Goal: Information Seeking & Learning: Learn about a topic

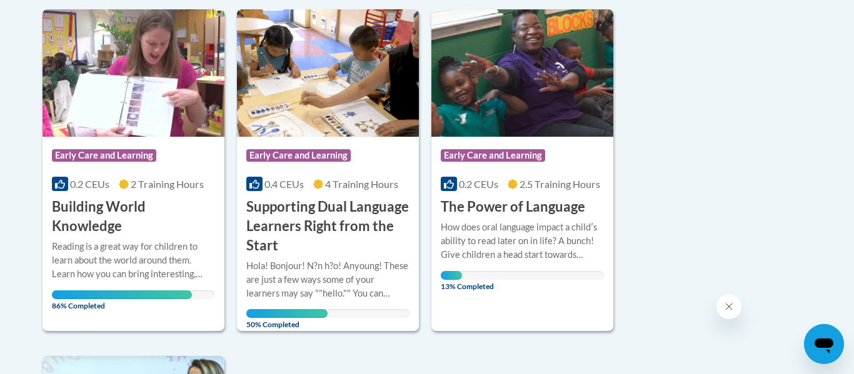
scroll to position [660, 0]
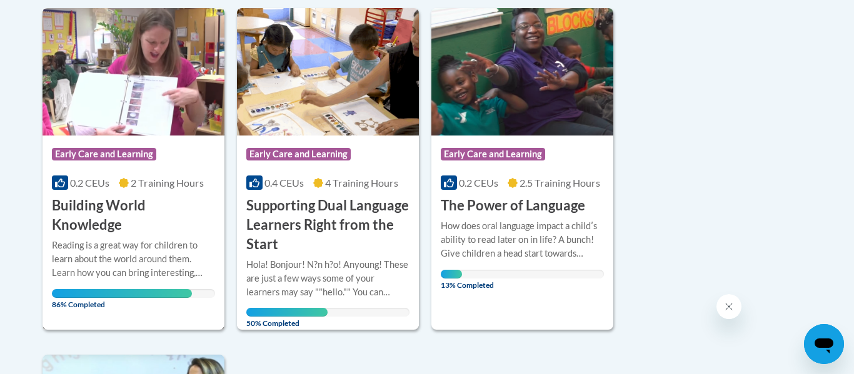
click at [104, 239] on div "Reading is a great way for children to learn about the world around them. Learn…" at bounding box center [133, 259] width 163 height 41
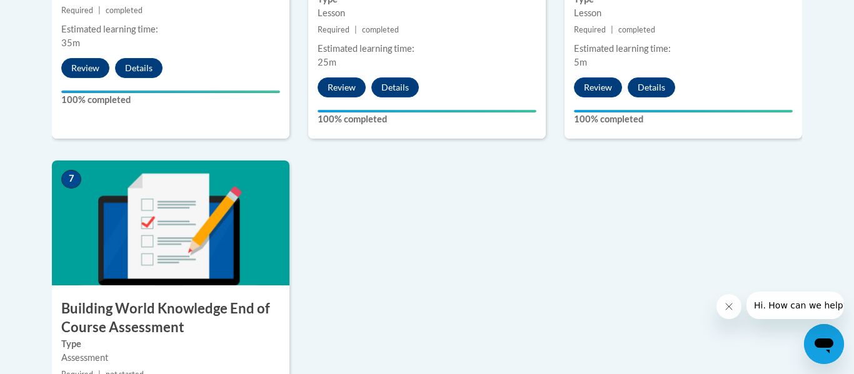
scroll to position [1035, 0]
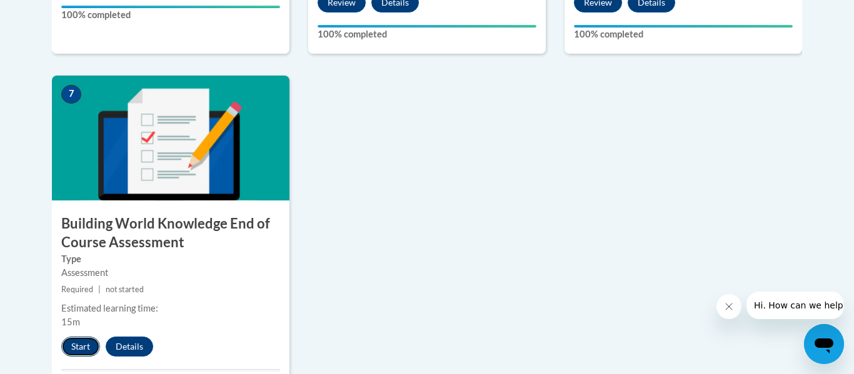
click at [77, 347] on button "Start" at bounding box center [80, 347] width 39 height 20
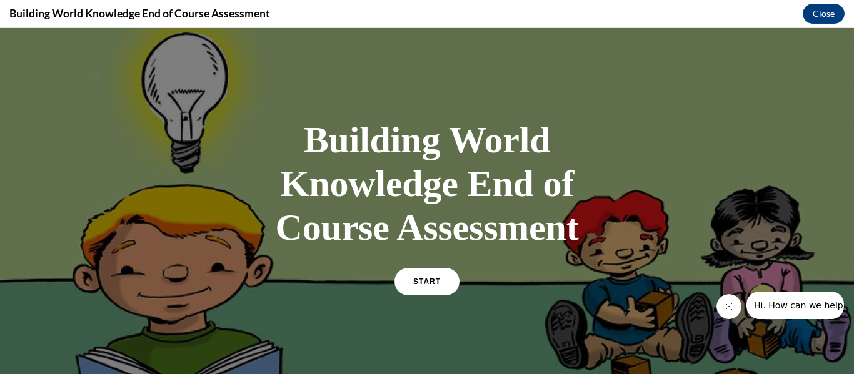
scroll to position [0, 0]
click at [434, 279] on span "START" at bounding box center [427, 282] width 29 height 9
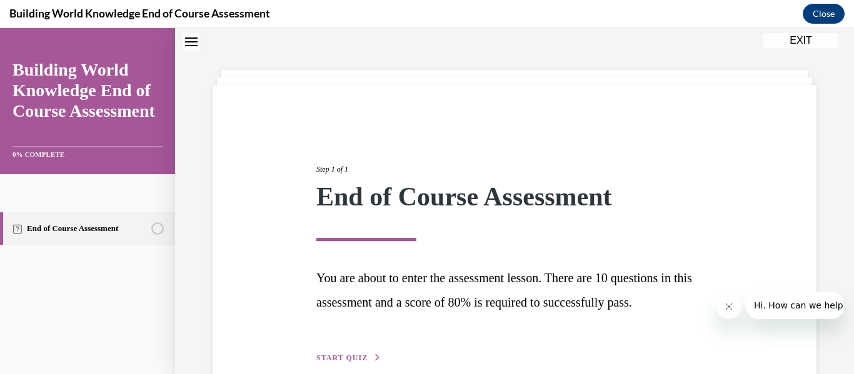
scroll to position [104, 0]
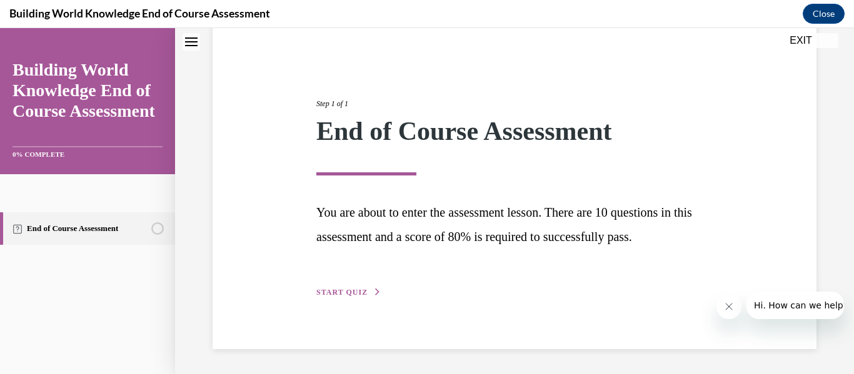
click at [341, 283] on div "Step 1 of 1 End of Course Assessment You are about to enter the assessment less…" at bounding box center [514, 184] width 415 height 230
click at [346, 292] on span "START QUIZ" at bounding box center [341, 292] width 51 height 9
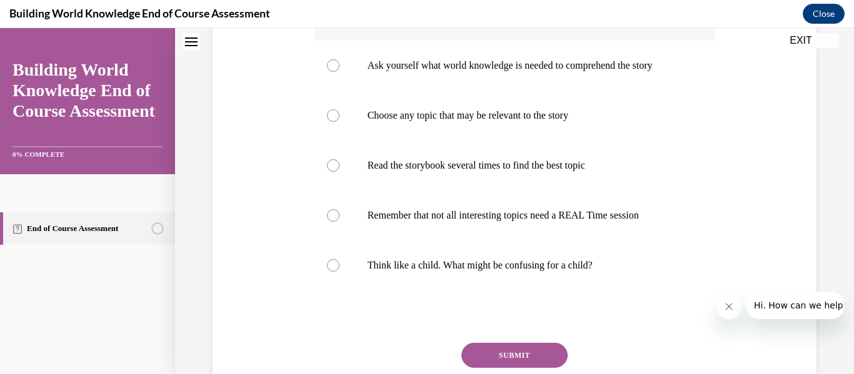
scroll to position [344, 0]
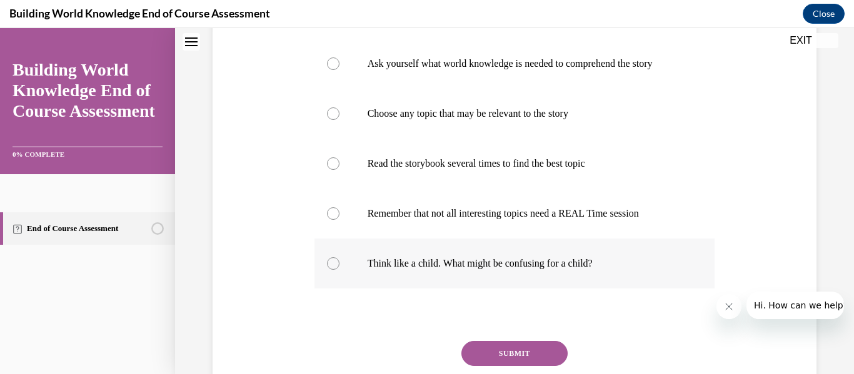
click at [541, 283] on label "Think like a child. What might be confusing for a child?" at bounding box center [514, 264] width 401 height 50
click at [339, 270] on input "Think like a child. What might be confusing for a child?" at bounding box center [333, 264] width 13 height 13
radio input "true"
click at [520, 363] on button "SUBMIT" at bounding box center [514, 353] width 106 height 25
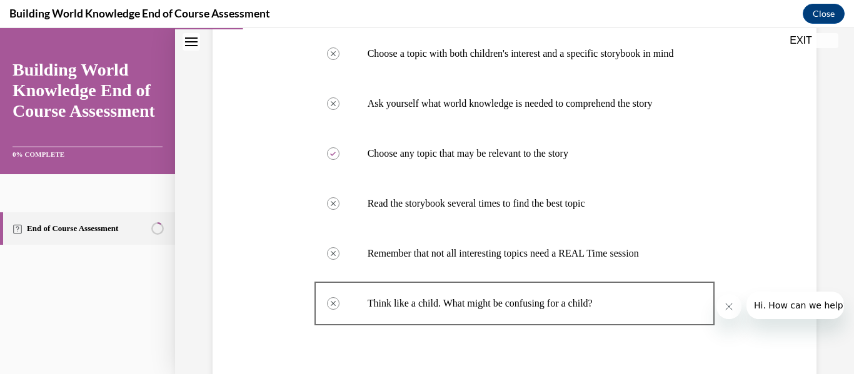
scroll to position [567, 0]
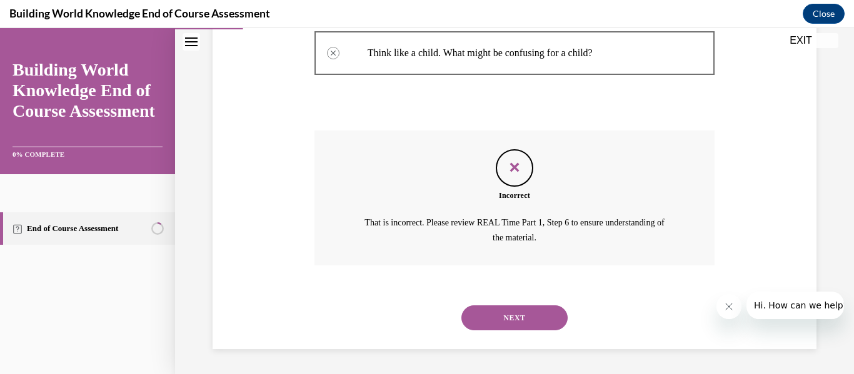
click at [525, 313] on button "NEXT" at bounding box center [514, 318] width 106 height 25
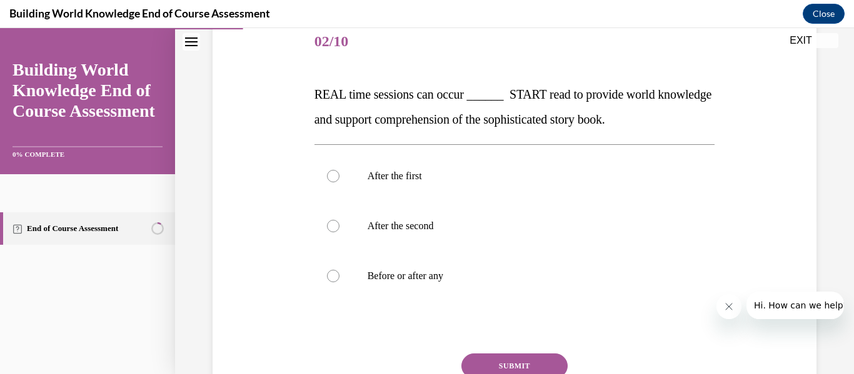
scroll to position [159, 0]
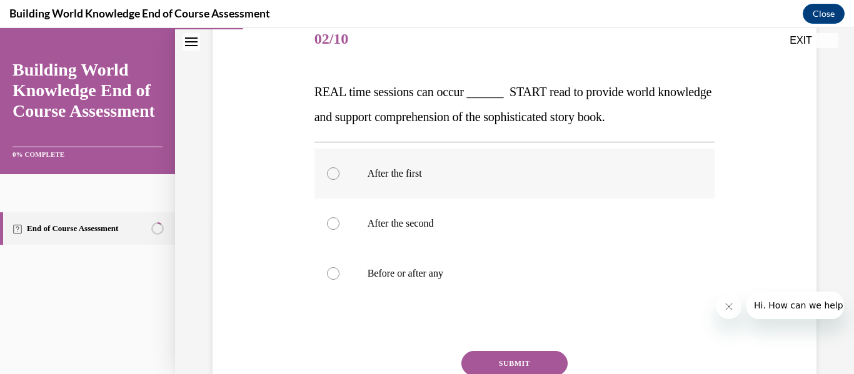
click at [490, 178] on p "After the first" at bounding box center [526, 174] width 316 height 13
click at [339, 178] on input "After the first" at bounding box center [333, 174] width 13 height 13
radio input "true"
click at [500, 358] on button "SUBMIT" at bounding box center [514, 363] width 106 height 25
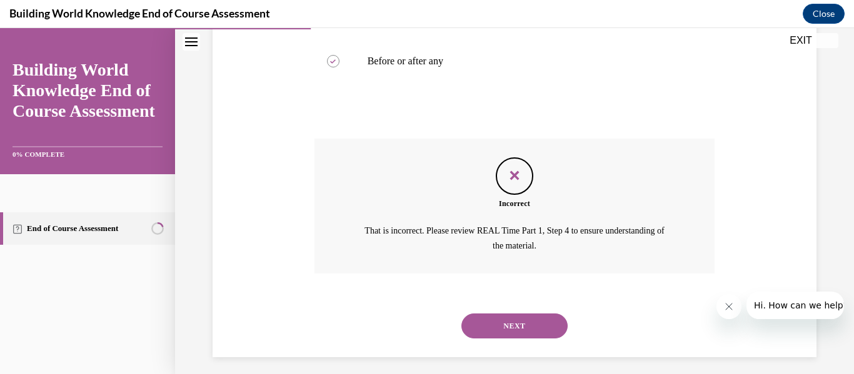
scroll to position [379, 0]
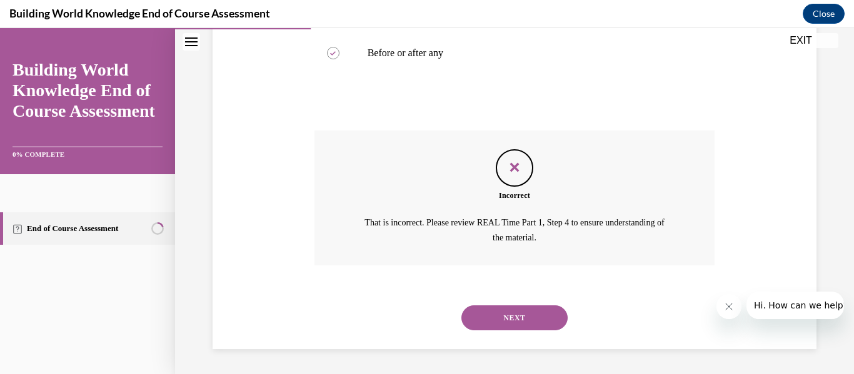
click at [543, 316] on button "NEXT" at bounding box center [514, 318] width 106 height 25
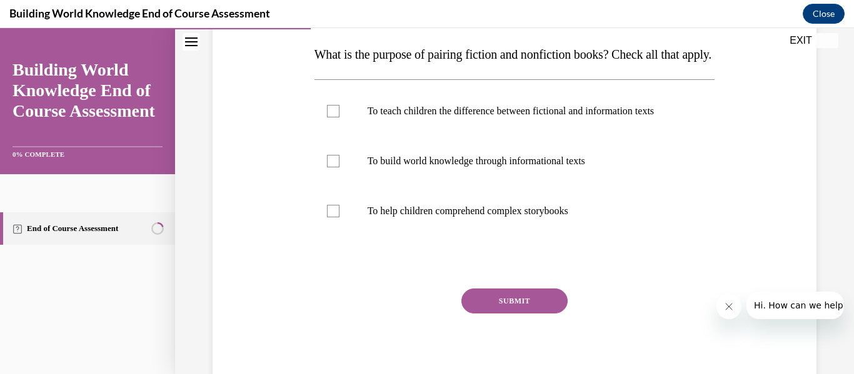
scroll to position [178, 0]
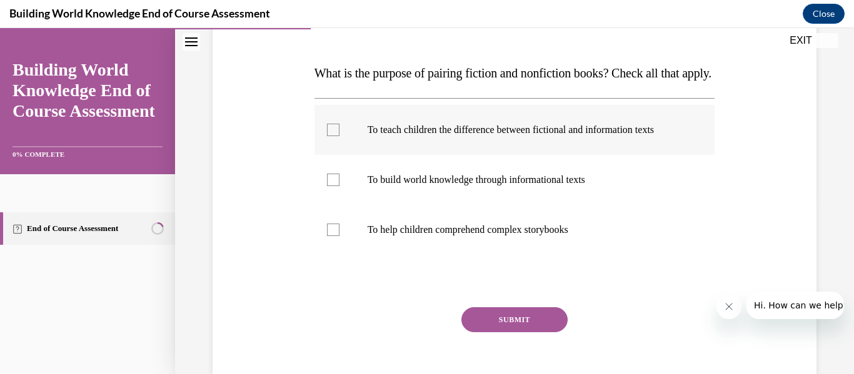
click at [547, 136] on p "To teach children the difference between fictional and information texts" at bounding box center [526, 130] width 316 height 13
click at [339, 136] on input "To teach children the difference between fictional and information texts" at bounding box center [333, 130] width 13 height 13
checkbox input "true"
click at [546, 205] on label "To build world knowledge through informational texts" at bounding box center [514, 180] width 401 height 50
click at [339, 186] on input "To build world knowledge through informational texts" at bounding box center [333, 180] width 13 height 13
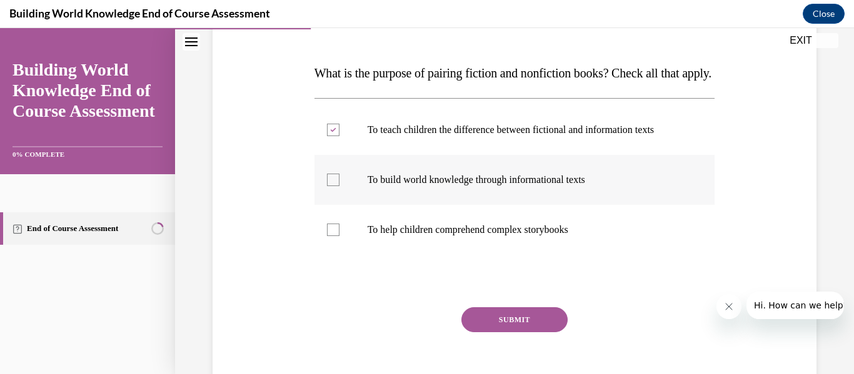
checkbox input "true"
click at [536, 255] on label "To help children comprehend complex storybooks" at bounding box center [514, 230] width 401 height 50
click at [339, 236] on input "To help children comprehend complex storybooks" at bounding box center [333, 230] width 13 height 13
checkbox input "true"
click at [529, 332] on button "SUBMIT" at bounding box center [514, 320] width 106 height 25
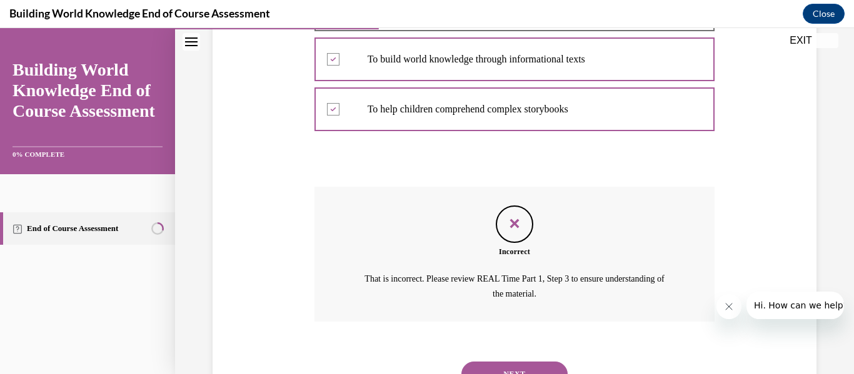
scroll to position [379, 0]
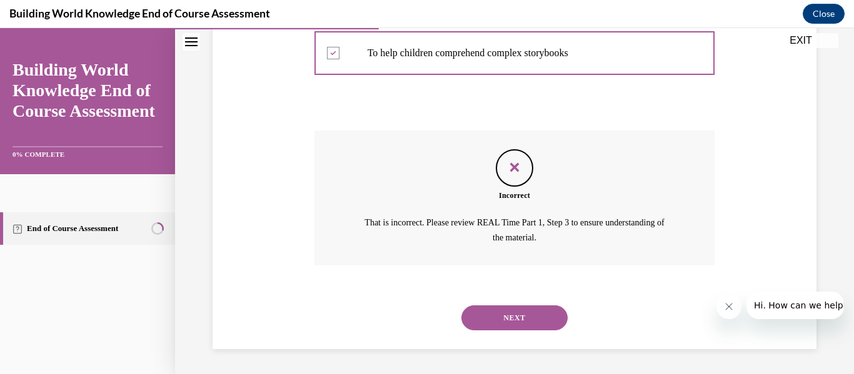
click at [531, 316] on button "NEXT" at bounding box center [514, 318] width 106 height 25
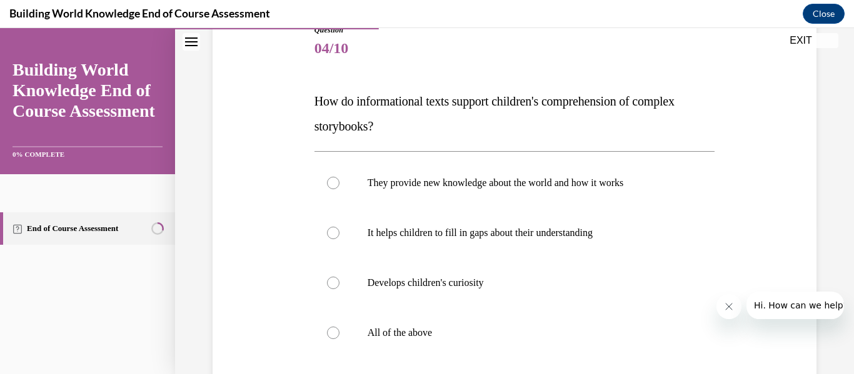
scroll to position [151, 0]
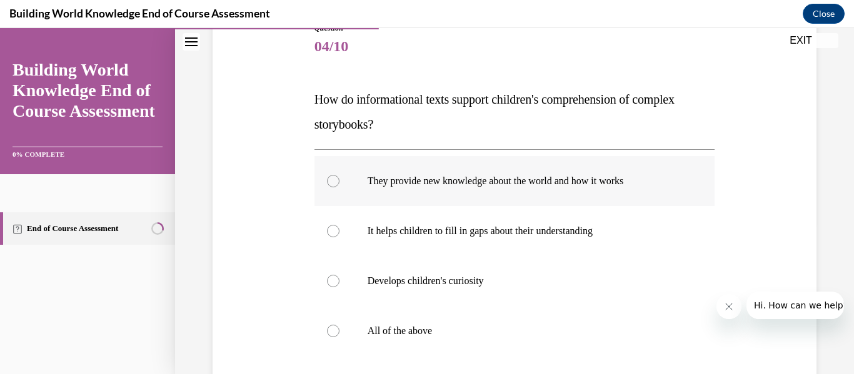
click at [585, 179] on p "They provide new knowledge about the world and how it works" at bounding box center [526, 181] width 316 height 13
click at [339, 179] on input "They provide new knowledge about the world and how it works" at bounding box center [333, 181] width 13 height 13
radio input "true"
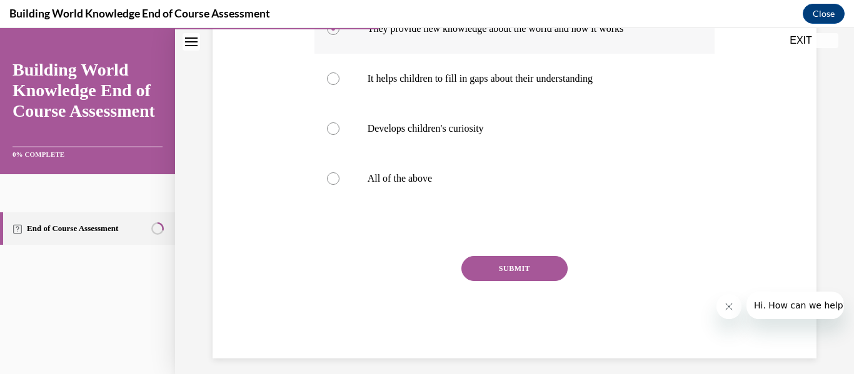
scroll to position [313, 0]
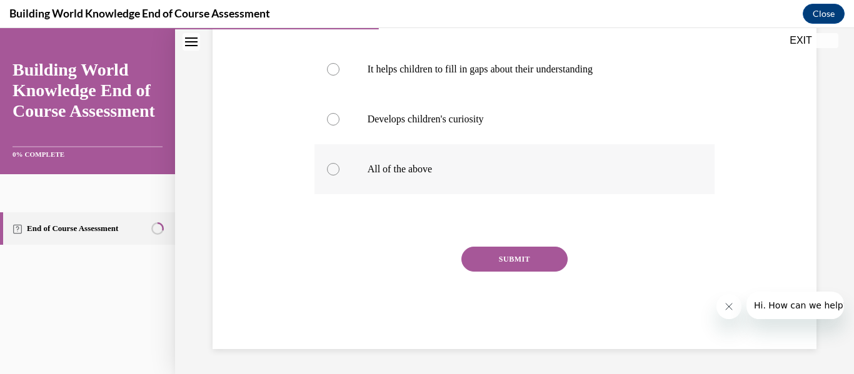
click at [478, 151] on label "All of the above" at bounding box center [514, 169] width 401 height 50
click at [339, 163] on input "All of the above" at bounding box center [333, 169] width 13 height 13
radio input "true"
click at [490, 249] on button "SUBMIT" at bounding box center [514, 259] width 106 height 25
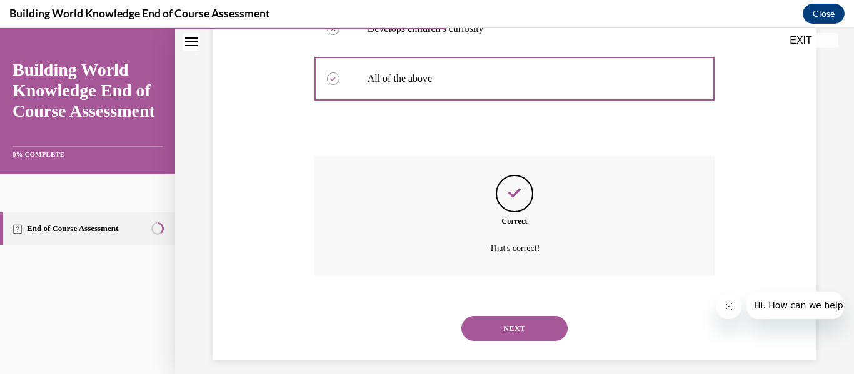
scroll to position [415, 0]
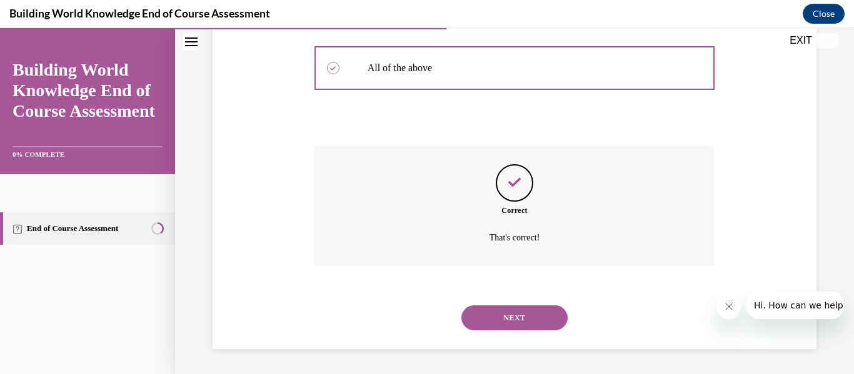
click at [503, 308] on button "NEXT" at bounding box center [514, 318] width 106 height 25
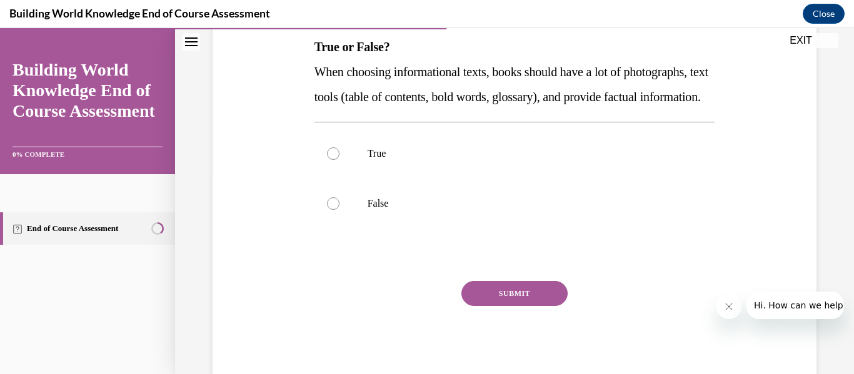
scroll to position [224, 0]
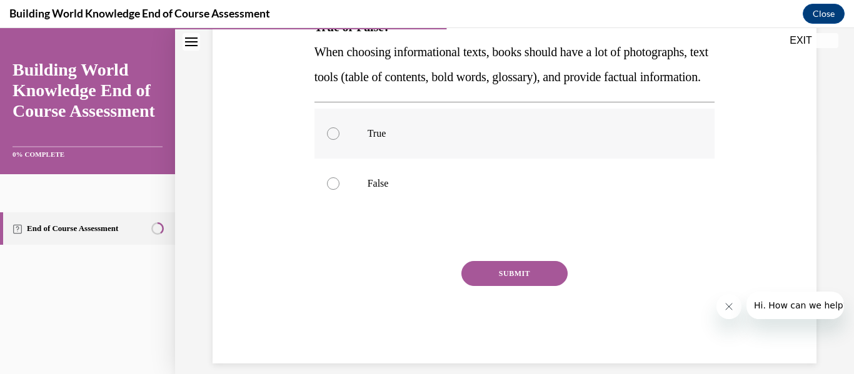
click at [420, 146] on label "True" at bounding box center [514, 134] width 401 height 50
click at [339, 140] on input "True" at bounding box center [333, 134] width 13 height 13
radio input "true"
click at [478, 286] on button "SUBMIT" at bounding box center [514, 273] width 106 height 25
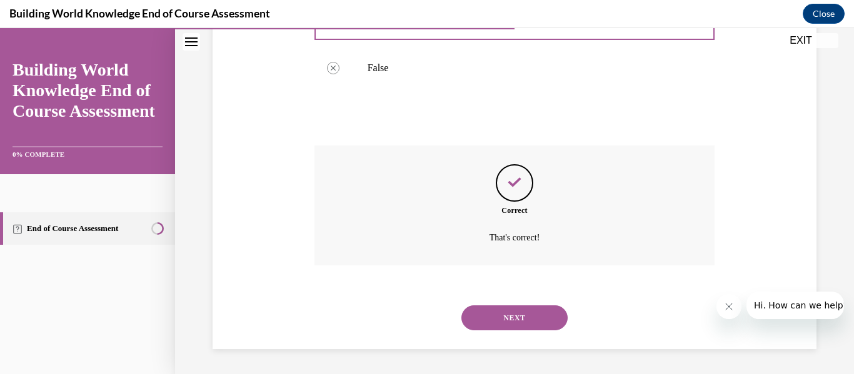
scroll to position [364, 0]
click at [530, 321] on button "NEXT" at bounding box center [514, 318] width 106 height 25
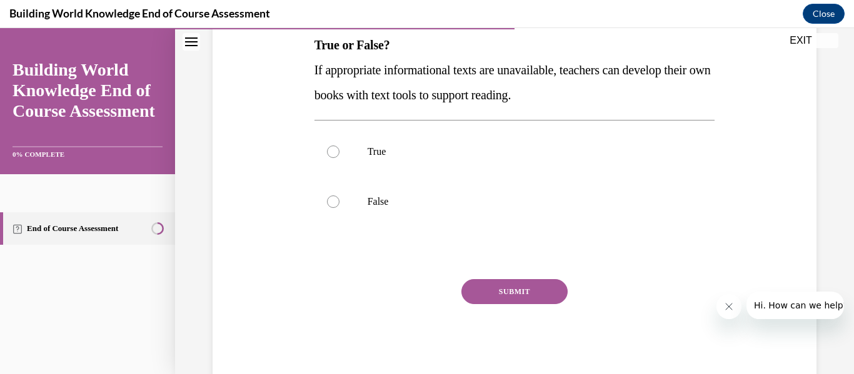
scroll to position [238, 0]
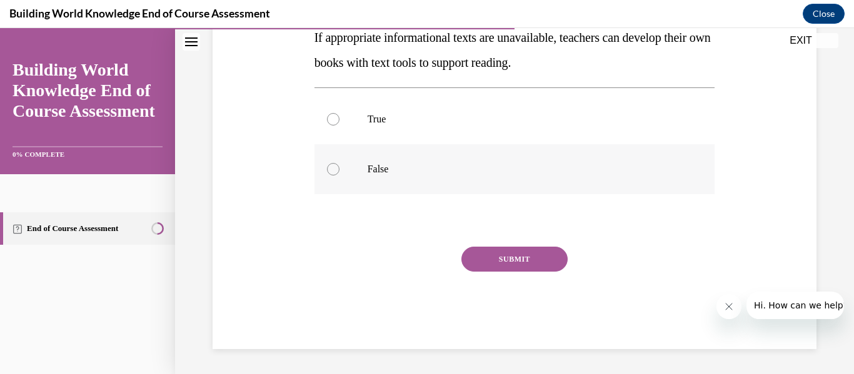
click at [498, 166] on p "False" at bounding box center [526, 169] width 316 height 13
click at [339, 166] on input "False" at bounding box center [333, 169] width 13 height 13
radio input "true"
click at [506, 256] on button "SUBMIT" at bounding box center [514, 259] width 106 height 25
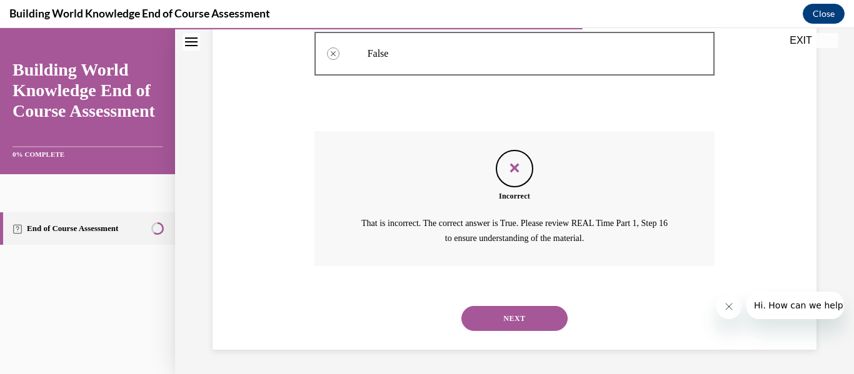
scroll to position [354, 0]
click at [513, 309] on button "NEXT" at bounding box center [514, 318] width 106 height 25
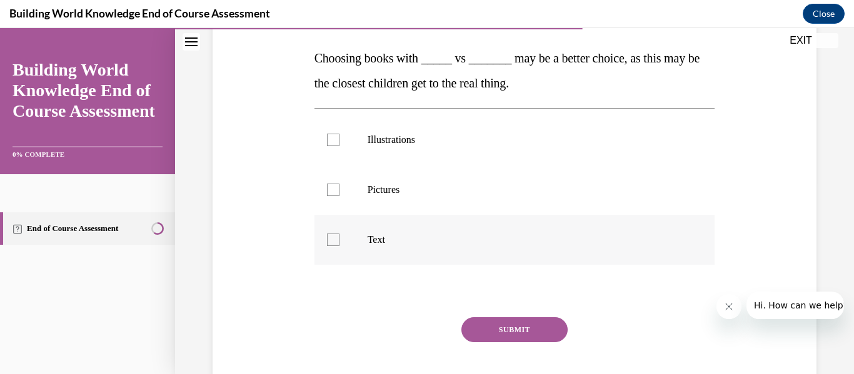
scroll to position [189, 0]
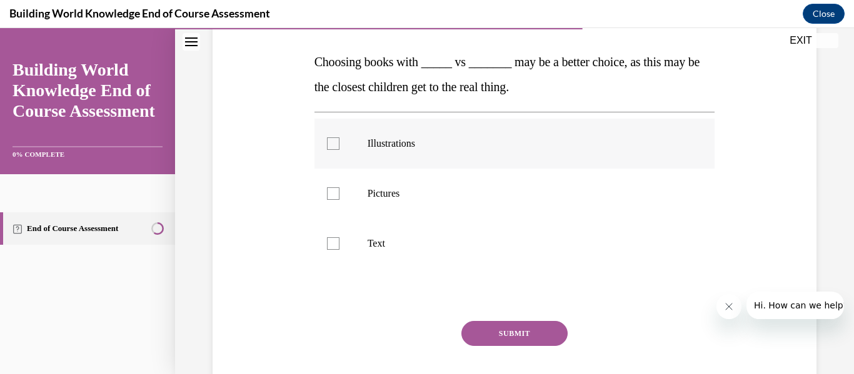
click at [490, 156] on label "Illustrations" at bounding box center [514, 144] width 401 height 50
click at [339, 150] on input "Illustrations" at bounding box center [333, 144] width 13 height 13
checkbox input "true"
click at [475, 242] on p "Text" at bounding box center [526, 244] width 316 height 13
click at [339, 242] on input "Text" at bounding box center [333, 244] width 13 height 13
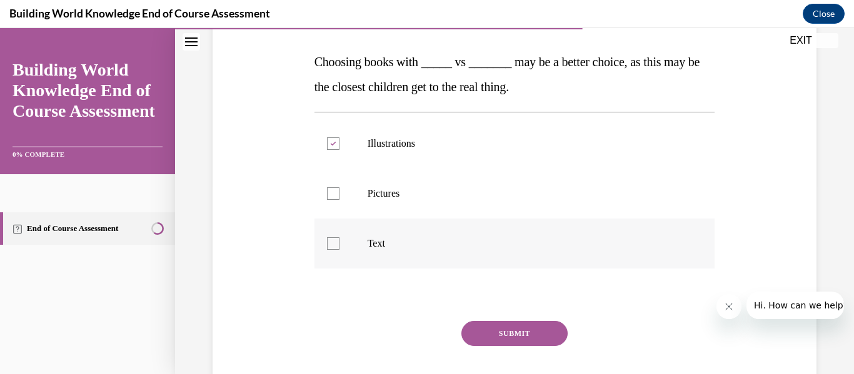
checkbox input "true"
click at [496, 327] on button "SUBMIT" at bounding box center [514, 333] width 106 height 25
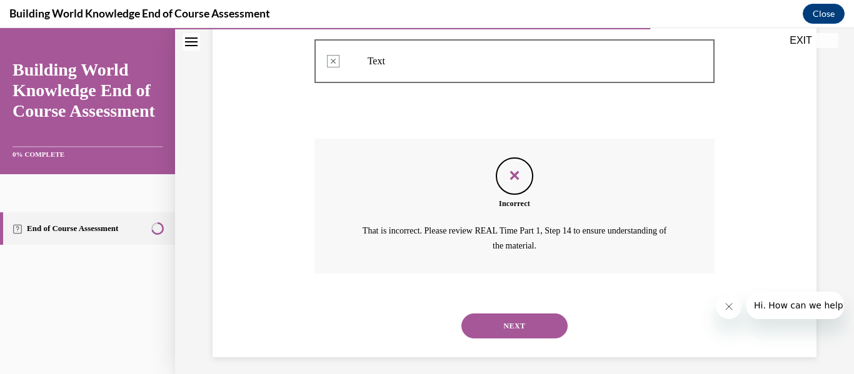
scroll to position [379, 0]
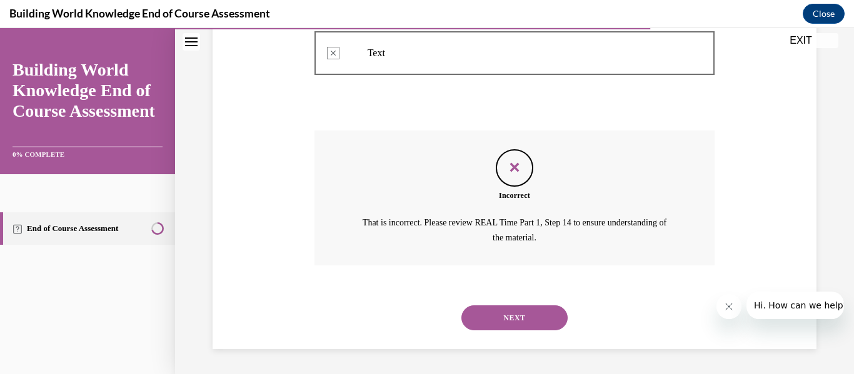
click at [497, 326] on button "NEXT" at bounding box center [514, 318] width 106 height 25
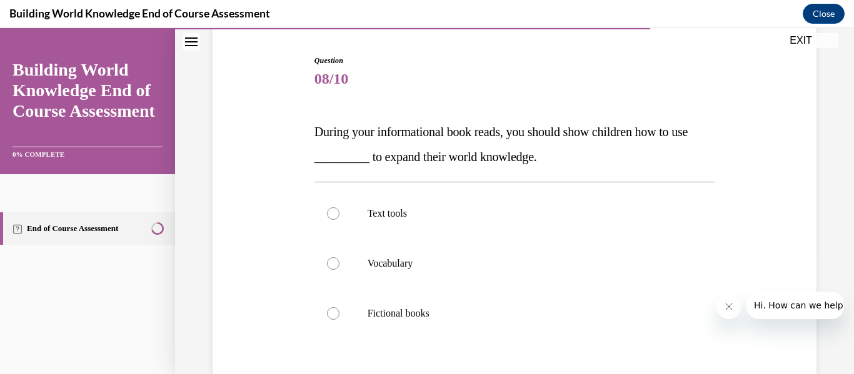
scroll to position [119, 0]
click at [418, 226] on label "Text tools" at bounding box center [514, 213] width 401 height 50
click at [339, 219] on input "Text tools" at bounding box center [333, 213] width 13 height 13
radio input "true"
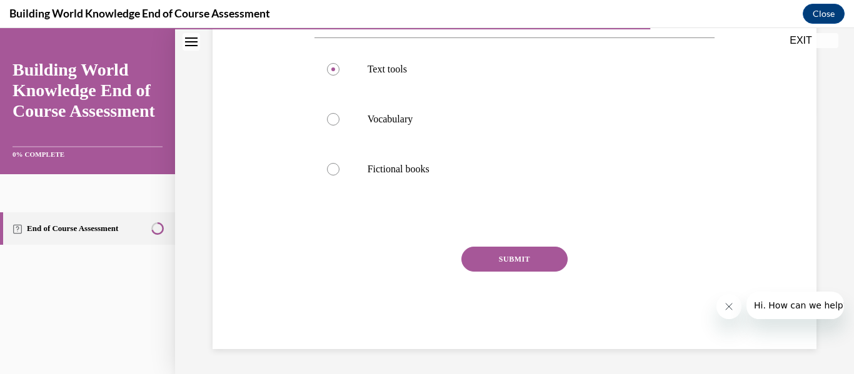
click at [503, 260] on button "SUBMIT" at bounding box center [514, 259] width 106 height 25
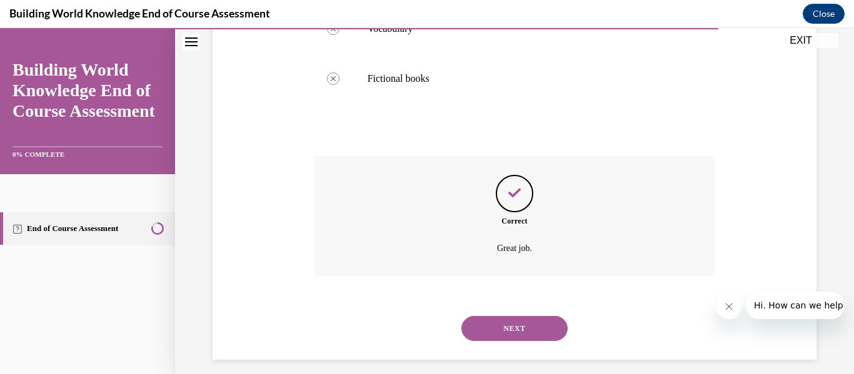
scroll to position [364, 0]
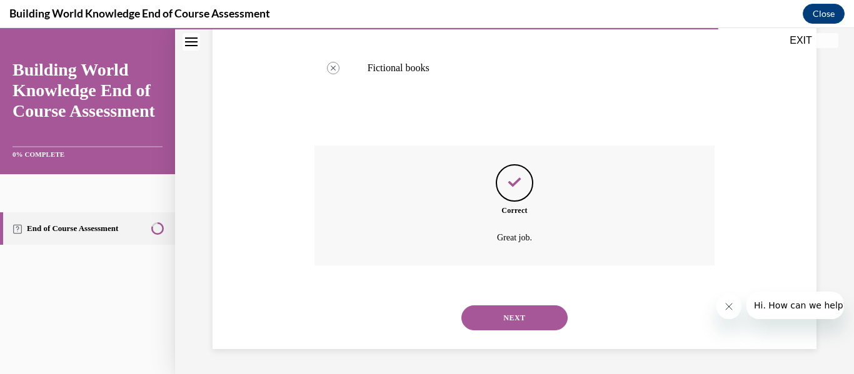
click at [511, 320] on button "NEXT" at bounding box center [514, 318] width 106 height 25
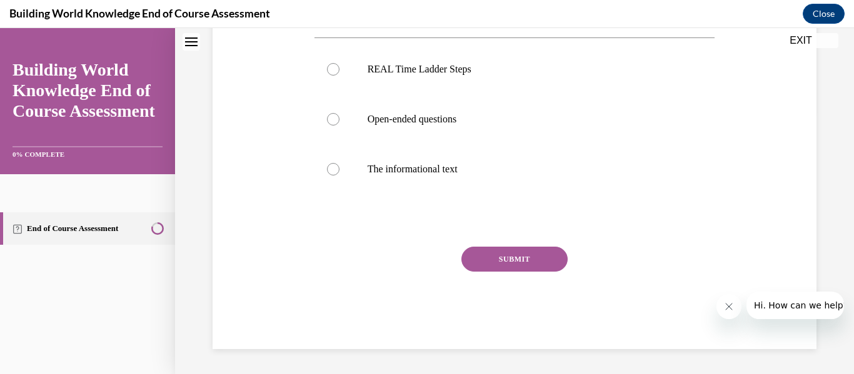
scroll to position [0, 0]
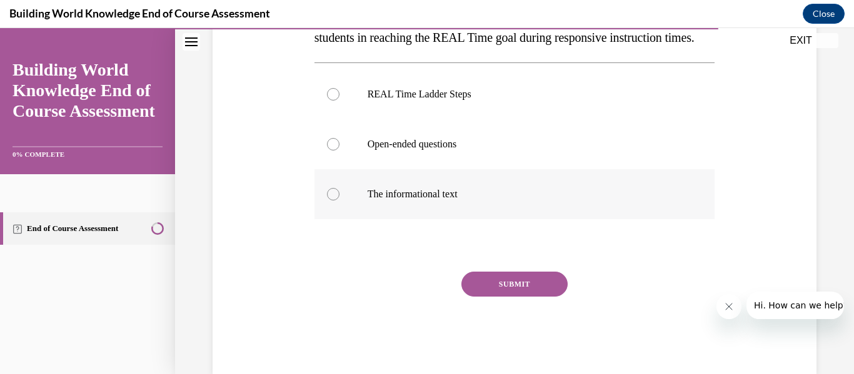
click at [511, 231] on div "Question 09/10 Teachers should understand and use _________ to determine how to…" at bounding box center [514, 155] width 401 height 439
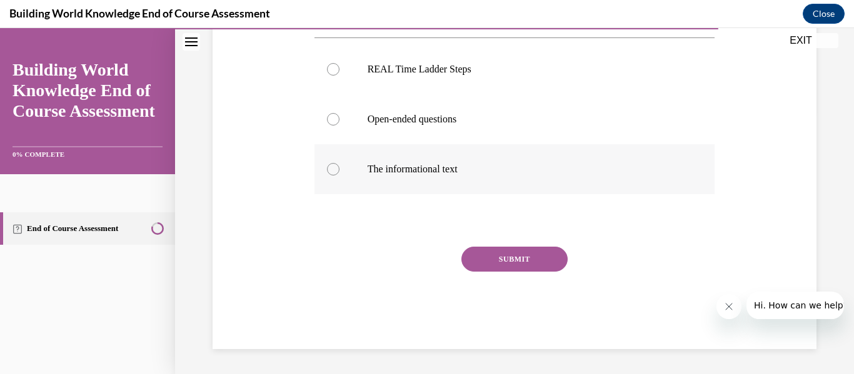
click at [496, 182] on label "The informational text" at bounding box center [514, 169] width 401 height 50
click at [339, 176] on input "The informational text" at bounding box center [333, 169] width 13 height 13
radio input "true"
click at [512, 248] on button "SUBMIT" at bounding box center [514, 259] width 106 height 25
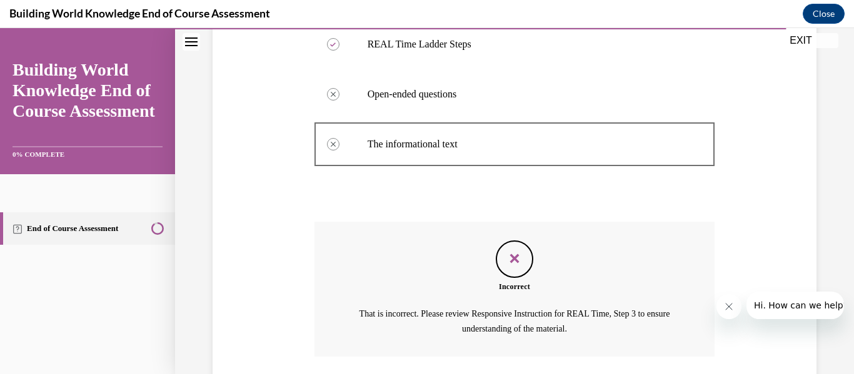
scroll to position [405, 0]
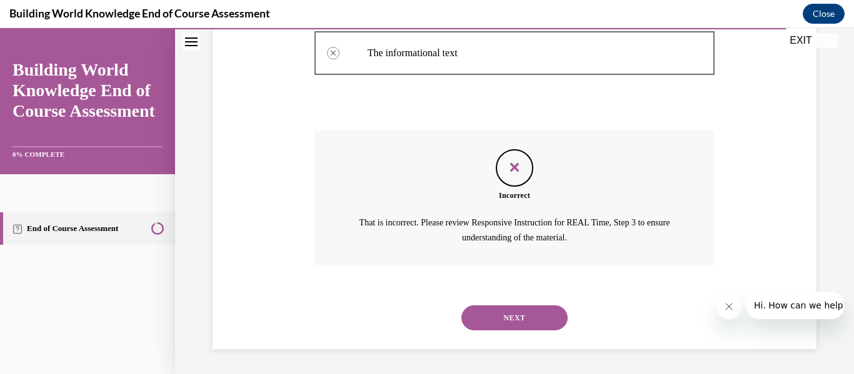
click at [510, 317] on button "NEXT" at bounding box center [514, 318] width 106 height 25
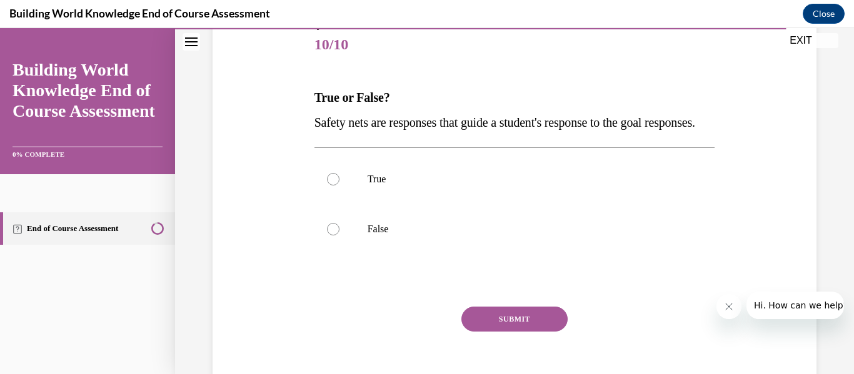
scroll to position [160, 0]
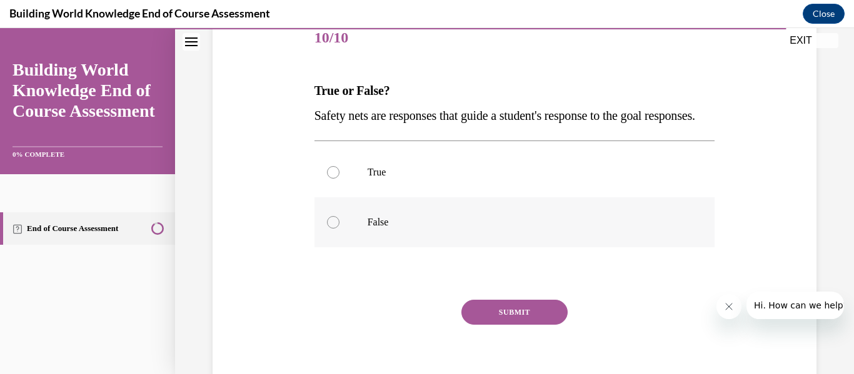
click at [463, 240] on label "False" at bounding box center [514, 223] width 401 height 50
click at [339, 229] on input "False" at bounding box center [333, 222] width 13 height 13
radio input "true"
click at [506, 325] on button "SUBMIT" at bounding box center [514, 312] width 106 height 25
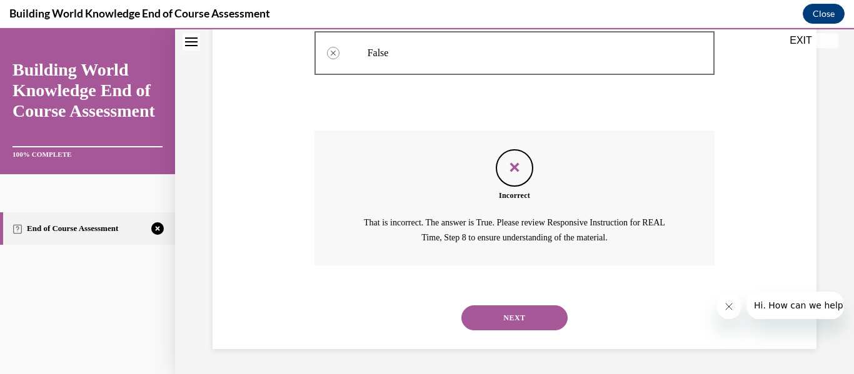
scroll to position [354, 0]
click at [520, 324] on button "NEXT" at bounding box center [514, 318] width 106 height 25
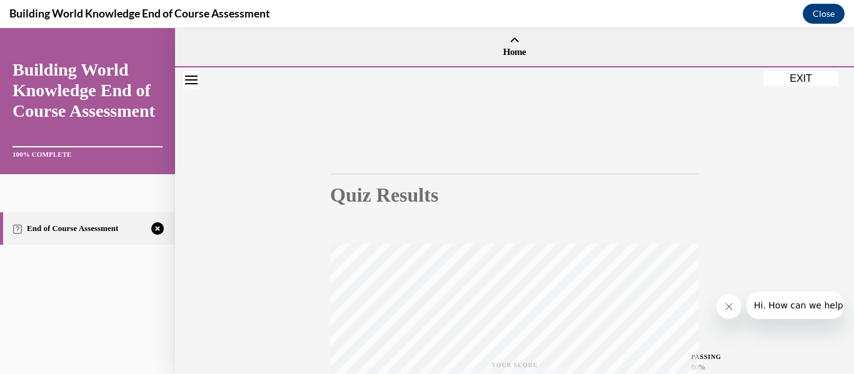
scroll to position [294, 0]
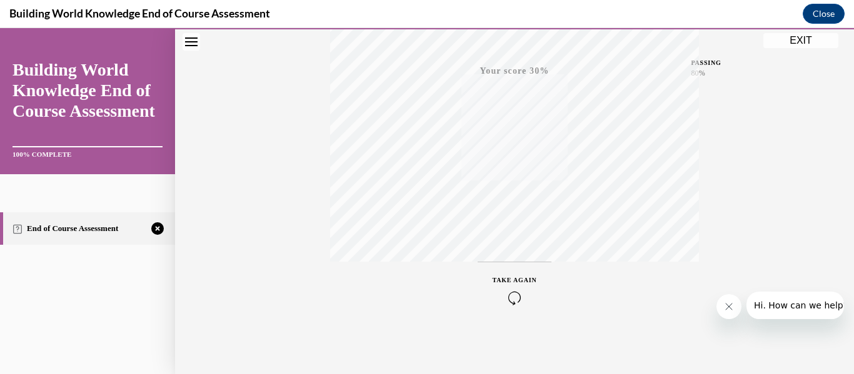
click at [518, 308] on button "TAKE AGAIN" at bounding box center [515, 290] width 74 height 56
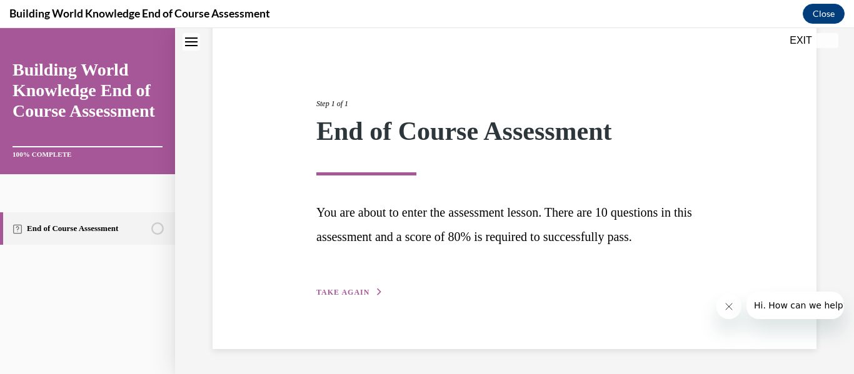
scroll to position [104, 0]
click at [364, 289] on span "TAKE AGAIN" at bounding box center [342, 292] width 53 height 9
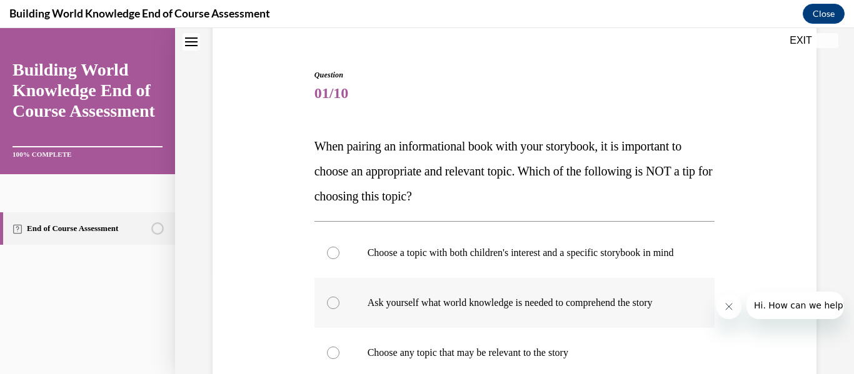
click at [495, 308] on label "Ask yourself what world knowledge is needed to comprehend the story" at bounding box center [514, 303] width 401 height 50
click at [339, 308] on input "Ask yourself what world knowledge is needed to comprehend the story" at bounding box center [333, 303] width 13 height 13
radio input "true"
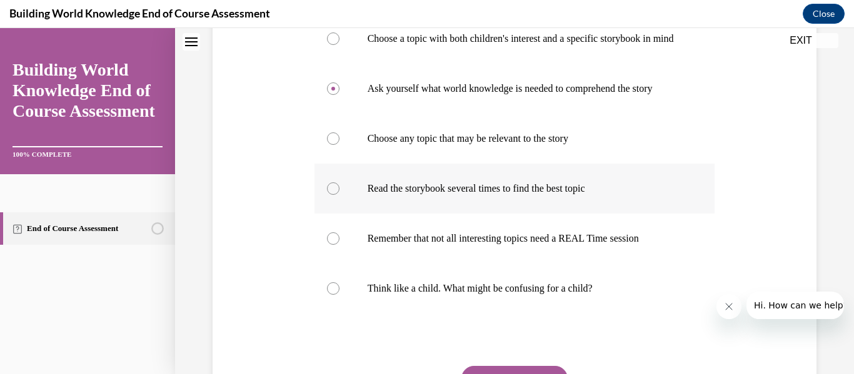
scroll to position [451, 0]
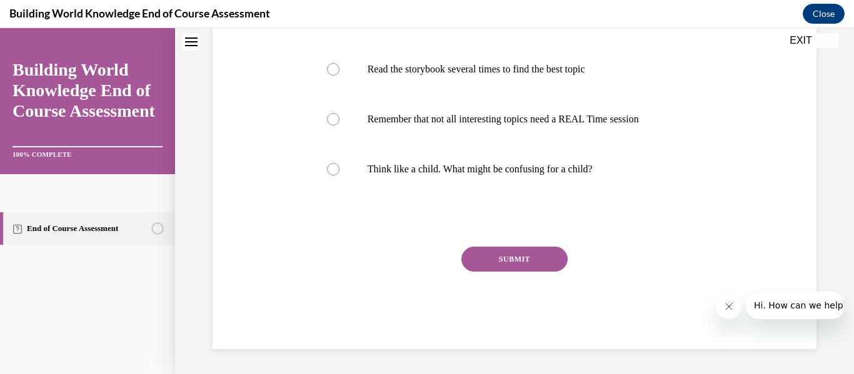
click at [500, 259] on button "SUBMIT" at bounding box center [514, 259] width 106 height 25
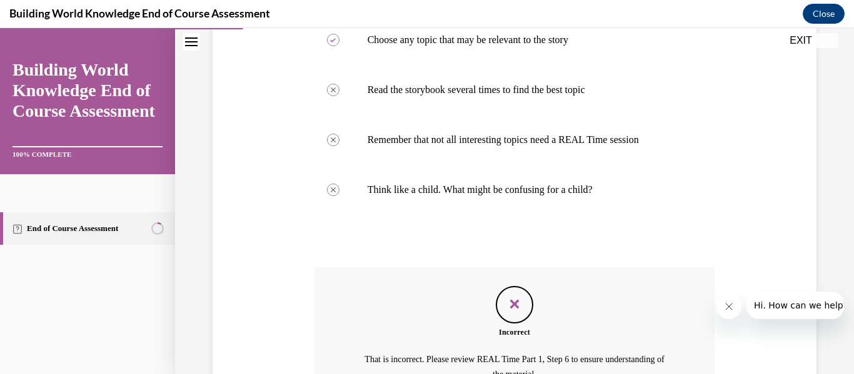
scroll to position [567, 0]
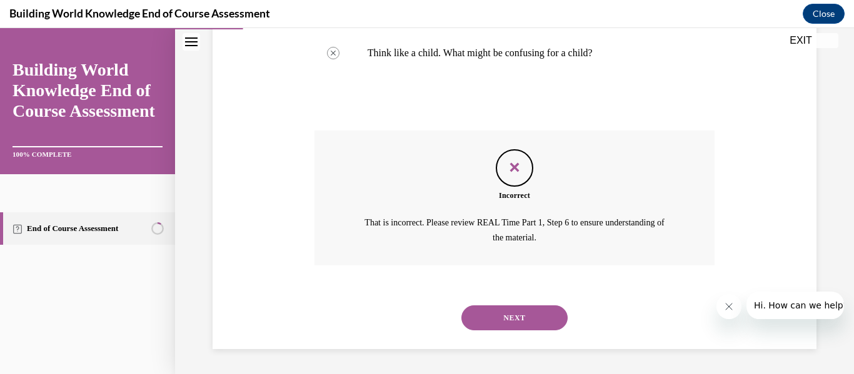
click at [511, 313] on button "NEXT" at bounding box center [514, 318] width 106 height 25
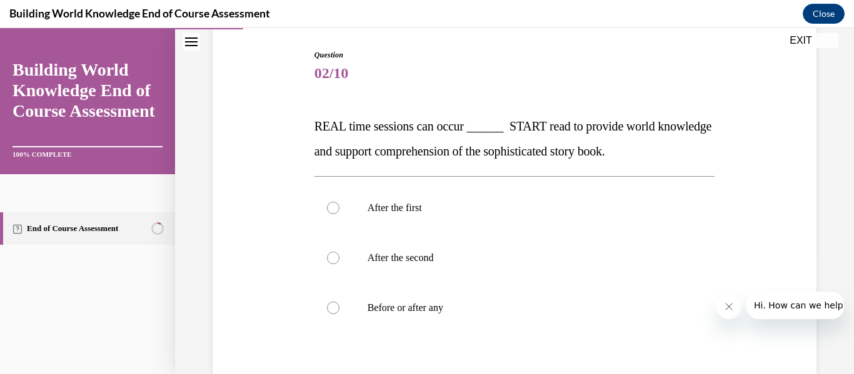
click at [511, 313] on p "Before or after any" at bounding box center [526, 308] width 316 height 13
click at [339, 313] on input "Before or after any" at bounding box center [333, 308] width 13 height 13
radio input "true"
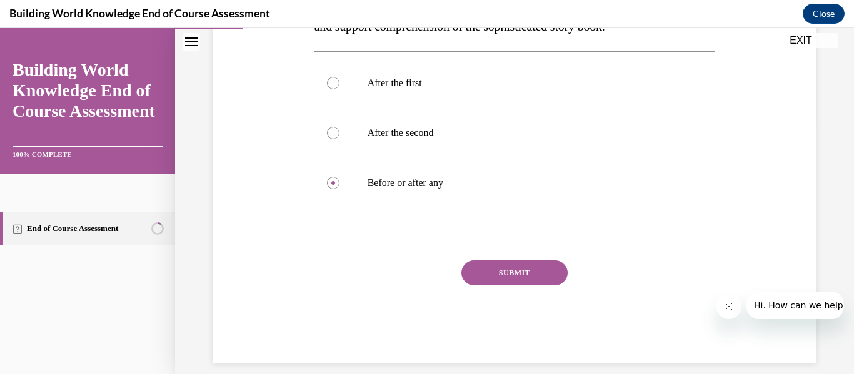
click at [528, 272] on button "SUBMIT" at bounding box center [514, 273] width 106 height 25
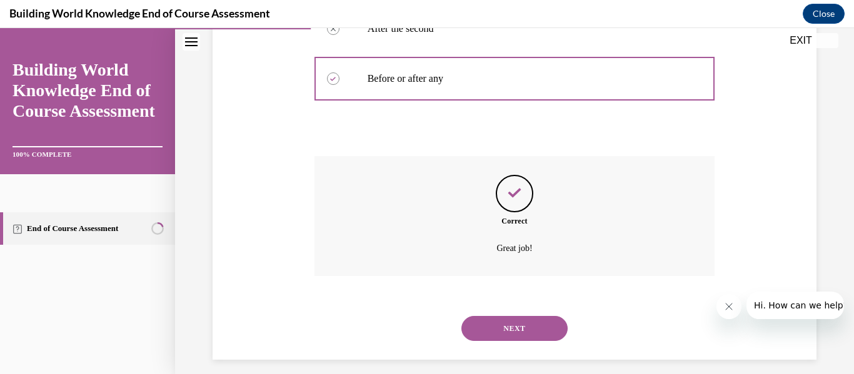
scroll to position [364, 0]
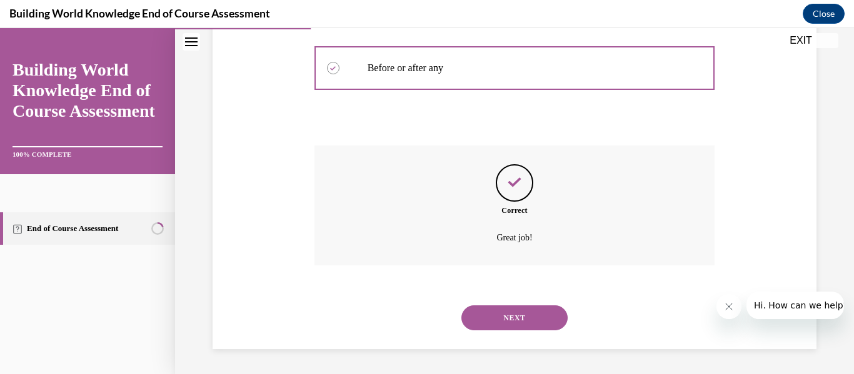
click at [520, 318] on button "NEXT" at bounding box center [514, 318] width 106 height 25
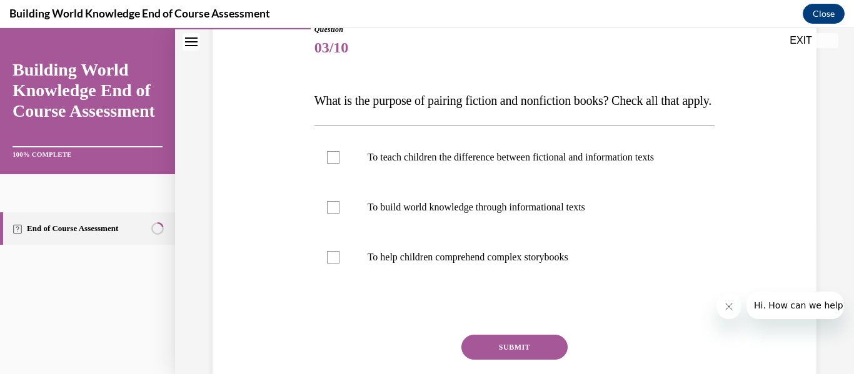
scroll to position [153, 0]
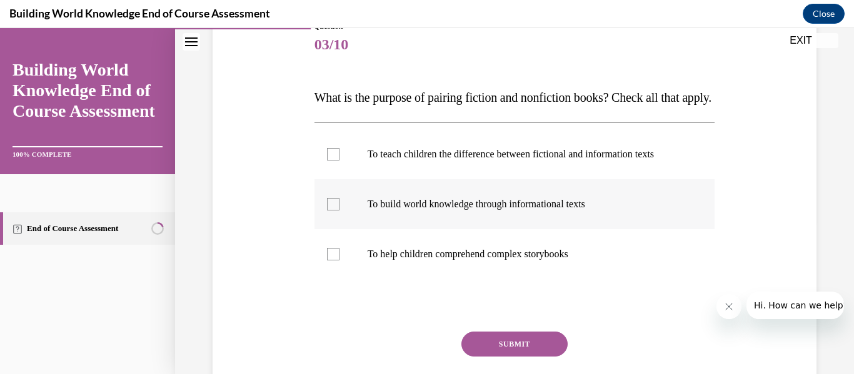
click at [544, 211] on p "To build world knowledge through informational texts" at bounding box center [526, 204] width 316 height 13
click at [339, 211] on input "To build world knowledge through informational texts" at bounding box center [333, 204] width 13 height 13
checkbox input "true"
click at [548, 272] on label "To help children comprehend complex storybooks" at bounding box center [514, 254] width 401 height 50
click at [339, 261] on input "To help children comprehend complex storybooks" at bounding box center [333, 254] width 13 height 13
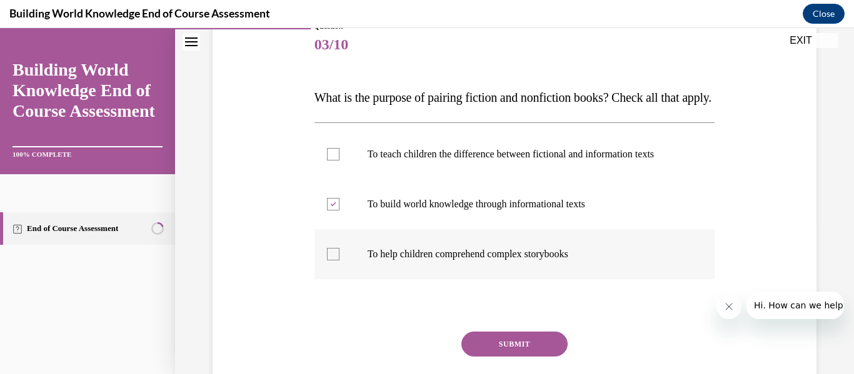
checkbox input "true"
click at [547, 357] on button "SUBMIT" at bounding box center [514, 344] width 106 height 25
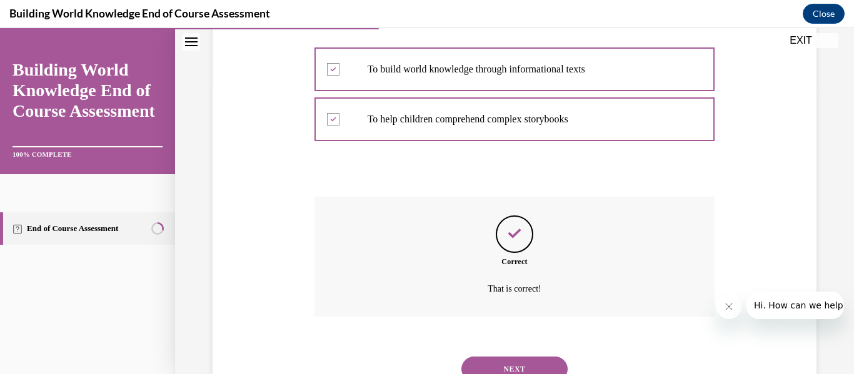
scroll to position [364, 0]
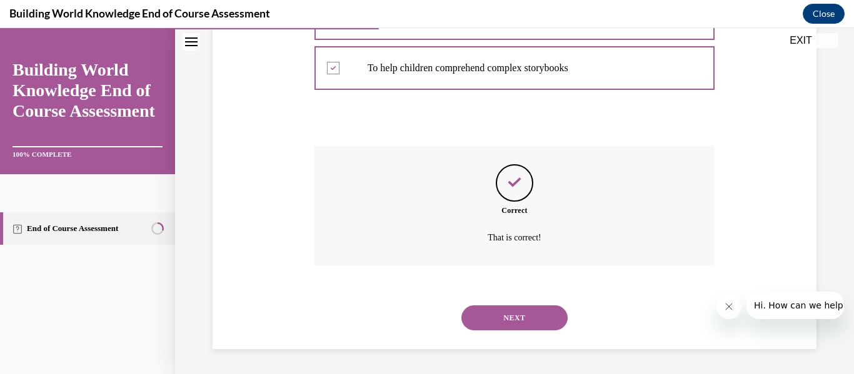
click at [546, 320] on button "NEXT" at bounding box center [514, 318] width 106 height 25
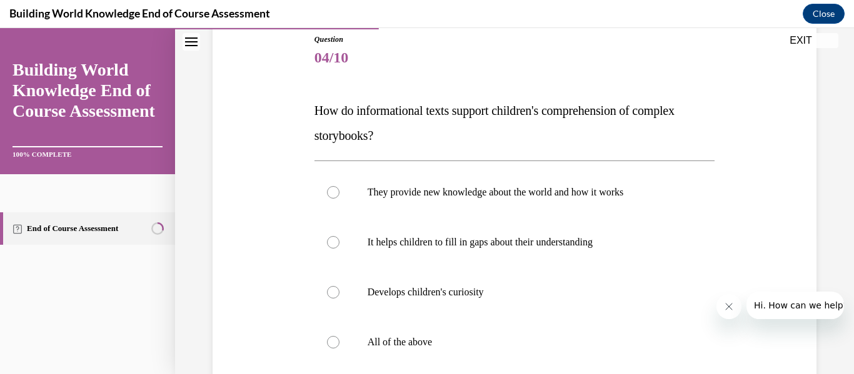
scroll to position [143, 0]
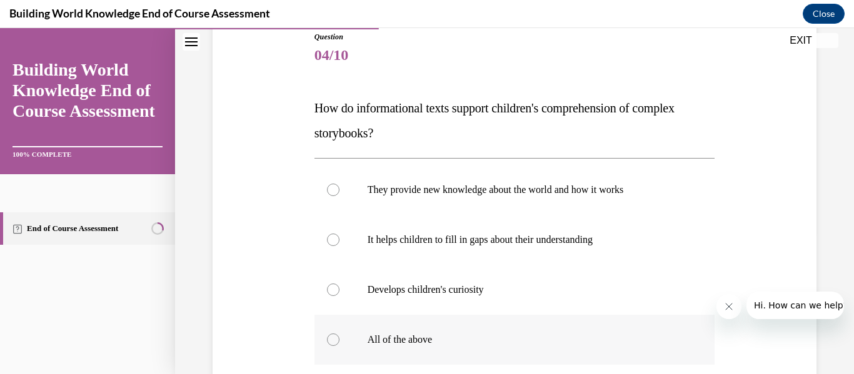
click at [482, 348] on label "All of the above" at bounding box center [514, 340] width 401 height 50
click at [339, 346] on input "All of the above" at bounding box center [333, 340] width 13 height 13
radio input "true"
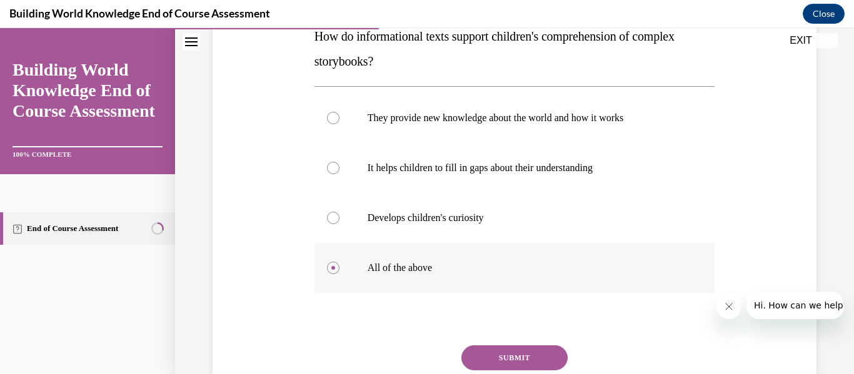
scroll to position [220, 0]
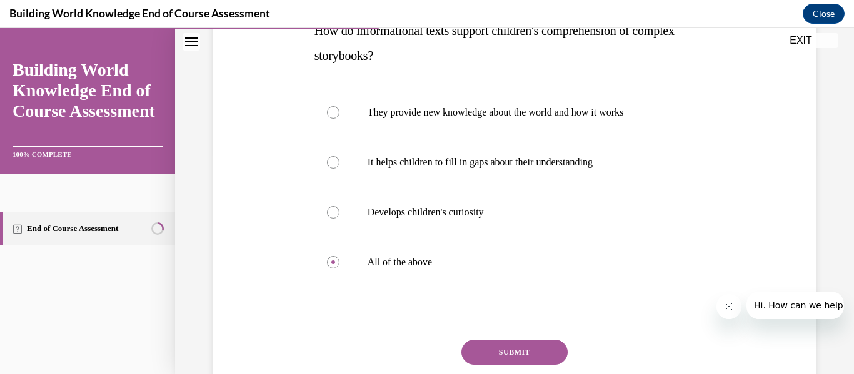
click at [528, 346] on button "SUBMIT" at bounding box center [514, 352] width 106 height 25
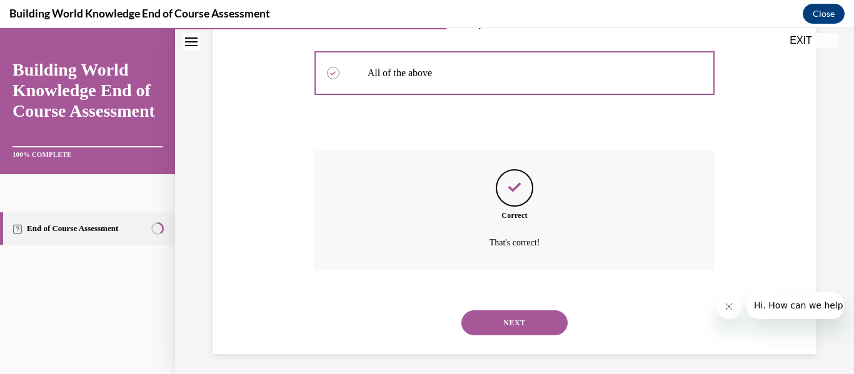
scroll to position [415, 0]
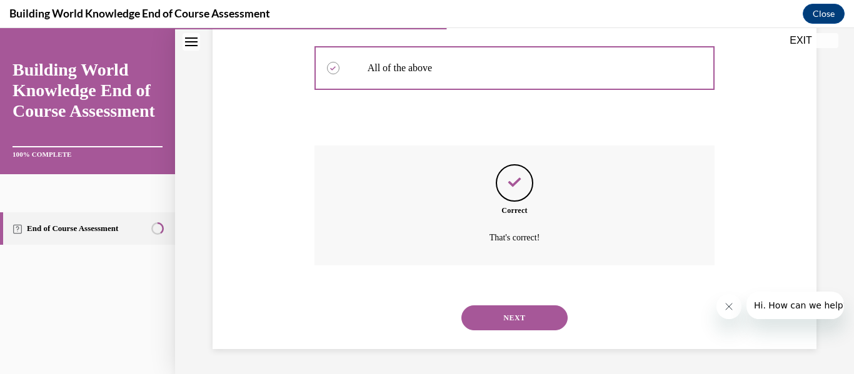
click at [540, 314] on button "NEXT" at bounding box center [514, 318] width 106 height 25
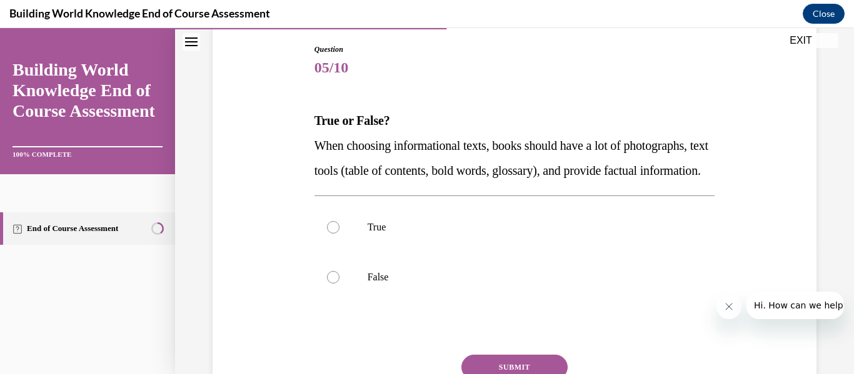
scroll to position [133, 0]
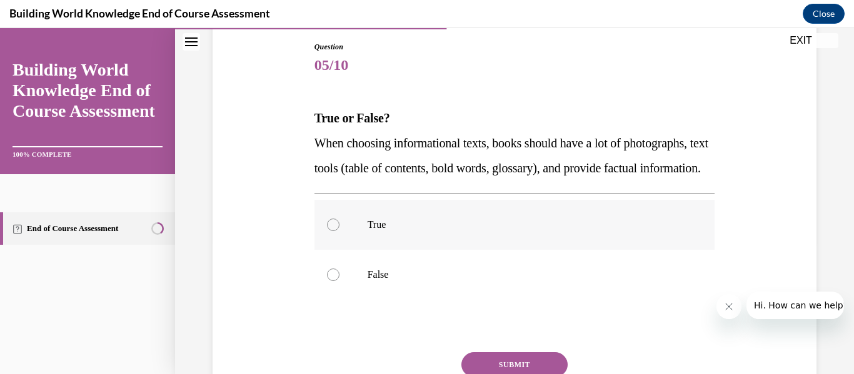
click at [531, 231] on p "True" at bounding box center [526, 225] width 316 height 13
click at [339, 231] on input "True" at bounding box center [333, 225] width 13 height 13
radio input "true"
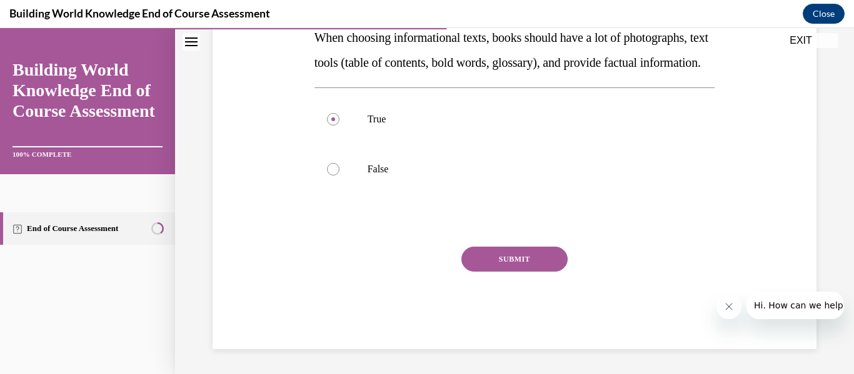
click at [530, 254] on button "SUBMIT" at bounding box center [514, 259] width 106 height 25
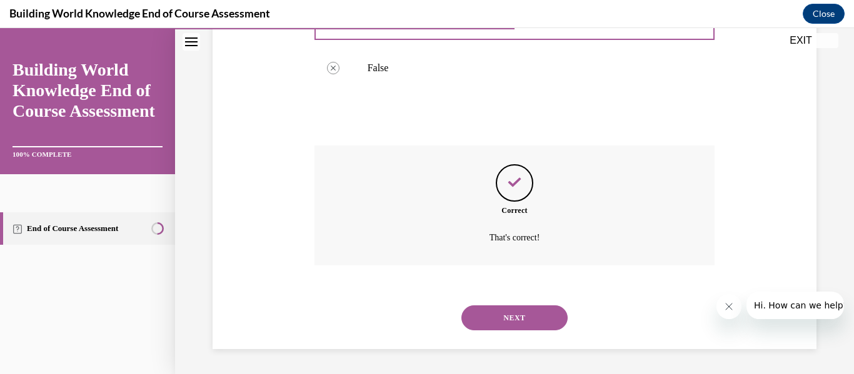
scroll to position [360, 0]
click at [520, 317] on button "NEXT" at bounding box center [514, 318] width 106 height 25
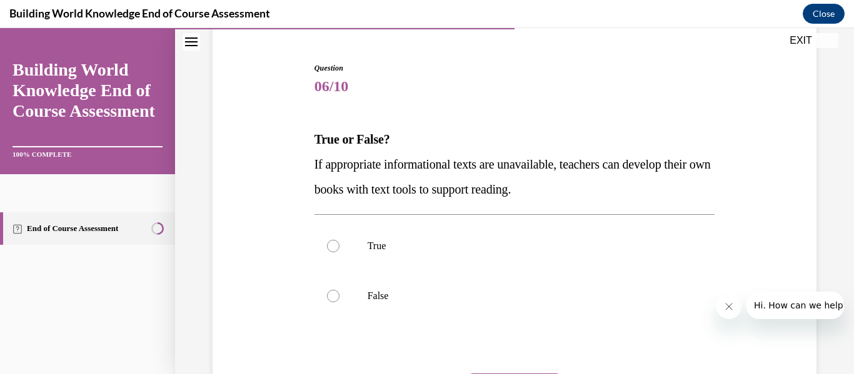
scroll to position [114, 0]
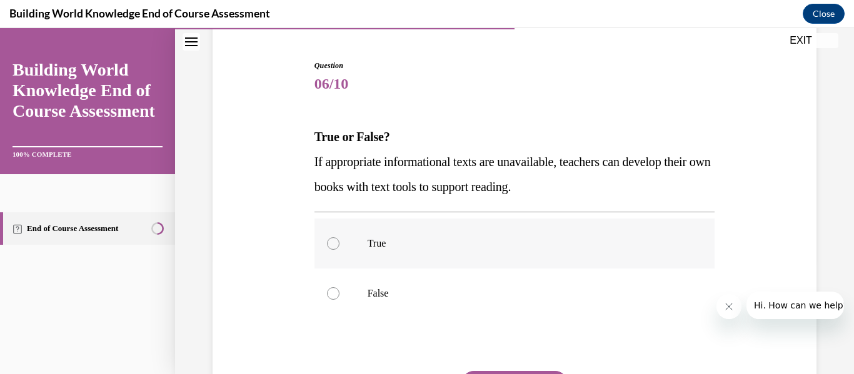
click at [535, 266] on label "True" at bounding box center [514, 244] width 401 height 50
click at [339, 250] on input "True" at bounding box center [333, 244] width 13 height 13
radio input "true"
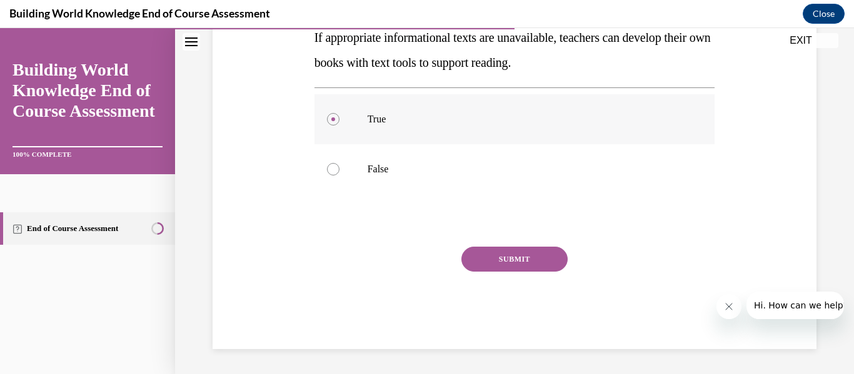
click at [535, 266] on button "SUBMIT" at bounding box center [514, 259] width 106 height 25
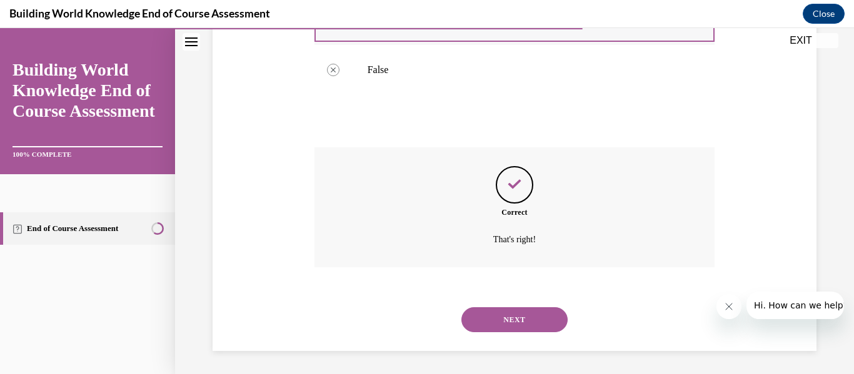
scroll to position [339, 0]
click at [534, 318] on button "NEXT" at bounding box center [514, 318] width 106 height 25
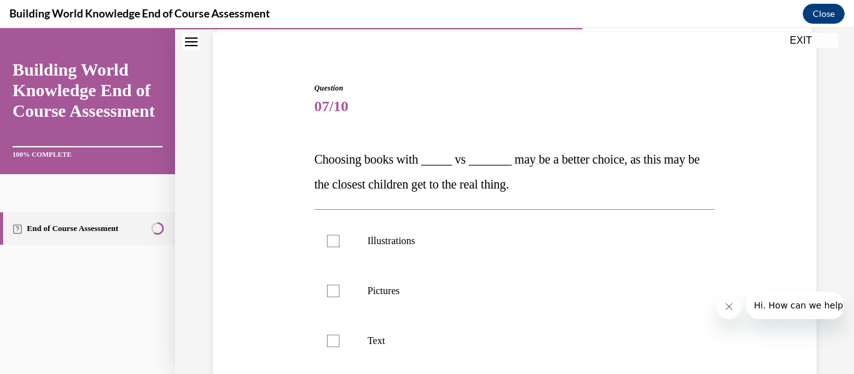
scroll to position [94, 0]
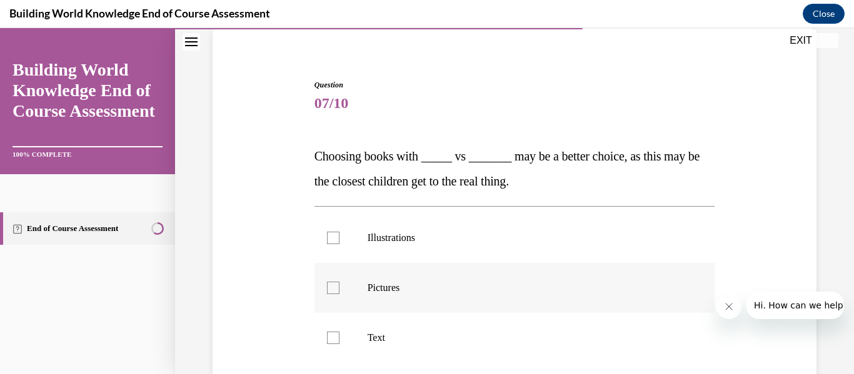
click at [525, 283] on p "Pictures" at bounding box center [526, 288] width 316 height 13
click at [339, 283] on input "Pictures" at bounding box center [333, 288] width 13 height 13
checkbox input "true"
click at [543, 216] on label "Illustrations" at bounding box center [514, 238] width 401 height 50
click at [339, 232] on input "Illustrations" at bounding box center [333, 238] width 13 height 13
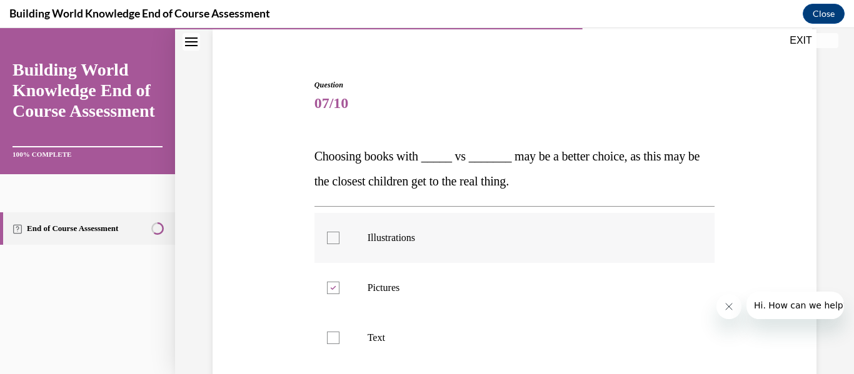
checkbox input "true"
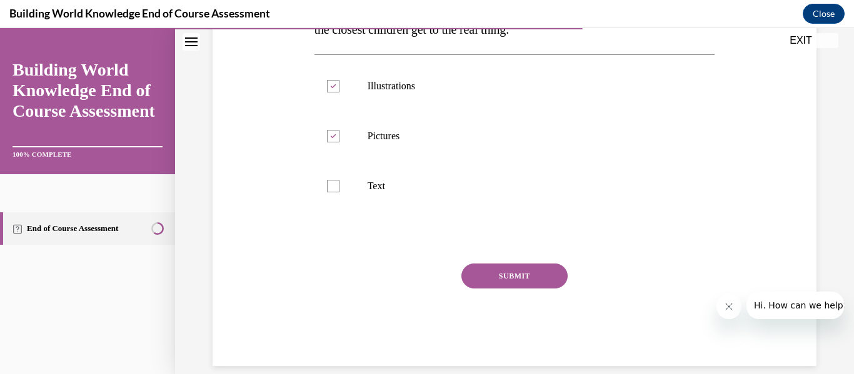
click at [528, 279] on button "SUBMIT" at bounding box center [514, 276] width 106 height 25
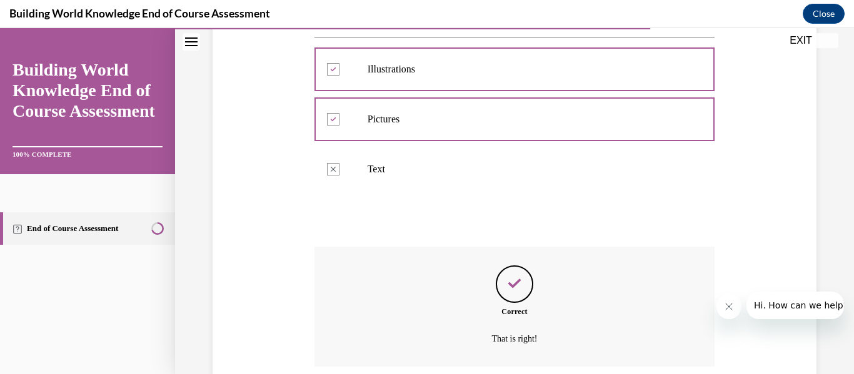
scroll to position [364, 0]
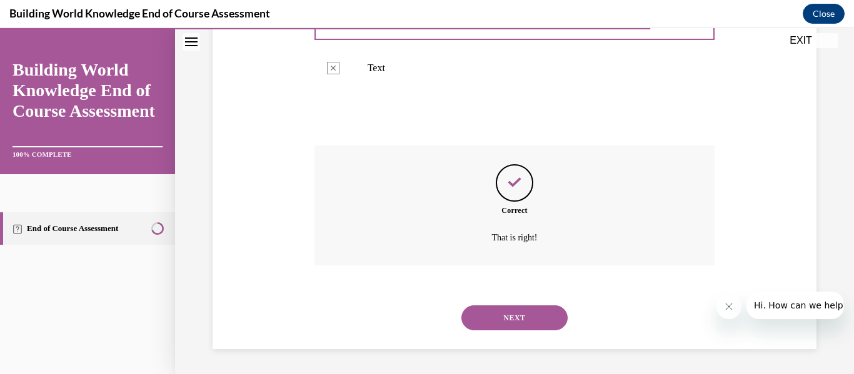
click at [539, 324] on button "NEXT" at bounding box center [514, 318] width 106 height 25
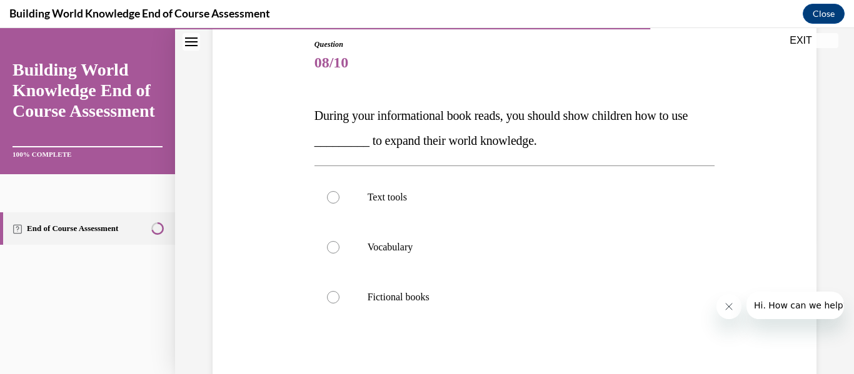
scroll to position [136, 0]
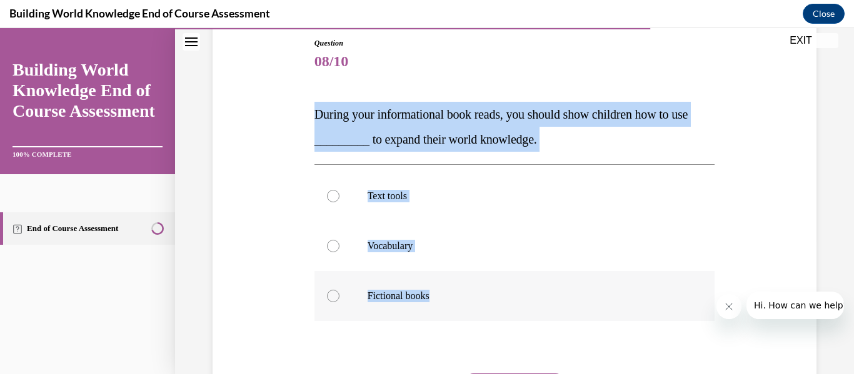
drag, startPoint x: 309, startPoint y: 109, endPoint x: 453, endPoint y: 295, distance: 235.2
click at [453, 295] on div "Question 08/10 During your informational book reads, you should show children h…" at bounding box center [514, 238] width 610 height 476
copy div "During your informational book reads, you should show children how to use _____…"
click at [414, 236] on label "Vocabulary" at bounding box center [514, 246] width 401 height 50
click at [339, 240] on input "Vocabulary" at bounding box center [333, 246] width 13 height 13
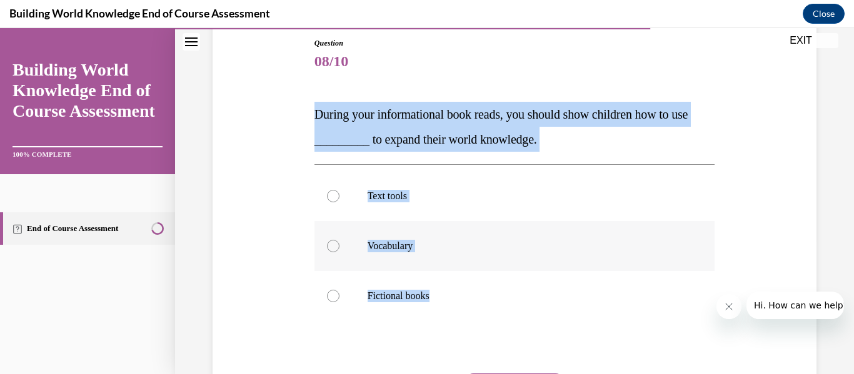
radio input "true"
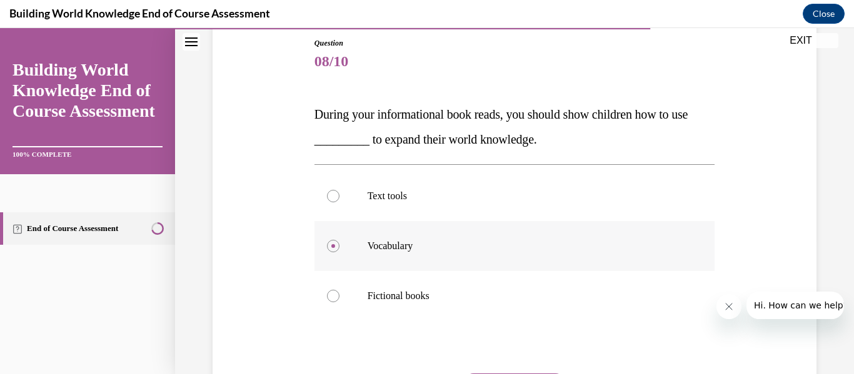
scroll to position [263, 0]
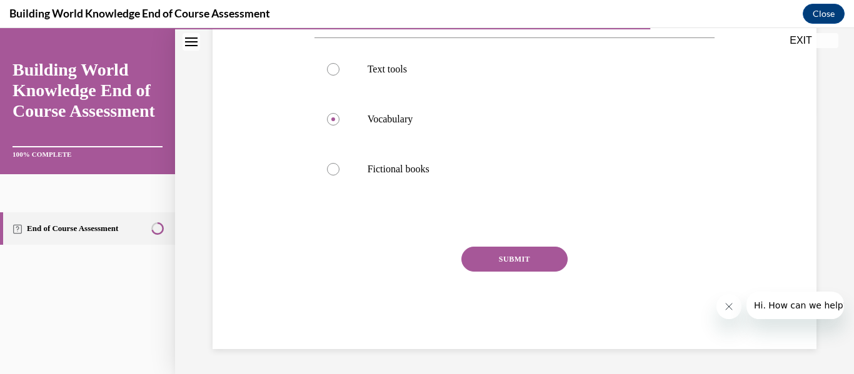
click at [548, 270] on button "SUBMIT" at bounding box center [514, 259] width 106 height 25
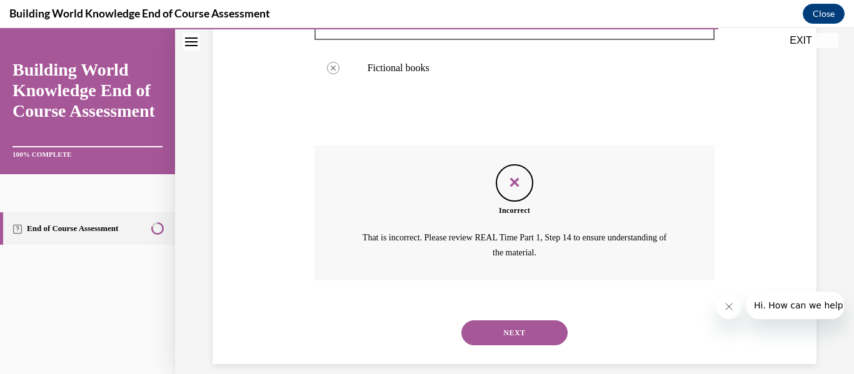
scroll to position [379, 0]
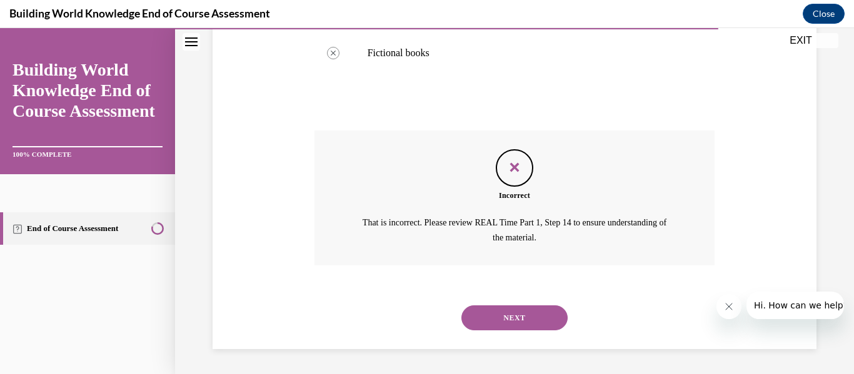
click at [548, 321] on button "NEXT" at bounding box center [514, 318] width 106 height 25
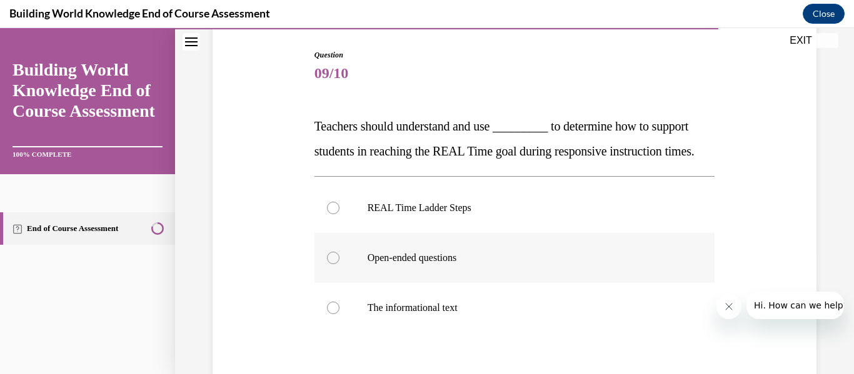
scroll to position [152, 0]
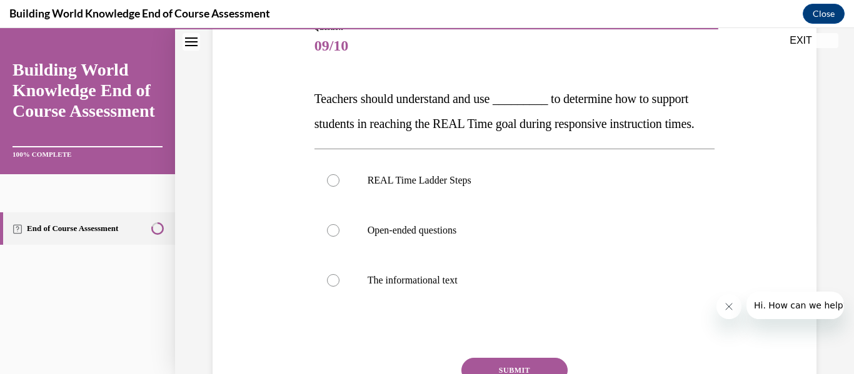
click at [316, 96] on span "Teachers should understand and use _________ to determine how to support studen…" at bounding box center [504, 111] width 380 height 39
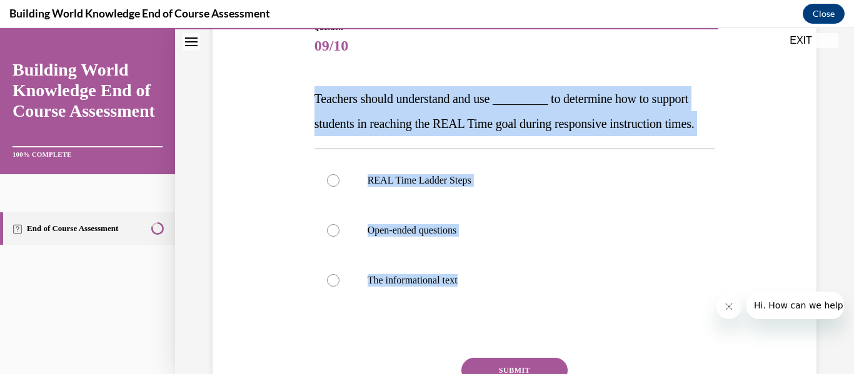
drag, startPoint x: 313, startPoint y: 93, endPoint x: 558, endPoint y: 335, distance: 343.9
click at [558, 335] on div "Question 09/10 Teachers should understand and use _________ to determine how to…" at bounding box center [514, 232] width 407 height 458
copy div "Teachers should understand and use _________ to determine how to support studen…"
click at [442, 187] on p "REAL Time Ladder Steps" at bounding box center [526, 180] width 316 height 13
click at [339, 187] on input "REAL Time Ladder Steps" at bounding box center [333, 180] width 13 height 13
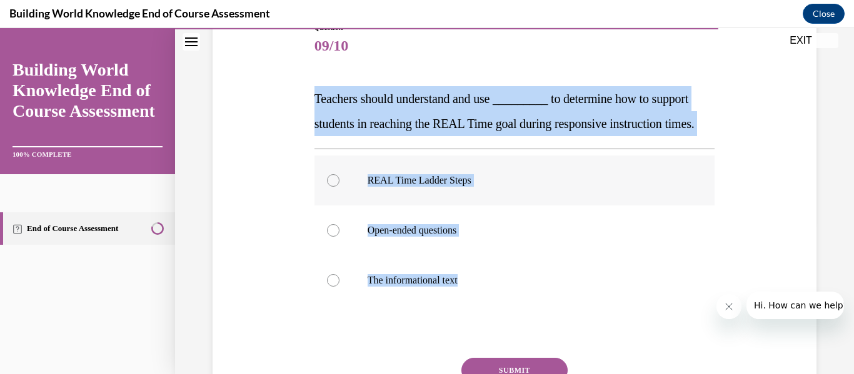
radio input "true"
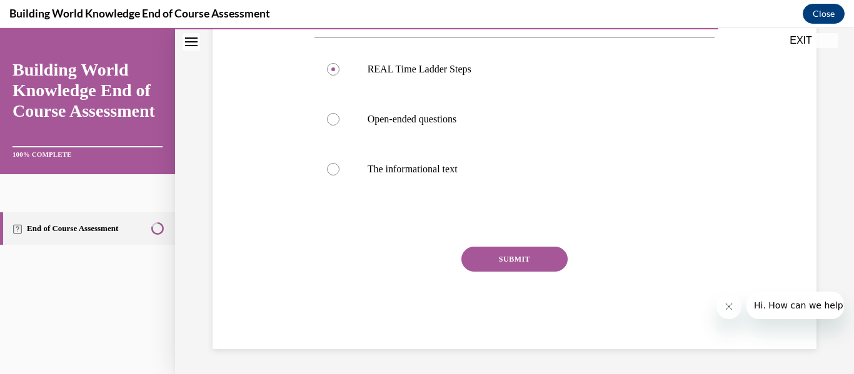
click at [526, 263] on button "SUBMIT" at bounding box center [514, 259] width 106 height 25
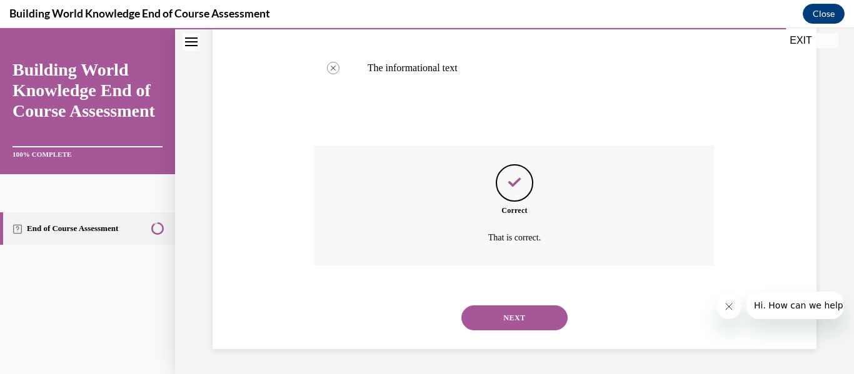
scroll to position [389, 0]
click at [550, 319] on button "NEXT" at bounding box center [514, 318] width 106 height 25
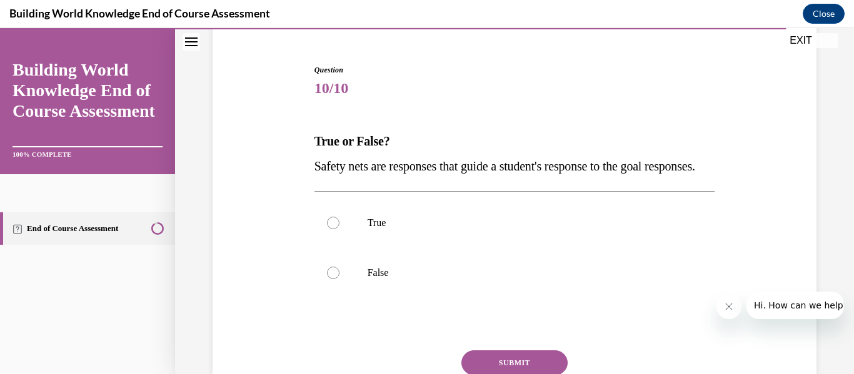
scroll to position [110, 0]
click at [560, 248] on label "True" at bounding box center [514, 223] width 401 height 50
click at [339, 229] on input "True" at bounding box center [333, 222] width 13 height 13
radio input "true"
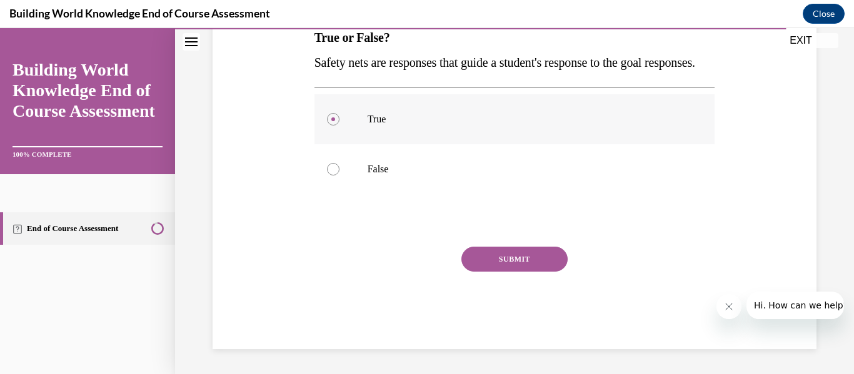
click at [560, 259] on button "SUBMIT" at bounding box center [514, 259] width 106 height 25
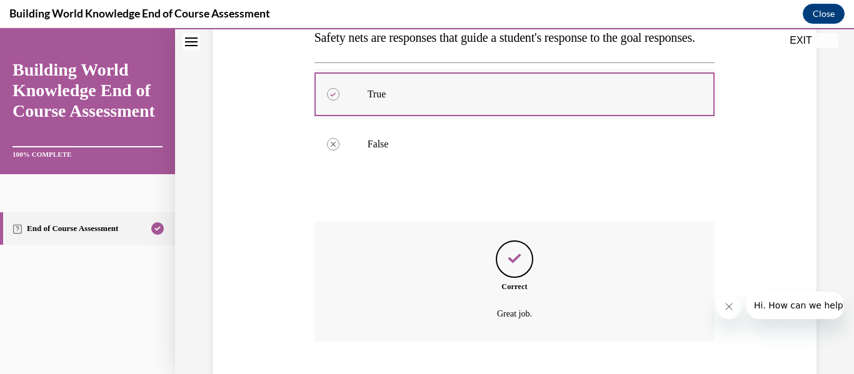
scroll to position [339, 0]
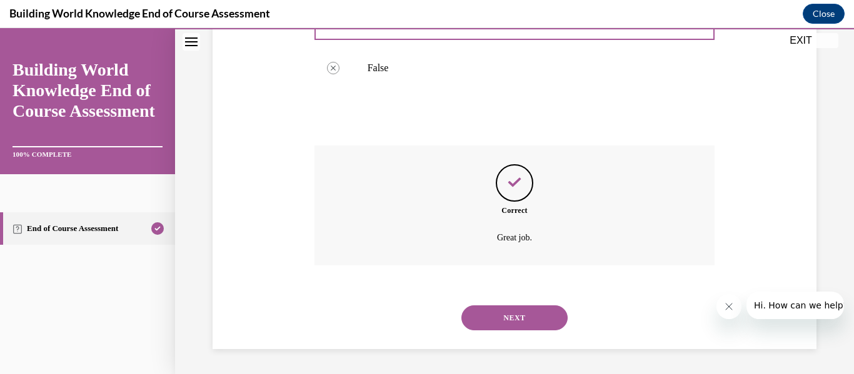
click at [520, 309] on button "NEXT" at bounding box center [514, 318] width 106 height 25
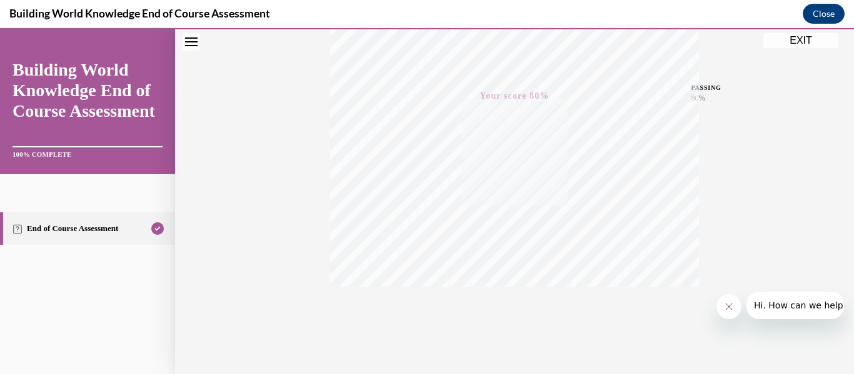
scroll to position [294, 0]
click at [798, 38] on button "EXIT" at bounding box center [800, 40] width 75 height 15
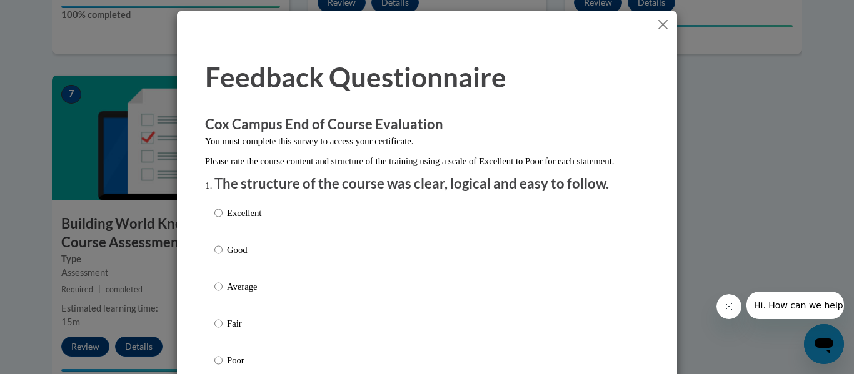
click at [261, 220] on p "Excellent" at bounding box center [244, 213] width 34 height 14
click at [223, 220] on input "Excellent" at bounding box center [218, 213] width 8 height 14
radio input "true"
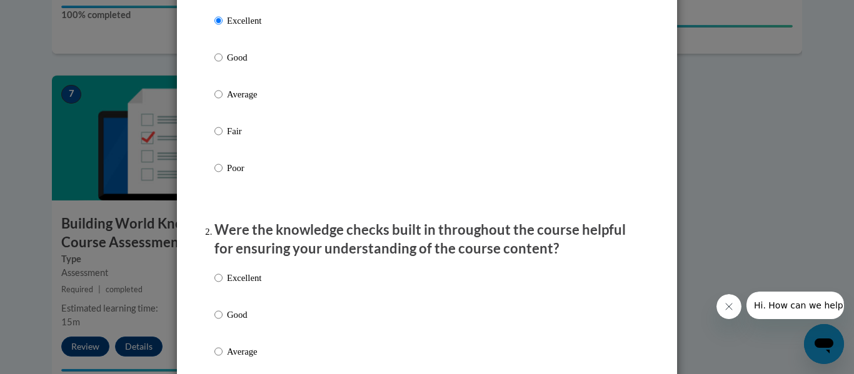
click at [254, 285] on p "Excellent" at bounding box center [244, 278] width 34 height 14
click at [223, 285] on input "Excellent" at bounding box center [218, 278] width 8 height 14
radio input "true"
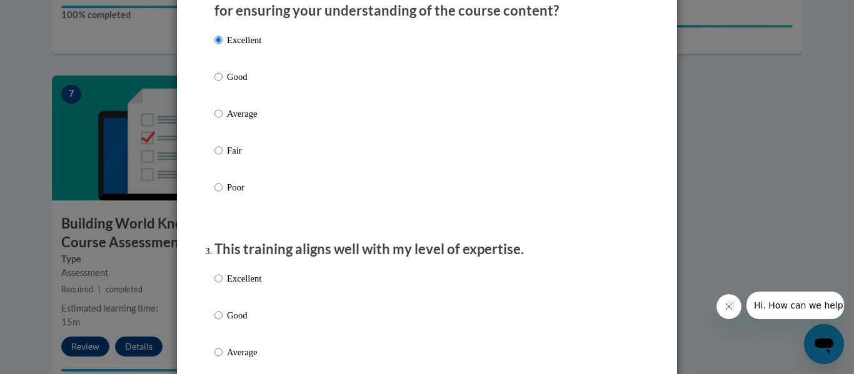
click at [254, 286] on p "Excellent" at bounding box center [244, 279] width 34 height 14
click at [223, 286] on input "Excellent" at bounding box center [218, 279] width 8 height 14
radio input "true"
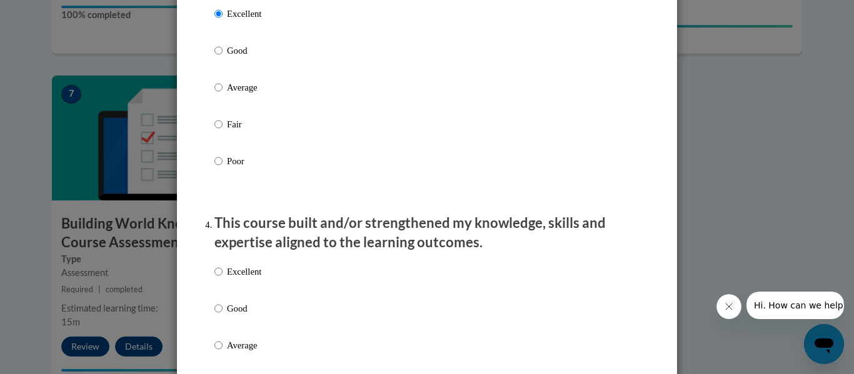
click at [254, 279] on p "Excellent" at bounding box center [244, 272] width 34 height 14
click at [223, 279] on input "Excellent" at bounding box center [218, 272] width 8 height 14
radio input "true"
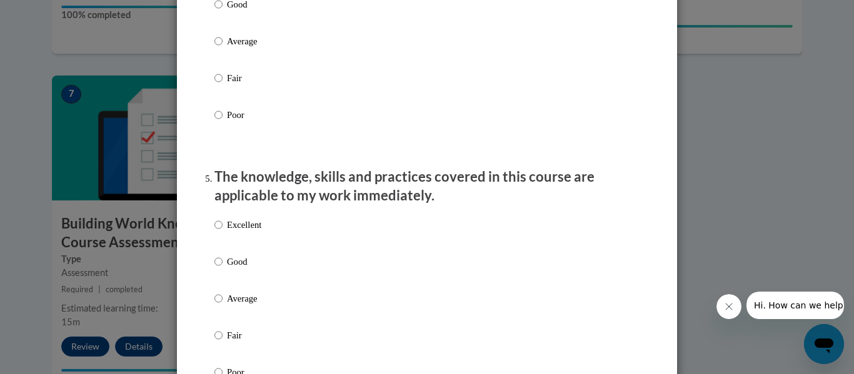
scroll to position [1022, 0]
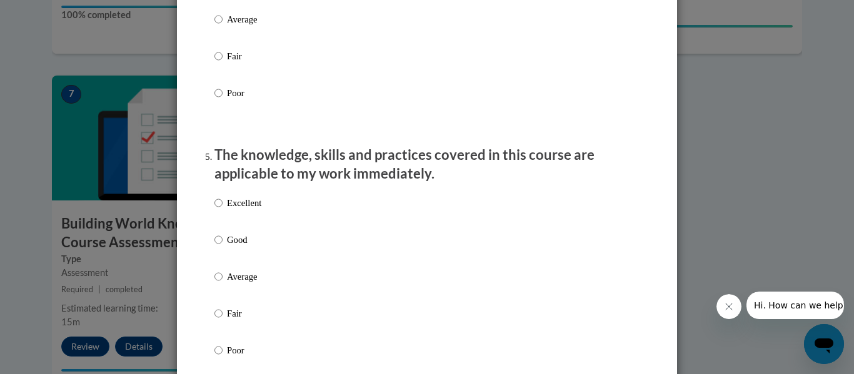
click at [256, 221] on label "Excellent" at bounding box center [237, 213] width 47 height 34
click at [223, 210] on input "Excellent" at bounding box center [218, 203] width 8 height 14
radio input "true"
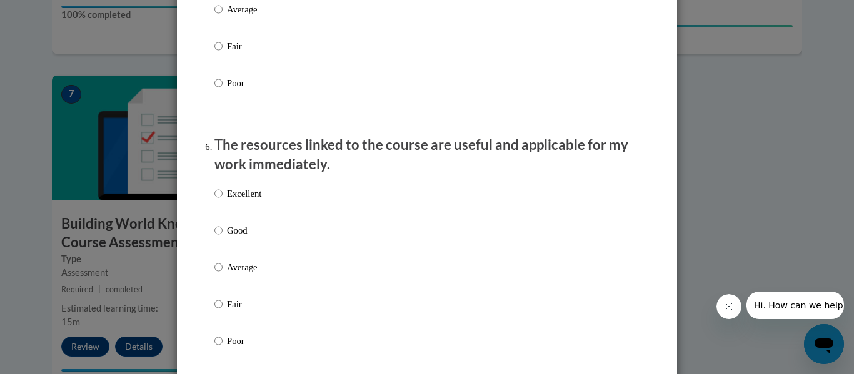
scroll to position [1292, 0]
click at [254, 211] on label "Excellent" at bounding box center [237, 202] width 47 height 34
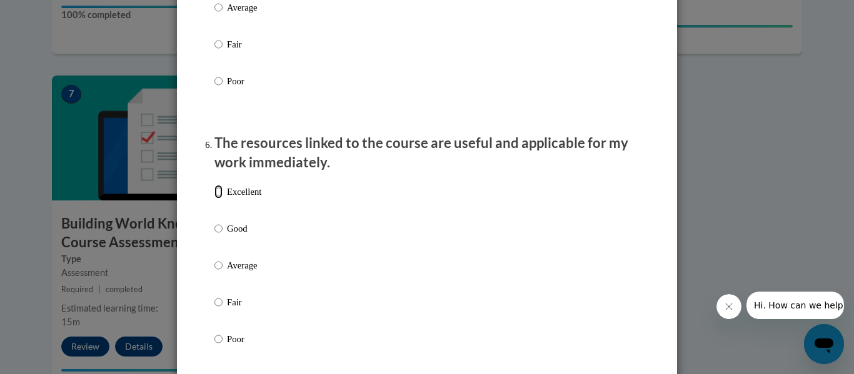
click at [223, 199] on input "Excellent" at bounding box center [218, 192] width 8 height 14
radio input "true"
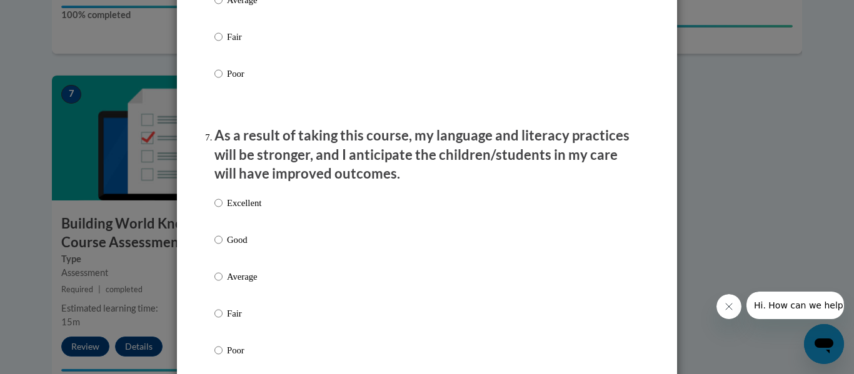
scroll to position [1582, 0]
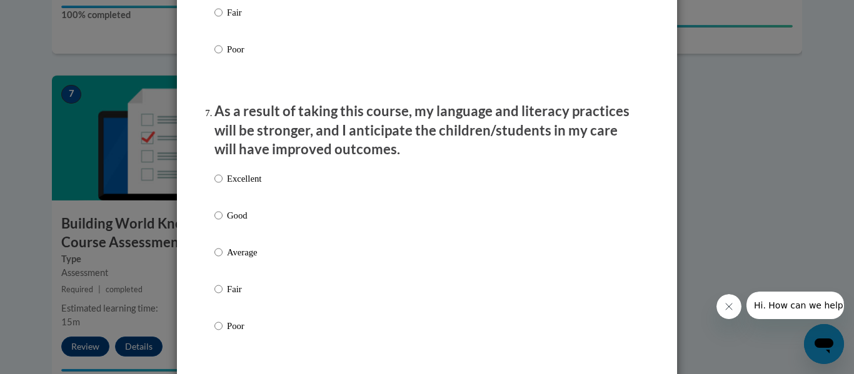
click at [256, 186] on p "Excellent" at bounding box center [244, 179] width 34 height 14
click at [223, 186] on input "Excellent" at bounding box center [218, 179] width 8 height 14
radio input "true"
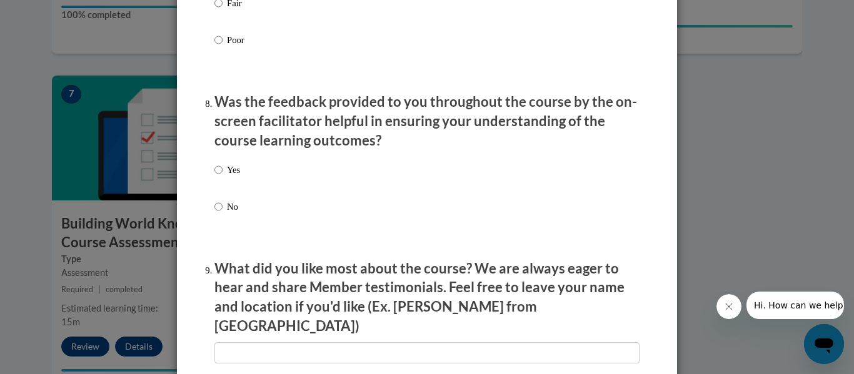
scroll to position [1875, 0]
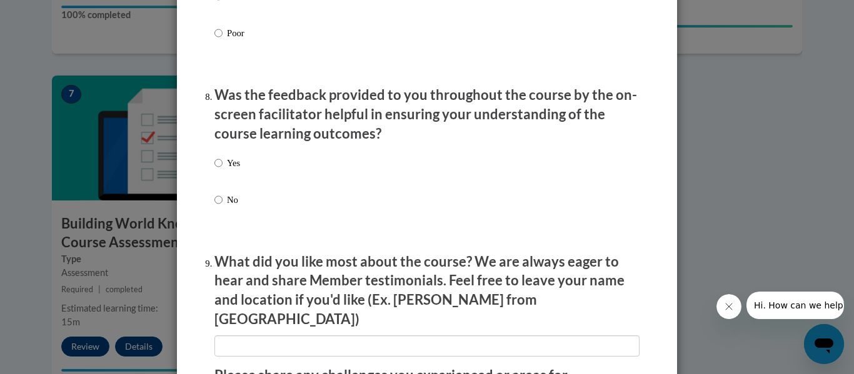
click at [244, 175] on div "Yes No" at bounding box center [426, 196] width 425 height 93
click at [234, 170] on p "Yes" at bounding box center [233, 163] width 13 height 14
click at [223, 170] on input "Yes" at bounding box center [218, 163] width 8 height 14
radio input "true"
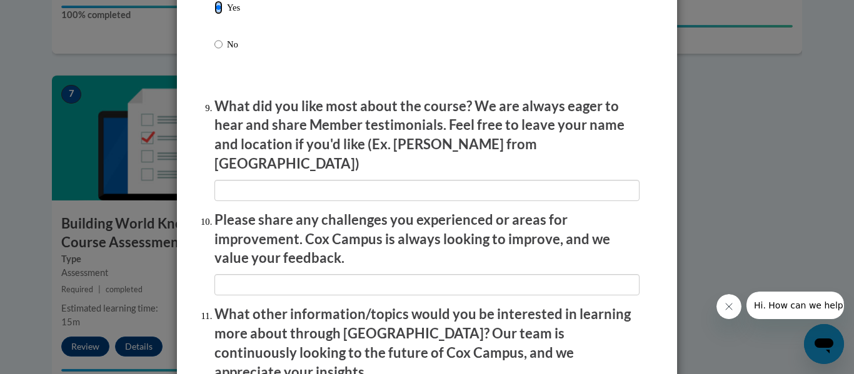
scroll to position [2032, 0]
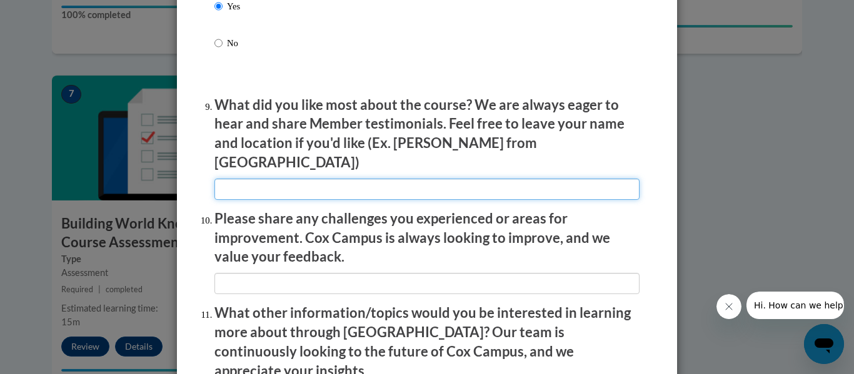
click at [234, 179] on input "textbox" at bounding box center [426, 189] width 425 height 21
type input "N/A"
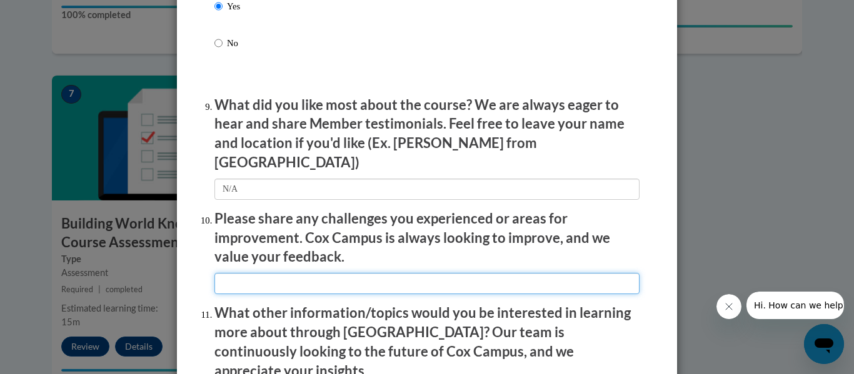
click at [313, 273] on input "textbox" at bounding box center [426, 283] width 425 height 21
type input "N/A"
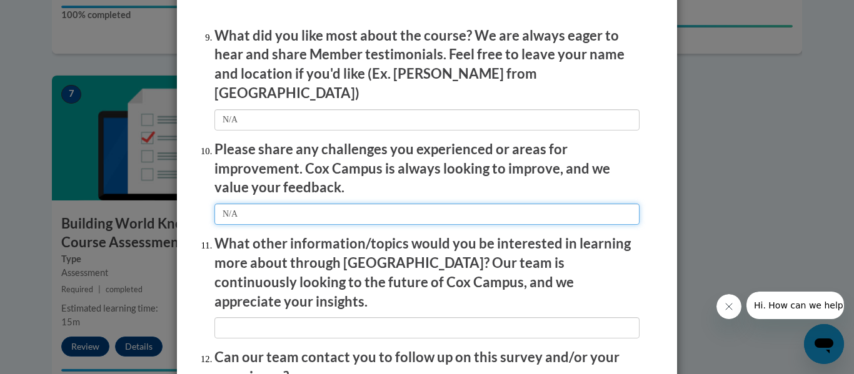
scroll to position [2101, 0]
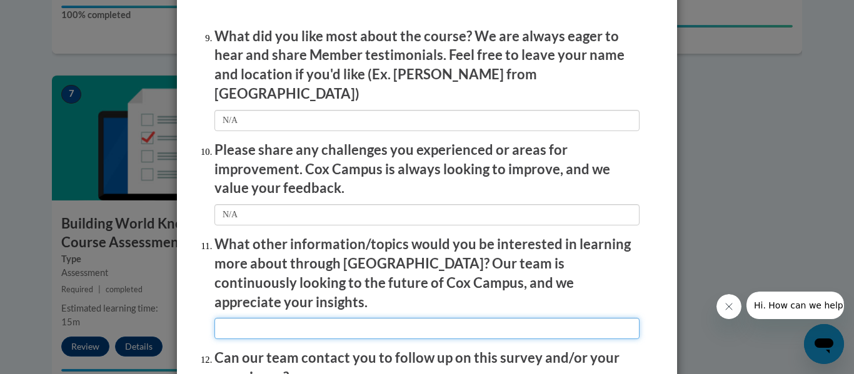
click at [309, 318] on input "textbox" at bounding box center [426, 328] width 425 height 21
type input "N/A"
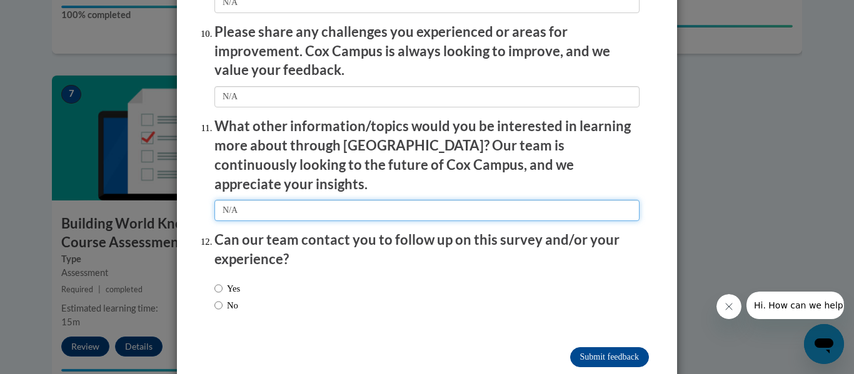
scroll to position [2223, 0]
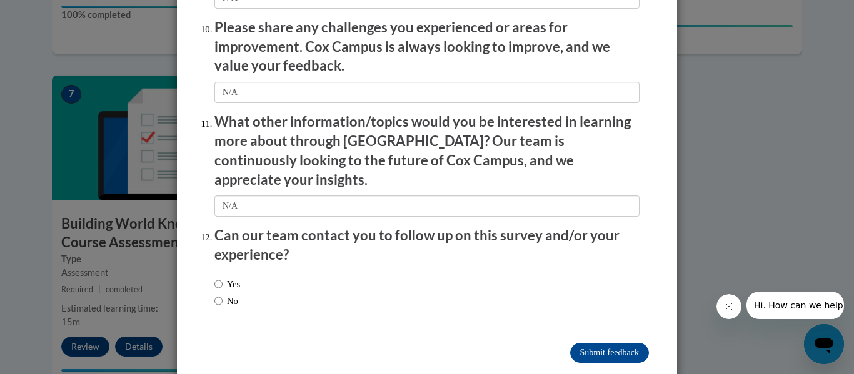
click at [237, 294] on label "No" at bounding box center [226, 301] width 24 height 14
click at [223, 294] on input "No" at bounding box center [218, 301] width 8 height 14
radio input "true"
click at [615, 343] on input "Submit feedback" at bounding box center [609, 353] width 79 height 20
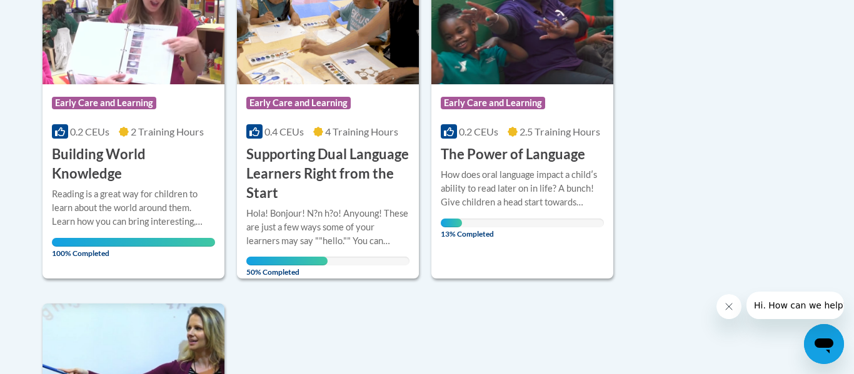
scroll to position [711, 0]
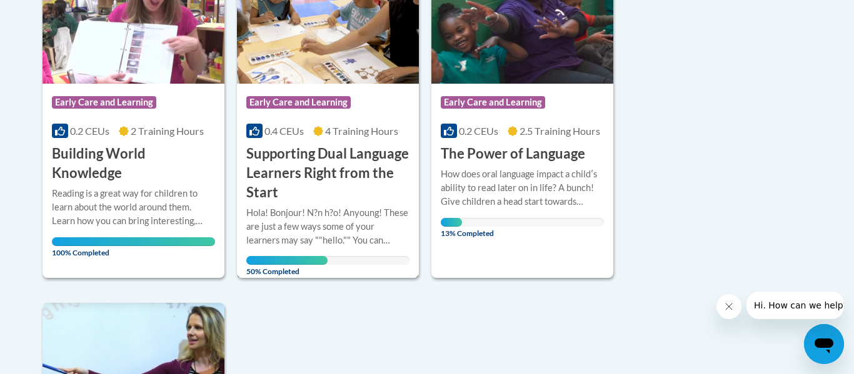
click at [343, 166] on h3 "Supporting Dual Language Learners Right from the Start" at bounding box center [327, 173] width 163 height 58
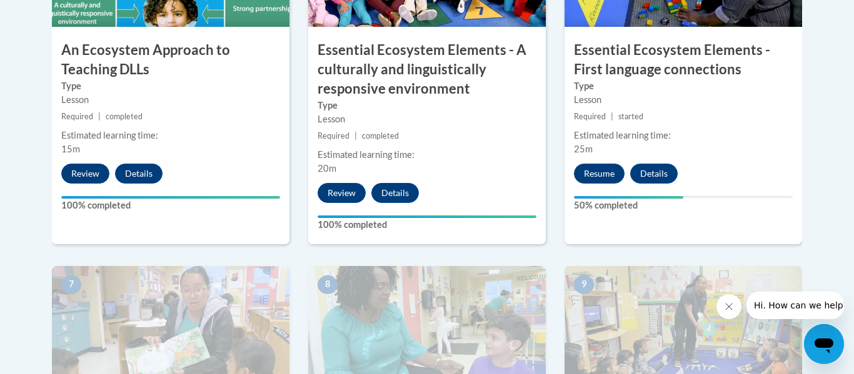
scroll to position [893, 0]
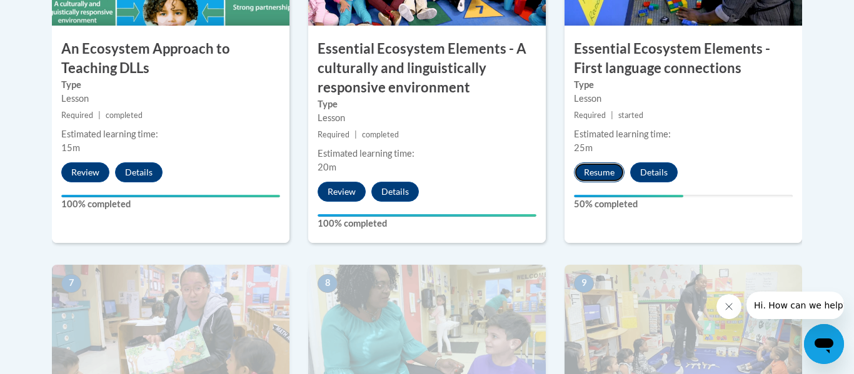
click at [598, 175] on button "Resume" at bounding box center [599, 173] width 51 height 20
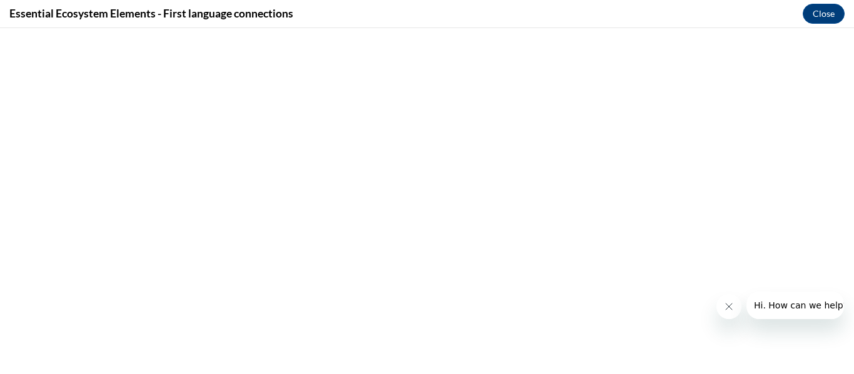
click at [731, 308] on icon "Close message from company" at bounding box center [729, 307] width 10 height 10
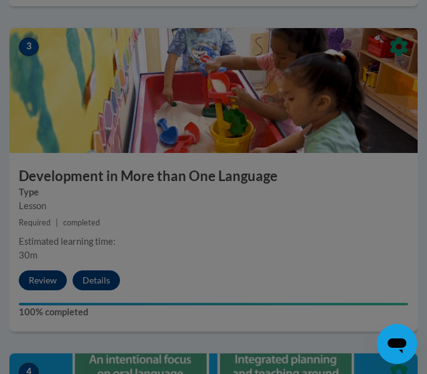
scroll to position [1092, 0]
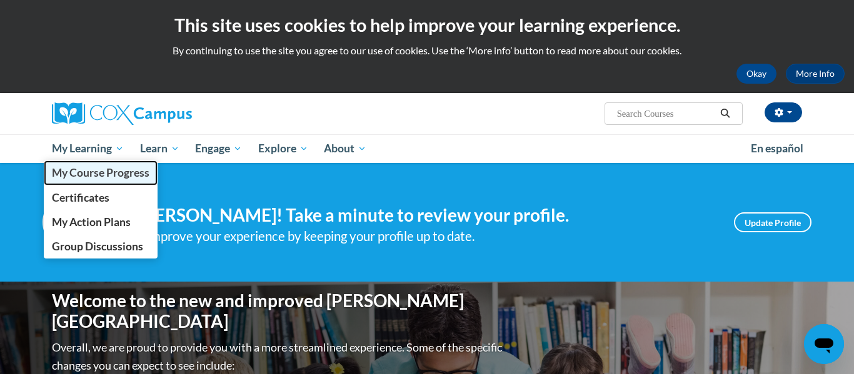
click at [101, 167] on span "My Course Progress" at bounding box center [101, 172] width 98 height 13
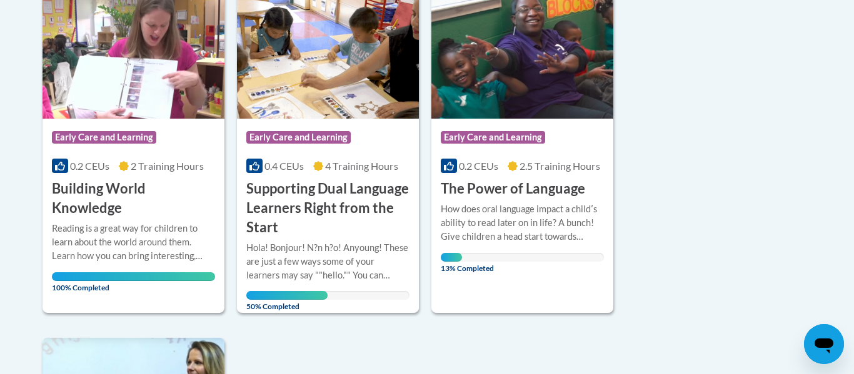
scroll to position [677, 0]
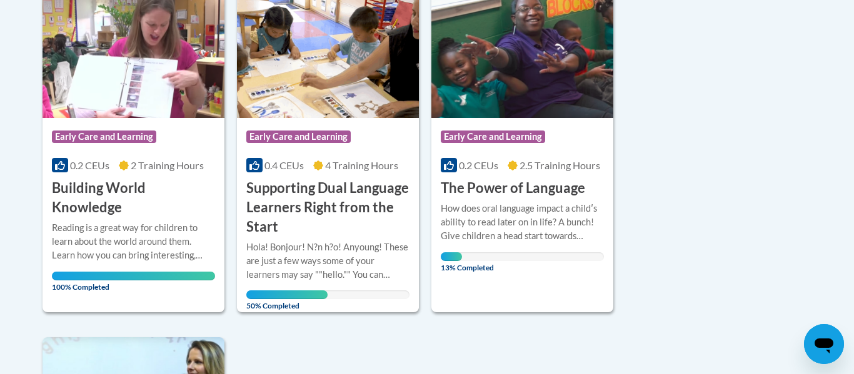
click at [625, 203] on div "Sort Date Enrolled Title (A-Z) «« « 1-7 » »» 7 Activities CEUs Course Category:…" at bounding box center [427, 141] width 788 height 1075
click at [530, 206] on div "How does oral language impact a childʹs ability to read later on in life? A bun…" at bounding box center [522, 222] width 163 height 41
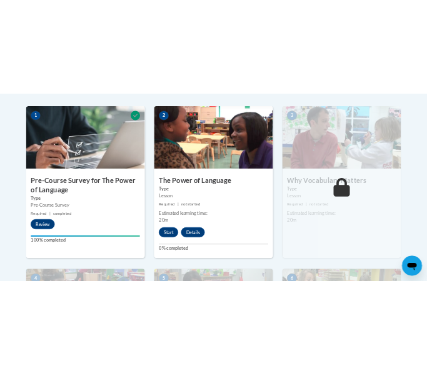
scroll to position [406, 0]
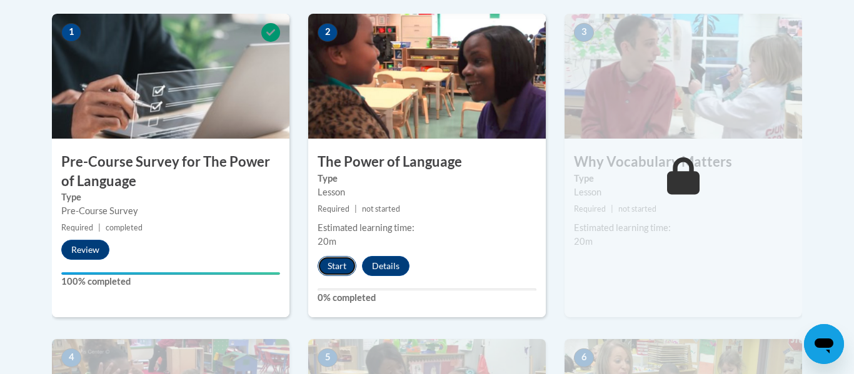
click at [326, 260] on button "Start" at bounding box center [337, 266] width 39 height 20
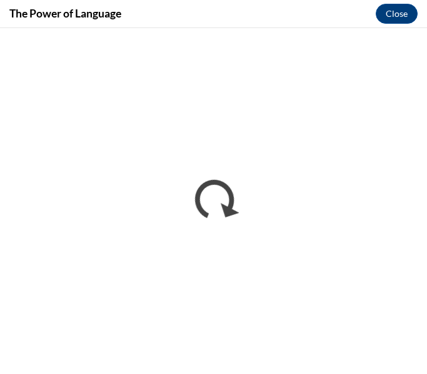
scroll to position [0, 0]
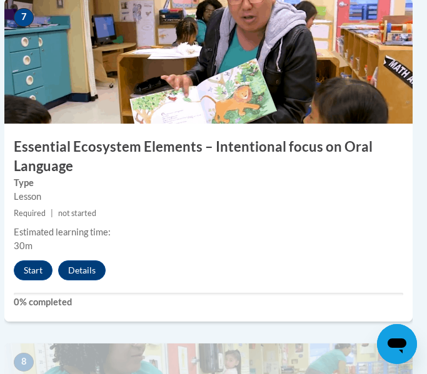
scroll to position [2389, 5]
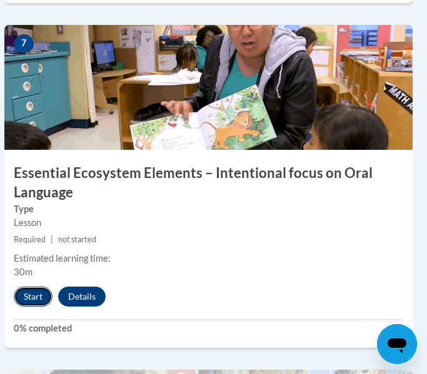
click at [34, 301] on button "Start" at bounding box center [33, 297] width 39 height 20
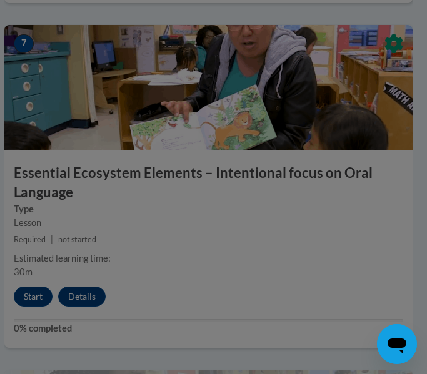
scroll to position [2466, 5]
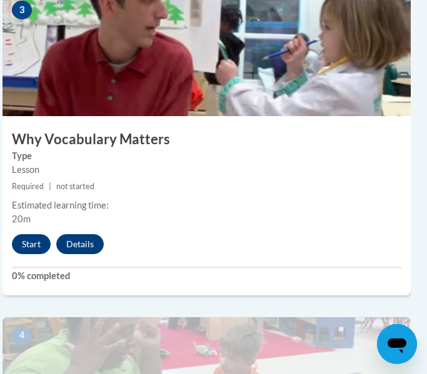
scroll to position [1088, 7]
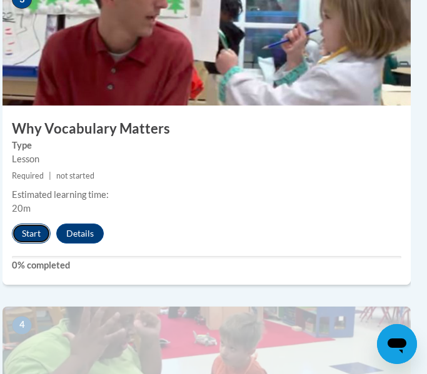
click at [32, 227] on button "Start" at bounding box center [31, 234] width 39 height 20
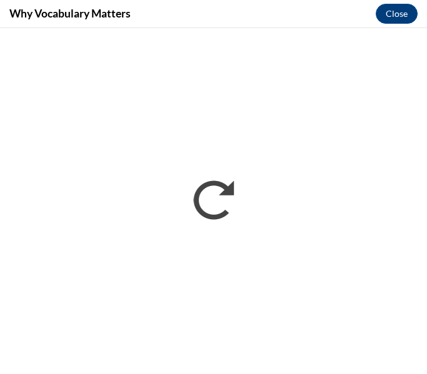
scroll to position [0, 0]
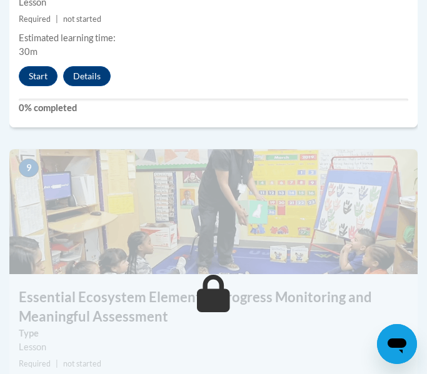
scroll to position [2937, 0]
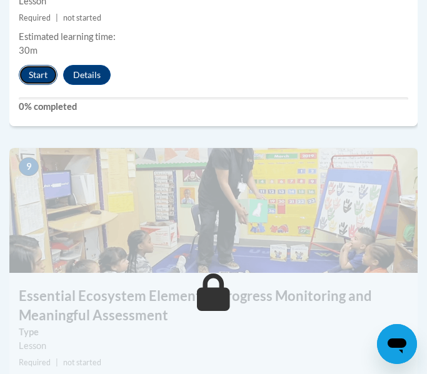
click at [39, 84] on button "Start" at bounding box center [38, 75] width 39 height 20
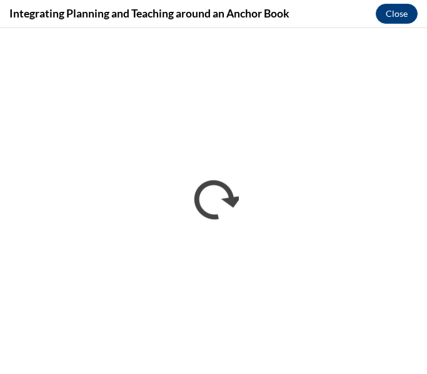
scroll to position [0, 0]
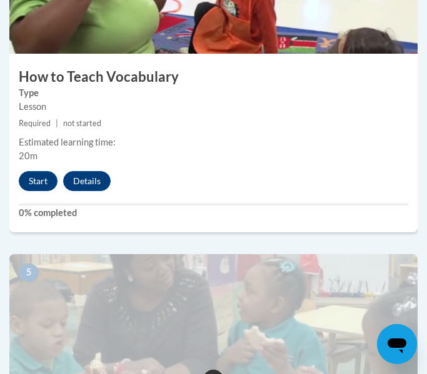
scroll to position [1469, 0]
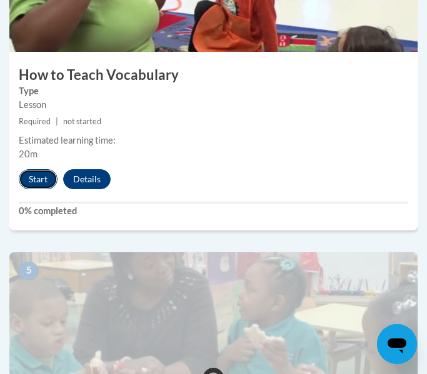
click at [48, 179] on button "Start" at bounding box center [38, 179] width 39 height 20
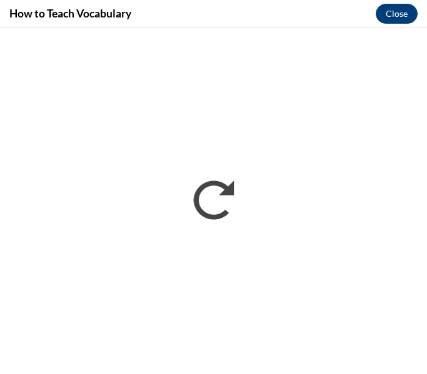
scroll to position [0, 0]
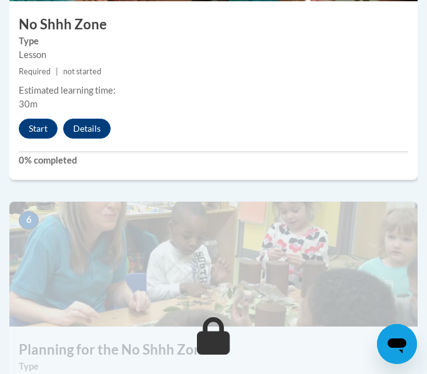
scroll to position [1842, 0]
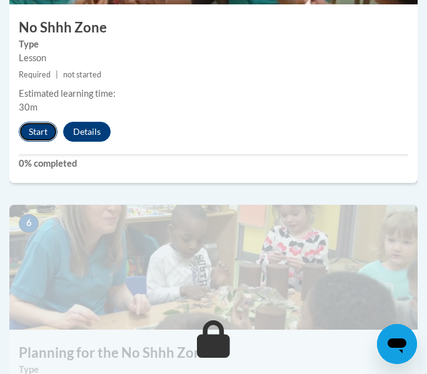
click at [41, 133] on button "Start" at bounding box center [38, 132] width 39 height 20
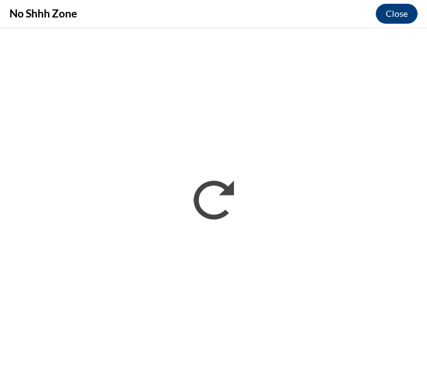
scroll to position [0, 0]
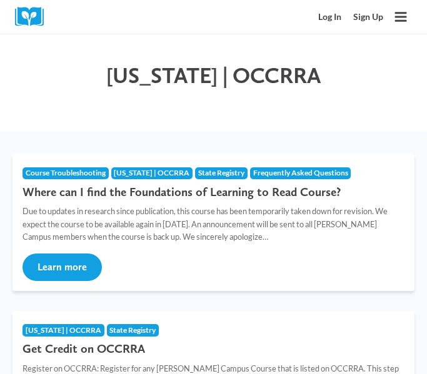
scroll to position [45, 0]
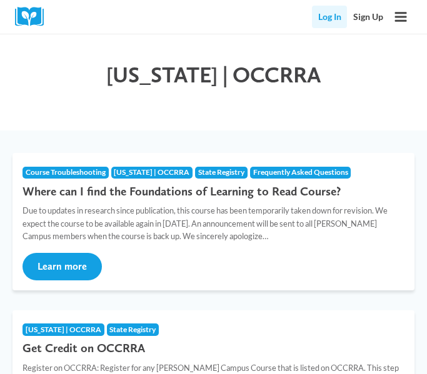
click at [329, 19] on link "Log In" at bounding box center [329, 17] width 35 height 22
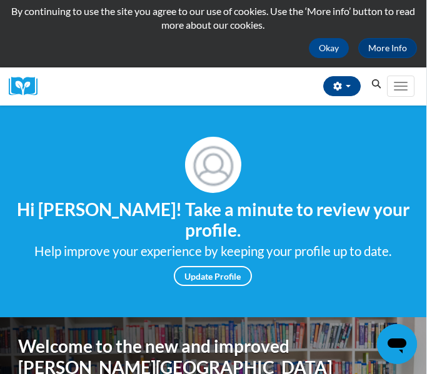
scroll to position [63, 3]
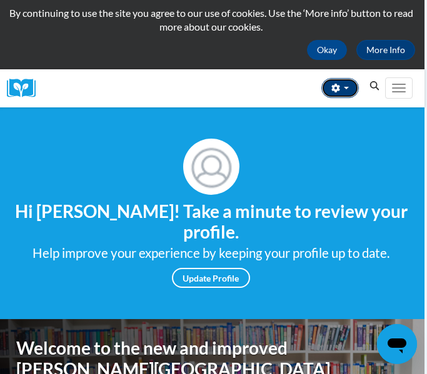
click at [350, 89] on button "button" at bounding box center [340, 88] width 38 height 20
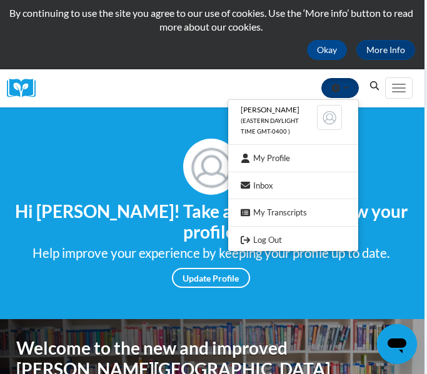
click at [350, 89] on button "button" at bounding box center [340, 88] width 38 height 20
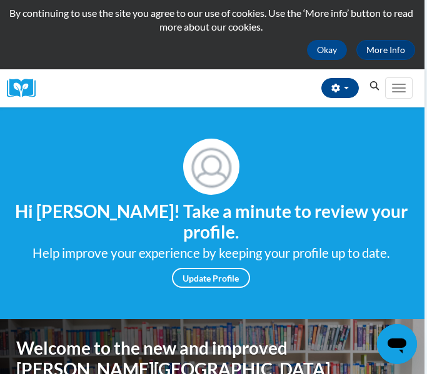
click at [415, 93] on div "Toggle navigation" at bounding box center [403, 88] width 37 height 31
click at [408, 93] on button "Toggle navigation" at bounding box center [399, 88] width 28 height 21
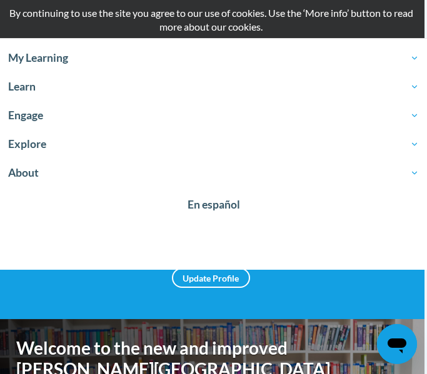
scroll to position [66, 3]
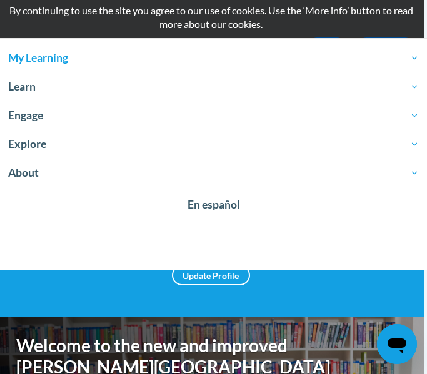
click at [414, 63] on span "My Learning" at bounding box center [213, 58] width 411 height 15
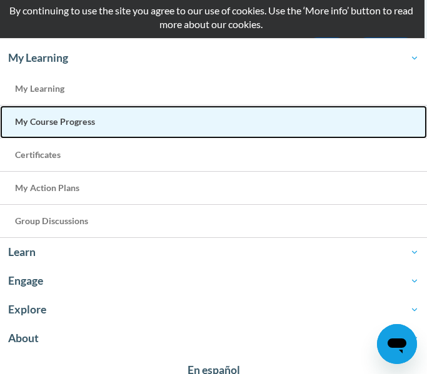
click at [200, 125] on link "My Course Progress" at bounding box center [213, 122] width 427 height 33
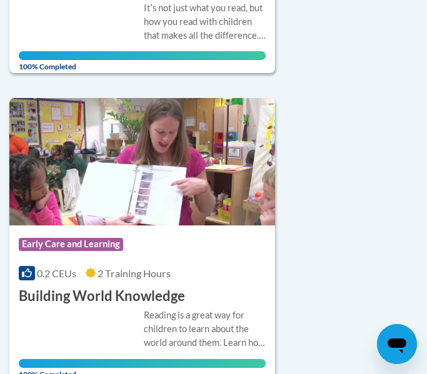
scroll to position [1156, 0]
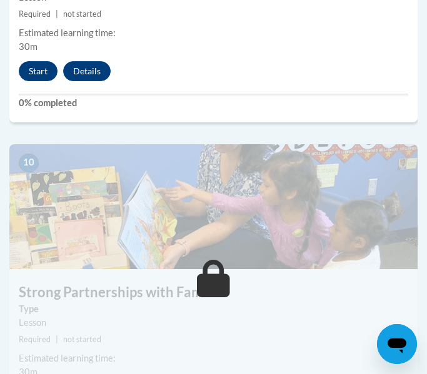
scroll to position [3277, 0]
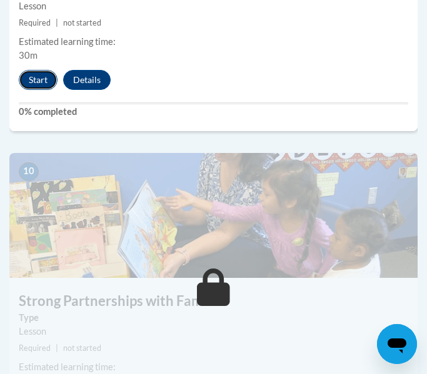
click at [43, 89] on button "Start" at bounding box center [38, 80] width 39 height 20
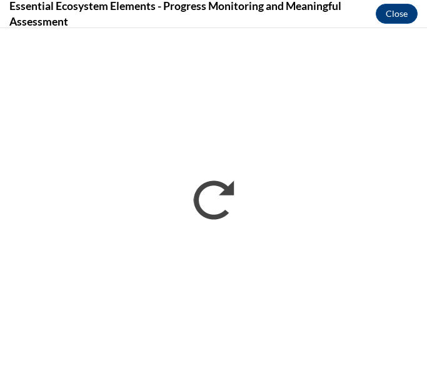
scroll to position [0, 0]
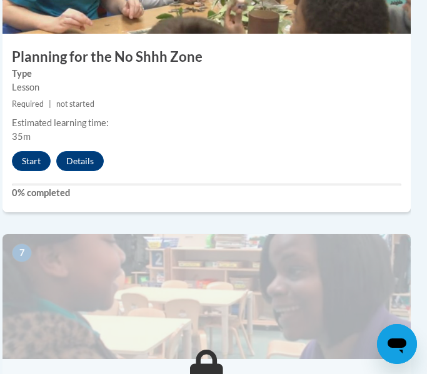
scroll to position [2133, 7]
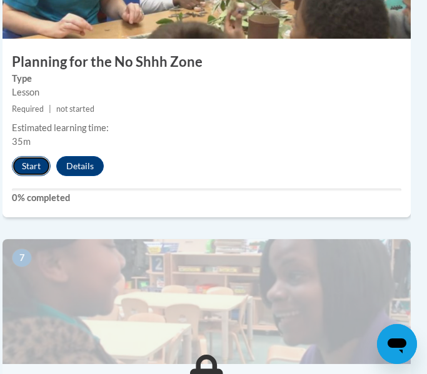
click at [33, 171] on button "Start" at bounding box center [31, 166] width 39 height 20
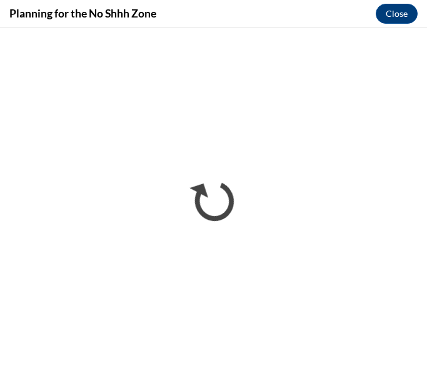
scroll to position [0, 0]
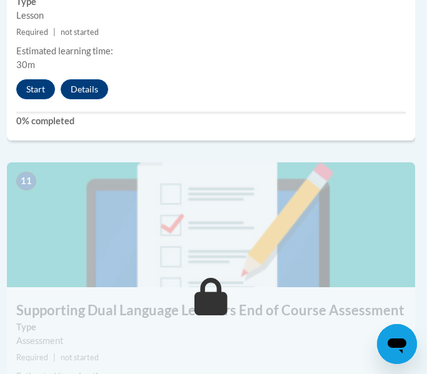
scroll to position [3594, 3]
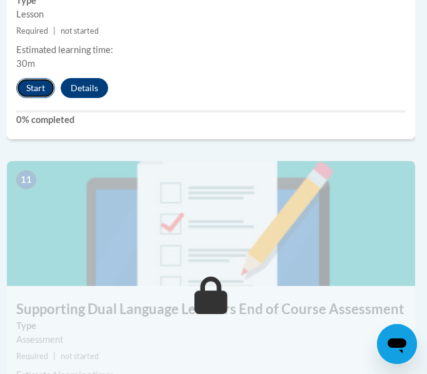
click at [40, 89] on button "Start" at bounding box center [35, 88] width 39 height 20
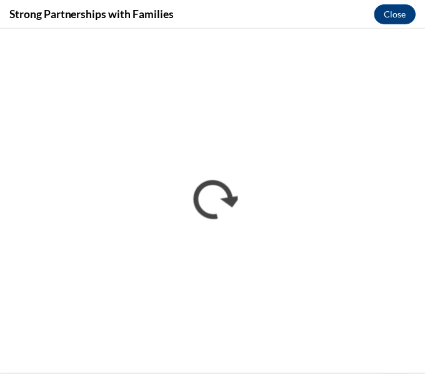
scroll to position [0, 0]
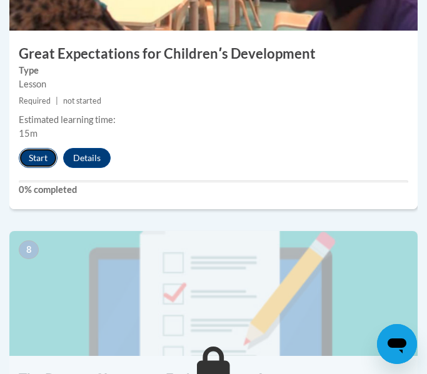
click at [38, 163] on button "Start" at bounding box center [38, 158] width 39 height 20
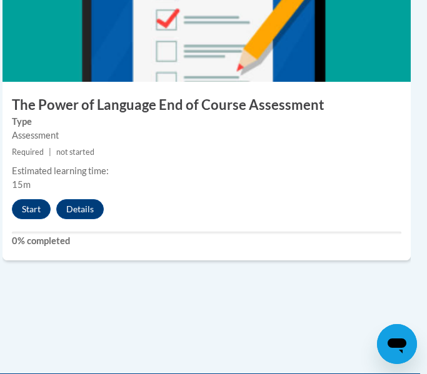
scroll to position [2766, 7]
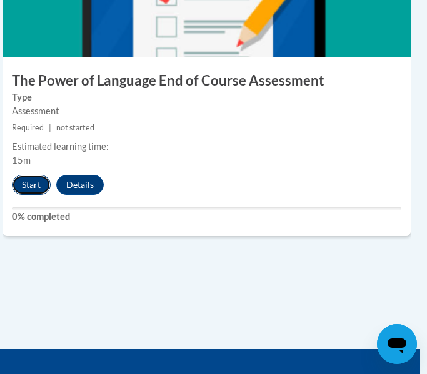
click at [30, 184] on button "Start" at bounding box center [31, 185] width 39 height 20
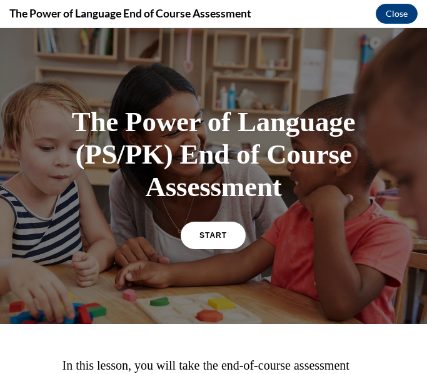
scroll to position [0, 0]
click at [211, 236] on span "START" at bounding box center [213, 235] width 29 height 9
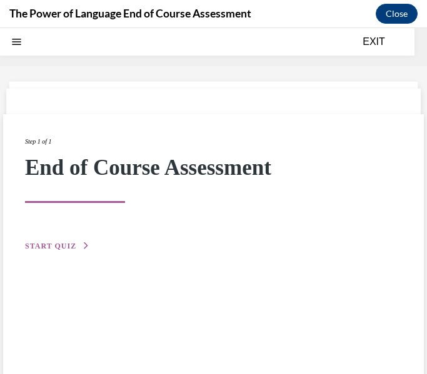
scroll to position [39, 0]
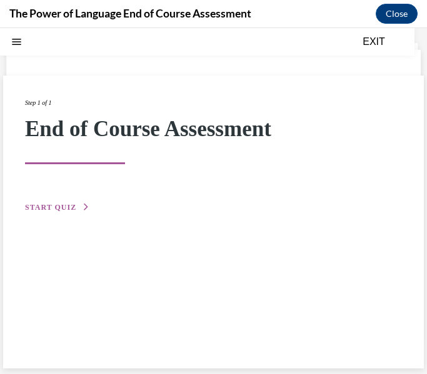
click at [71, 203] on button "START QUIZ" at bounding box center [57, 207] width 65 height 11
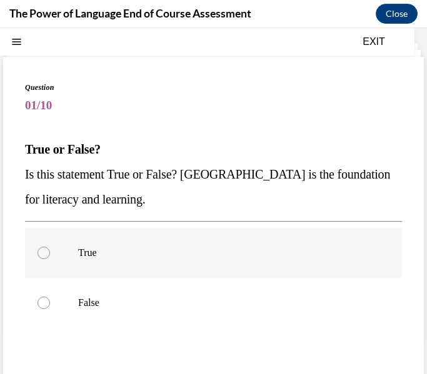
click at [86, 253] on p "True" at bounding box center [224, 253] width 293 height 13
click at [50, 253] on input "True" at bounding box center [44, 253] width 13 height 13
radio input "true"
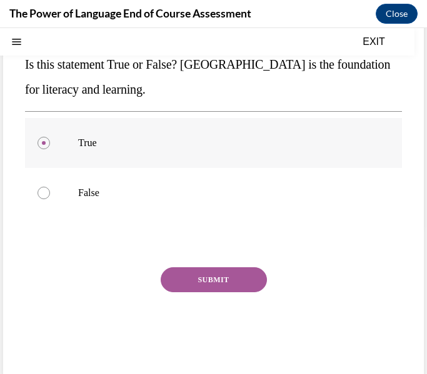
scroll to position [148, 0]
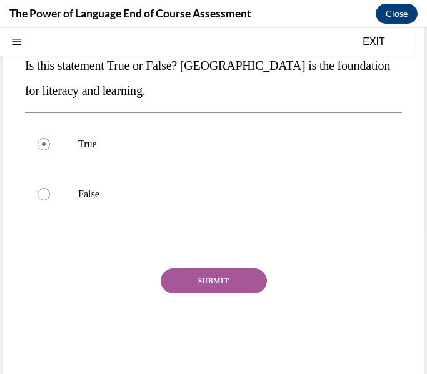
click at [187, 276] on button "SUBMIT" at bounding box center [214, 281] width 106 height 25
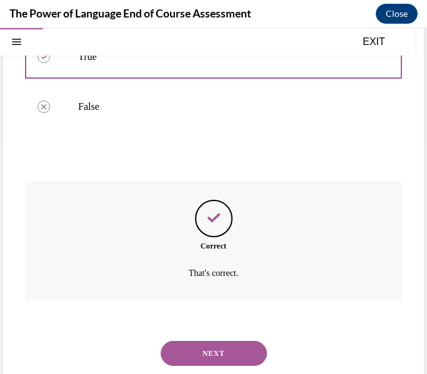
scroll to position [258, 0]
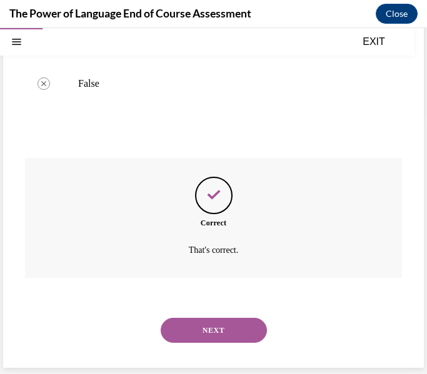
click at [244, 334] on button "NEXT" at bounding box center [214, 330] width 106 height 25
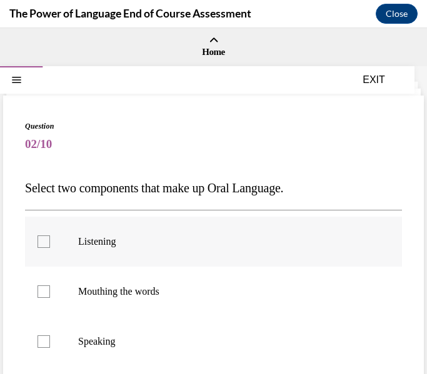
click at [186, 260] on label "Listening" at bounding box center [213, 242] width 377 height 50
click at [50, 248] on input "Listening" at bounding box center [44, 242] width 13 height 13
checkbox input "true"
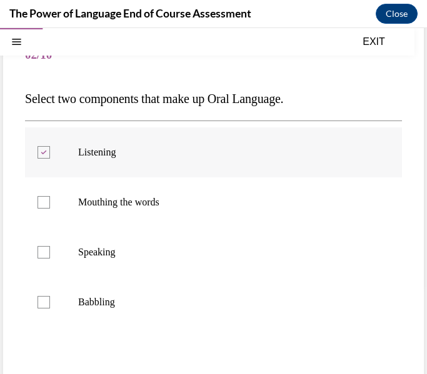
scroll to position [104, 0]
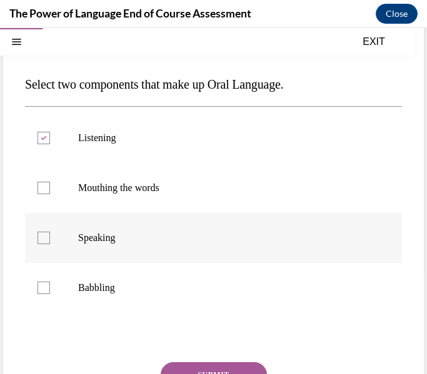
click at [181, 244] on p "Speaking" at bounding box center [224, 238] width 293 height 13
click at [50, 244] on input "Speaking" at bounding box center [44, 238] width 13 height 13
checkbox input "true"
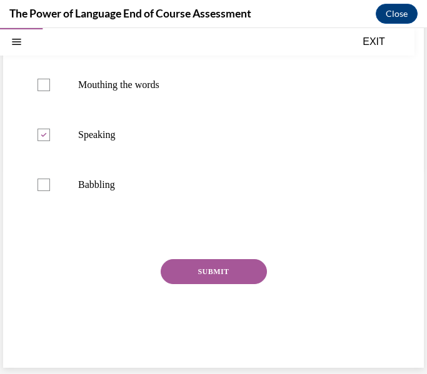
click at [207, 264] on button "SUBMIT" at bounding box center [214, 271] width 106 height 25
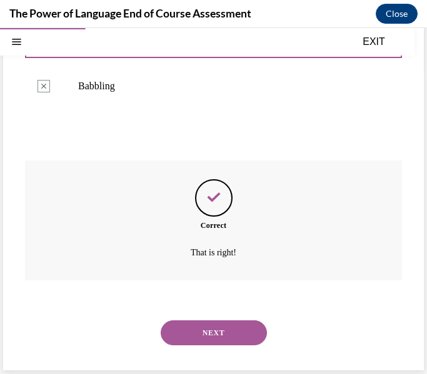
scroll to position [308, 0]
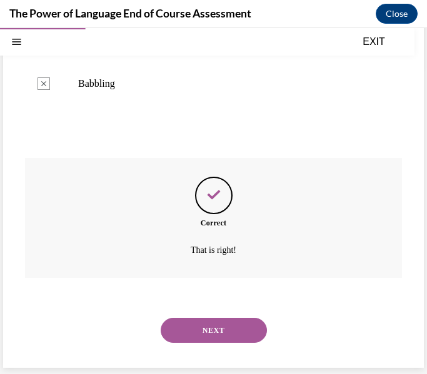
click at [229, 329] on button "NEXT" at bounding box center [214, 330] width 106 height 25
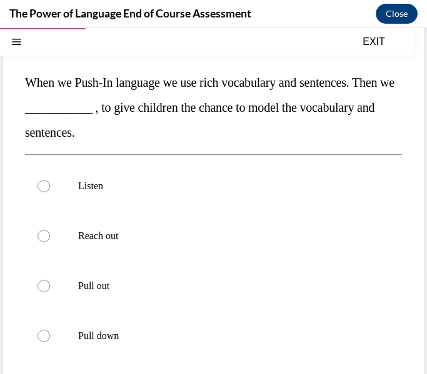
scroll to position [108, 0]
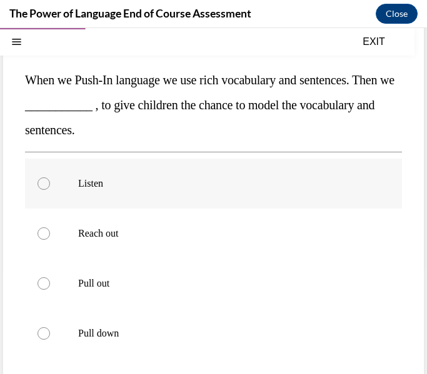
click at [151, 191] on label "Listen" at bounding box center [213, 184] width 377 height 50
click at [50, 190] on input "Listen" at bounding box center [44, 184] width 13 height 13
radio input "true"
click at [129, 337] on p "Pull down" at bounding box center [224, 334] width 293 height 13
click at [50, 337] on input "Pull down" at bounding box center [44, 334] width 13 height 13
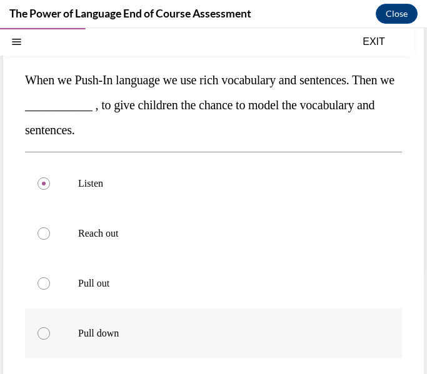
radio input "true"
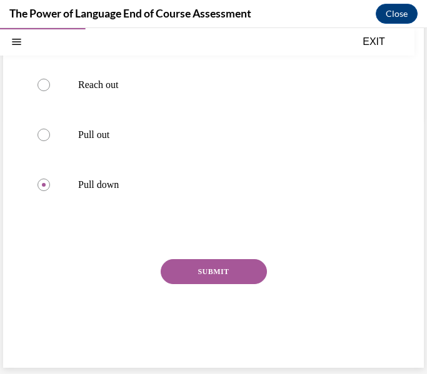
click at [217, 274] on button "SUBMIT" at bounding box center [214, 271] width 106 height 25
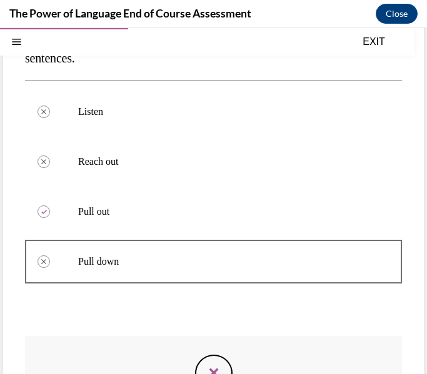
scroll to position [358, 0]
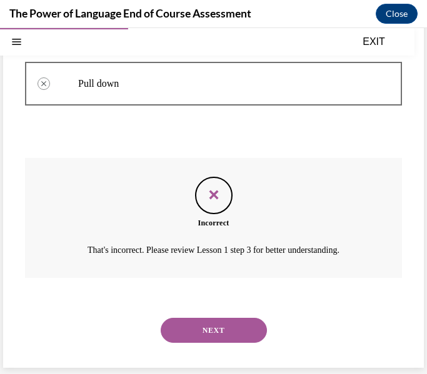
click at [209, 325] on button "NEXT" at bounding box center [214, 330] width 106 height 25
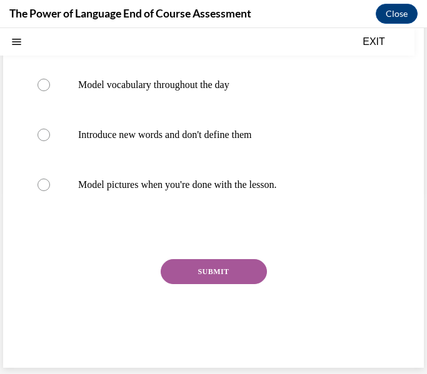
scroll to position [0, 0]
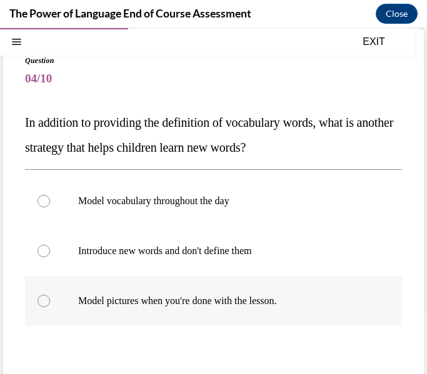
click at [208, 309] on label "Model pictures when you're done with the lesson." at bounding box center [213, 301] width 377 height 50
click at [50, 308] on input "Model pictures when you're done with the lesson." at bounding box center [44, 301] width 13 height 13
radio input "true"
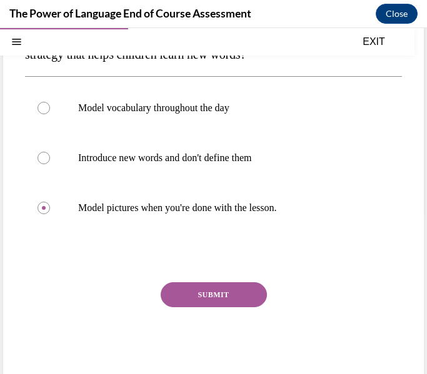
click at [214, 297] on button "SUBMIT" at bounding box center [214, 295] width 106 height 25
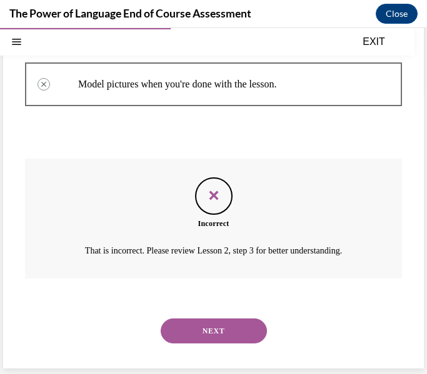
scroll to position [283, 0]
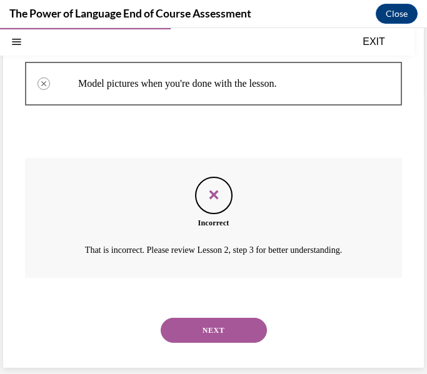
click at [211, 328] on button "NEXT" at bounding box center [214, 330] width 106 height 25
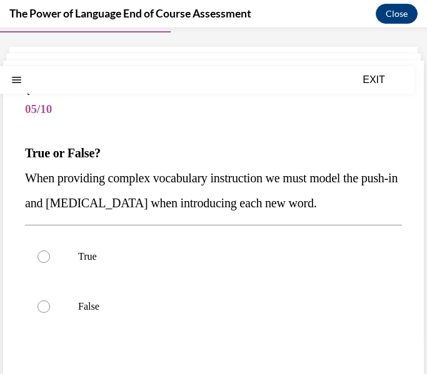
scroll to position [37, 0]
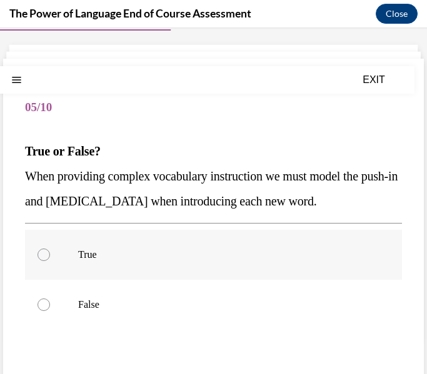
click at [146, 268] on label "True" at bounding box center [213, 255] width 377 height 50
click at [50, 261] on input "True" at bounding box center [44, 255] width 13 height 13
radio input "true"
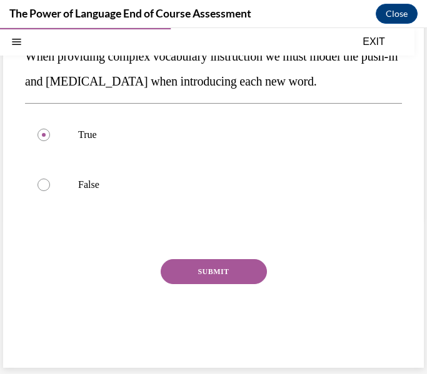
click at [210, 259] on button "SUBMIT" at bounding box center [214, 271] width 106 height 25
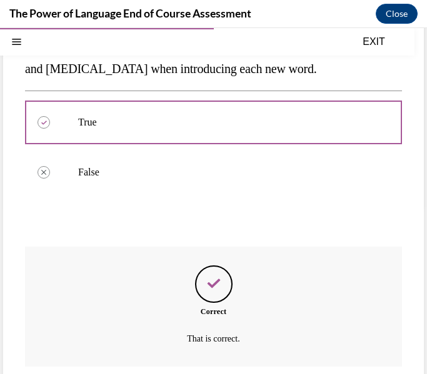
scroll to position [258, 0]
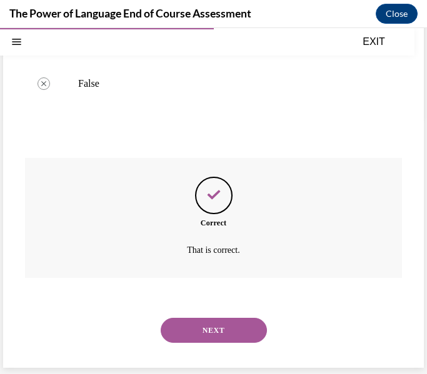
click at [229, 323] on button "NEXT" at bounding box center [214, 330] width 106 height 25
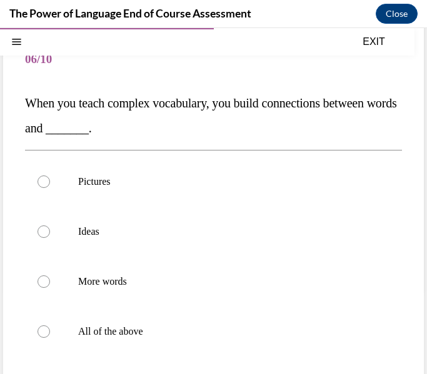
scroll to position [86, 0]
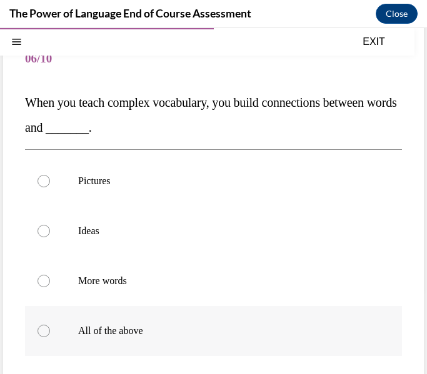
click at [176, 344] on label "All of the above" at bounding box center [213, 331] width 377 height 50
click at [50, 338] on input "All of the above" at bounding box center [44, 331] width 13 height 13
radio input "true"
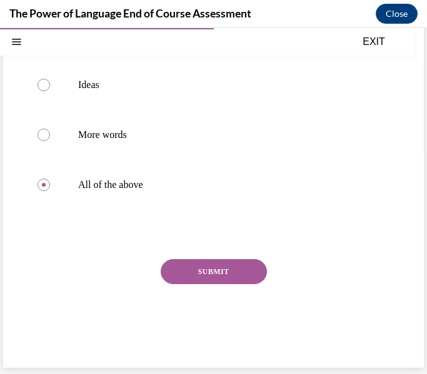
click at [221, 279] on button "SUBMIT" at bounding box center [214, 271] width 106 height 25
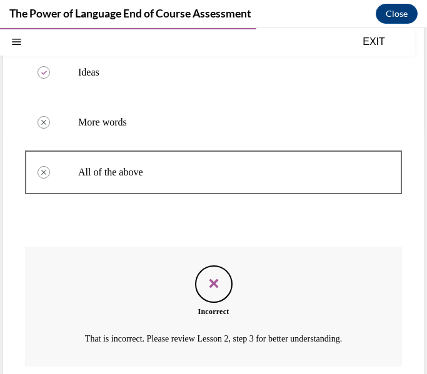
scroll to position [333, 0]
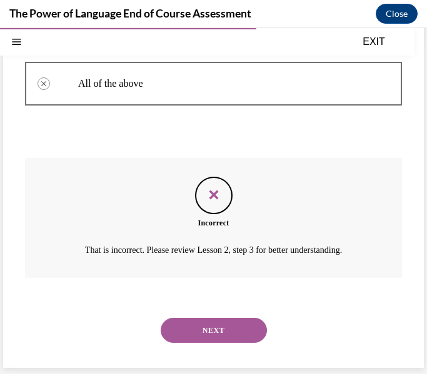
click at [221, 329] on button "NEXT" at bounding box center [214, 330] width 106 height 25
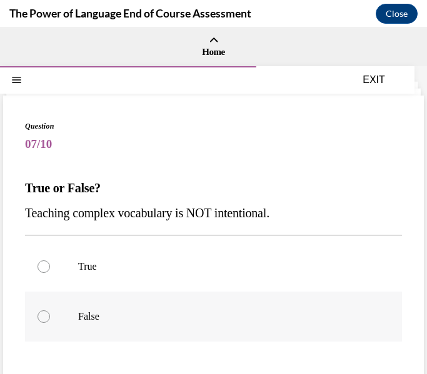
click at [183, 324] on label "False" at bounding box center [213, 317] width 377 height 50
click at [50, 323] on input "False" at bounding box center [44, 317] width 13 height 13
radio input "true"
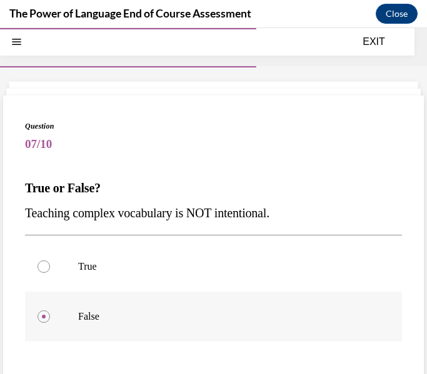
scroll to position [132, 0]
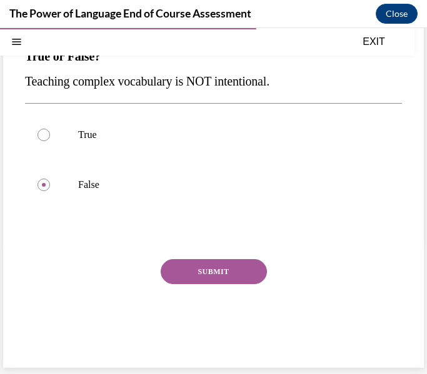
click at [212, 269] on button "SUBMIT" at bounding box center [214, 271] width 106 height 25
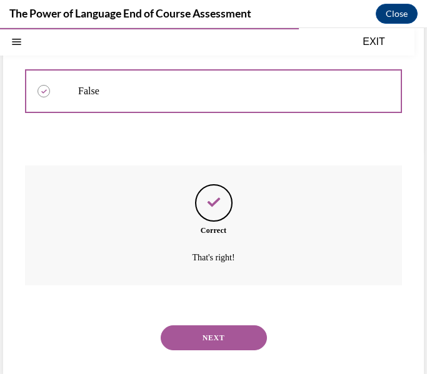
scroll to position [233, 0]
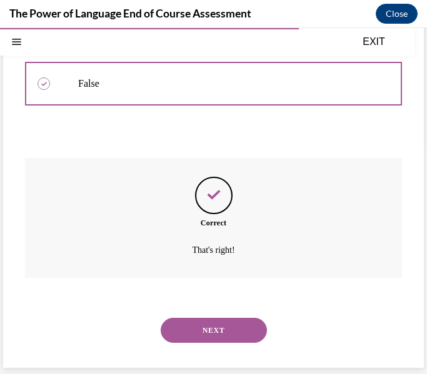
click at [194, 327] on button "NEXT" at bounding box center [214, 330] width 106 height 25
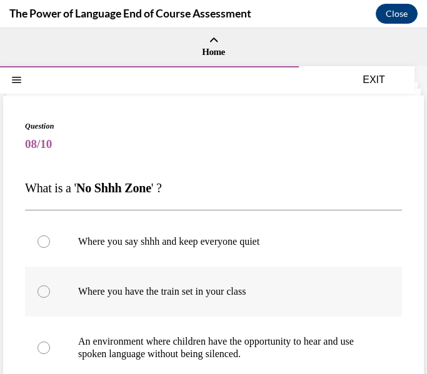
click at [241, 286] on p "Where you have the train set in your class" at bounding box center [224, 292] width 293 height 13
click at [50, 286] on input "Where you have the train set in your class" at bounding box center [44, 292] width 13 height 13
radio input "true"
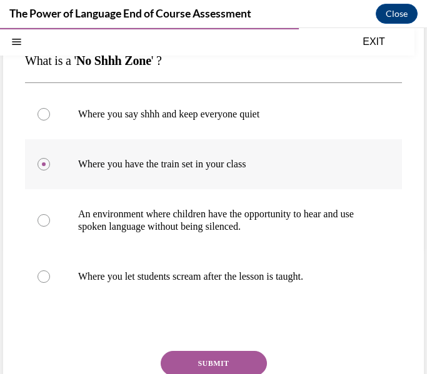
scroll to position [209, 0]
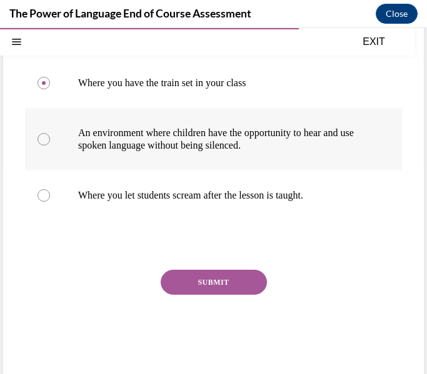
click at [219, 154] on label "An environment where children have the opportunity to hear and use spoken langu…" at bounding box center [213, 139] width 377 height 63
click at [50, 146] on input "An environment where children have the opportunity to hear and use spoken langu…" at bounding box center [44, 139] width 13 height 13
radio input "true"
click at [213, 278] on button "SUBMIT" at bounding box center [214, 282] width 106 height 25
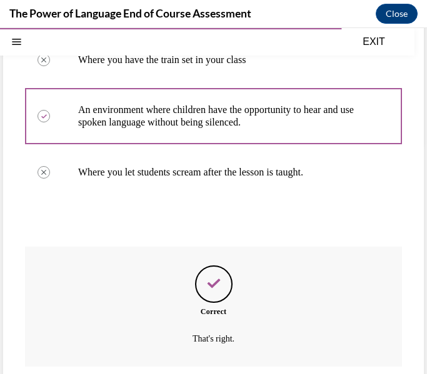
scroll to position [321, 0]
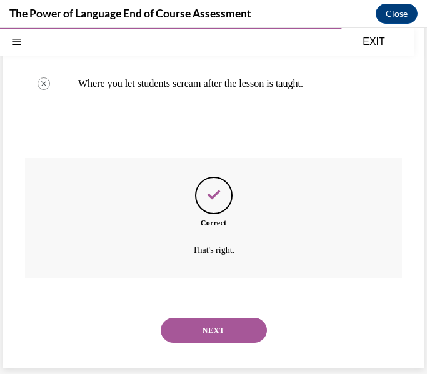
click at [215, 334] on button "NEXT" at bounding box center [214, 330] width 106 height 25
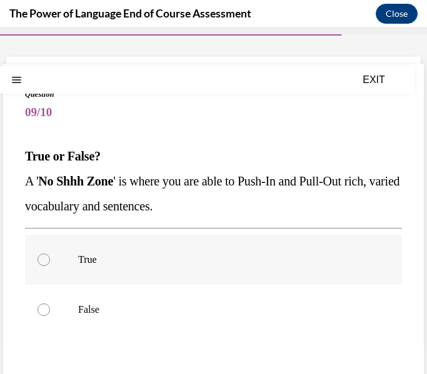
scroll to position [33, 0]
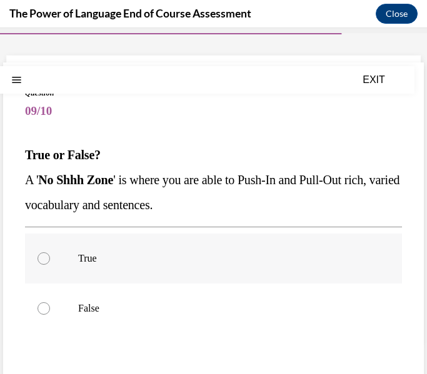
click at [105, 257] on p "True" at bounding box center [224, 259] width 293 height 13
click at [50, 257] on input "True" at bounding box center [44, 259] width 13 height 13
radio input "true"
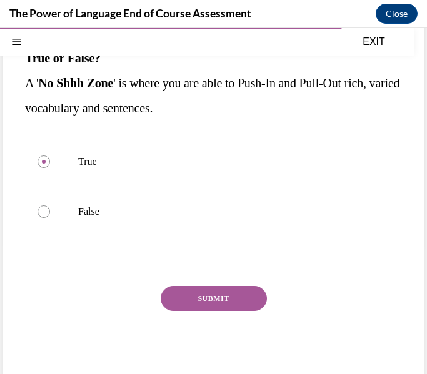
click at [186, 294] on button "SUBMIT" at bounding box center [214, 298] width 106 height 25
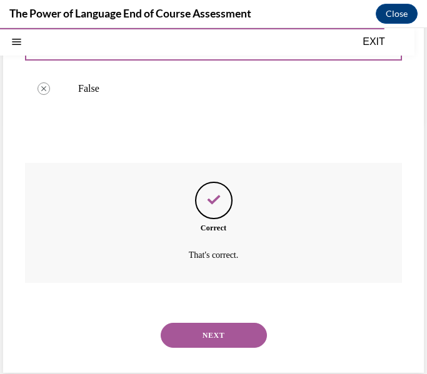
scroll to position [258, 0]
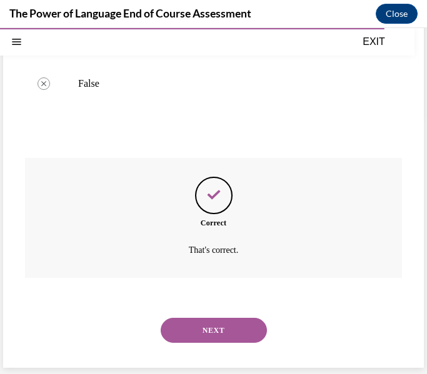
click at [220, 319] on button "NEXT" at bounding box center [214, 330] width 106 height 25
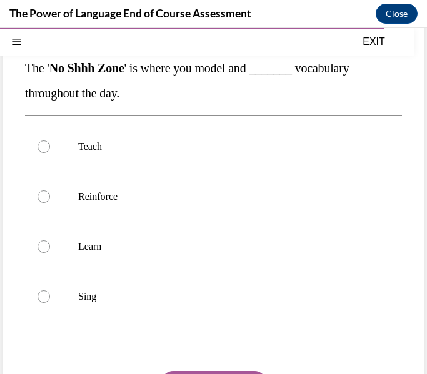
scroll to position [121, 0]
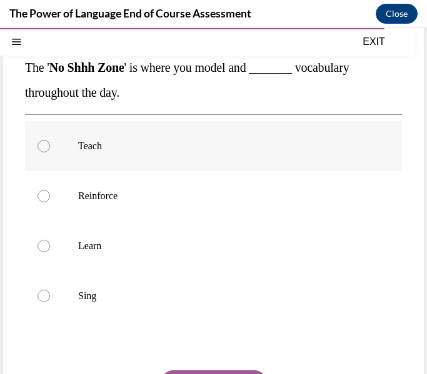
click at [128, 148] on p "Teach" at bounding box center [224, 146] width 293 height 13
click at [50, 148] on input "Teach" at bounding box center [44, 146] width 13 height 13
radio input "true"
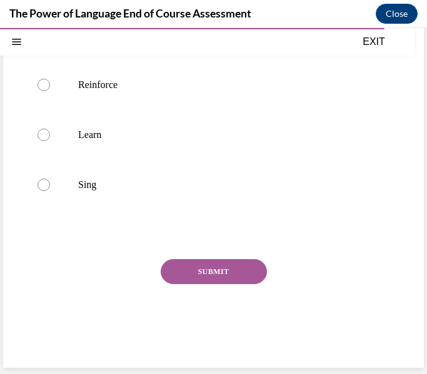
click at [233, 268] on button "SUBMIT" at bounding box center [214, 271] width 106 height 25
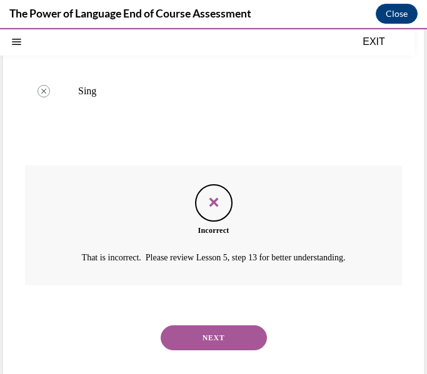
scroll to position [333, 0]
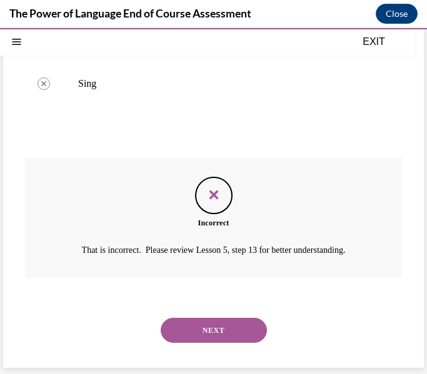
click at [229, 316] on div "NEXT" at bounding box center [213, 331] width 377 height 50
click at [229, 323] on button "NEXT" at bounding box center [214, 330] width 106 height 25
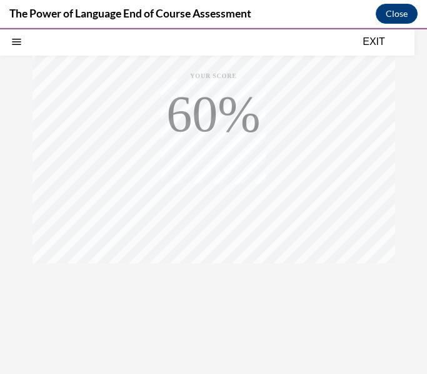
scroll to position [245, 0]
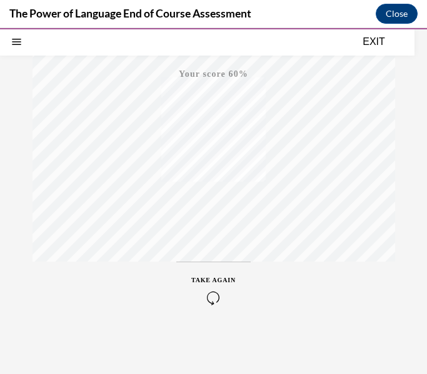
click at [211, 296] on icon "button" at bounding box center [213, 298] width 44 height 14
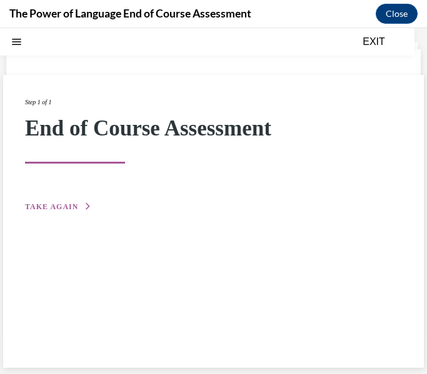
click at [74, 204] on span "TAKE AGAIN" at bounding box center [51, 207] width 53 height 9
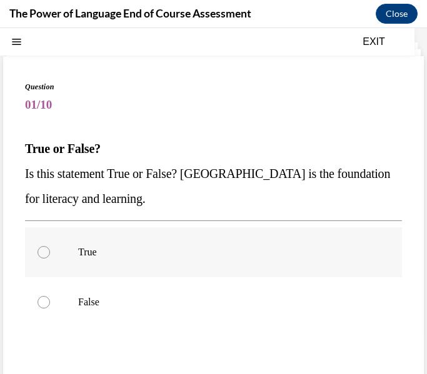
click at [140, 239] on label "True" at bounding box center [213, 253] width 377 height 50
click at [50, 246] on input "True" at bounding box center [44, 252] width 13 height 13
radio input "true"
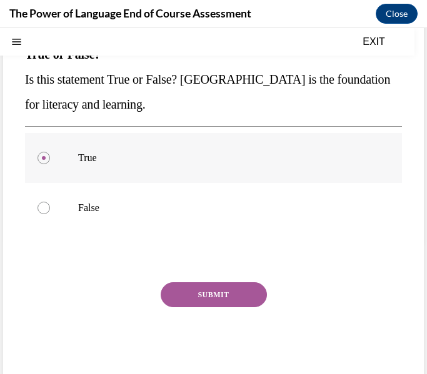
scroll to position [157, 0]
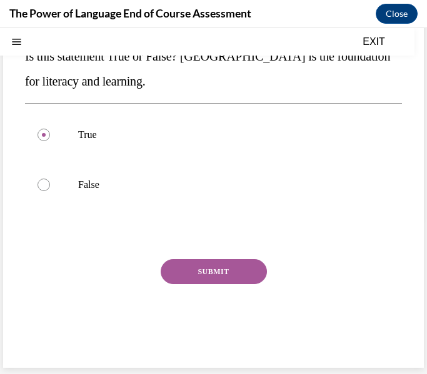
click at [232, 273] on button "SUBMIT" at bounding box center [214, 271] width 106 height 25
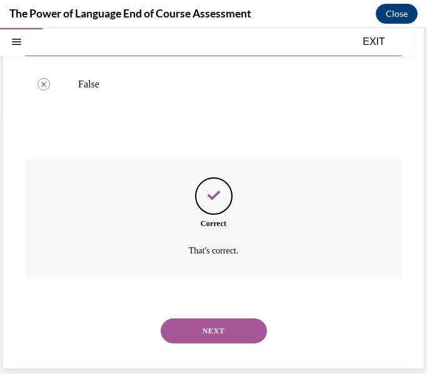
scroll to position [258, 0]
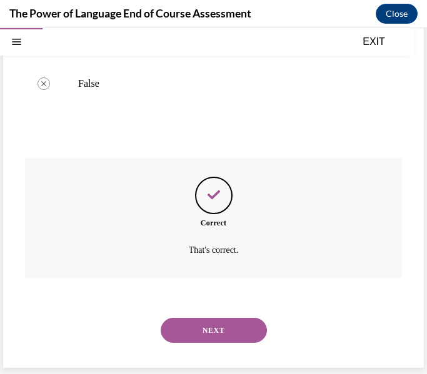
click at [219, 328] on button "NEXT" at bounding box center [214, 330] width 106 height 25
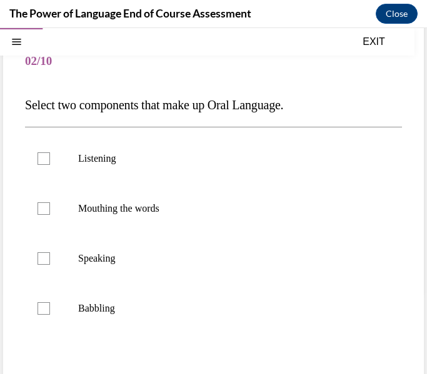
scroll to position [85, 0]
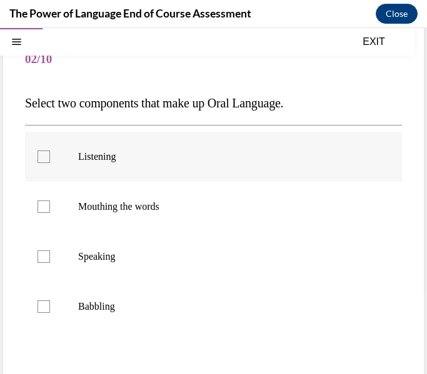
click at [140, 164] on label "Listening" at bounding box center [213, 157] width 377 height 50
click at [50, 163] on input "Listening" at bounding box center [44, 157] width 13 height 13
click at [140, 172] on label "Listening" at bounding box center [213, 157] width 377 height 50
click at [50, 163] on input "Listening" at bounding box center [44, 157] width 13 height 13
checkbox input "false"
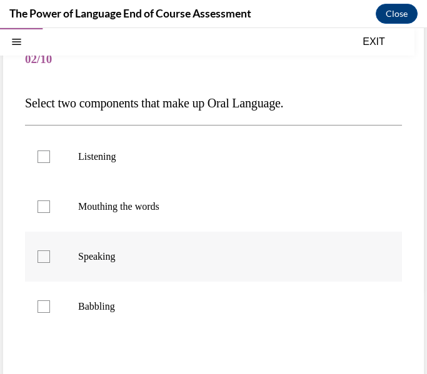
click at [124, 255] on p "Speaking" at bounding box center [224, 257] width 293 height 13
click at [50, 255] on input "Speaking" at bounding box center [44, 257] width 13 height 13
checkbox input "true"
click at [139, 196] on label "Mouthing the words" at bounding box center [213, 207] width 377 height 50
click at [50, 201] on input "Mouthing the words" at bounding box center [44, 207] width 13 height 13
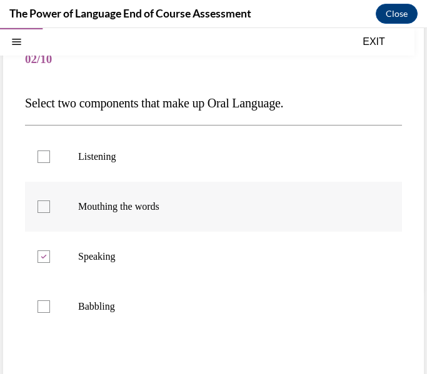
checkbox input "true"
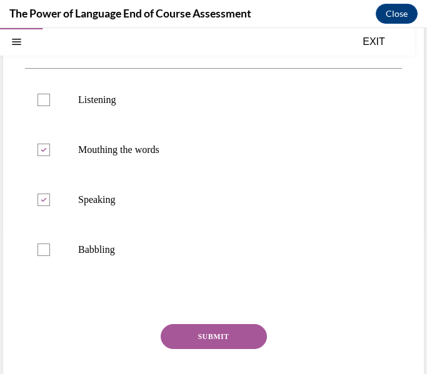
click at [223, 338] on button "SUBMIT" at bounding box center [214, 336] width 106 height 25
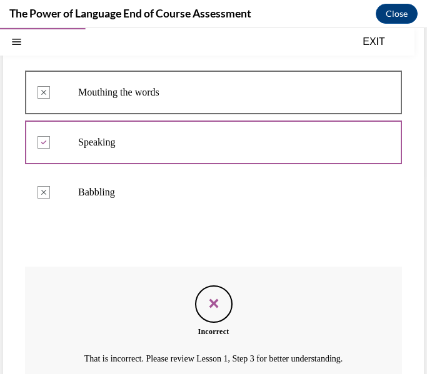
scroll to position [308, 0]
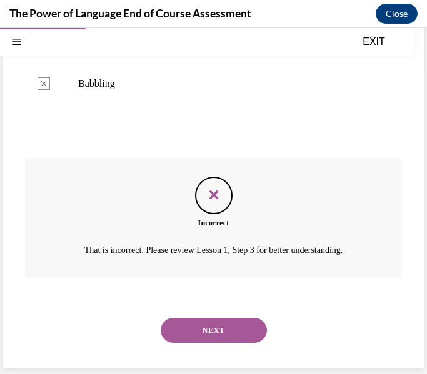
click at [223, 338] on button "NEXT" at bounding box center [214, 330] width 106 height 25
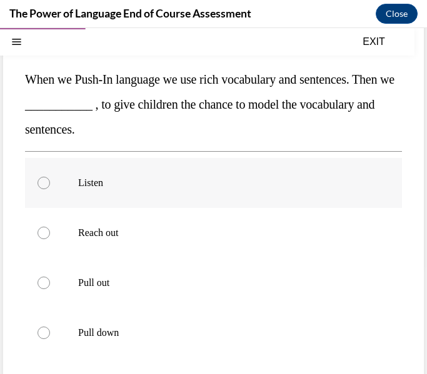
scroll to position [114, 0]
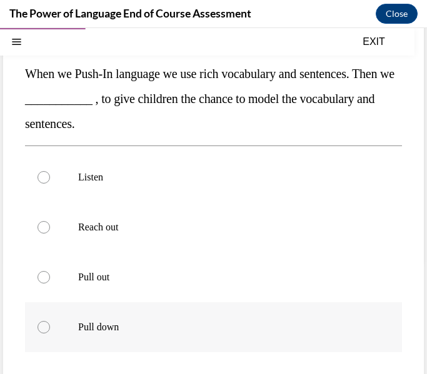
click at [138, 305] on label "Pull down" at bounding box center [213, 328] width 377 height 50
click at [50, 321] on input "Pull down" at bounding box center [44, 327] width 13 height 13
radio input "true"
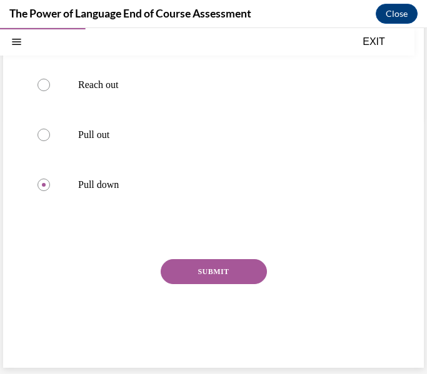
click at [214, 259] on button "SUBMIT" at bounding box center [214, 271] width 106 height 25
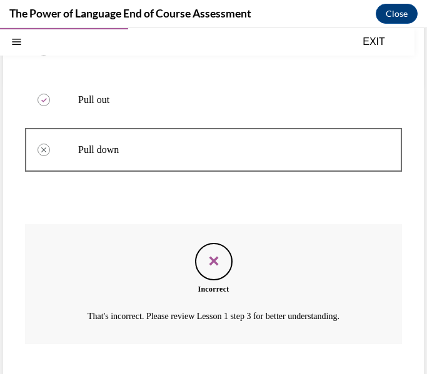
scroll to position [358, 0]
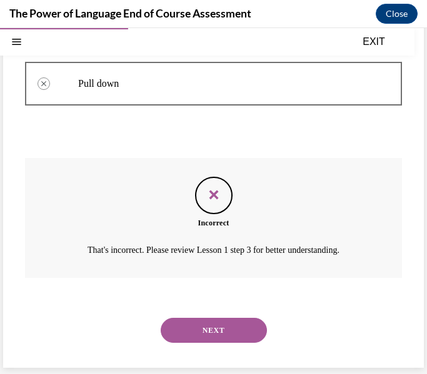
click at [211, 318] on button "NEXT" at bounding box center [214, 330] width 106 height 25
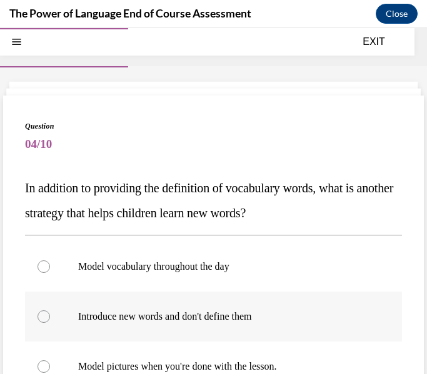
scroll to position [68, 0]
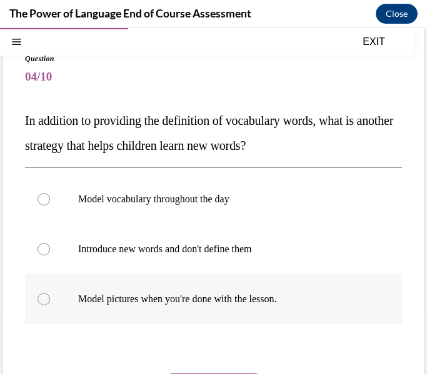
click at [213, 311] on label "Model pictures when you're done with the lesson." at bounding box center [213, 299] width 377 height 50
click at [50, 306] on input "Model pictures when you're done with the lesson." at bounding box center [44, 299] width 13 height 13
radio input "true"
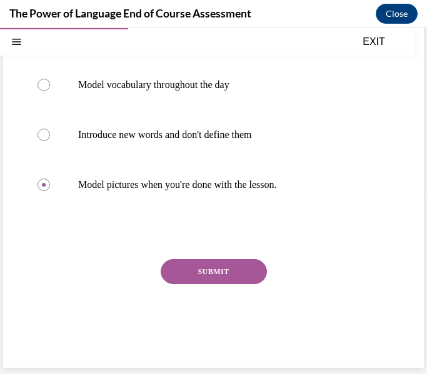
click at [223, 272] on button "SUBMIT" at bounding box center [214, 271] width 106 height 25
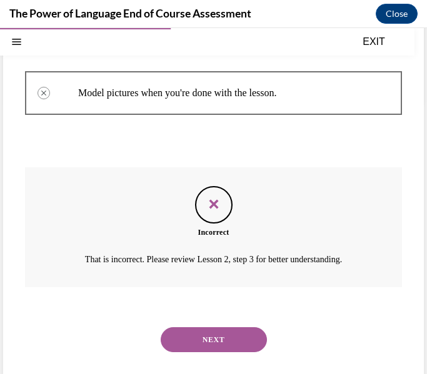
scroll to position [283, 0]
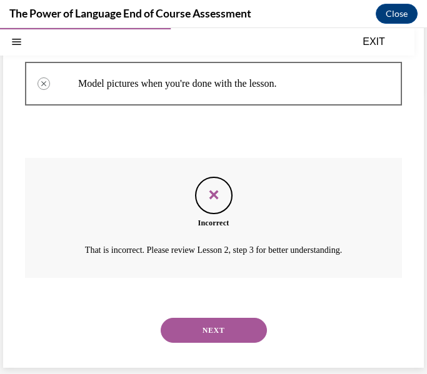
click at [211, 331] on button "NEXT" at bounding box center [214, 330] width 106 height 25
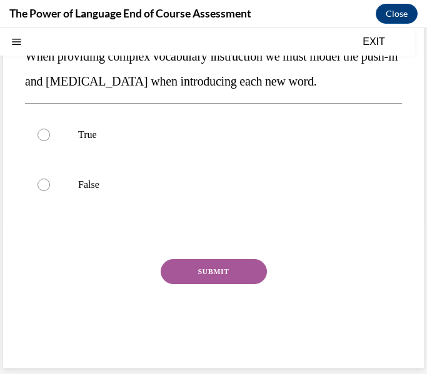
scroll to position [0, 0]
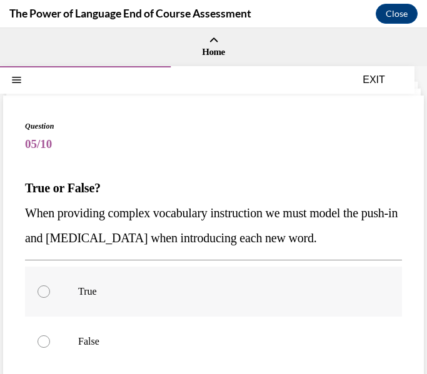
click at [176, 283] on label "True" at bounding box center [213, 292] width 377 height 50
click at [50, 286] on input "True" at bounding box center [44, 292] width 13 height 13
radio input "true"
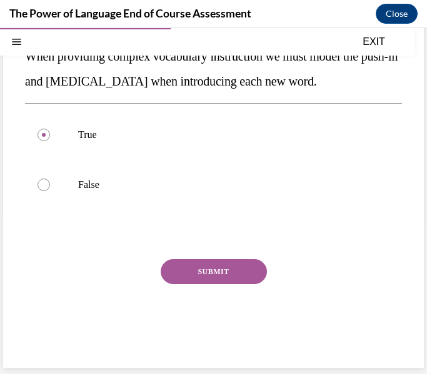
click at [197, 270] on button "SUBMIT" at bounding box center [214, 271] width 106 height 25
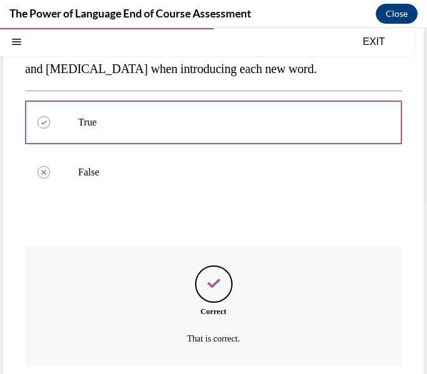
scroll to position [258, 0]
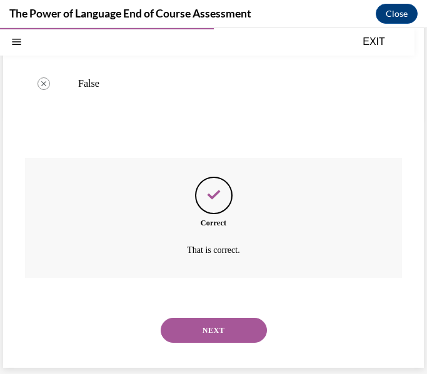
click at [209, 331] on button "NEXT" at bounding box center [214, 330] width 106 height 25
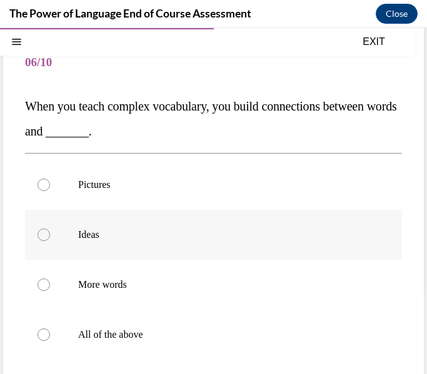
scroll to position [86, 0]
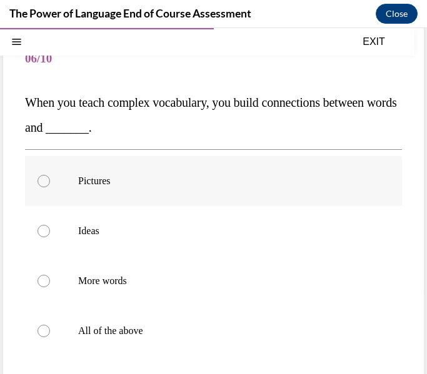
click at [151, 182] on p "Pictures" at bounding box center [224, 181] width 293 height 13
click at [50, 182] on input "Pictures" at bounding box center [44, 181] width 13 height 13
radio input "true"
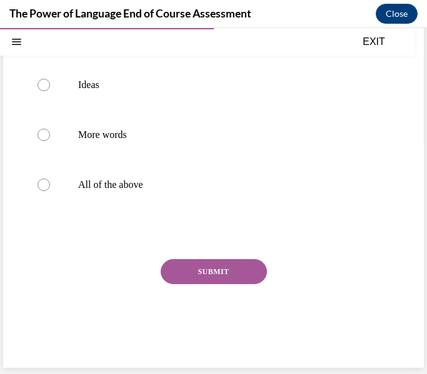
click at [198, 271] on button "SUBMIT" at bounding box center [214, 271] width 106 height 25
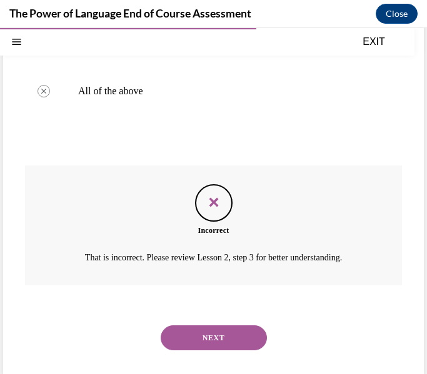
scroll to position [333, 0]
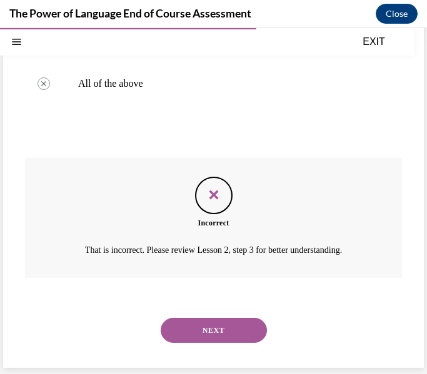
click at [217, 335] on button "NEXT" at bounding box center [214, 330] width 106 height 25
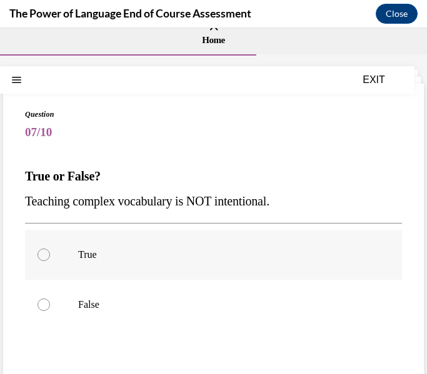
scroll to position [15, 0]
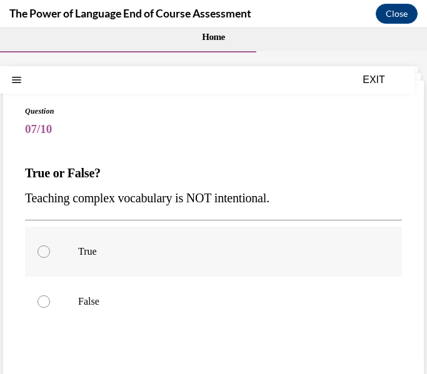
click at [172, 268] on label "True" at bounding box center [213, 252] width 377 height 50
click at [50, 258] on input "True" at bounding box center [44, 252] width 13 height 13
radio input "true"
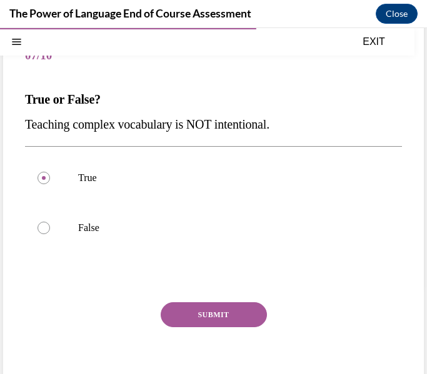
click at [210, 305] on button "SUBMIT" at bounding box center [214, 315] width 106 height 25
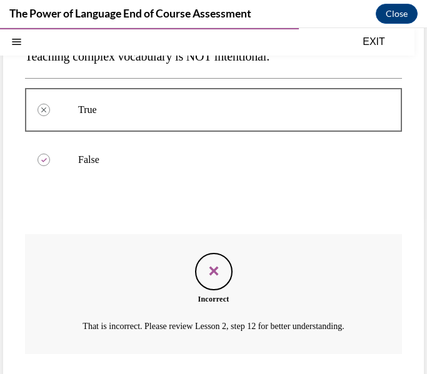
scroll to position [233, 0]
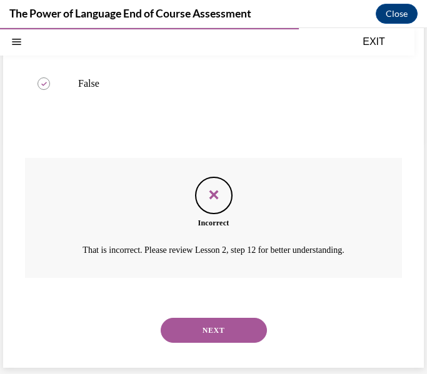
click at [223, 327] on button "NEXT" at bounding box center [214, 330] width 106 height 25
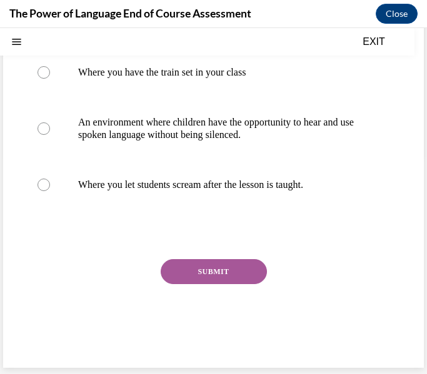
scroll to position [0, 0]
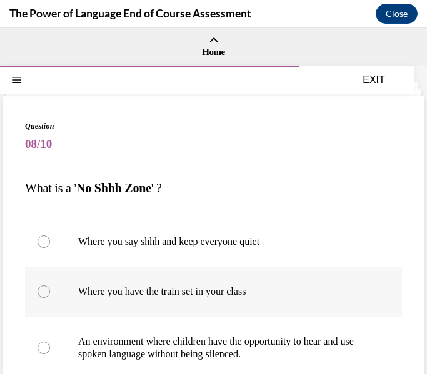
click at [186, 299] on label "Where you have the train set in your class" at bounding box center [213, 292] width 377 height 50
click at [50, 298] on input "Where you have the train set in your class" at bounding box center [44, 292] width 13 height 13
radio input "true"
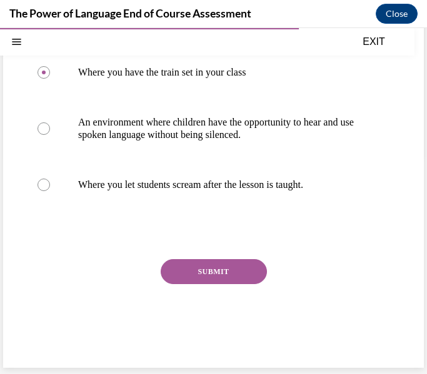
click at [207, 276] on button "SUBMIT" at bounding box center [214, 271] width 106 height 25
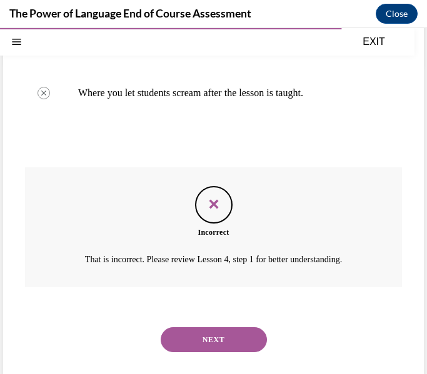
scroll to position [321, 0]
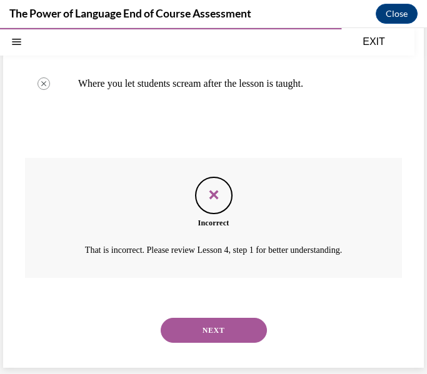
click at [218, 319] on button "NEXT" at bounding box center [214, 330] width 106 height 25
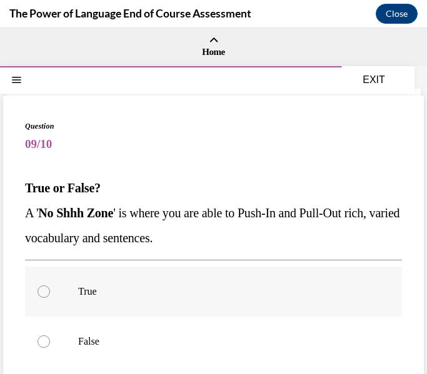
click at [199, 276] on label "True" at bounding box center [213, 292] width 377 height 50
click at [50, 286] on input "True" at bounding box center [44, 292] width 13 height 13
radio input "true"
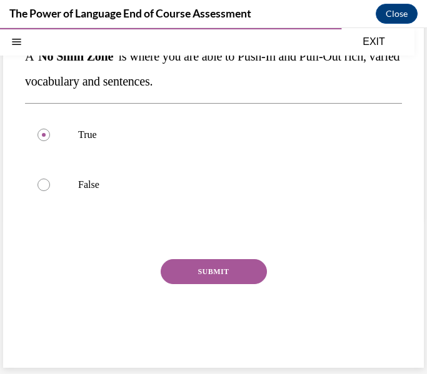
click at [199, 276] on button "SUBMIT" at bounding box center [214, 271] width 106 height 25
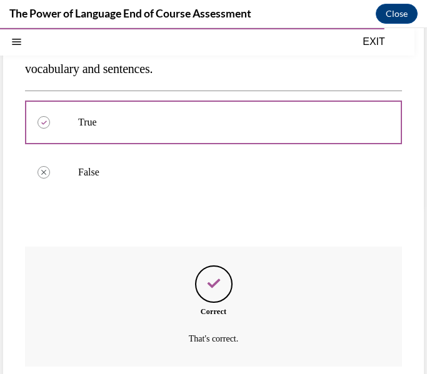
scroll to position [258, 0]
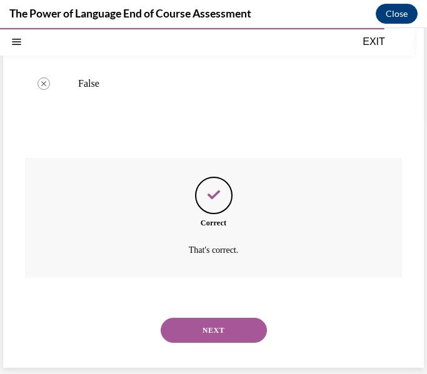
click at [246, 323] on button "NEXT" at bounding box center [214, 330] width 106 height 25
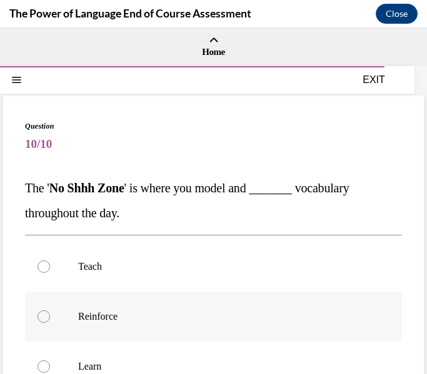
click at [228, 316] on p "Reinforce" at bounding box center [224, 317] width 293 height 13
click at [50, 316] on input "Reinforce" at bounding box center [44, 317] width 13 height 13
radio input "true"
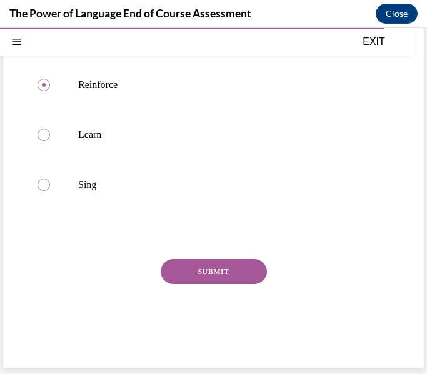
click at [219, 278] on button "SUBMIT" at bounding box center [214, 271] width 106 height 25
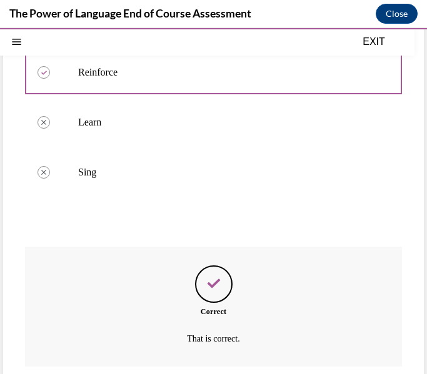
scroll to position [333, 0]
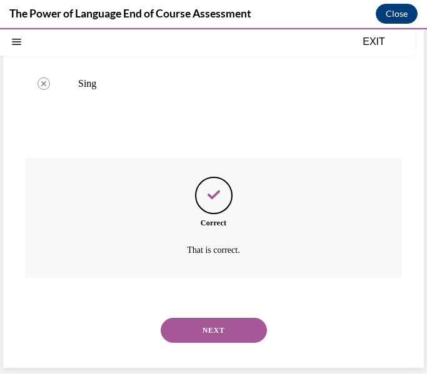
click at [223, 331] on button "NEXT" at bounding box center [214, 330] width 106 height 25
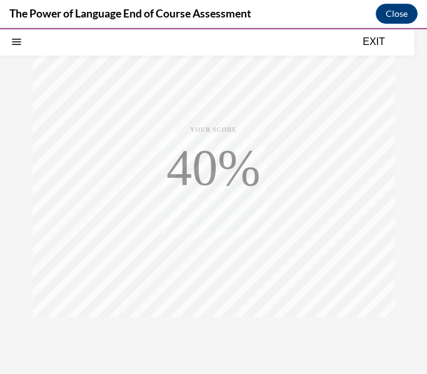
scroll to position [245, 0]
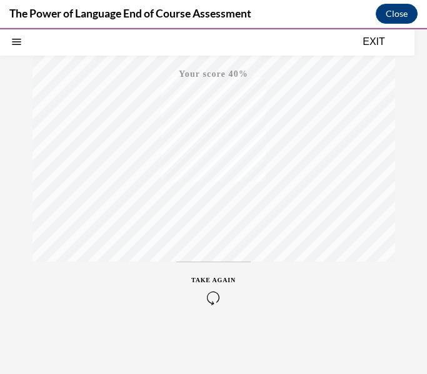
click at [214, 301] on icon "button" at bounding box center [213, 298] width 44 height 14
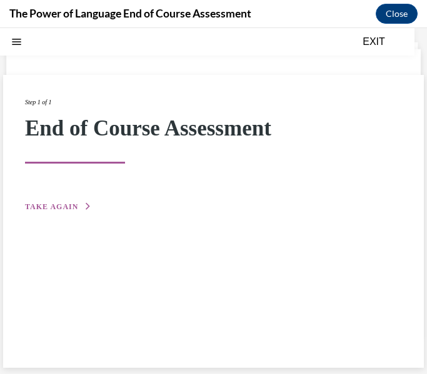
scroll to position [39, 0]
click at [62, 209] on span "TAKE AGAIN" at bounding box center [51, 207] width 53 height 9
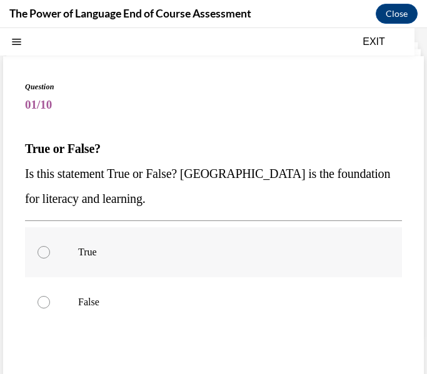
click at [116, 245] on label "True" at bounding box center [213, 253] width 377 height 50
click at [50, 246] on input "True" at bounding box center [44, 252] width 13 height 13
radio input "true"
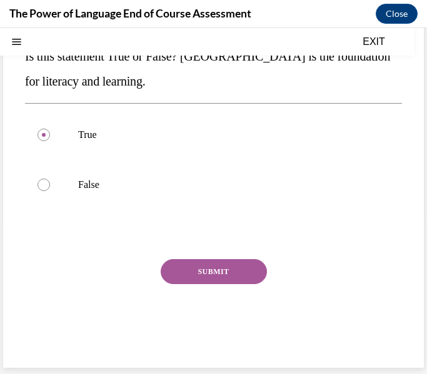
click at [229, 273] on button "SUBMIT" at bounding box center [214, 271] width 106 height 25
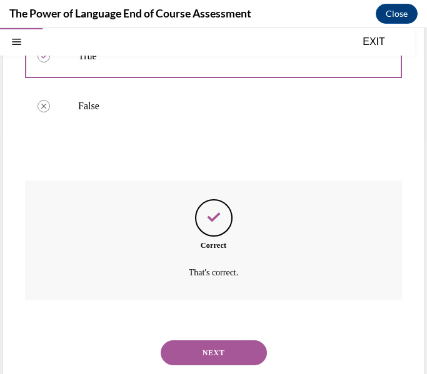
scroll to position [258, 0]
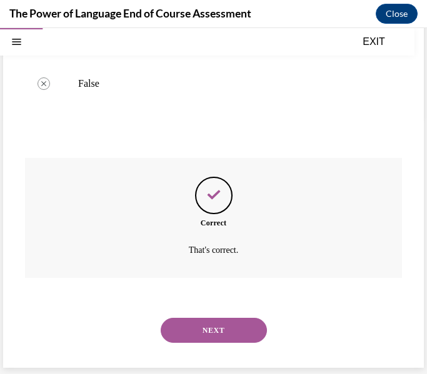
click at [211, 336] on button "NEXT" at bounding box center [214, 330] width 106 height 25
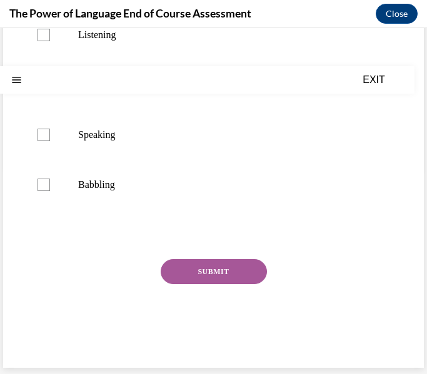
scroll to position [0, 0]
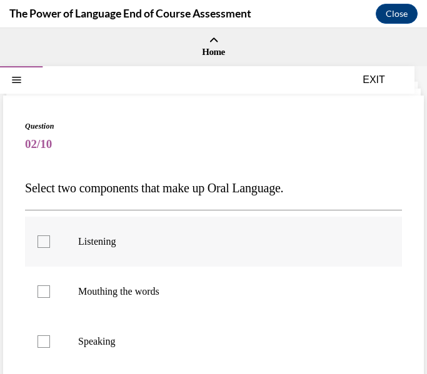
click at [167, 247] on p "Listening" at bounding box center [224, 242] width 293 height 13
click at [50, 247] on input "Listening" at bounding box center [44, 242] width 13 height 13
checkbox input "true"
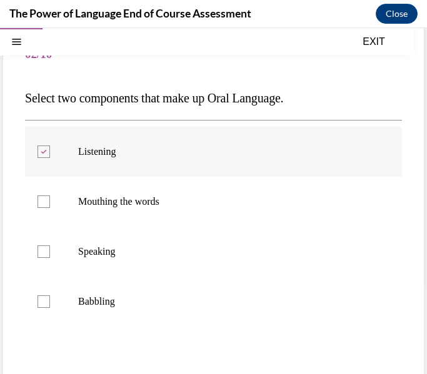
scroll to position [126, 0]
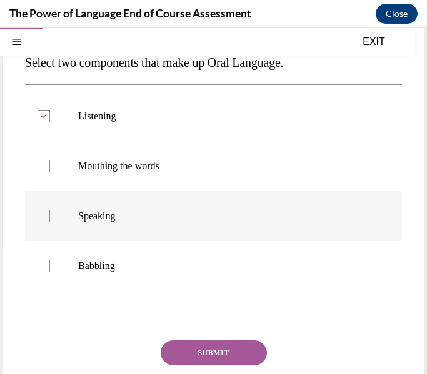
click at [158, 228] on label "Speaking" at bounding box center [213, 216] width 377 height 50
click at [50, 223] on input "Speaking" at bounding box center [44, 216] width 13 height 13
checkbox input "true"
click at [221, 344] on button "SUBMIT" at bounding box center [214, 353] width 106 height 25
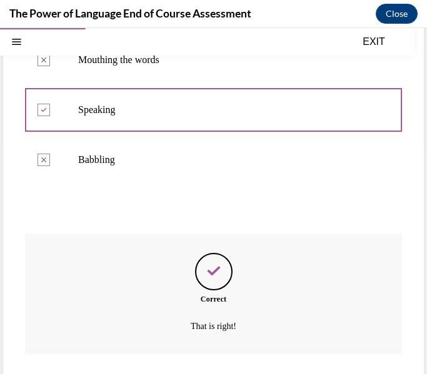
scroll to position [308, 0]
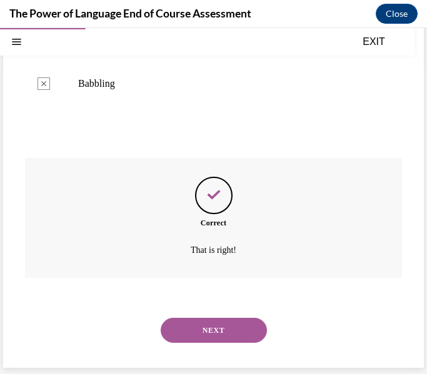
click at [222, 339] on button "NEXT" at bounding box center [214, 330] width 106 height 25
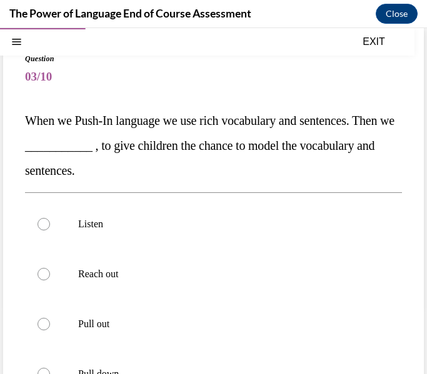
scroll to position [85, 0]
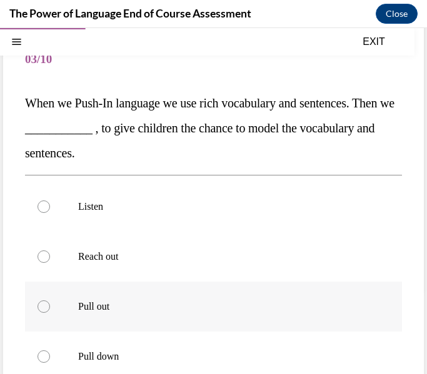
click at [196, 296] on label "Pull out" at bounding box center [213, 307] width 377 height 50
click at [50, 301] on input "Pull out" at bounding box center [44, 307] width 13 height 13
radio input "true"
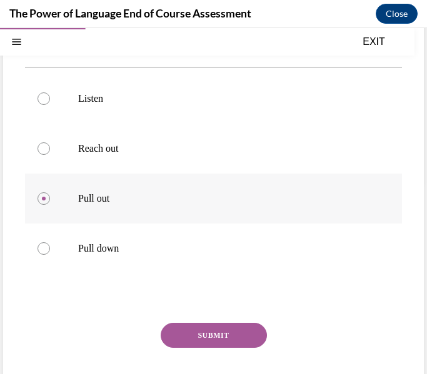
scroll to position [228, 0]
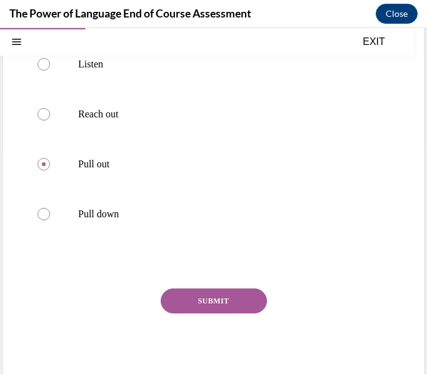
click at [193, 294] on button "SUBMIT" at bounding box center [214, 301] width 106 height 25
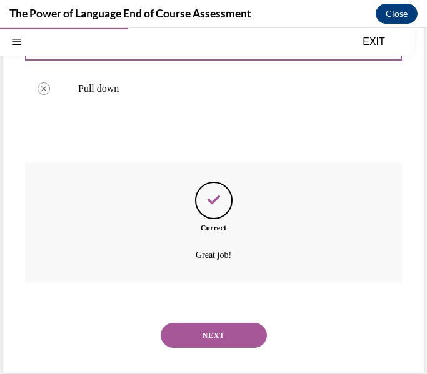
scroll to position [358, 0]
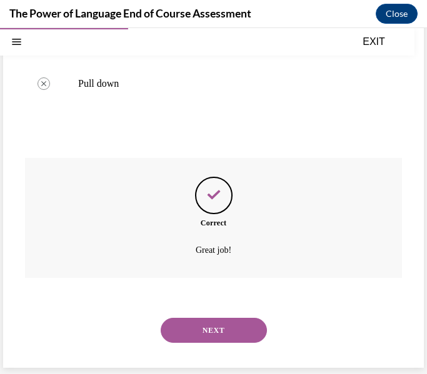
click at [218, 321] on button "NEXT" at bounding box center [214, 330] width 106 height 25
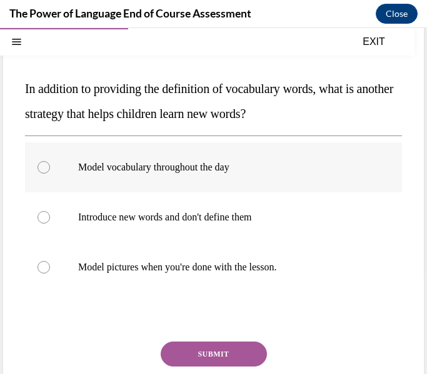
scroll to position [96, 0]
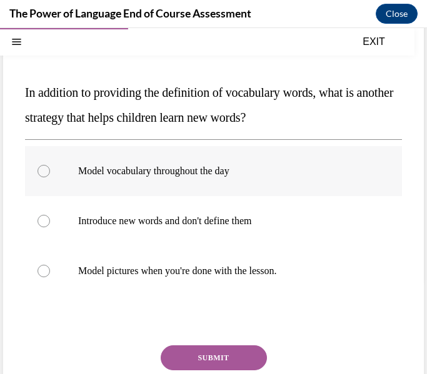
click at [179, 177] on p "Model vocabulary throughout the day" at bounding box center [224, 171] width 293 height 13
click at [50, 177] on input "Model vocabulary throughout the day" at bounding box center [44, 171] width 13 height 13
radio input "true"
click at [234, 343] on div "Question 04/10 In addition to providing the definition of vocabulary words, wha…" at bounding box center [213, 236] width 377 height 423
click at [221, 353] on button "SUBMIT" at bounding box center [214, 358] width 106 height 25
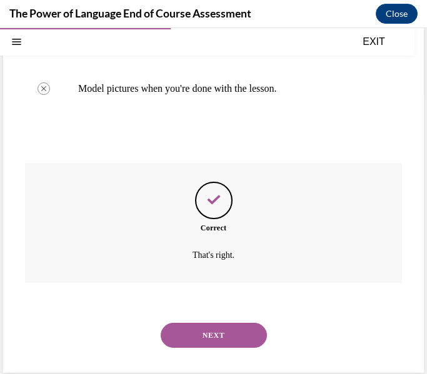
scroll to position [283, 0]
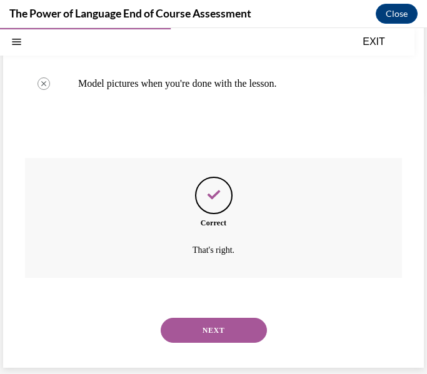
click at [223, 336] on button "NEXT" at bounding box center [214, 330] width 106 height 25
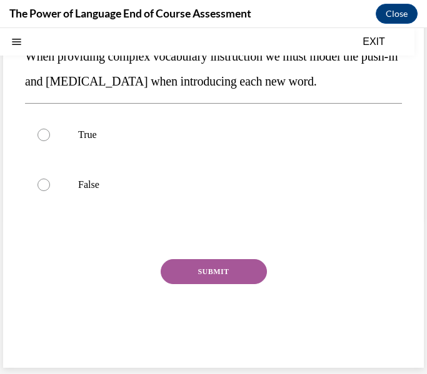
scroll to position [0, 0]
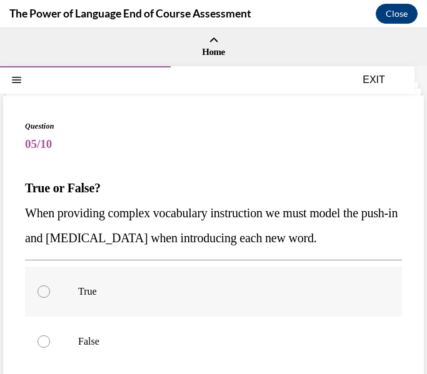
click at [109, 302] on label "True" at bounding box center [213, 292] width 377 height 50
click at [50, 298] on input "True" at bounding box center [44, 292] width 13 height 13
radio input "true"
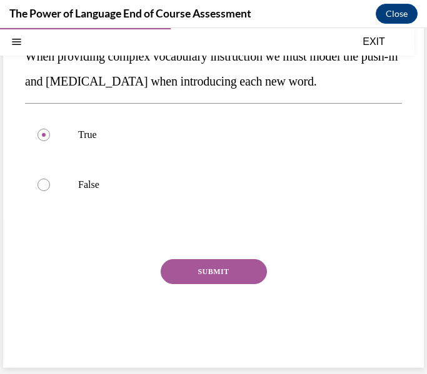
click at [192, 274] on button "SUBMIT" at bounding box center [214, 271] width 106 height 25
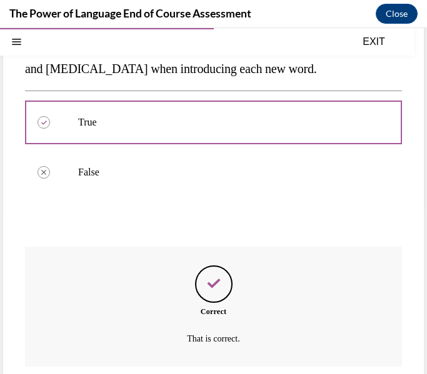
scroll to position [258, 0]
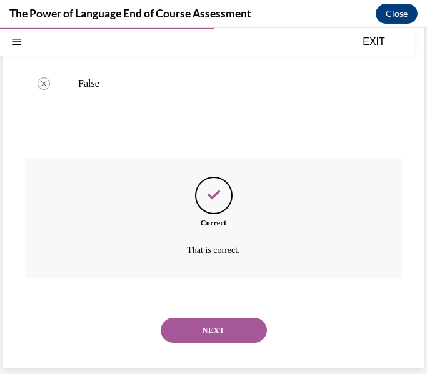
click at [221, 317] on div "NEXT" at bounding box center [213, 331] width 377 height 50
click at [218, 326] on button "NEXT" at bounding box center [214, 330] width 106 height 25
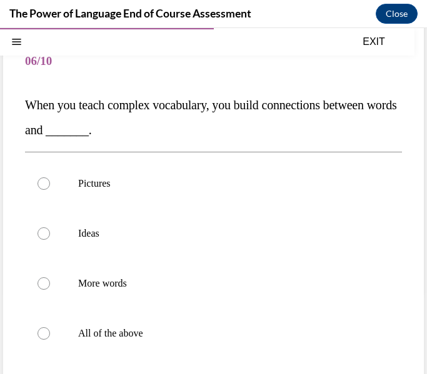
scroll to position [93, 0]
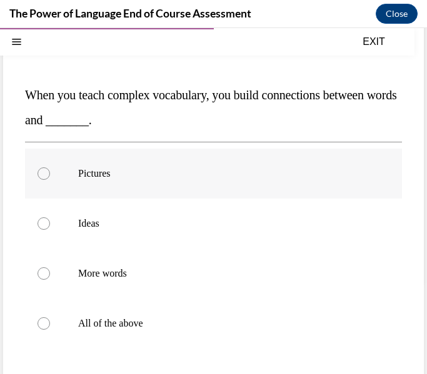
click at [114, 171] on p "Pictures" at bounding box center [224, 174] width 293 height 13
click at [50, 171] on input "Pictures" at bounding box center [44, 174] width 13 height 13
radio input "true"
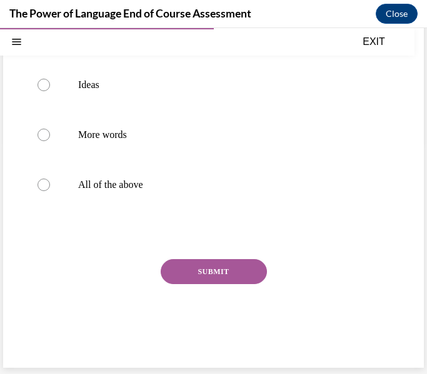
click at [195, 279] on button "SUBMIT" at bounding box center [214, 271] width 106 height 25
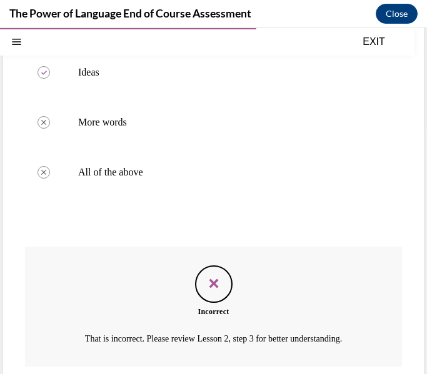
scroll to position [333, 0]
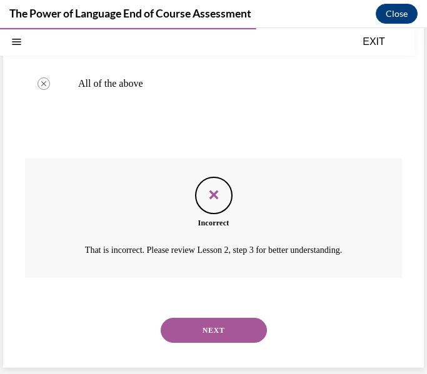
click at [210, 333] on button "NEXT" at bounding box center [214, 330] width 106 height 25
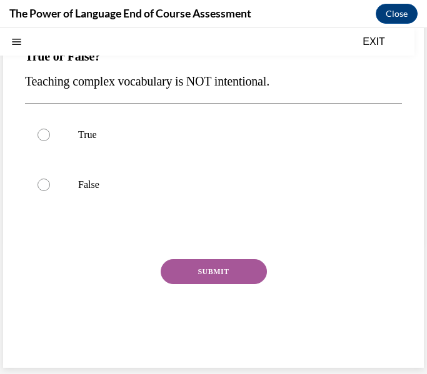
scroll to position [0, 0]
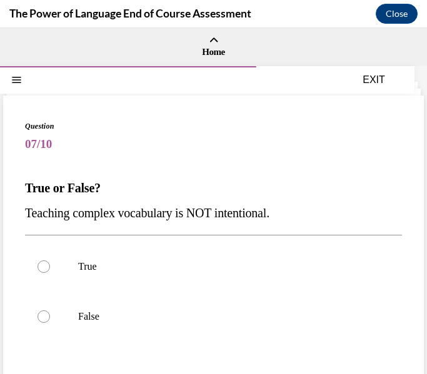
click at [210, 333] on label "False" at bounding box center [213, 317] width 377 height 50
click at [50, 323] on input "False" at bounding box center [44, 317] width 13 height 13
radio input "true"
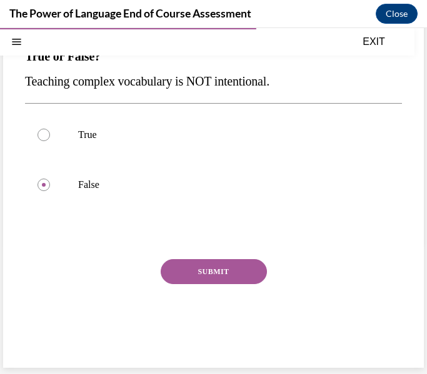
click at [217, 269] on button "SUBMIT" at bounding box center [214, 271] width 106 height 25
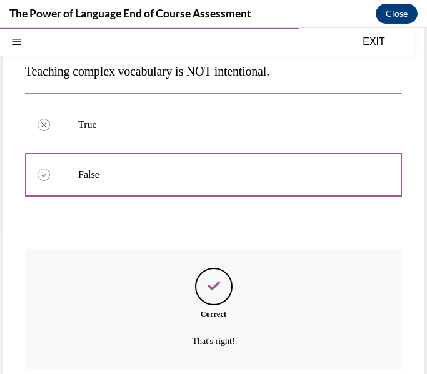
scroll to position [233, 0]
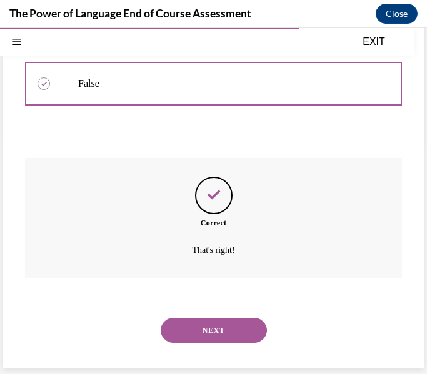
click at [223, 323] on button "NEXT" at bounding box center [214, 330] width 106 height 25
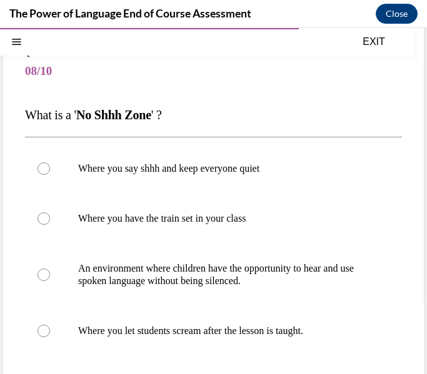
scroll to position [81, 0]
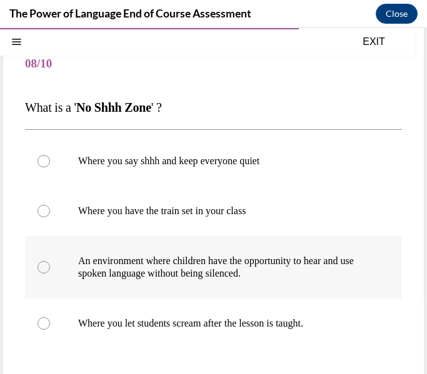
click at [209, 286] on label "An environment where children have the opportunity to hear and use spoken langu…" at bounding box center [213, 267] width 377 height 63
click at [50, 274] on input "An environment where children have the opportunity to hear and use spoken langu…" at bounding box center [44, 267] width 13 height 13
radio input "true"
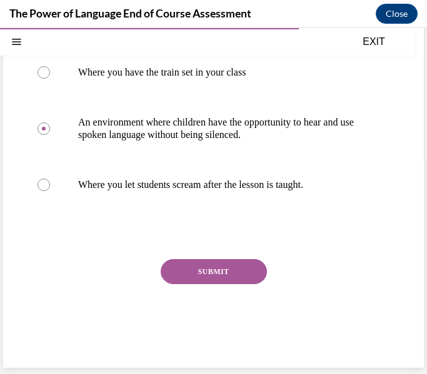
click at [223, 279] on button "SUBMIT" at bounding box center [214, 271] width 106 height 25
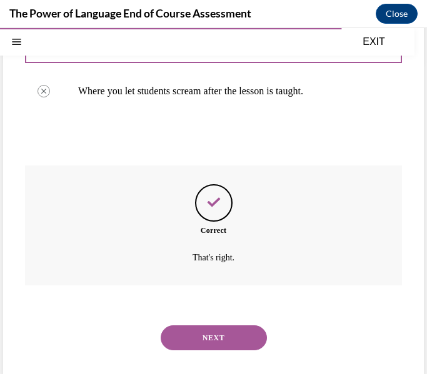
scroll to position [321, 0]
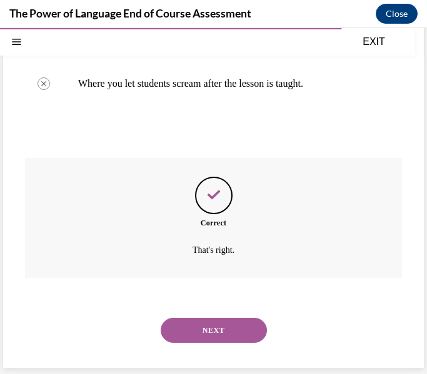
click at [224, 328] on button "NEXT" at bounding box center [214, 330] width 106 height 25
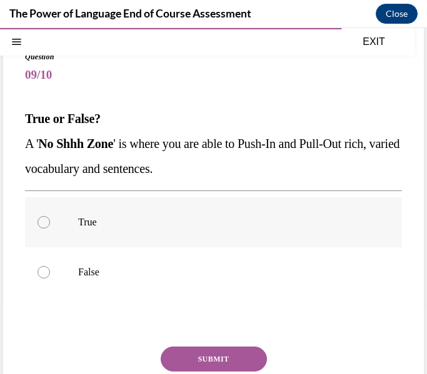
scroll to position [69, 0]
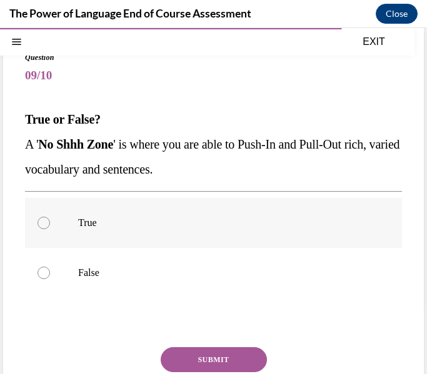
click at [249, 235] on label "True" at bounding box center [213, 223] width 377 height 50
click at [50, 229] on input "True" at bounding box center [44, 223] width 13 height 13
radio input "true"
click at [218, 354] on button "SUBMIT" at bounding box center [214, 360] width 106 height 25
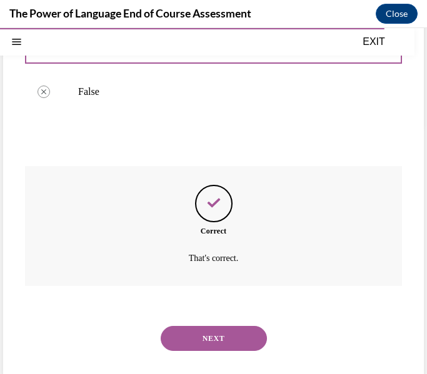
scroll to position [258, 0]
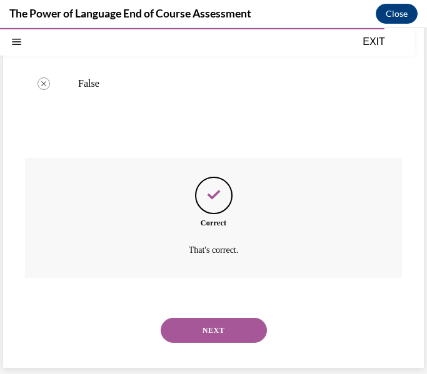
click at [232, 341] on button "NEXT" at bounding box center [214, 330] width 106 height 25
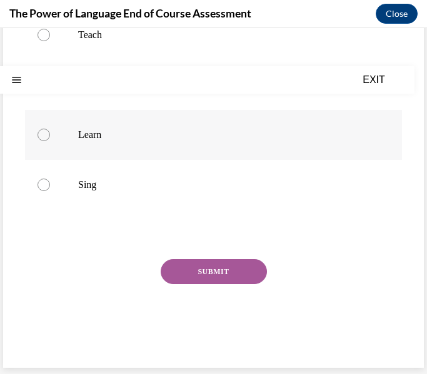
scroll to position [0, 0]
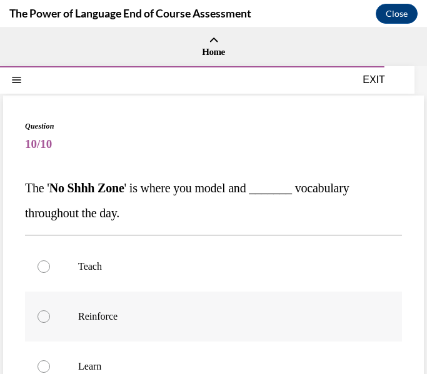
click at [222, 294] on label "Reinforce" at bounding box center [213, 317] width 377 height 50
click at [50, 311] on input "Reinforce" at bounding box center [44, 317] width 13 height 13
radio input "true"
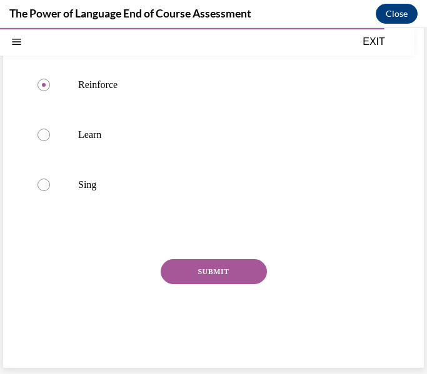
click at [221, 266] on button "SUBMIT" at bounding box center [214, 271] width 106 height 25
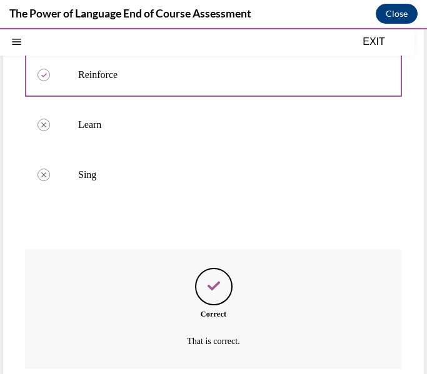
scroll to position [333, 0]
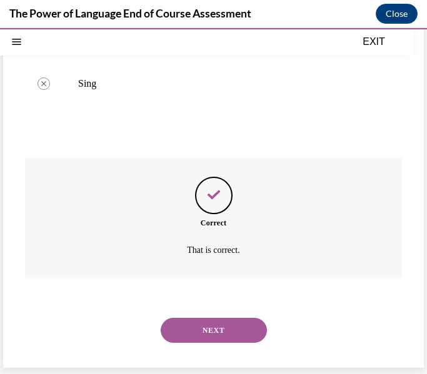
click at [211, 326] on button "NEXT" at bounding box center [214, 330] width 106 height 25
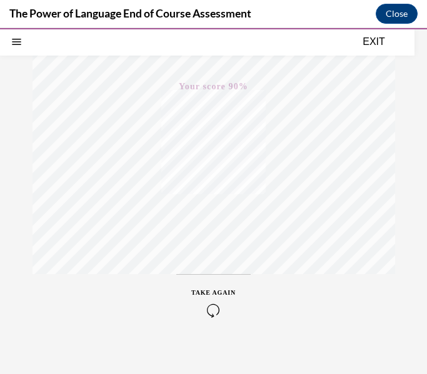
scroll to position [245, 0]
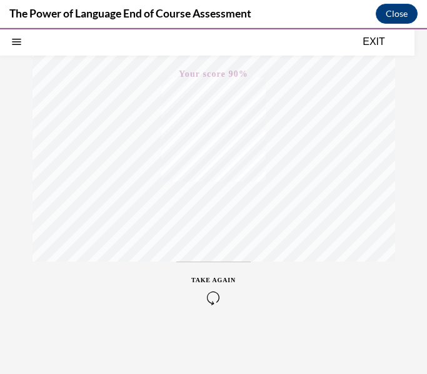
click at [369, 40] on button "EXIT" at bounding box center [373, 41] width 75 height 15
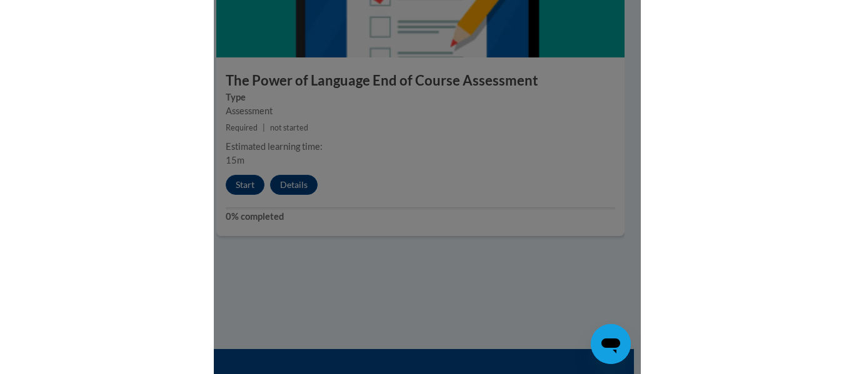
scroll to position [1340, 0]
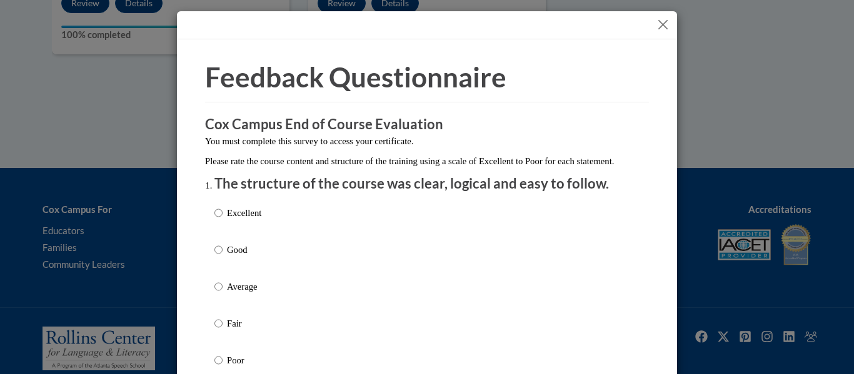
click at [261, 236] on label "Excellent" at bounding box center [237, 223] width 47 height 34
click at [223, 220] on input "Excellent" at bounding box center [218, 213] width 8 height 14
radio input "true"
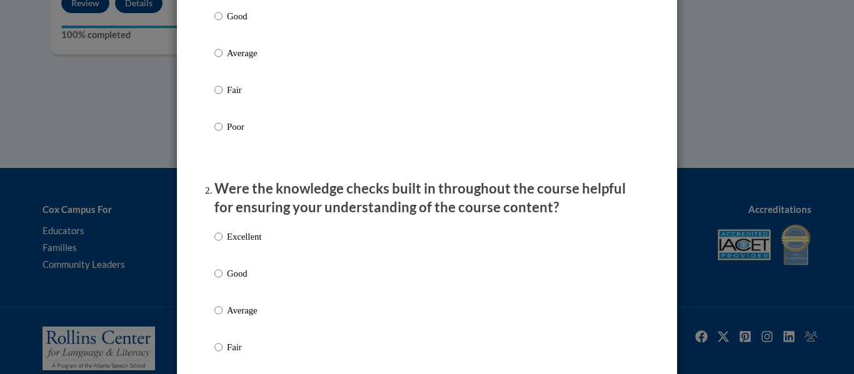
click at [254, 244] on p "Excellent" at bounding box center [244, 237] width 34 height 14
click at [223, 244] on input "Excellent" at bounding box center [218, 237] width 8 height 14
radio input "true"
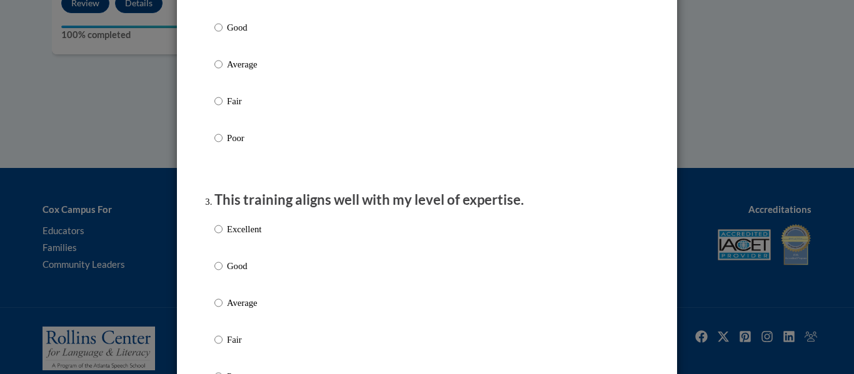
scroll to position [484, 0]
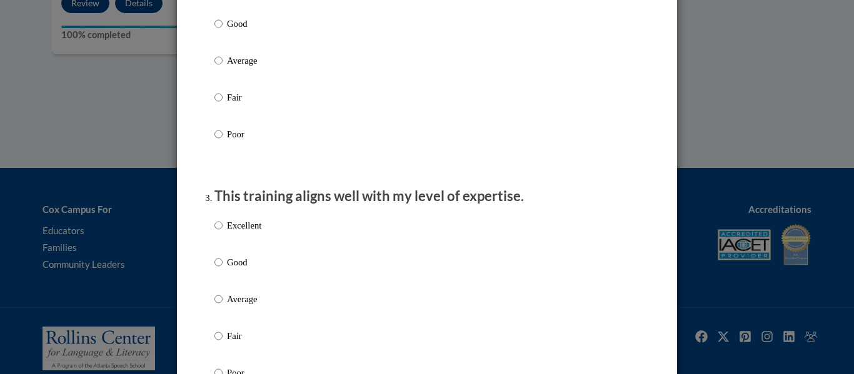
click at [253, 233] on p "Excellent" at bounding box center [244, 226] width 34 height 14
click at [223, 233] on input "Excellent" at bounding box center [218, 226] width 8 height 14
radio input "true"
click at [253, 233] on p "Excellent" at bounding box center [244, 226] width 34 height 14
click at [223, 233] on input "Excellent" at bounding box center [218, 226] width 8 height 14
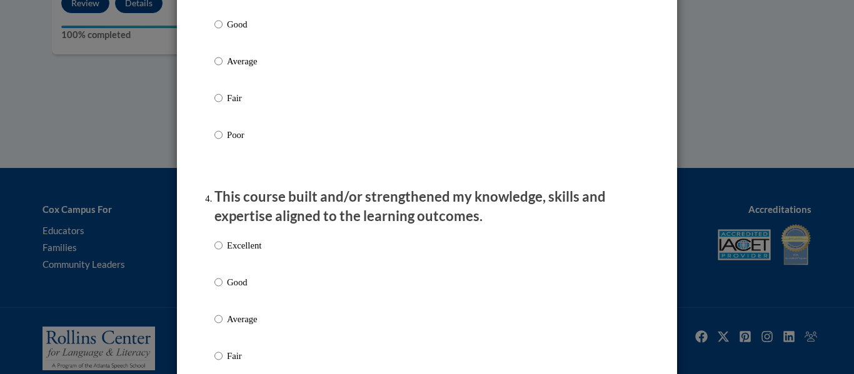
scroll to position [751, 0]
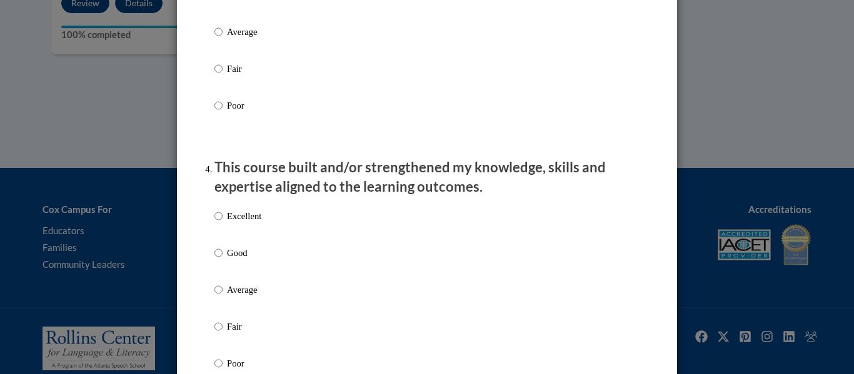
click at [253, 223] on p "Excellent" at bounding box center [244, 216] width 34 height 14
click at [223, 223] on input "Excellent" at bounding box center [218, 216] width 8 height 14
radio input "true"
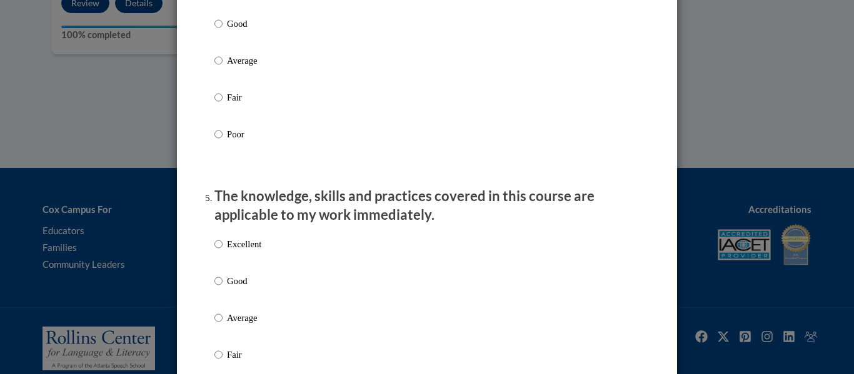
scroll to position [972, 0]
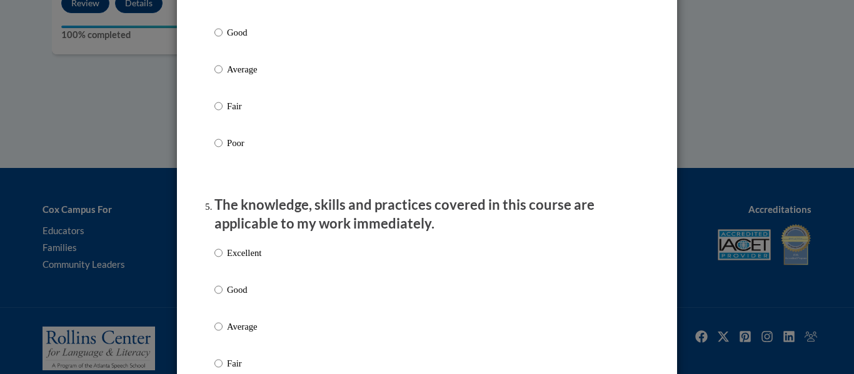
click at [248, 259] on p "Excellent" at bounding box center [244, 253] width 34 height 14
click at [223, 259] on input "Excellent" at bounding box center [218, 253] width 8 height 14
radio input "true"
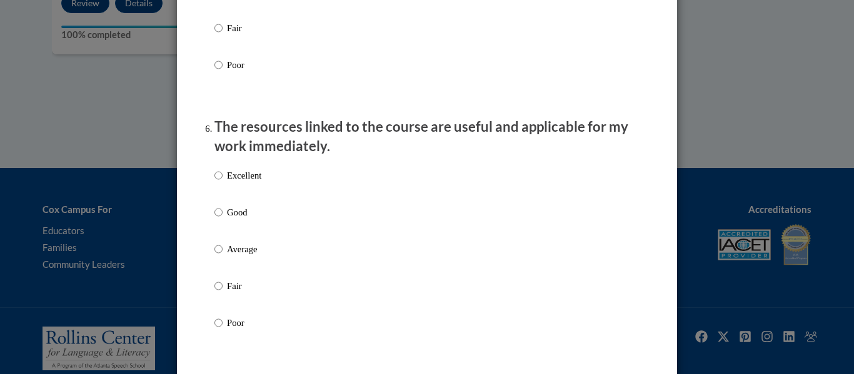
scroll to position [1314, 0]
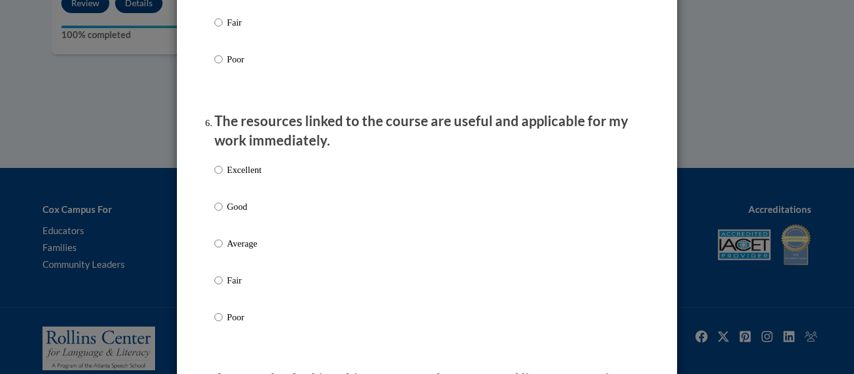
click at [244, 177] on p "Excellent" at bounding box center [244, 170] width 34 height 14
click at [223, 177] on input "Excellent" at bounding box center [218, 170] width 8 height 14
radio input "true"
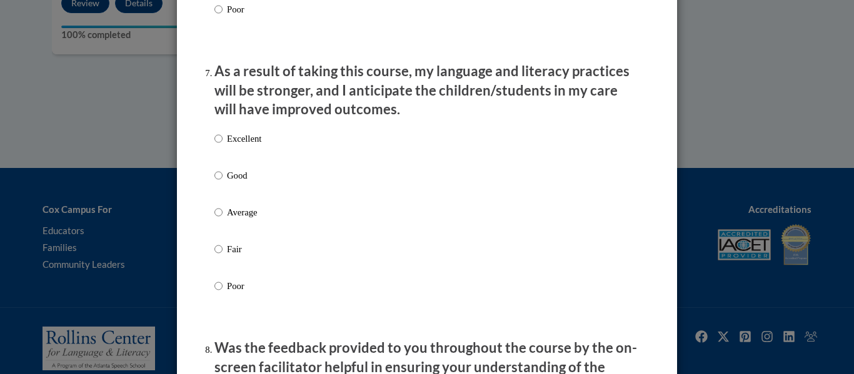
click at [246, 146] on p "Excellent" at bounding box center [244, 139] width 34 height 14
click at [223, 146] on input "Excellent" at bounding box center [218, 139] width 8 height 14
radio input "true"
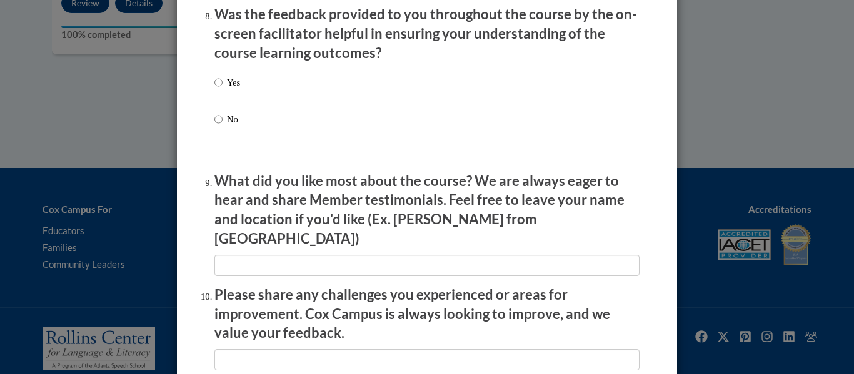
scroll to position [1987, 0]
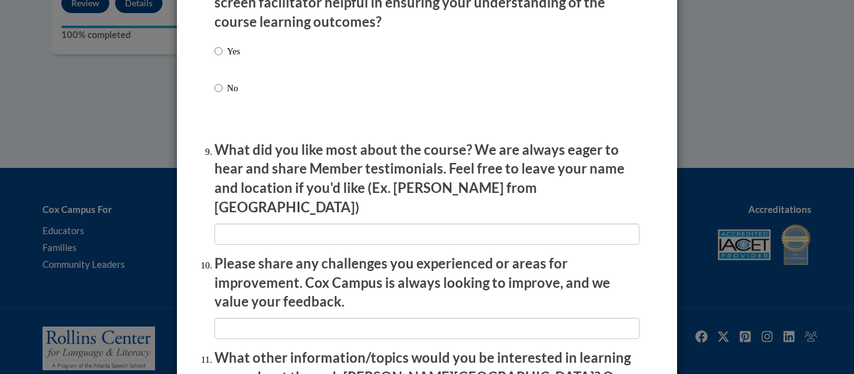
click at [226, 58] on label "Yes" at bounding box center [227, 61] width 26 height 34
click at [223, 58] on input "Yes" at bounding box center [218, 51] width 8 height 14
radio input "true"
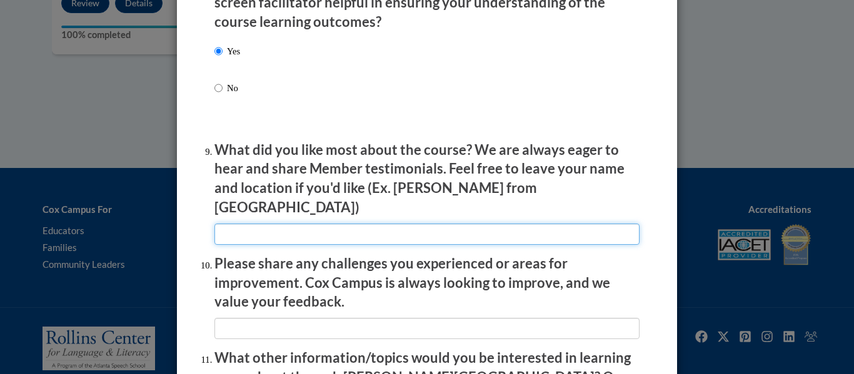
click at [274, 224] on input "textbox" at bounding box center [426, 234] width 425 height 21
type input "N/A"
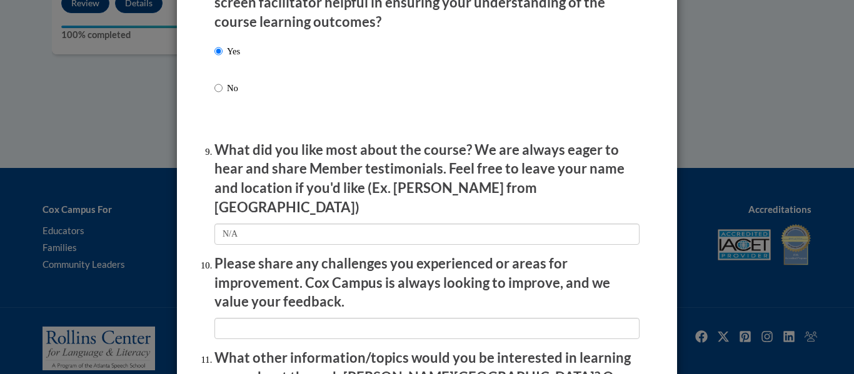
click at [304, 304] on li "Please share any challenges you experienced or areas for improvement. Cox Campu…" at bounding box center [426, 296] width 425 height 85
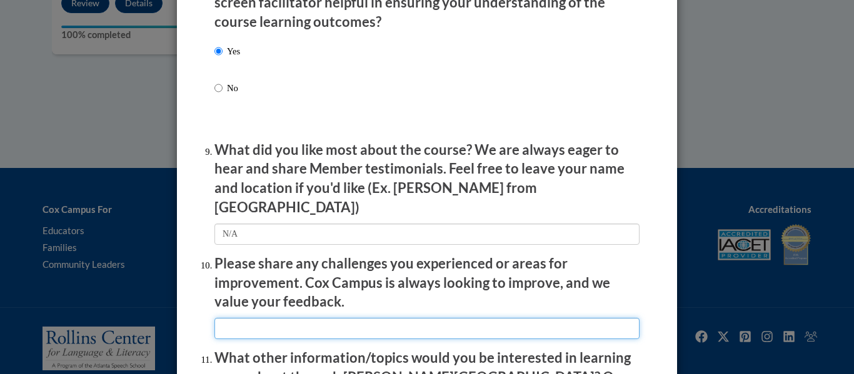
click at [309, 320] on input "textbox" at bounding box center [426, 328] width 425 height 21
type input "N/A"
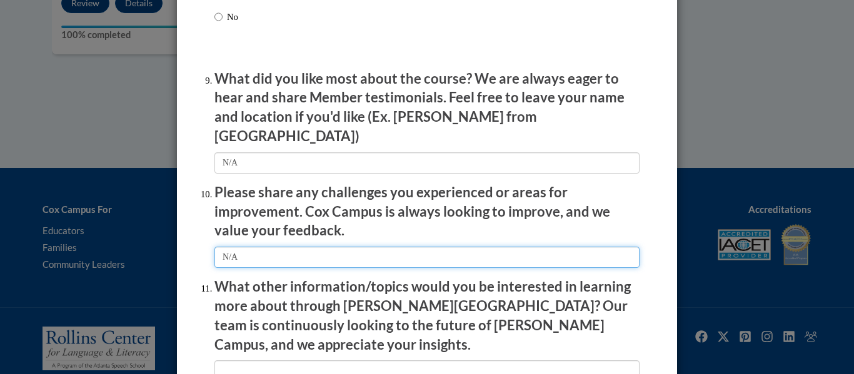
scroll to position [2061, 0]
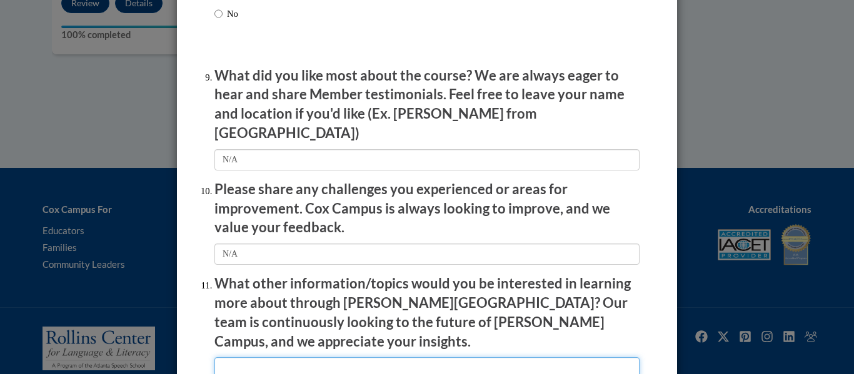
click at [309, 358] on input "textbox" at bounding box center [426, 368] width 425 height 21
type input "N/A"
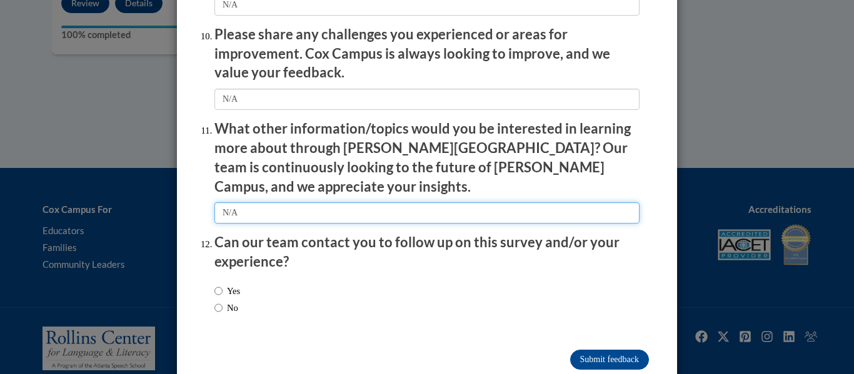
scroll to position [2223, 0]
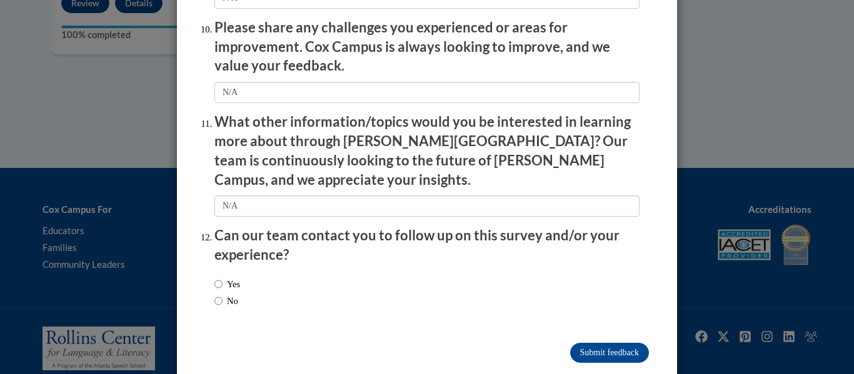
click at [233, 294] on label "No" at bounding box center [226, 301] width 24 height 14
click at [223, 294] on input "No" at bounding box center [218, 301] width 8 height 14
radio input "true"
click at [426, 343] on input "Submit feedback" at bounding box center [609, 353] width 79 height 20
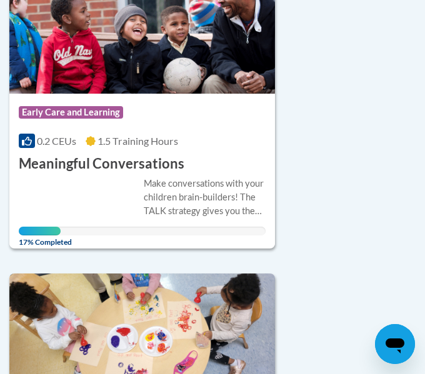
scroll to position [349, 0]
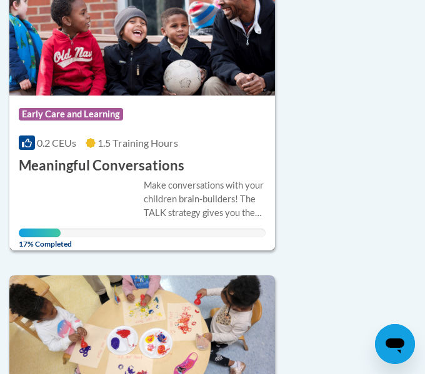
click at [228, 191] on div "Make conversations with your children brain-builders! The TALK strategy gives y…" at bounding box center [205, 199] width 122 height 41
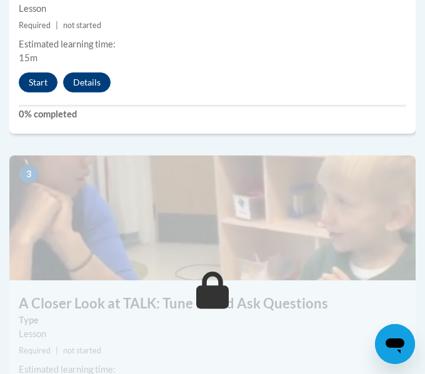
scroll to position [930, 0]
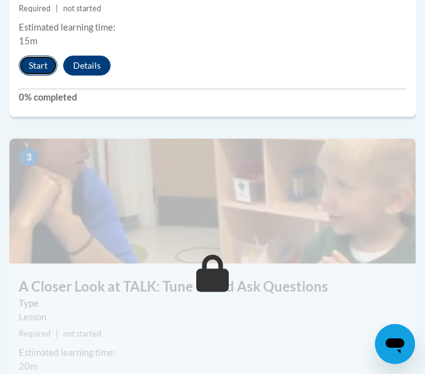
click at [31, 62] on button "Start" at bounding box center [38, 66] width 39 height 20
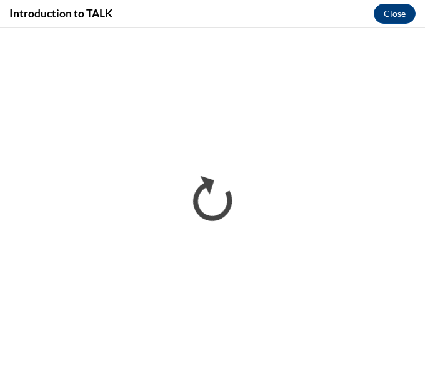
scroll to position [0, 0]
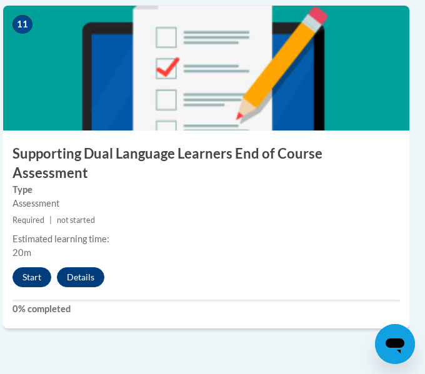
scroll to position [3737, 6]
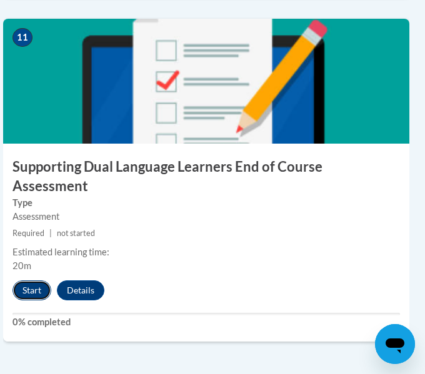
click at [36, 281] on button "Start" at bounding box center [32, 291] width 39 height 20
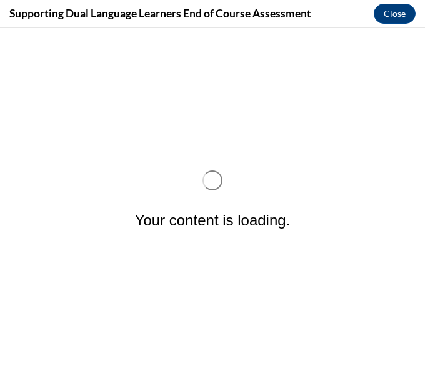
scroll to position [0, 0]
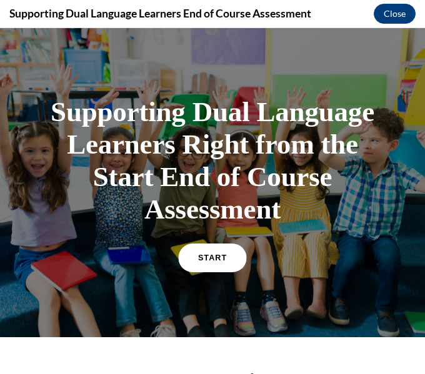
click at [229, 260] on link "START" at bounding box center [212, 258] width 68 height 29
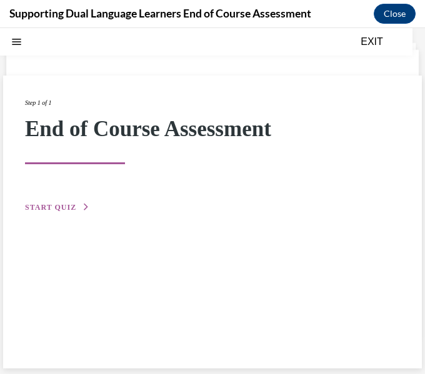
scroll to position [39, 0]
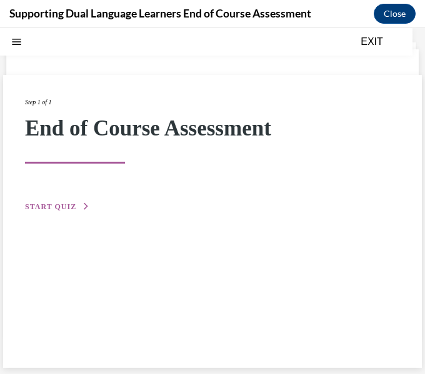
click at [64, 201] on button "START QUIZ" at bounding box center [57, 206] width 65 height 11
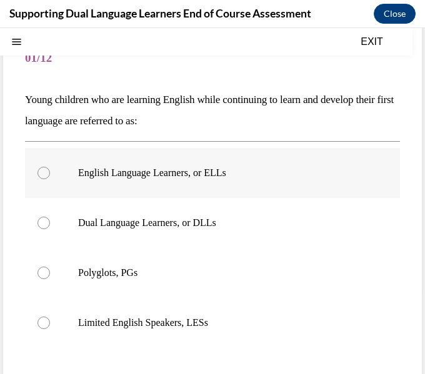
scroll to position [88, 0]
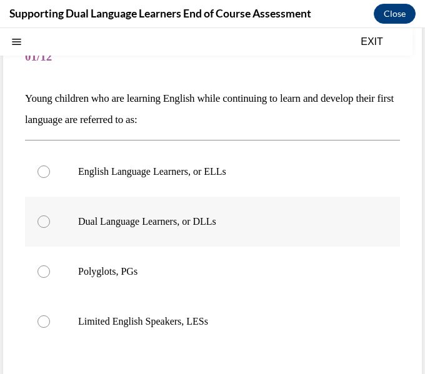
click at [96, 218] on p "Dual Language Learners, or DLLs" at bounding box center [223, 222] width 291 height 13
click at [50, 218] on input "Dual Language Learners, or DLLs" at bounding box center [44, 222] width 13 height 13
radio input "true"
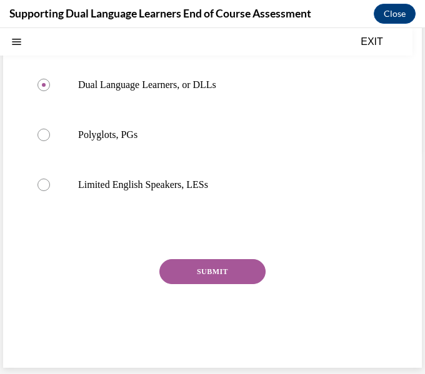
click at [188, 263] on button "SUBMIT" at bounding box center [212, 271] width 106 height 25
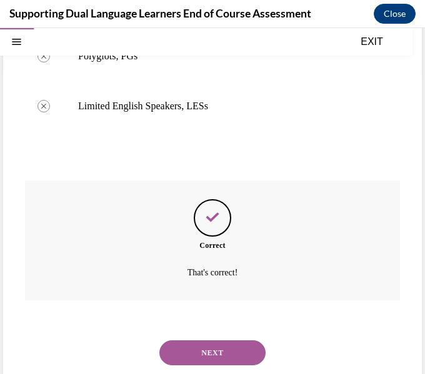
scroll to position [326, 0]
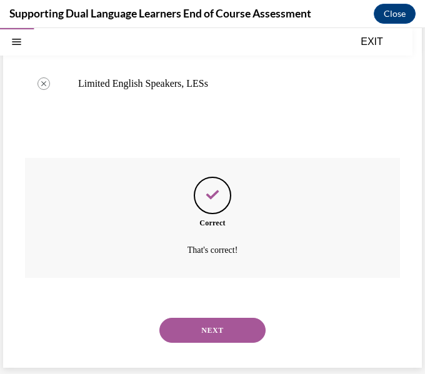
click at [204, 314] on div "NEXT" at bounding box center [212, 331] width 375 height 50
click at [221, 331] on button "NEXT" at bounding box center [212, 330] width 106 height 25
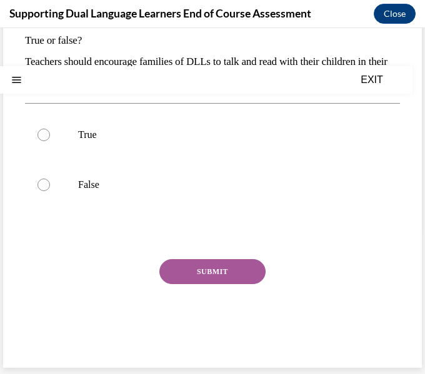
scroll to position [0, 0]
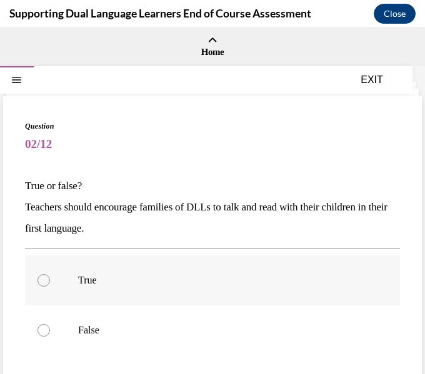
click at [235, 294] on label "True" at bounding box center [212, 281] width 375 height 50
click at [50, 287] on input "True" at bounding box center [44, 280] width 13 height 13
radio input "true"
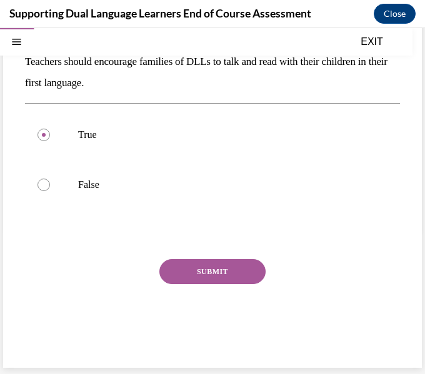
click at [238, 282] on button "SUBMIT" at bounding box center [212, 271] width 106 height 25
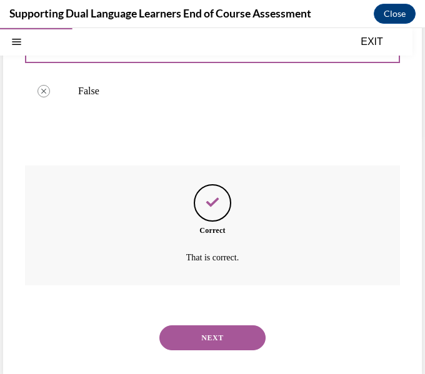
scroll to position [247, 0]
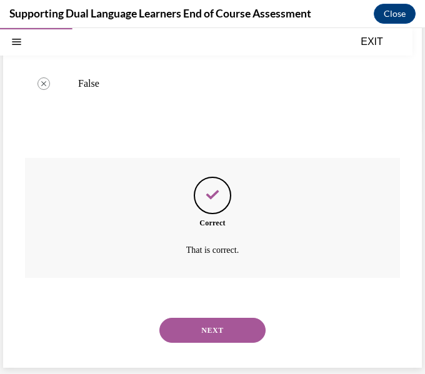
click at [231, 333] on button "NEXT" at bounding box center [212, 330] width 106 height 25
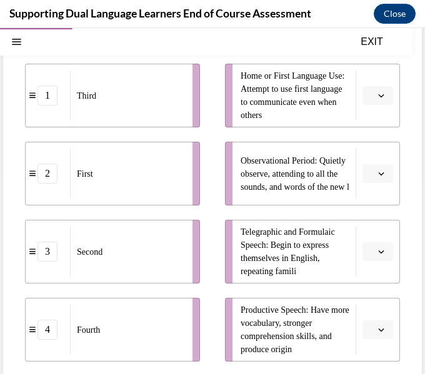
scroll to position [194, 0]
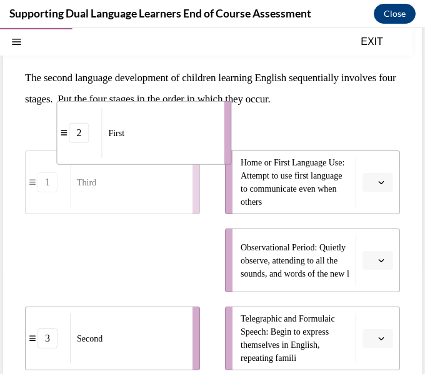
drag, startPoint x: 171, startPoint y: 182, endPoint x: 226, endPoint y: 59, distance: 134.1
click at [226, 59] on div "Question 03/12 The second language development of children learning English seq…" at bounding box center [212, 307] width 375 height 588
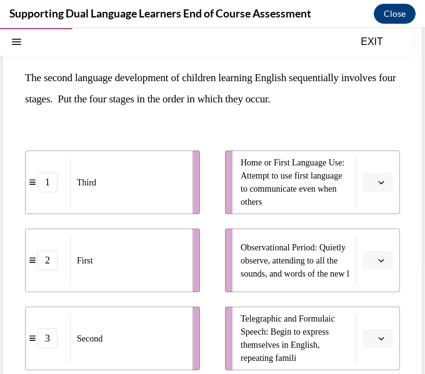
scroll to position [104, 0]
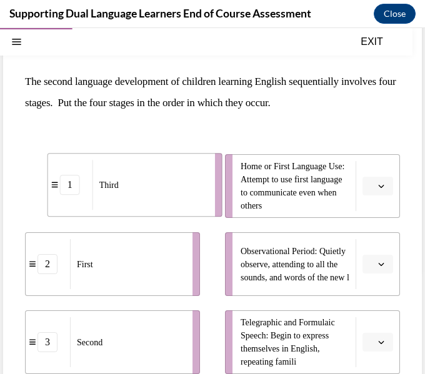
drag, startPoint x: 145, startPoint y: 181, endPoint x: 169, endPoint y: 178, distance: 24.5
click at [169, 178] on div "Third" at bounding box center [150, 185] width 114 height 50
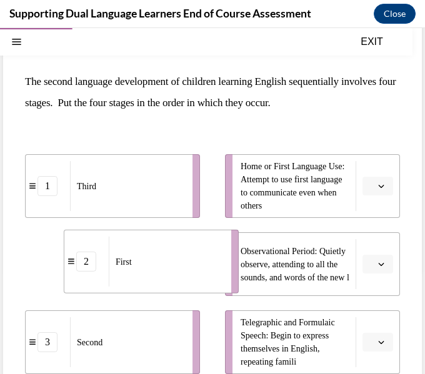
drag, startPoint x: 154, startPoint y: 277, endPoint x: 194, endPoint y: 275, distance: 40.1
click at [194, 275] on div "First" at bounding box center [166, 262] width 114 height 50
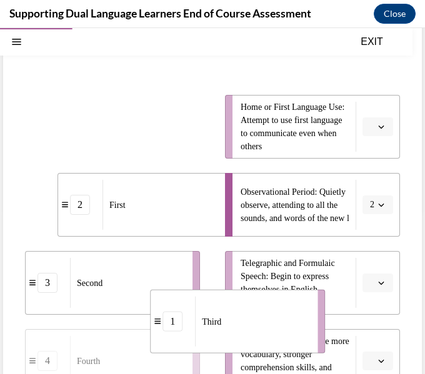
scroll to position [170, 0]
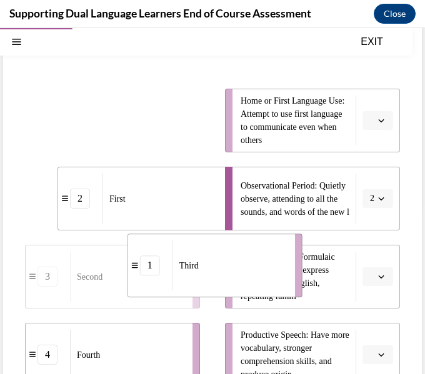
drag, startPoint x: 155, startPoint y: 196, endPoint x: 258, endPoint y: 265, distance: 123.5
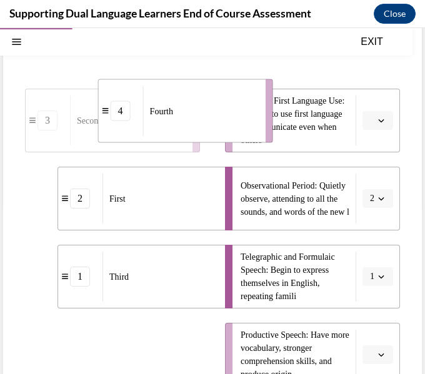
drag, startPoint x: 178, startPoint y: 344, endPoint x: 251, endPoint y: 99, distance: 255.2
click at [251, 99] on div "Fourth" at bounding box center [200, 111] width 114 height 50
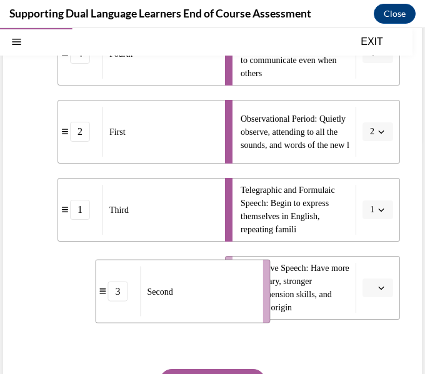
drag, startPoint x: 134, startPoint y: 329, endPoint x: 205, endPoint y: 260, distance: 99.0
click at [205, 260] on li "3 Second" at bounding box center [182, 292] width 175 height 64
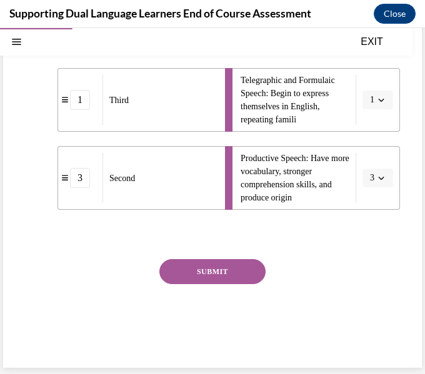
click at [214, 268] on button "SUBMIT" at bounding box center [212, 271] width 106 height 25
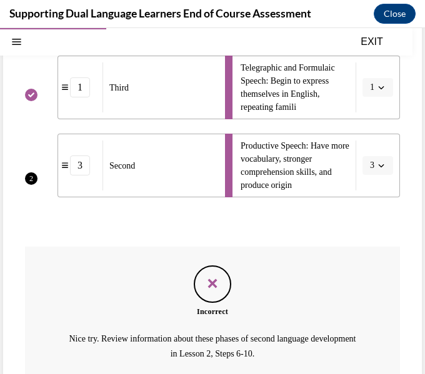
scroll to position [463, 0]
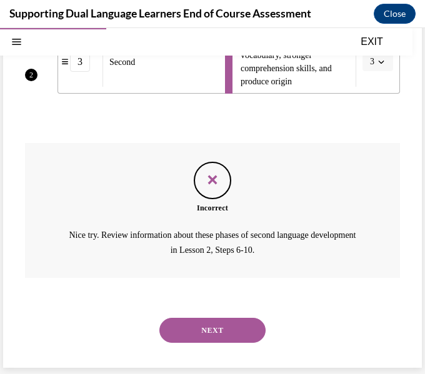
click at [221, 329] on button "NEXT" at bounding box center [212, 330] width 106 height 25
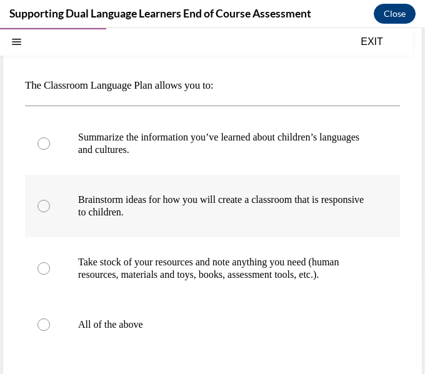
scroll to position [104, 0]
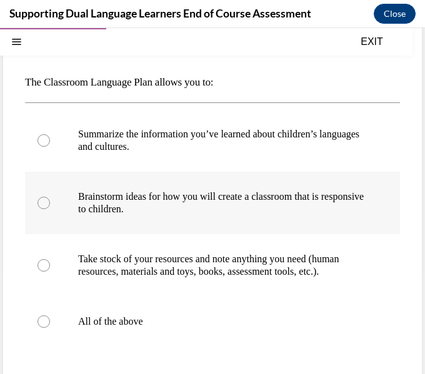
click at [204, 306] on label "All of the above" at bounding box center [212, 322] width 375 height 50
click at [50, 316] on input "All of the above" at bounding box center [44, 322] width 13 height 13
radio input "true"
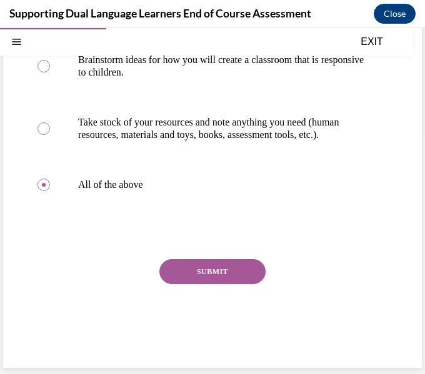
click at [233, 260] on button "SUBMIT" at bounding box center [212, 271] width 106 height 25
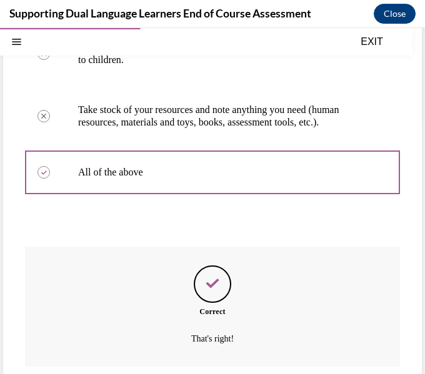
scroll to position [342, 0]
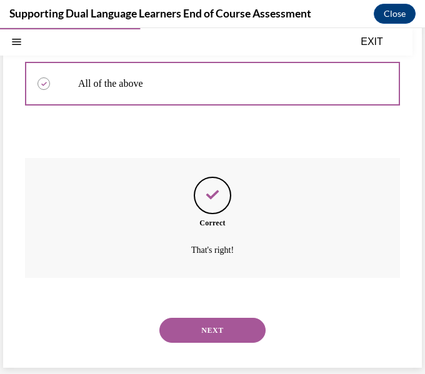
click at [218, 330] on button "NEXT" at bounding box center [212, 330] width 106 height 25
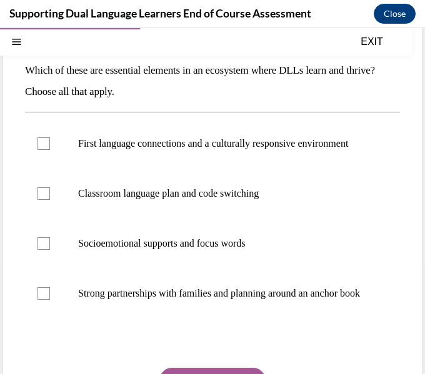
scroll to position [118, 0]
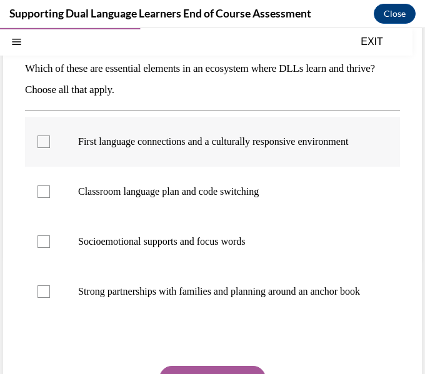
click at [266, 167] on label "First language connections and a culturally responsive environment" at bounding box center [212, 142] width 375 height 50
click at [50, 148] on input "First language connections and a culturally responsive environment" at bounding box center [44, 142] width 13 height 13
checkbox input "true"
click at [248, 244] on label "Socioemotional supports and focus words" at bounding box center [212, 242] width 375 height 50
click at [50, 244] on input "Socioemotional supports and focus words" at bounding box center [44, 242] width 13 height 13
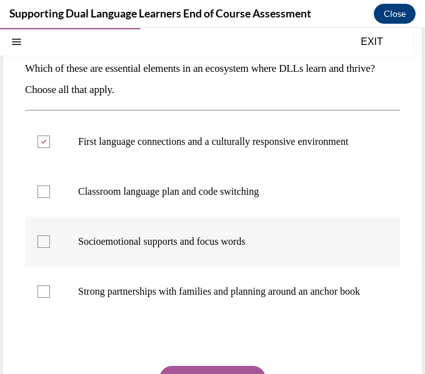
checkbox input "true"
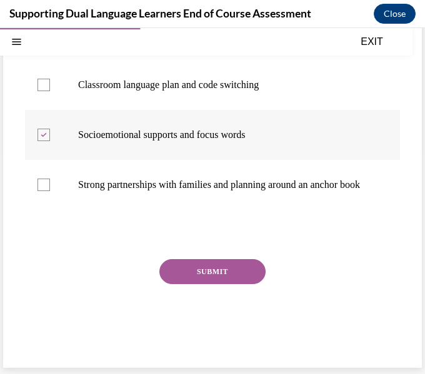
scroll to position [249, 0]
click at [238, 269] on button "SUBMIT" at bounding box center [212, 271] width 106 height 25
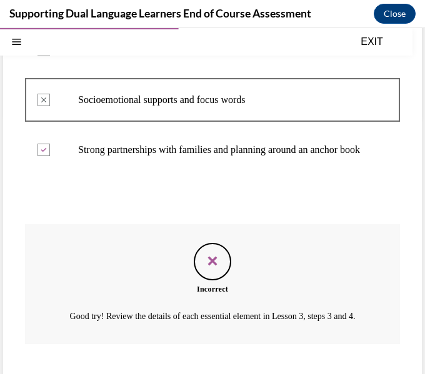
scroll to position [366, 0]
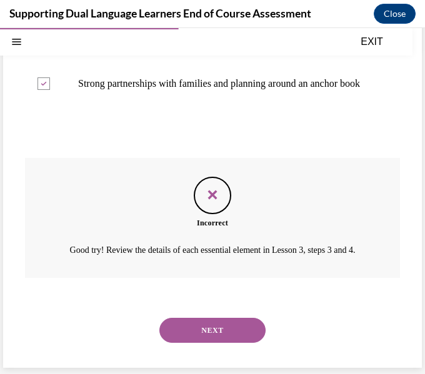
click at [236, 321] on button "NEXT" at bounding box center [212, 330] width 106 height 25
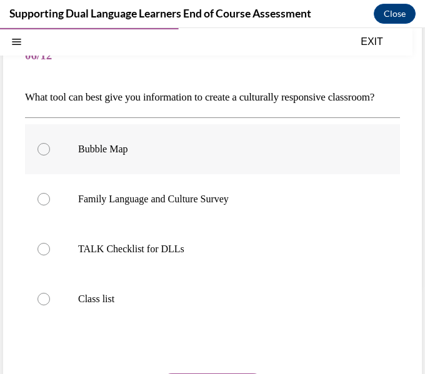
scroll to position [91, 0]
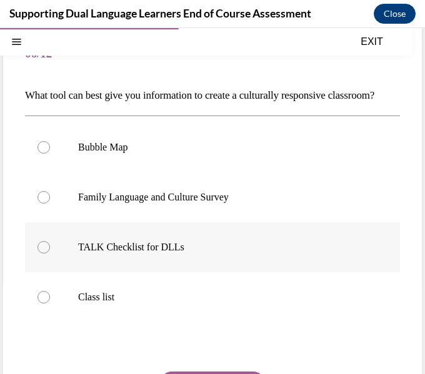
click at [258, 273] on label "TALK Checklist for DLLs" at bounding box center [212, 248] width 375 height 50
click at [50, 254] on input "TALK Checklist for DLLs" at bounding box center [44, 247] width 13 height 13
radio input "true"
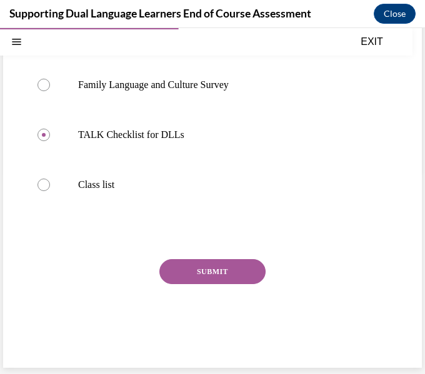
click at [246, 271] on button "SUBMIT" at bounding box center [212, 271] width 106 height 25
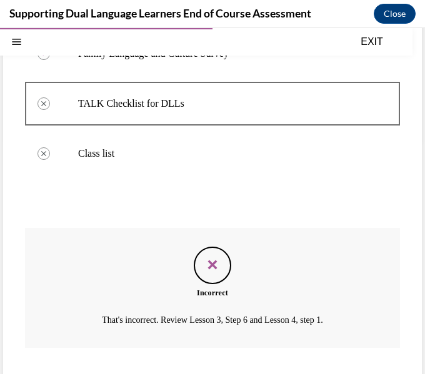
scroll to position [326, 0]
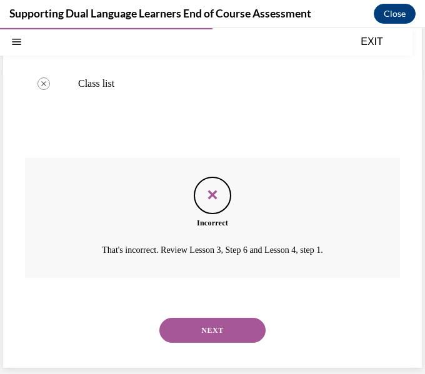
click at [229, 333] on button "NEXT" at bounding box center [212, 330] width 106 height 25
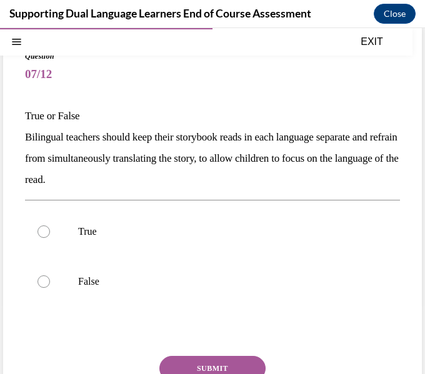
scroll to position [71, 0]
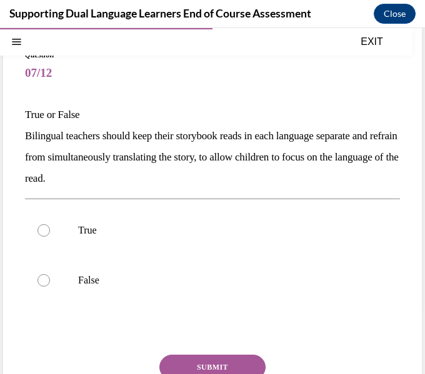
click at [76, 243] on label "True" at bounding box center [212, 231] width 375 height 50
click at [50, 237] on input "True" at bounding box center [44, 230] width 13 height 13
radio input "true"
click at [219, 365] on button "SUBMIT" at bounding box center [212, 367] width 106 height 25
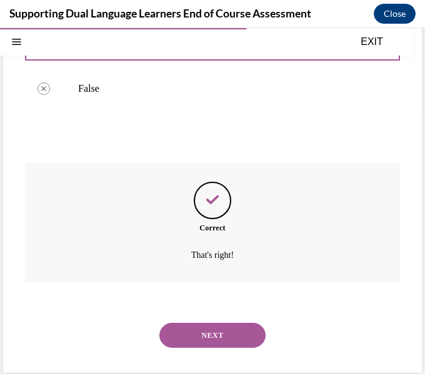
scroll to position [268, 0]
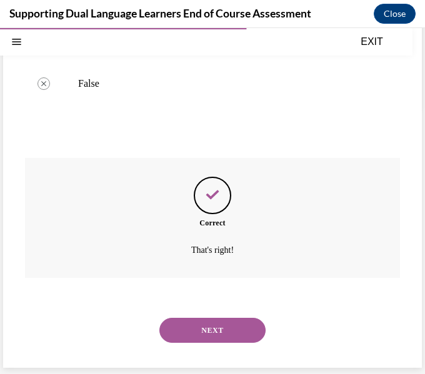
click at [235, 326] on button "NEXT" at bounding box center [212, 330] width 106 height 25
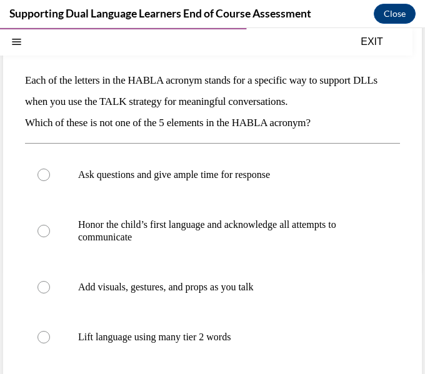
scroll to position [105, 0]
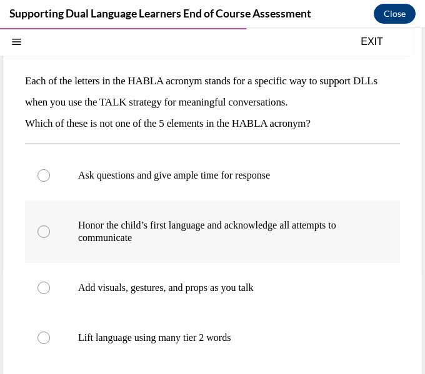
click at [276, 216] on label "Honor the child’s first language and acknowledge all attempts to communicate" at bounding box center [212, 232] width 375 height 63
click at [50, 226] on input "Honor the child’s first language and acknowledge all attempts to communicate" at bounding box center [44, 232] width 13 height 13
radio input "true"
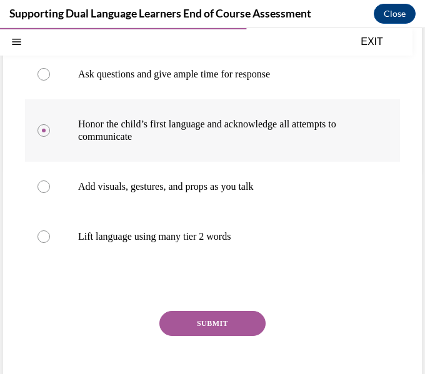
scroll to position [239, 0]
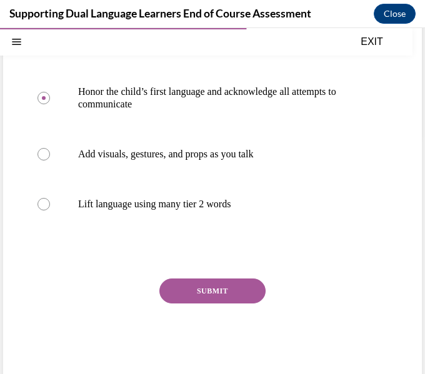
click at [227, 294] on button "SUBMIT" at bounding box center [212, 291] width 106 height 25
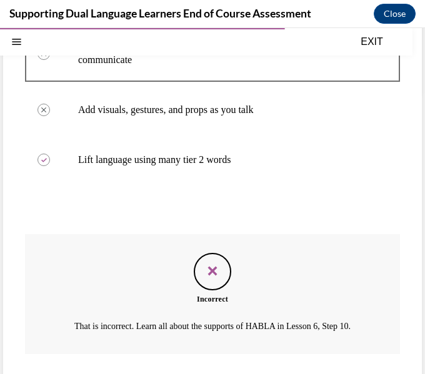
scroll to position [359, 0]
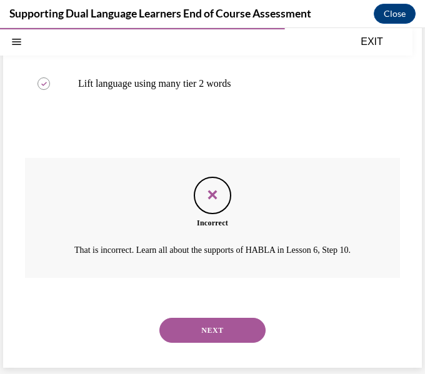
click at [233, 319] on button "NEXT" at bounding box center [212, 330] width 106 height 25
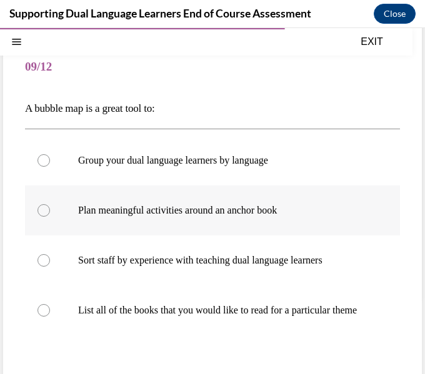
scroll to position [81, 0]
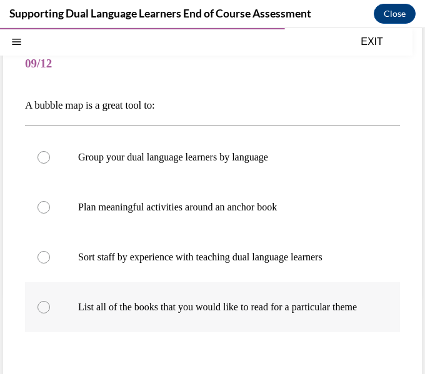
click at [266, 328] on label "List all of the books that you would like to read for a particular theme" at bounding box center [212, 308] width 375 height 50
click at [50, 314] on input "List all of the books that you would like to read for a particular theme" at bounding box center [44, 307] width 13 height 13
radio input "true"
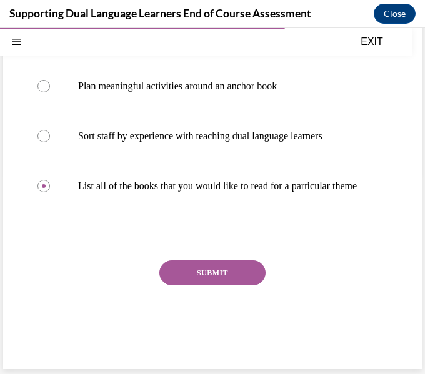
click at [229, 279] on button "SUBMIT" at bounding box center [212, 273] width 106 height 25
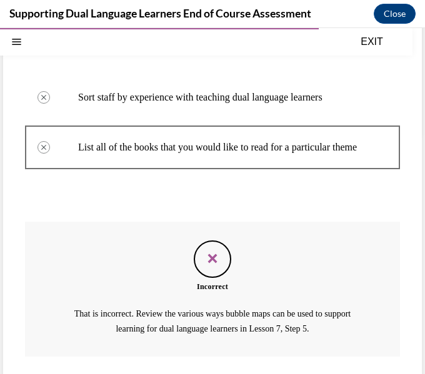
scroll to position [332, 0]
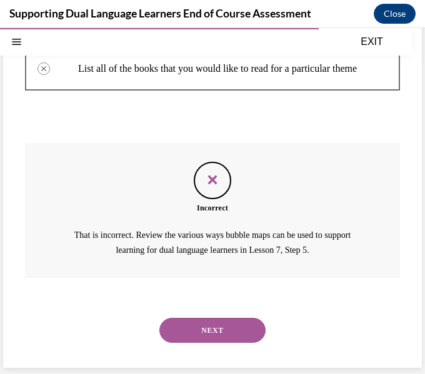
click at [229, 333] on button "NEXT" at bounding box center [212, 330] width 106 height 25
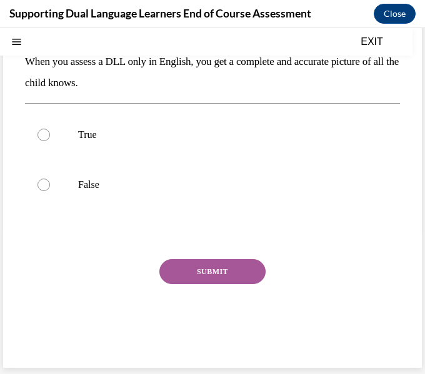
scroll to position [0, 0]
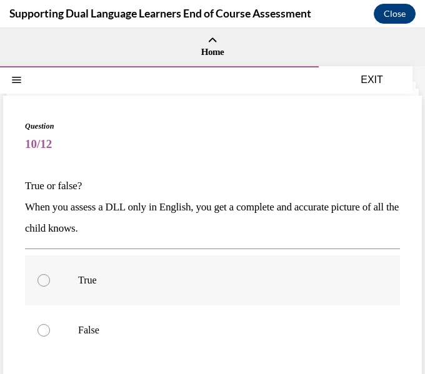
click at [201, 287] on label "True" at bounding box center [212, 281] width 375 height 50
click at [50, 287] on input "True" at bounding box center [44, 280] width 13 height 13
radio input "true"
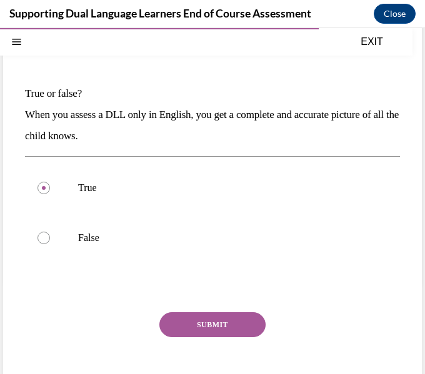
click at [209, 324] on button "SUBMIT" at bounding box center [212, 325] width 106 height 25
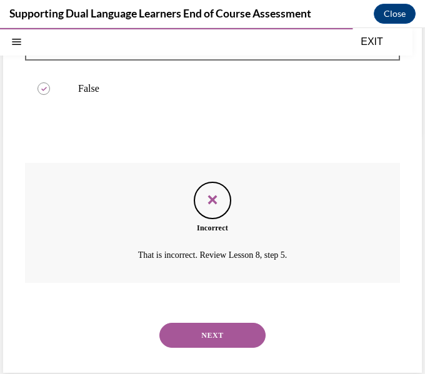
scroll to position [247, 0]
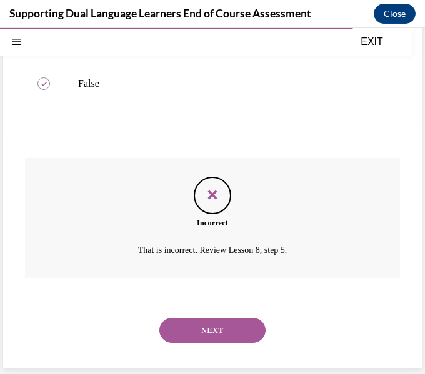
click at [243, 334] on button "NEXT" at bounding box center [212, 330] width 106 height 25
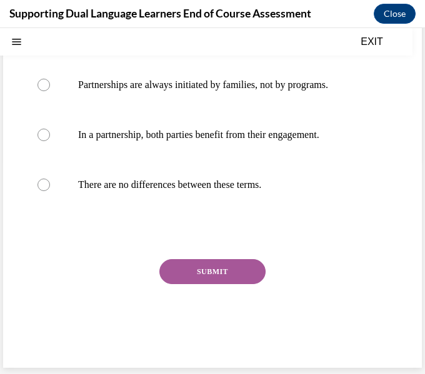
scroll to position [0, 0]
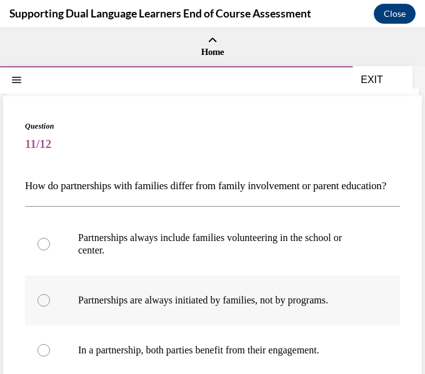
click at [241, 326] on label "Partnerships are always initiated by families, not by programs." at bounding box center [212, 301] width 375 height 50
click at [50, 307] on input "Partnerships are always initiated by families, not by programs." at bounding box center [44, 300] width 13 height 13
radio input "true"
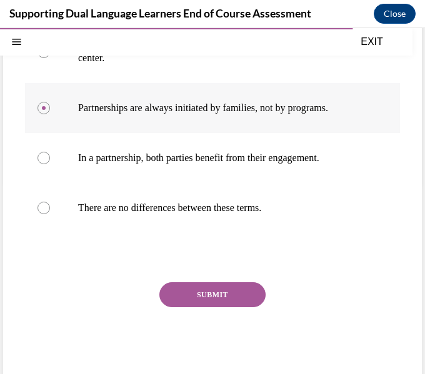
scroll to position [237, 0]
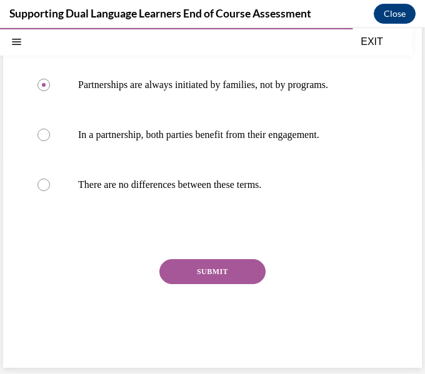
click at [227, 273] on button "SUBMIT" at bounding box center [212, 271] width 106 height 25
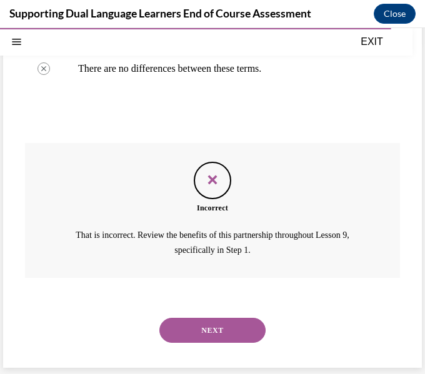
scroll to position [353, 0]
click at [241, 331] on button "NEXT" at bounding box center [212, 330] width 106 height 25
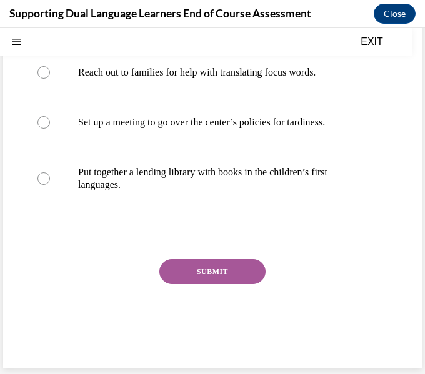
scroll to position [0, 0]
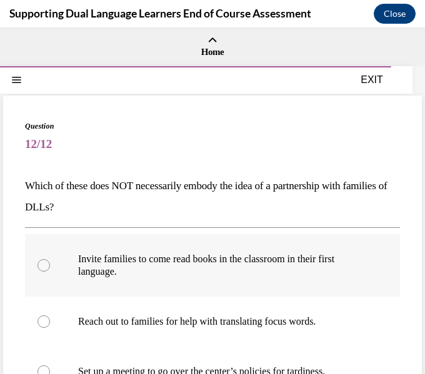
click at [253, 281] on label "Invite families to come read books in the classroom in their first language." at bounding box center [212, 265] width 375 height 63
click at [50, 272] on input "Invite families to come read books in the classroom in their first language." at bounding box center [44, 265] width 13 height 13
radio input "true"
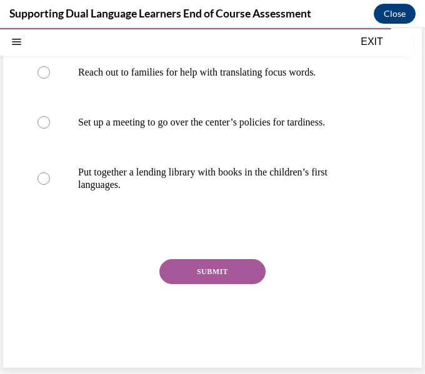
click at [243, 276] on button "SUBMIT" at bounding box center [212, 271] width 106 height 25
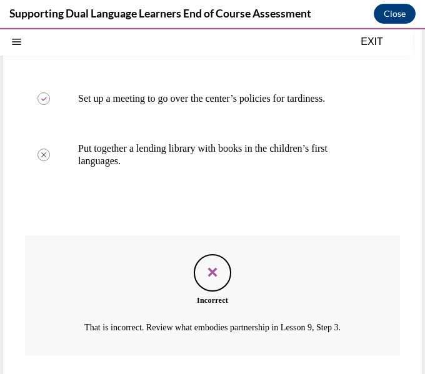
scroll to position [351, 0]
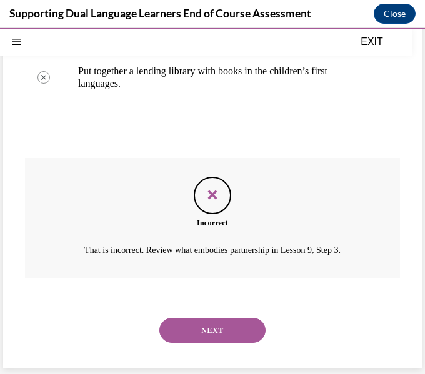
click at [232, 327] on button "NEXT" at bounding box center [212, 330] width 106 height 25
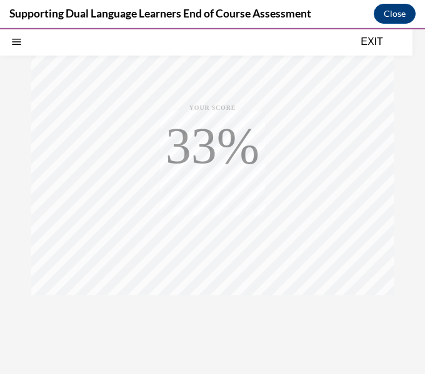
scroll to position [245, 0]
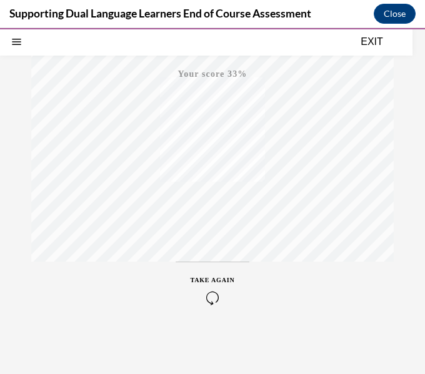
click at [232, 279] on span "TAKE AGAIN" at bounding box center [213, 280] width 44 height 7
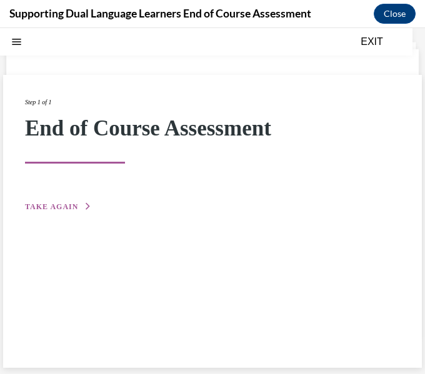
click at [81, 203] on button "TAKE AGAIN" at bounding box center [58, 206] width 67 height 11
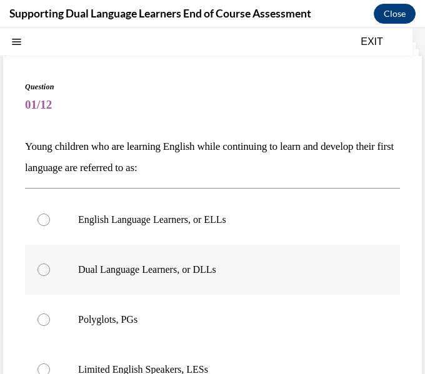
click at [234, 256] on label "Dual Language Learners, or DLLs" at bounding box center [212, 270] width 375 height 50
click at [50, 264] on input "Dual Language Learners, or DLLs" at bounding box center [44, 270] width 13 height 13
radio input "true"
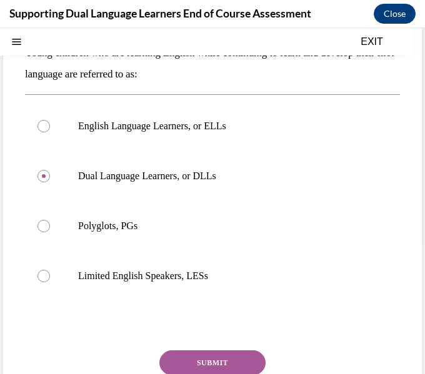
click at [218, 357] on button "SUBMIT" at bounding box center [212, 363] width 106 height 25
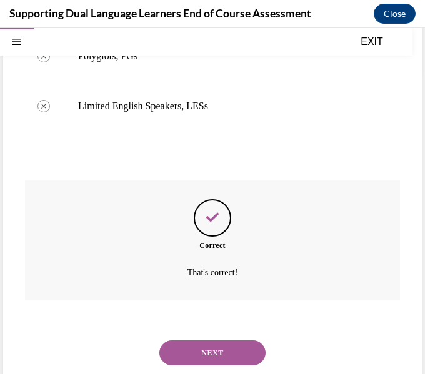
scroll to position [326, 0]
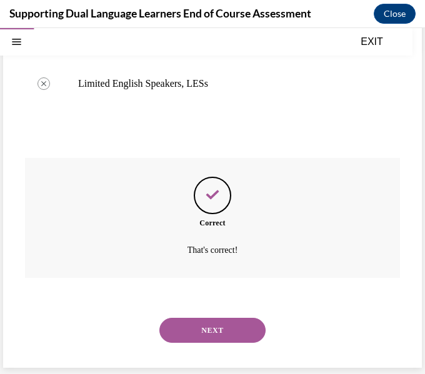
click at [240, 335] on button "NEXT" at bounding box center [212, 330] width 106 height 25
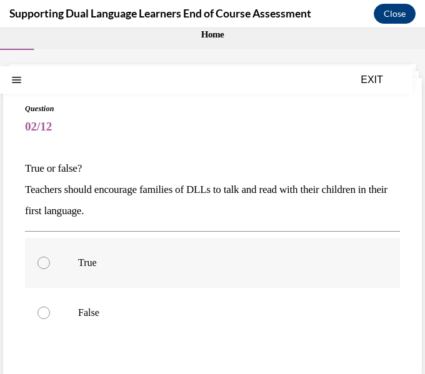
scroll to position [18, 0]
click at [301, 270] on label "True" at bounding box center [212, 263] width 375 height 50
click at [50, 269] on input "True" at bounding box center [44, 262] width 13 height 13
radio input "true"
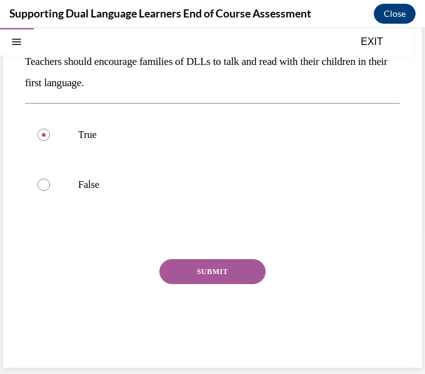
click at [232, 281] on button "SUBMIT" at bounding box center [212, 271] width 106 height 25
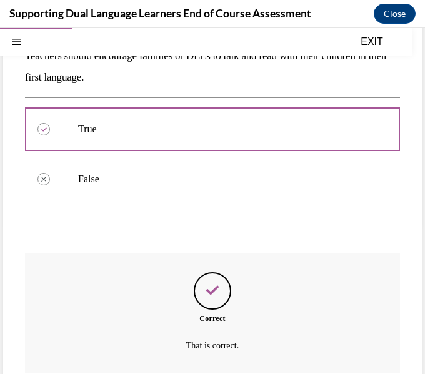
scroll to position [247, 0]
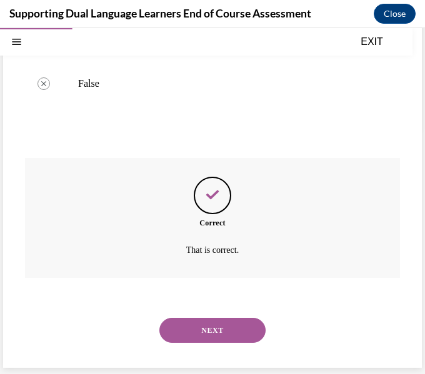
click at [220, 333] on button "NEXT" at bounding box center [212, 330] width 106 height 25
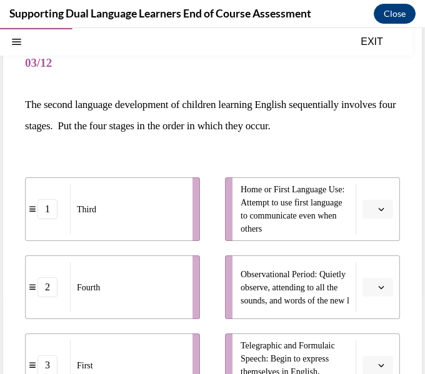
scroll to position [79, 0]
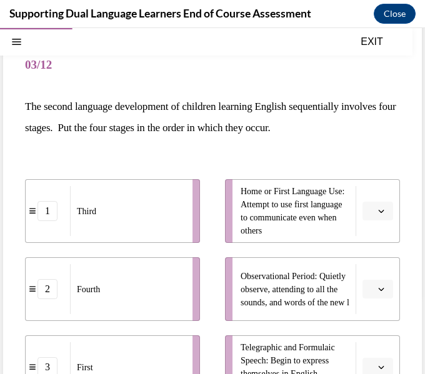
click at [375, 210] on button "button" at bounding box center [378, 211] width 31 height 19
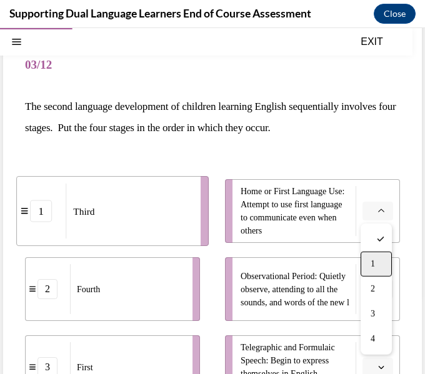
click at [372, 255] on div "1" at bounding box center [376, 264] width 31 height 25
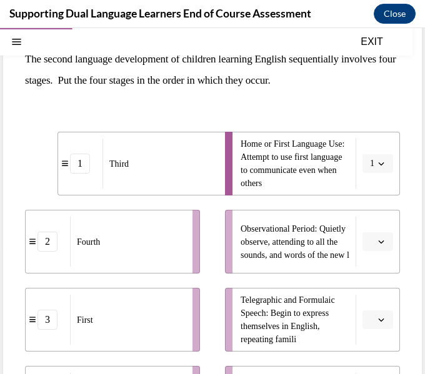
scroll to position [144, 0]
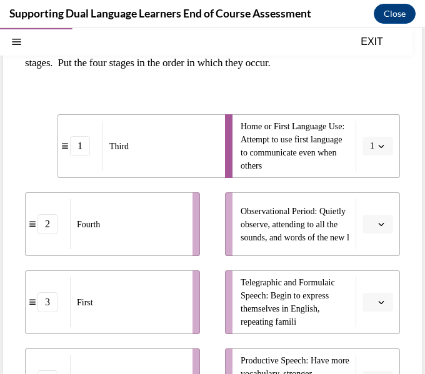
click at [378, 229] on button "button" at bounding box center [378, 224] width 31 height 19
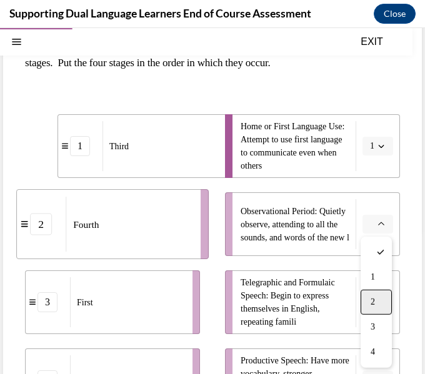
click at [377, 297] on div "2" at bounding box center [376, 302] width 31 height 25
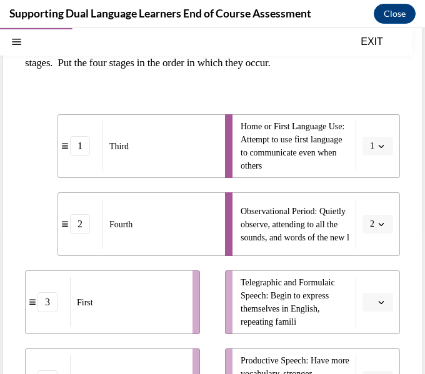
click at [377, 305] on span "button" at bounding box center [381, 302] width 9 height 9
click at [376, 128] on li "Home or First Language Use: Attempt to use first language to communicate even w…" at bounding box center [312, 146] width 175 height 64
click at [379, 147] on icon "button" at bounding box center [381, 146] width 6 height 6
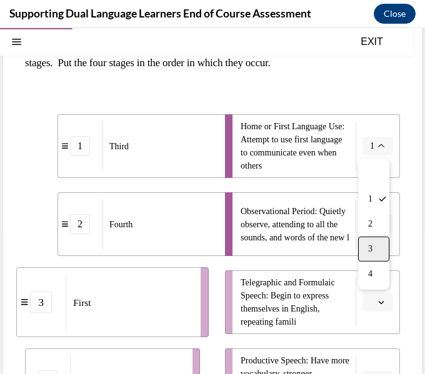
click at [371, 240] on div "3" at bounding box center [373, 249] width 31 height 25
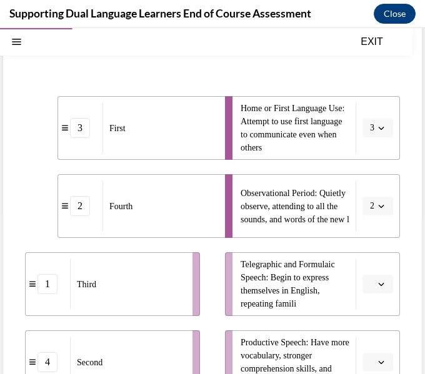
scroll to position [161, 0]
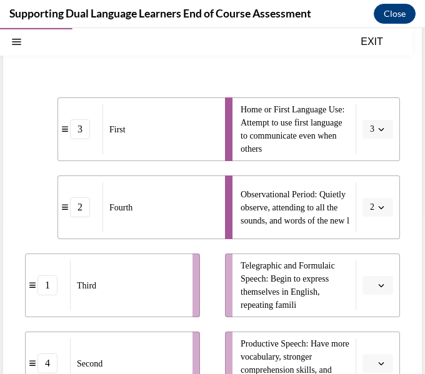
click at [394, 204] on li "Observational Period: Quietly observe, attending to all the sounds, and words o…" at bounding box center [312, 208] width 175 height 64
click at [389, 206] on button "2" at bounding box center [378, 207] width 31 height 19
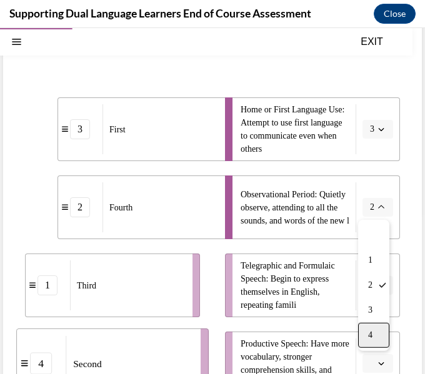
click at [368, 329] on div "4" at bounding box center [373, 335] width 31 height 25
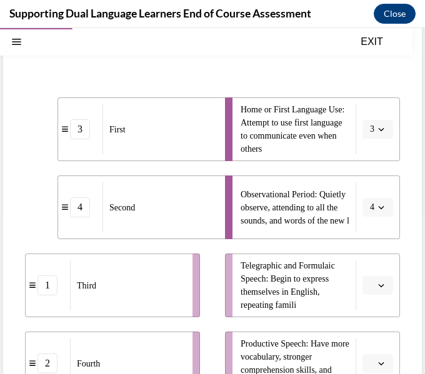
click at [383, 284] on icon "button" at bounding box center [382, 285] width 6 height 3
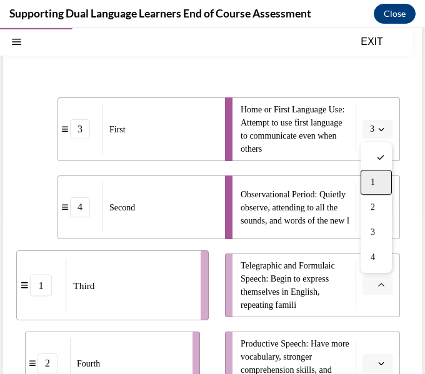
click at [376, 180] on div "1" at bounding box center [376, 182] width 31 height 25
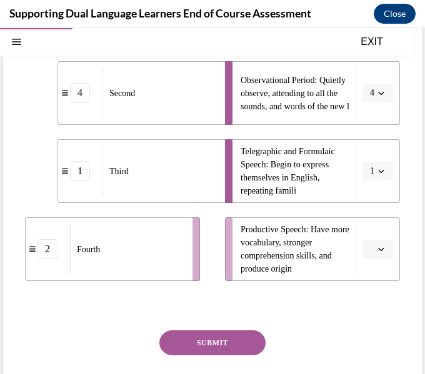
scroll to position [326, 0]
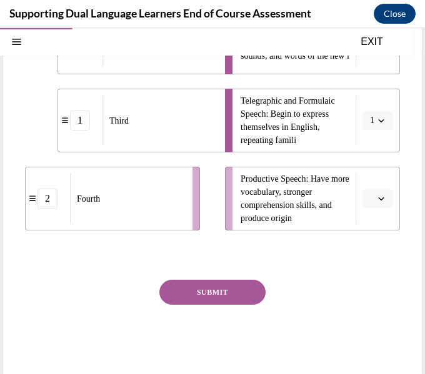
click at [379, 199] on icon "button" at bounding box center [382, 199] width 6 height 3
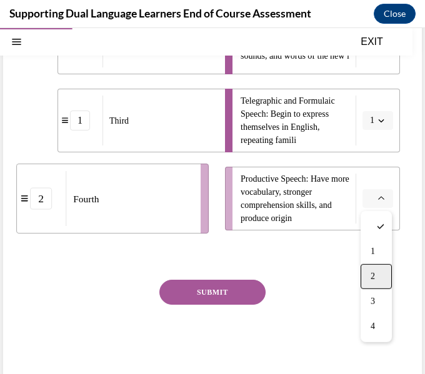
click at [378, 268] on div "2" at bounding box center [376, 276] width 31 height 25
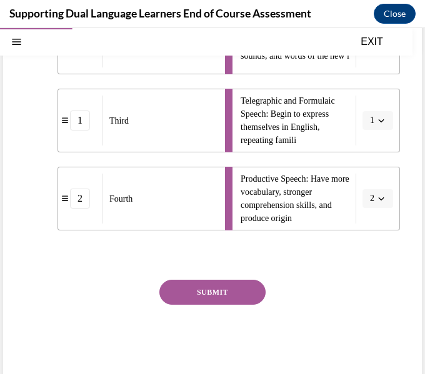
click at [244, 302] on button "SUBMIT" at bounding box center [212, 292] width 106 height 25
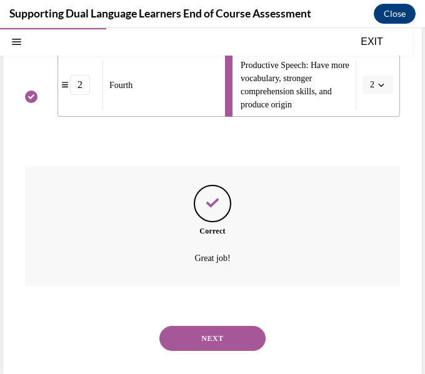
scroll to position [448, 0]
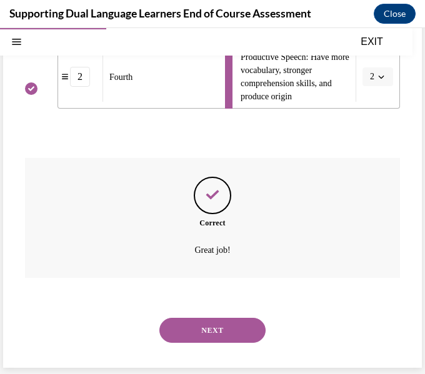
click at [250, 333] on button "NEXT" at bounding box center [212, 330] width 106 height 25
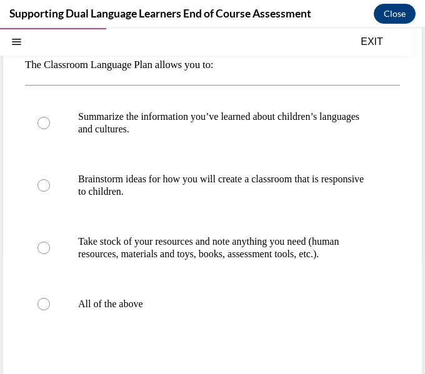
scroll to position [122, 0]
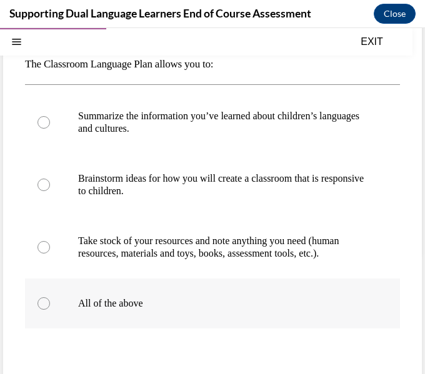
click at [159, 301] on p "All of the above" at bounding box center [223, 304] width 291 height 13
click at [50, 301] on input "All of the above" at bounding box center [44, 304] width 13 height 13
radio input "true"
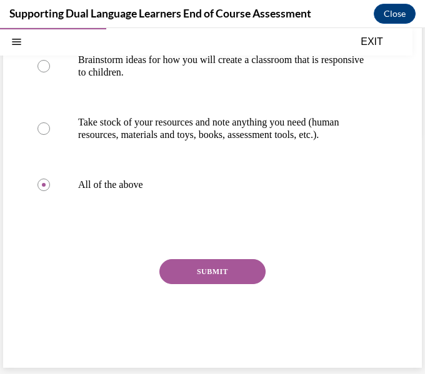
click at [209, 276] on button "SUBMIT" at bounding box center [212, 271] width 106 height 25
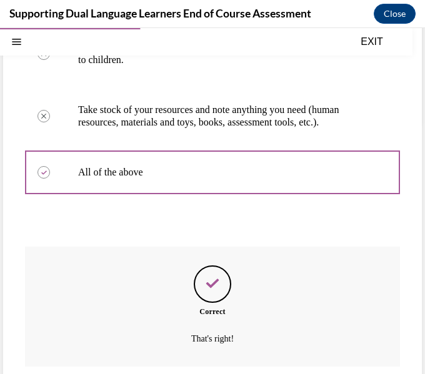
scroll to position [342, 0]
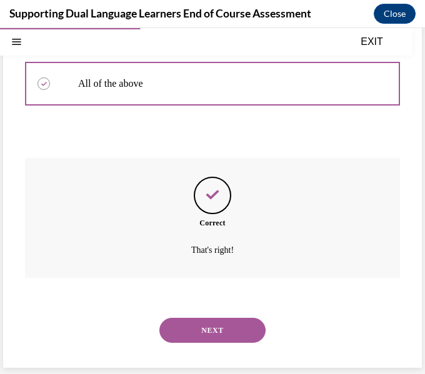
click at [240, 326] on button "NEXT" at bounding box center [212, 330] width 106 height 25
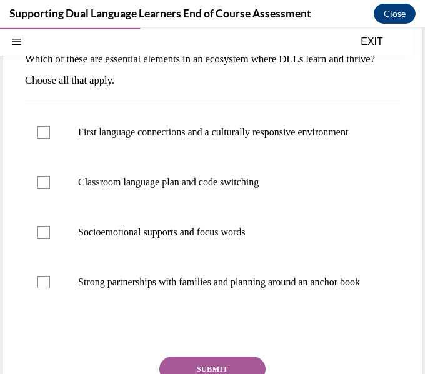
scroll to position [128, 0]
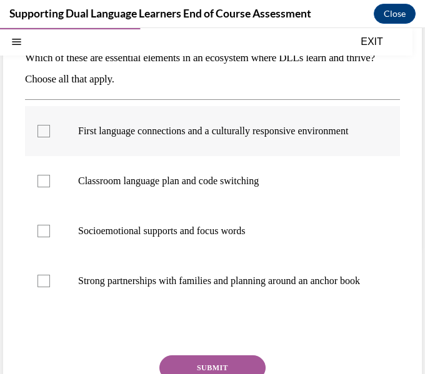
click at [218, 138] on p "First language connections and a culturally responsive environment" at bounding box center [223, 131] width 291 height 13
click at [50, 138] on input "First language connections and a culturally responsive environment" at bounding box center [44, 131] width 13 height 13
checkbox input "true"
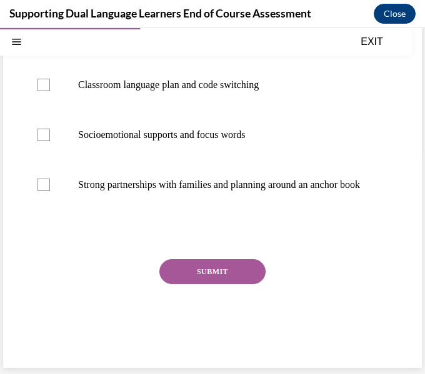
click at [228, 266] on button "SUBMIT" at bounding box center [212, 271] width 106 height 25
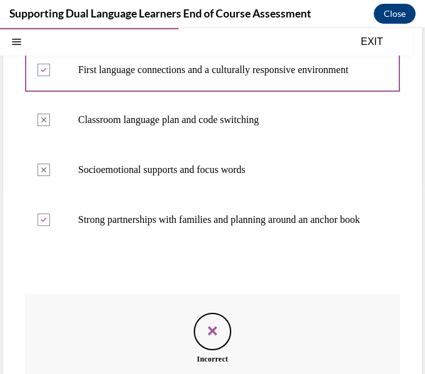
scroll to position [366, 0]
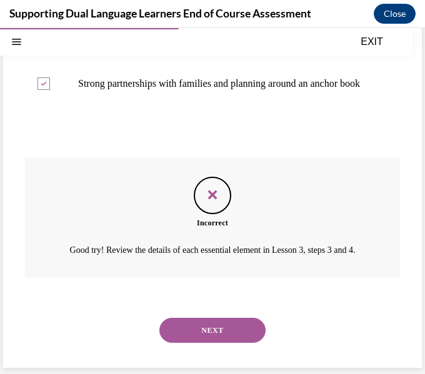
click at [236, 329] on button "NEXT" at bounding box center [212, 330] width 106 height 25
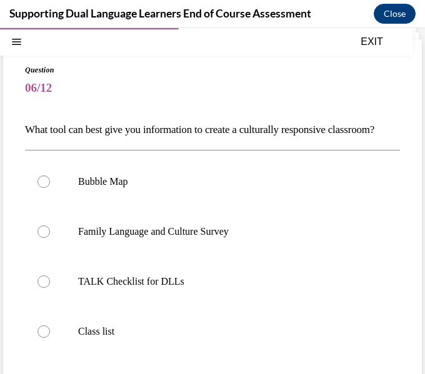
scroll to position [58, 0]
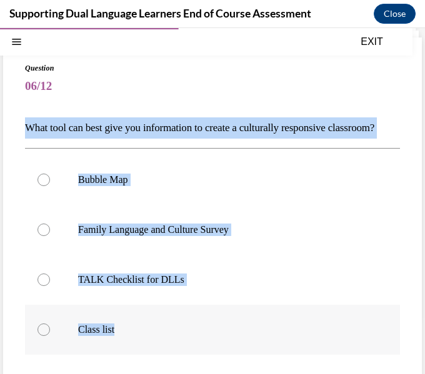
drag, startPoint x: 23, startPoint y: 124, endPoint x: 201, endPoint y: 334, distance: 275.5
click at [201, 334] on div "Question 06/12 What tool can best give you information to create a culturally r…" at bounding box center [212, 276] width 419 height 476
copy div "What tool can best give you information to create a culturally responsive class…"
click at [246, 236] on p "Family Language and Culture Survey" at bounding box center [223, 230] width 291 height 13
click at [50, 236] on input "Family Language and Culture Survey" at bounding box center [44, 230] width 13 height 13
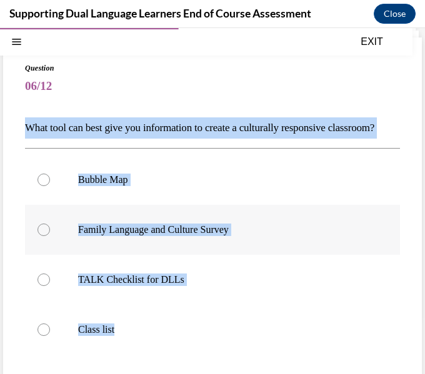
radio input "true"
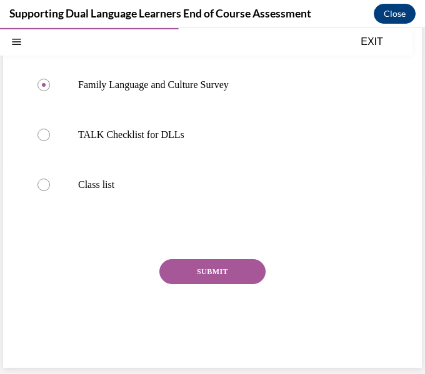
click at [238, 265] on button "SUBMIT" at bounding box center [212, 271] width 106 height 25
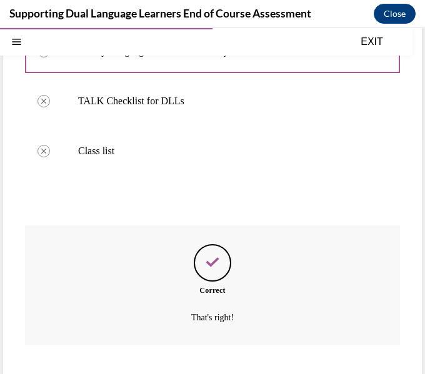
scroll to position [326, 0]
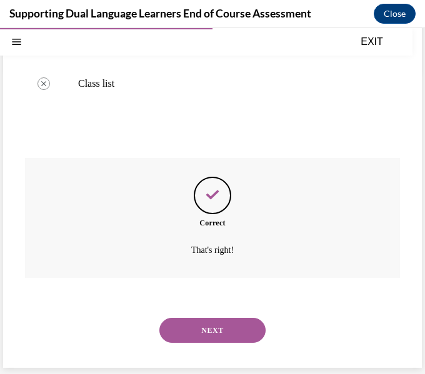
click at [227, 333] on button "NEXT" at bounding box center [212, 330] width 106 height 25
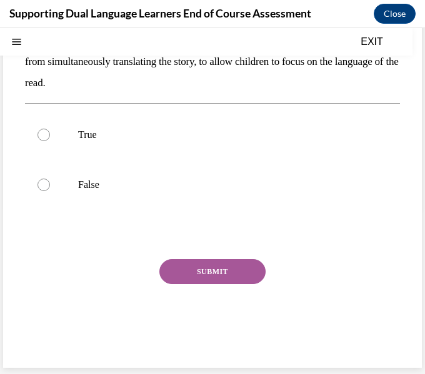
scroll to position [0, 0]
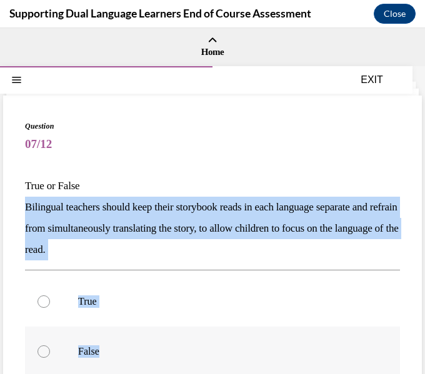
drag, startPoint x: 23, startPoint y: 208, endPoint x: 148, endPoint y: 345, distance: 185.8
click at [148, 345] on div "Question 07/12 True or False Bilingual teachers should keep their storybook rea…" at bounding box center [212, 316] width 419 height 440
copy div "Bilingual teachers should keep their storybook reads in each language separate …"
click at [148, 296] on p "True" at bounding box center [223, 302] width 291 height 13
click at [50, 296] on input "True" at bounding box center [44, 302] width 13 height 13
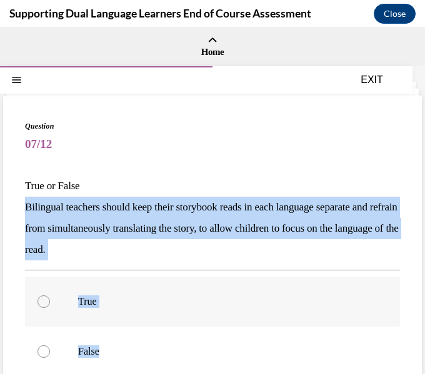
radio input "true"
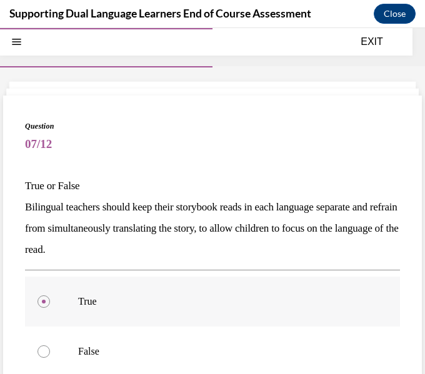
scroll to position [103, 0]
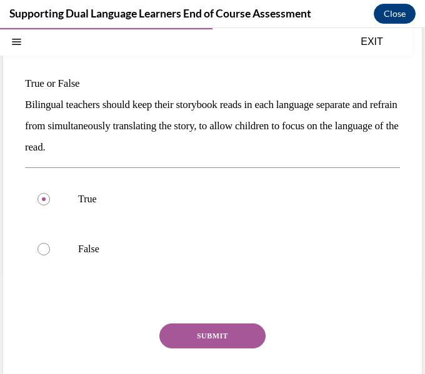
click at [218, 344] on button "SUBMIT" at bounding box center [212, 336] width 106 height 25
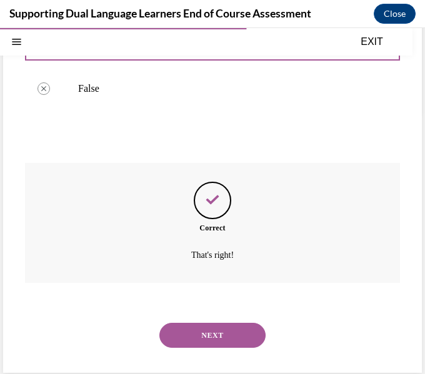
scroll to position [268, 0]
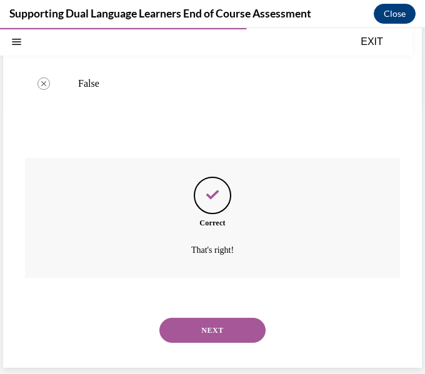
click at [246, 325] on button "NEXT" at bounding box center [212, 330] width 106 height 25
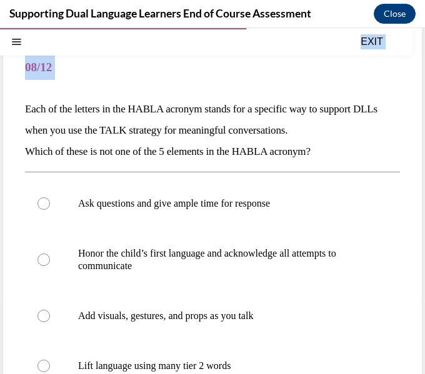
scroll to position [258, 0]
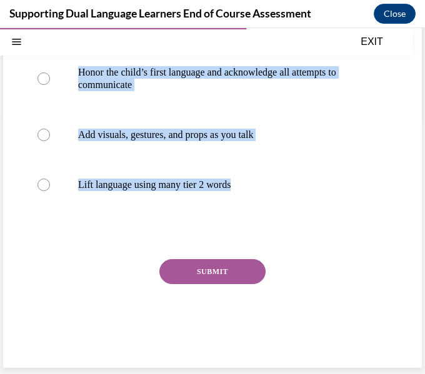
drag, startPoint x: 16, startPoint y: 184, endPoint x: 221, endPoint y: 245, distance: 214.0
click at [221, 245] on div "Question 08/12 Each of the letters in the HABLA acronym stands for a specific w…" at bounding box center [212, 102] width 419 height 531
copy div "Each of the letters in the HABLA acronym stands for a specific way to support D…"
click at [212, 186] on p "Lift language using many tier 2 words" at bounding box center [223, 185] width 291 height 13
click at [50, 186] on input "Lift language using many tier 2 words" at bounding box center [44, 185] width 13 height 13
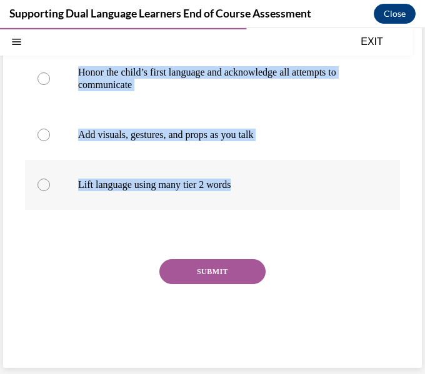
radio input "true"
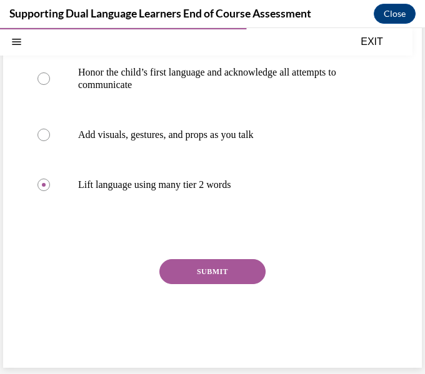
click at [249, 271] on button "SUBMIT" at bounding box center [212, 271] width 106 height 25
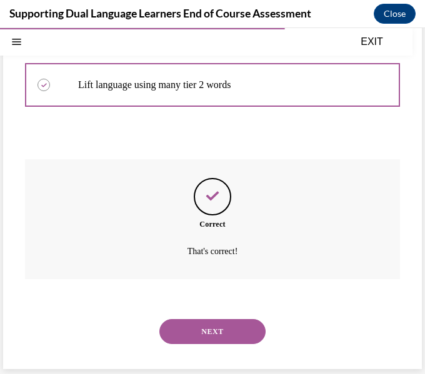
scroll to position [359, 0]
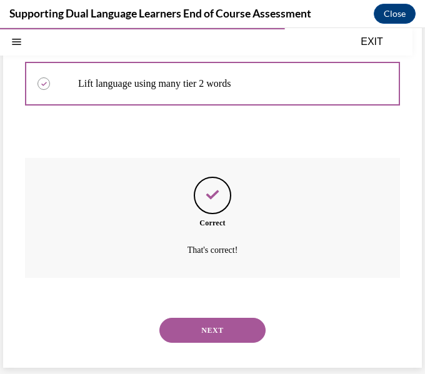
click at [243, 333] on button "NEXT" at bounding box center [212, 330] width 106 height 25
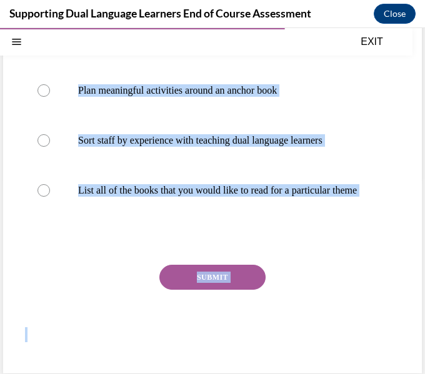
scroll to position [216, 0]
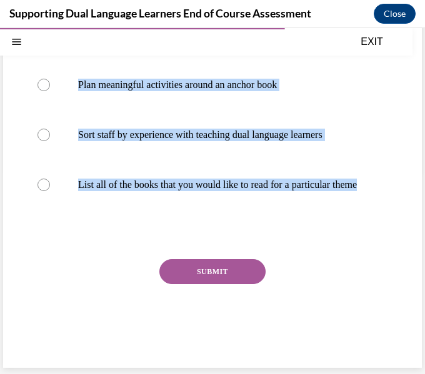
drag, startPoint x: 14, startPoint y: 162, endPoint x: 258, endPoint y: 233, distance: 253.4
click at [258, 233] on div "Question 09/12 A bubble map is a great tool to: Group your dual language learne…" at bounding box center [212, 130] width 419 height 476
copy div "A bubble map is a great tool to: Group your dual language learners by language …"
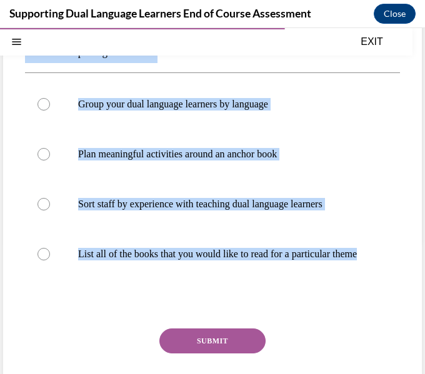
scroll to position [135, 0]
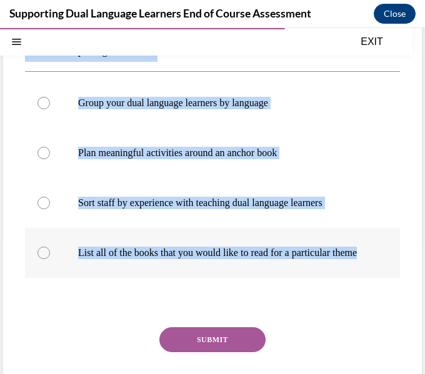
click at [220, 259] on p "List all of the books that you would like to read for a particular theme" at bounding box center [223, 253] width 291 height 13
click at [50, 259] on input "List all of the books that you would like to read for a particular theme" at bounding box center [44, 253] width 13 height 13
radio input "true"
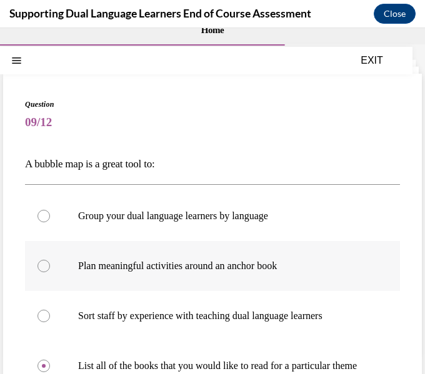
scroll to position [19, 0]
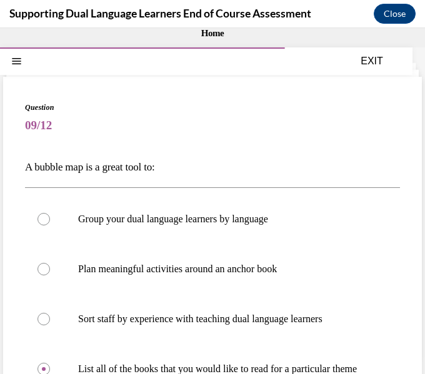
drag, startPoint x: 18, startPoint y: 165, endPoint x: 25, endPoint y: 171, distance: 9.8
click at [25, 171] on div "Question 09/12 A bubble map is a great tool to: Group your dual language learne…" at bounding box center [212, 315] width 419 height 476
click at [205, 206] on label "Group your dual language learners by language" at bounding box center [212, 219] width 375 height 50
click at [50, 213] on input "Group your dual language learners by language" at bounding box center [44, 219] width 13 height 13
radio input "true"
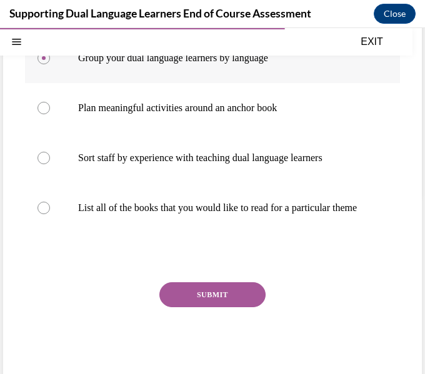
scroll to position [196, 0]
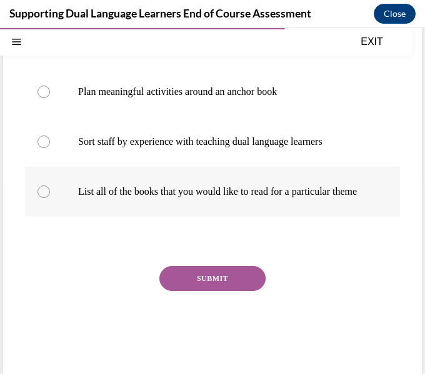
click at [208, 212] on label "List all of the books that you would like to read for a particular theme" at bounding box center [212, 192] width 375 height 50
click at [50, 198] on input "List all of the books that you would like to read for a particular theme" at bounding box center [44, 192] width 13 height 13
radio input "true"
click at [208, 267] on div "Question 09/12 A bubble map is a great tool to: Group your dual language learne…" at bounding box center [212, 146] width 375 height 445
click at [209, 279] on button "SUBMIT" at bounding box center [212, 278] width 106 height 25
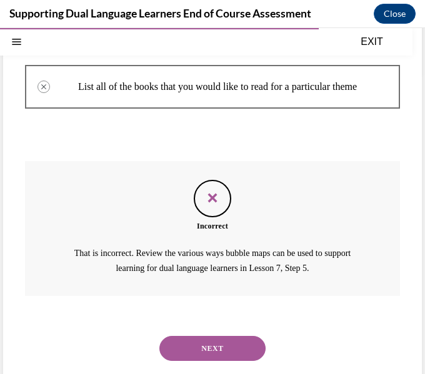
scroll to position [332, 0]
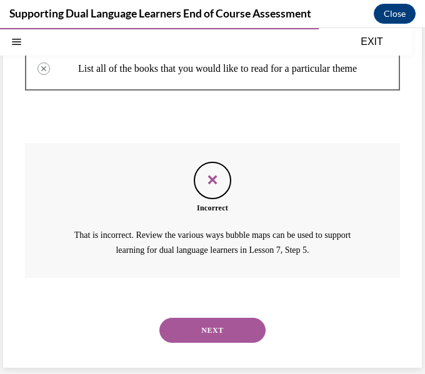
click at [222, 324] on button "NEXT" at bounding box center [212, 330] width 106 height 25
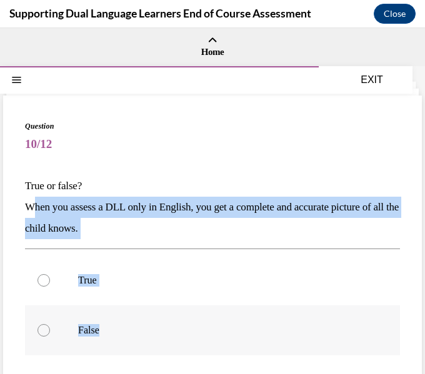
drag, startPoint x: 28, startPoint y: 203, endPoint x: 189, endPoint y: 319, distance: 198.5
click at [189, 319] on div "Question 10/12 True or false? When you assess a DLL only in English, you get a …" at bounding box center [212, 314] width 375 height 387
copy div "When you assess a DLL only in English, you get a complete and accurate picture …"
click at [118, 319] on label "False" at bounding box center [212, 331] width 375 height 50
click at [50, 324] on input "False" at bounding box center [44, 330] width 13 height 13
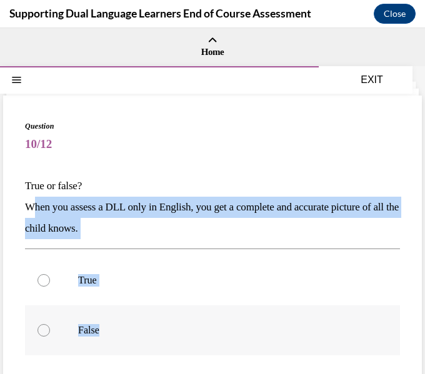
radio input "true"
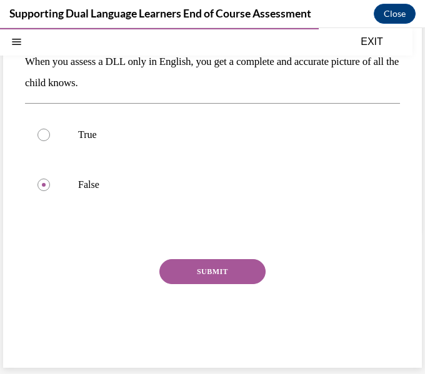
click at [228, 271] on button "SUBMIT" at bounding box center [212, 271] width 106 height 25
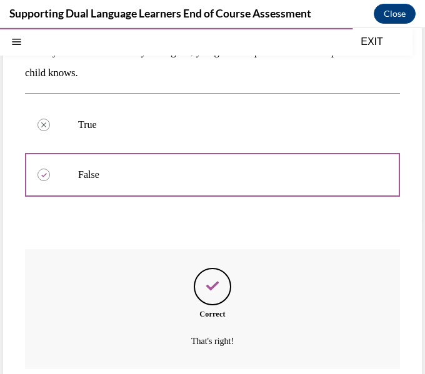
scroll to position [247, 0]
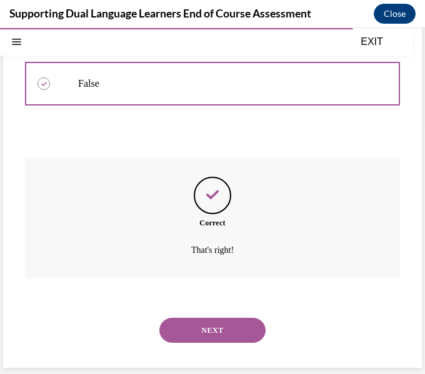
click at [224, 330] on button "NEXT" at bounding box center [212, 330] width 106 height 25
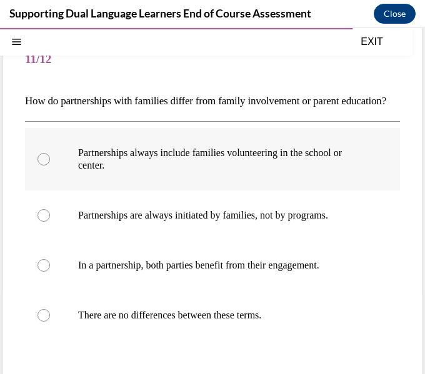
scroll to position [87, 0]
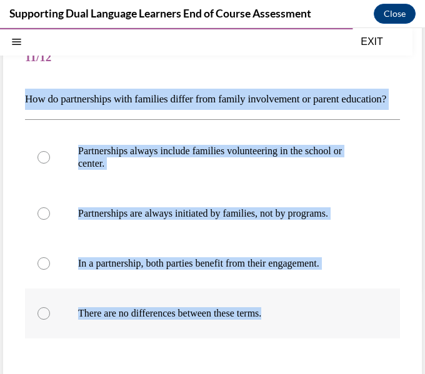
drag, startPoint x: 19, startPoint y: 87, endPoint x: 324, endPoint y: 336, distance: 393.6
click at [324, 336] on div "Question 11/12 How do partnerships with families differ from family involvement…" at bounding box center [212, 253] width 419 height 488
copy div "How do partnerships with families differ from family involvement or parent educ…"
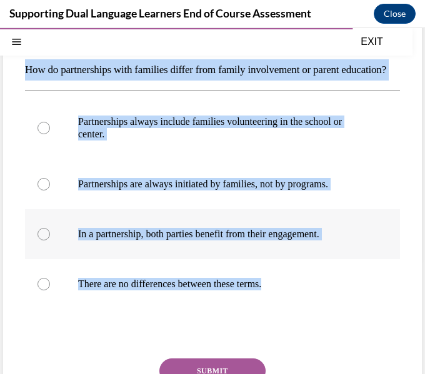
scroll to position [118, 0]
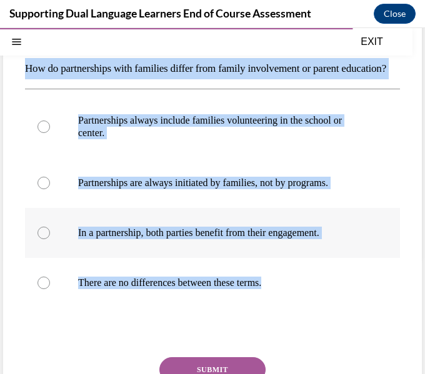
click at [308, 258] on label "In a partnership, both parties benefit from their engagement." at bounding box center [212, 233] width 375 height 50
click at [50, 239] on input "In a partnership, both parties benefit from their engagement." at bounding box center [44, 233] width 13 height 13
radio input "true"
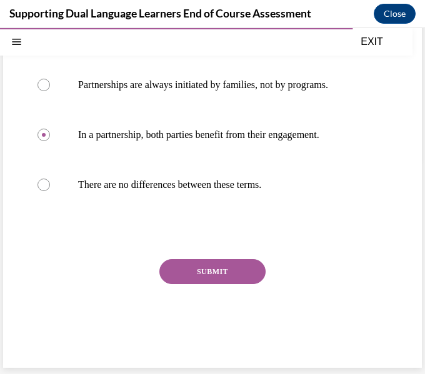
click at [208, 276] on button "SUBMIT" at bounding box center [212, 271] width 106 height 25
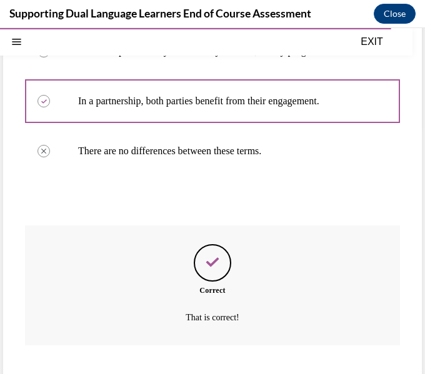
scroll to position [338, 0]
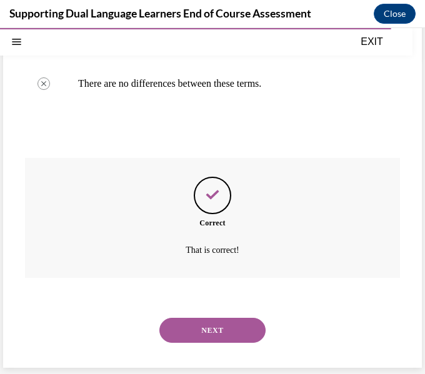
click at [228, 338] on button "NEXT" at bounding box center [212, 330] width 106 height 25
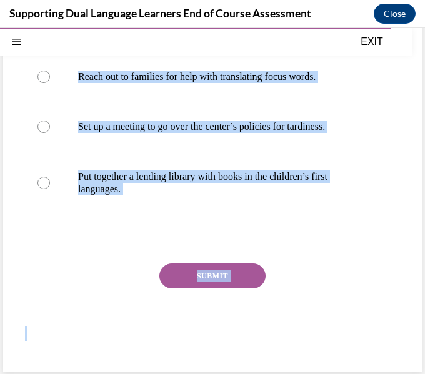
scroll to position [249, 0]
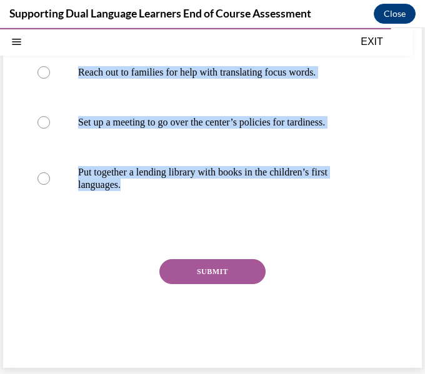
drag, startPoint x: 19, startPoint y: 83, endPoint x: 351, endPoint y: 218, distance: 357.8
click at [351, 218] on div "Question 12/12 Which of these does NOT necessarily embody the idea of a partner…" at bounding box center [212, 107] width 419 height 522
click at [351, 218] on div "Question 12/12 Which of these does NOT necessarily embody the idea of a partner…" at bounding box center [212, 116] width 375 height 491
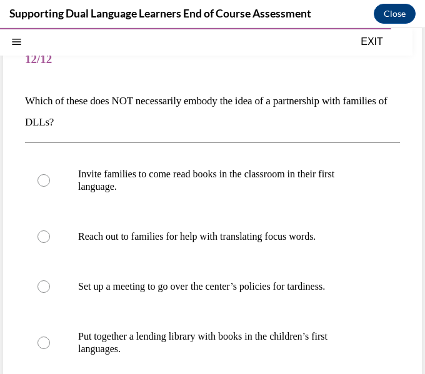
scroll to position [83, 0]
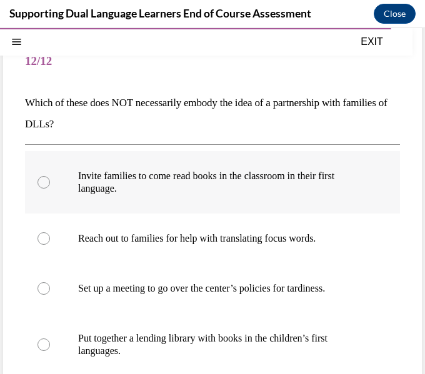
click at [346, 202] on label "Invite families to come read books in the classroom in their first language." at bounding box center [212, 182] width 375 height 63
click at [50, 189] on input "Invite families to come read books in the classroom in their first language." at bounding box center [44, 182] width 13 height 13
radio input "true"
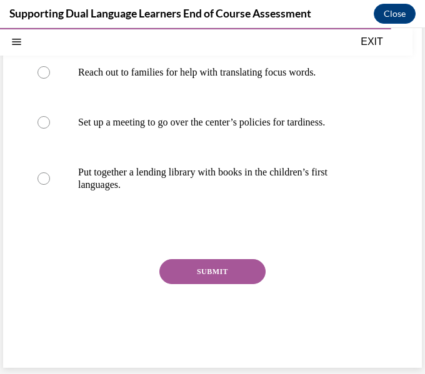
click at [214, 279] on button "SUBMIT" at bounding box center [212, 271] width 106 height 25
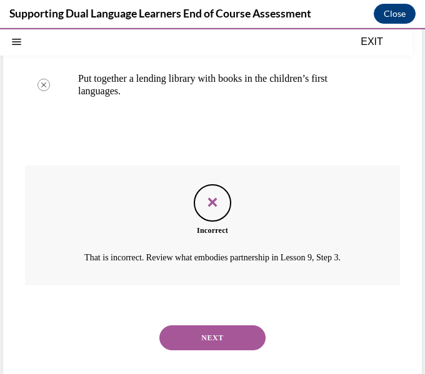
scroll to position [351, 0]
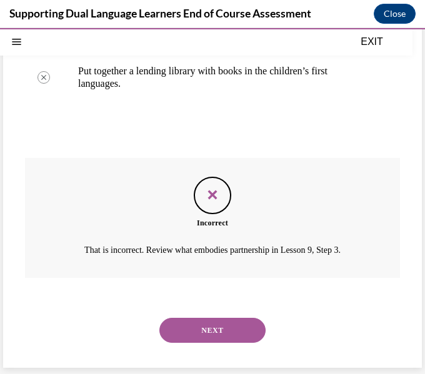
click at [223, 315] on div "NEXT" at bounding box center [212, 331] width 375 height 50
click at [225, 324] on button "NEXT" at bounding box center [212, 330] width 106 height 25
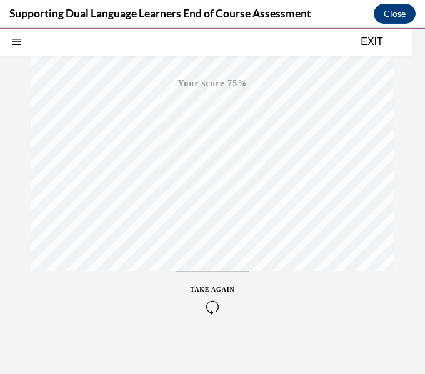
scroll to position [245, 0]
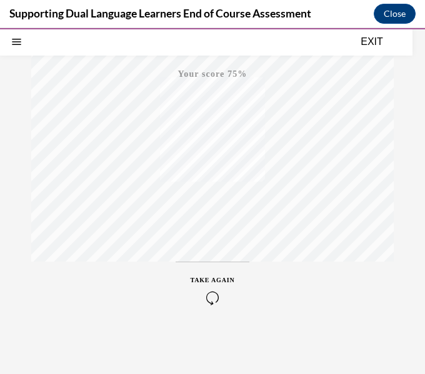
click at [214, 299] on icon "button" at bounding box center [213, 298] width 44 height 14
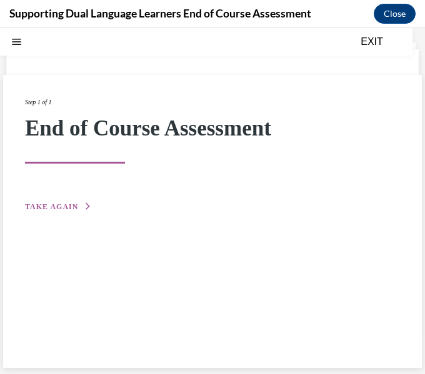
scroll to position [39, 0]
click at [41, 206] on span "TAKE AGAIN" at bounding box center [51, 207] width 53 height 9
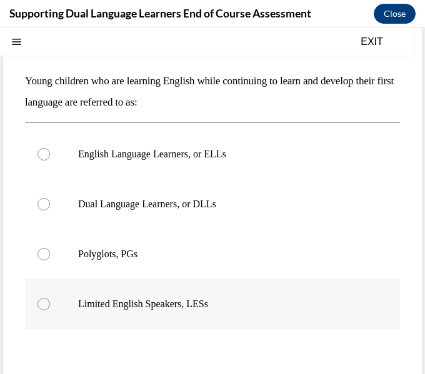
click at [188, 201] on p "Dual Language Learners, or DLLs" at bounding box center [223, 204] width 291 height 13
click at [50, 201] on input "Dual Language Learners, or DLLs" at bounding box center [44, 204] width 13 height 13
radio input "true"
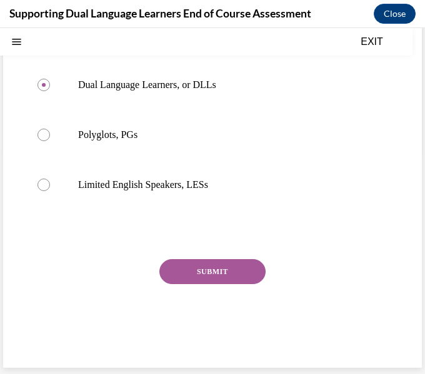
click at [224, 270] on button "SUBMIT" at bounding box center [212, 271] width 106 height 25
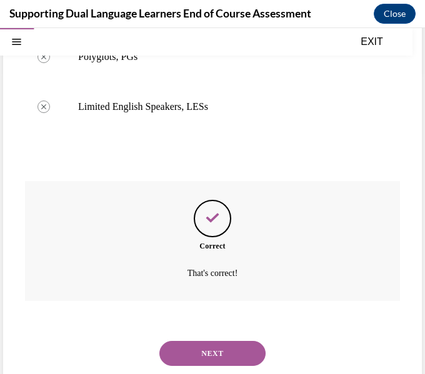
scroll to position [326, 0]
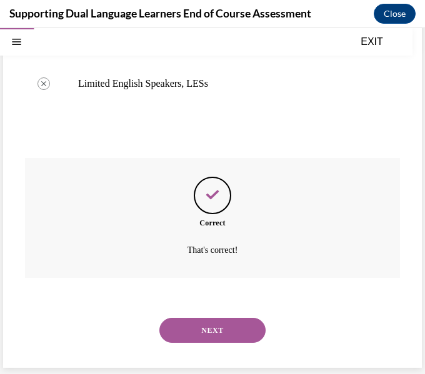
click at [207, 328] on button "NEXT" at bounding box center [212, 330] width 106 height 25
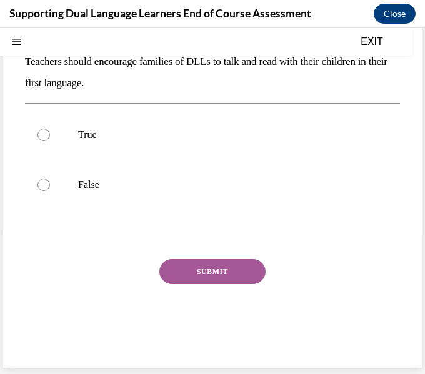
scroll to position [0, 0]
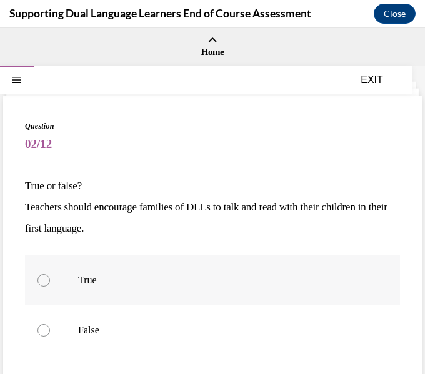
click at [206, 296] on label "True" at bounding box center [212, 281] width 375 height 50
click at [50, 287] on input "True" at bounding box center [44, 280] width 13 height 13
radio input "true"
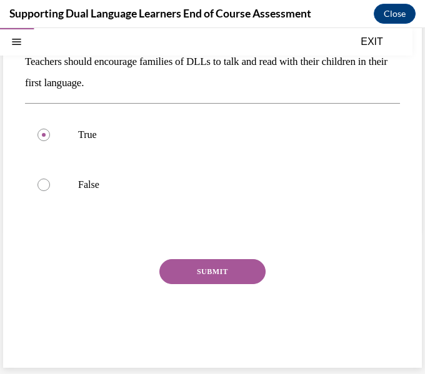
click at [243, 261] on button "SUBMIT" at bounding box center [212, 271] width 106 height 25
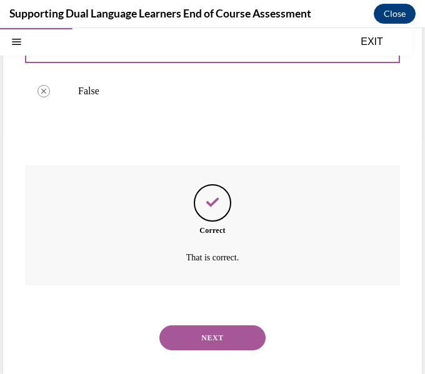
scroll to position [247, 0]
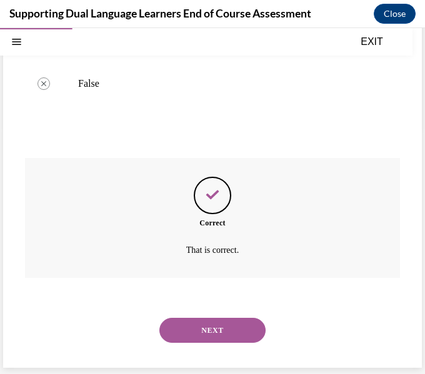
click at [253, 333] on button "NEXT" at bounding box center [212, 330] width 106 height 25
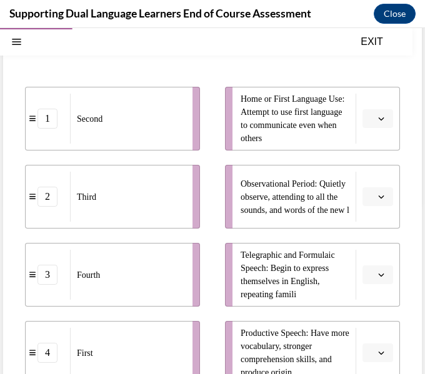
scroll to position [176, 0]
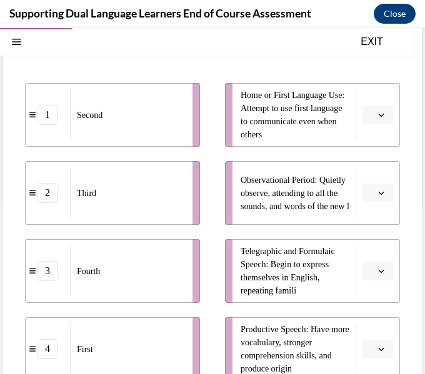
click at [366, 119] on button "button" at bounding box center [378, 115] width 31 height 19
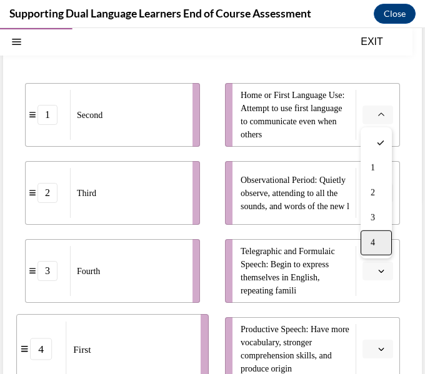
click at [373, 234] on div "4" at bounding box center [376, 243] width 31 height 25
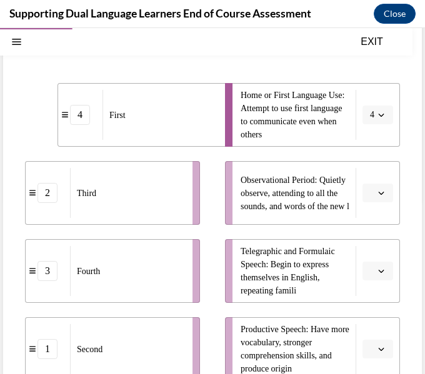
click at [383, 197] on span "button" at bounding box center [381, 193] width 9 height 9
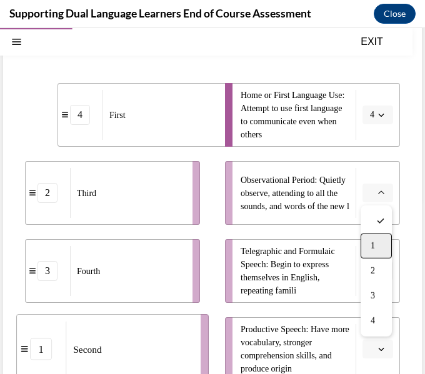
click at [377, 251] on div "1" at bounding box center [376, 246] width 31 height 25
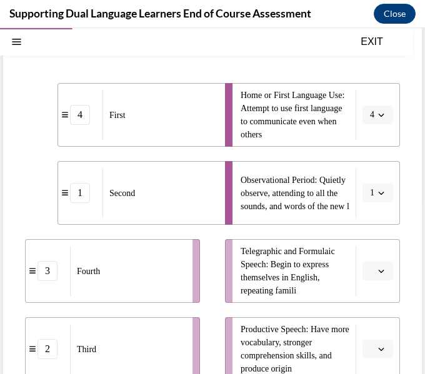
click at [384, 269] on span "button" at bounding box center [381, 271] width 9 height 9
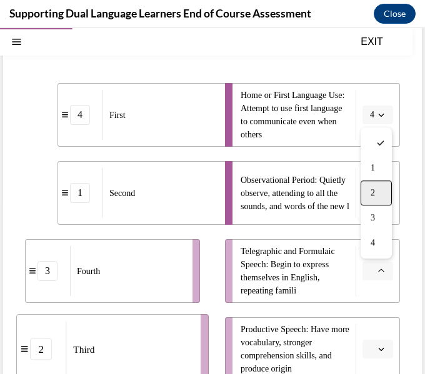
click at [383, 193] on div "2" at bounding box center [376, 193] width 31 height 25
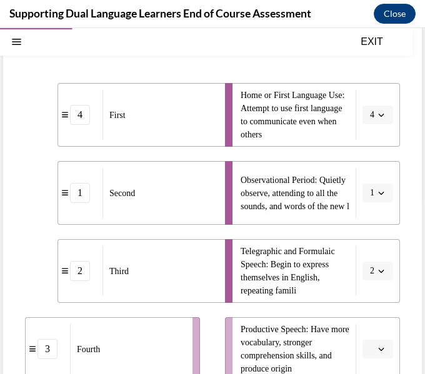
click at [380, 339] on li "Productive Speech: Have more vocabulary, stronger comprehension skills, and pro…" at bounding box center [312, 350] width 175 height 64
click at [378, 349] on icon "button" at bounding box center [381, 349] width 6 height 6
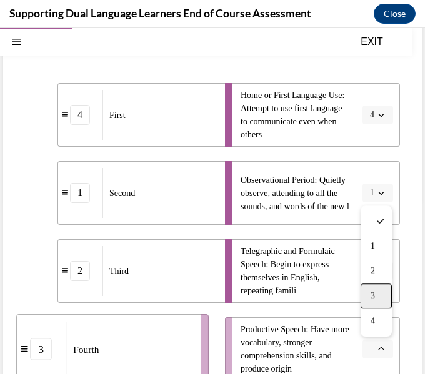
click at [379, 289] on div "3" at bounding box center [376, 296] width 31 height 25
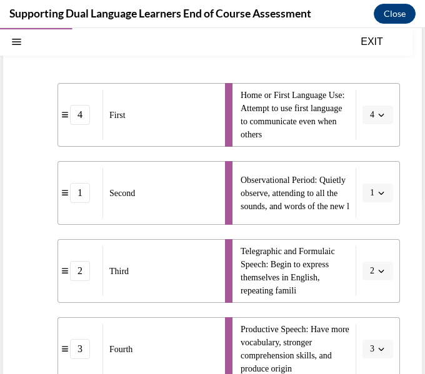
scroll to position [347, 0]
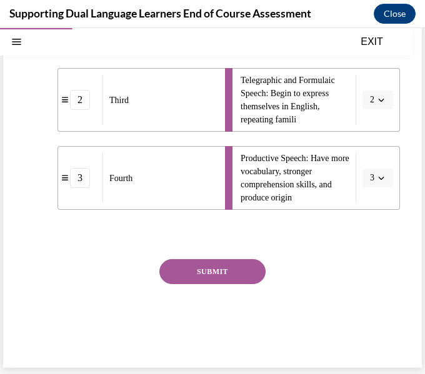
click at [221, 266] on button "SUBMIT" at bounding box center [212, 271] width 106 height 25
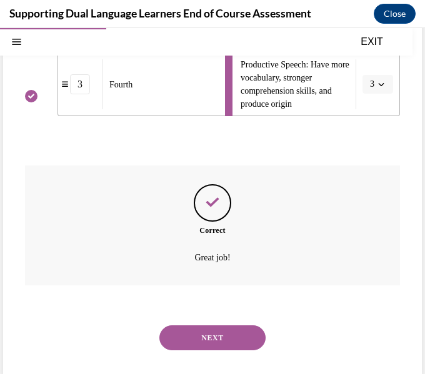
scroll to position [448, 0]
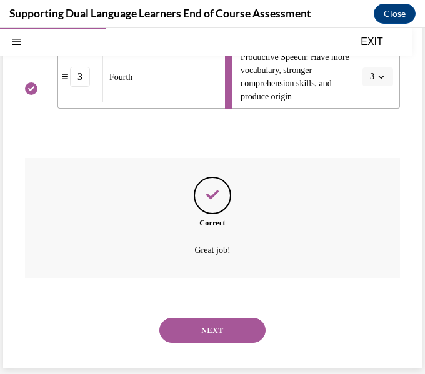
click at [243, 341] on button "NEXT" at bounding box center [212, 330] width 106 height 25
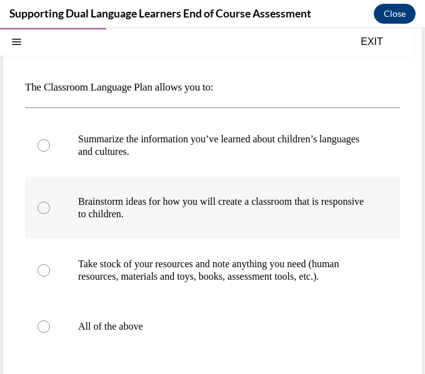
scroll to position [106, 0]
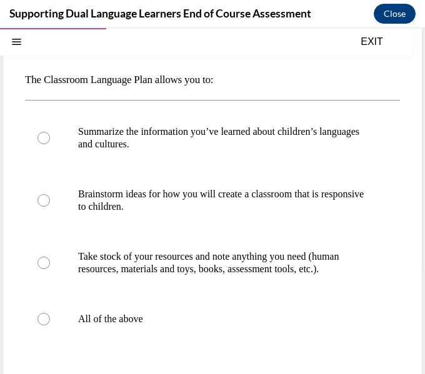
click at [23, 78] on div "Question 04/12 The Classroom Language Plan allows you to: Summarize the informa…" at bounding box center [212, 245] width 419 height 513
click at [115, 319] on p "All of the above" at bounding box center [223, 319] width 291 height 13
click at [50, 319] on input "All of the above" at bounding box center [44, 319] width 13 height 13
radio input "true"
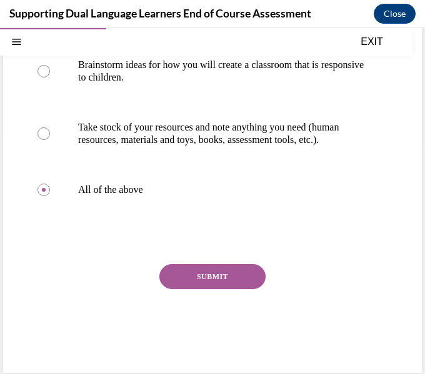
click at [245, 283] on button "SUBMIT" at bounding box center [212, 276] width 106 height 25
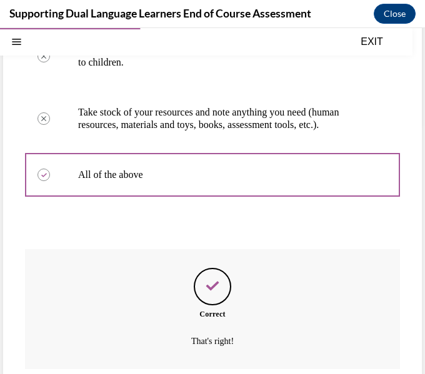
scroll to position [342, 0]
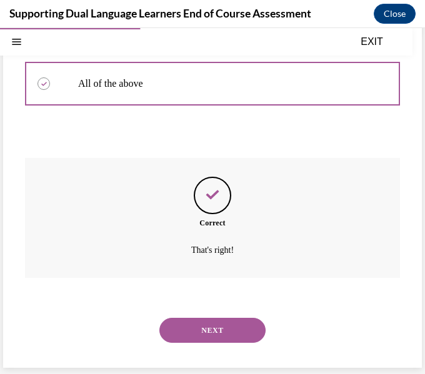
click at [222, 329] on button "NEXT" at bounding box center [212, 330] width 106 height 25
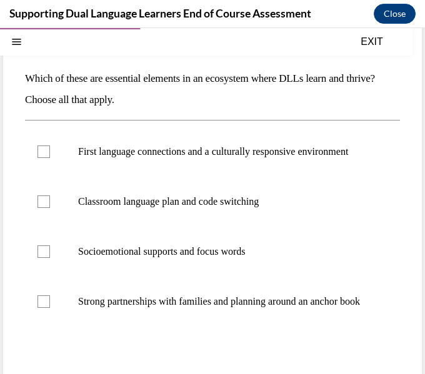
scroll to position [106, 0]
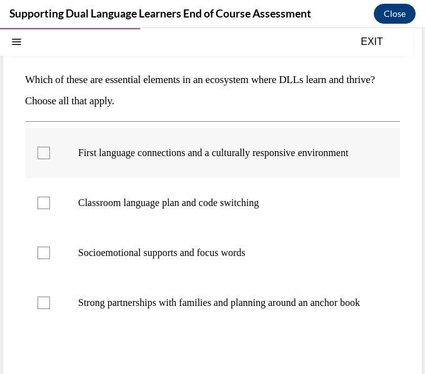
click at [112, 173] on label "First language connections and a culturally responsive environment" at bounding box center [212, 153] width 375 height 50
click at [50, 159] on input "First language connections and a culturally responsive environment" at bounding box center [44, 153] width 13 height 13
checkbox input "true"
click at [183, 259] on p "Socioemotional supports and focus words" at bounding box center [223, 253] width 291 height 13
click at [50, 259] on input "Socioemotional supports and focus words" at bounding box center [44, 253] width 13 height 13
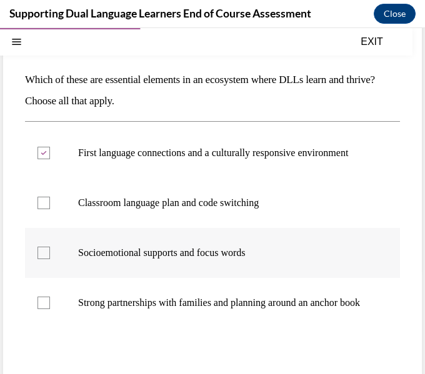
checkbox input "true"
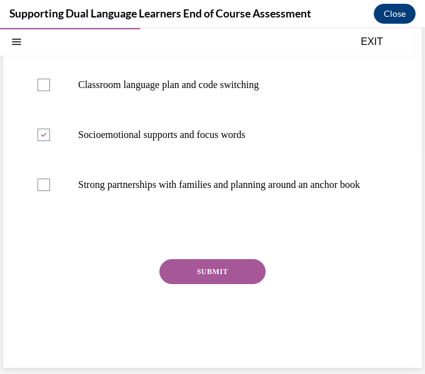
click at [223, 268] on button "SUBMIT" at bounding box center [212, 271] width 106 height 25
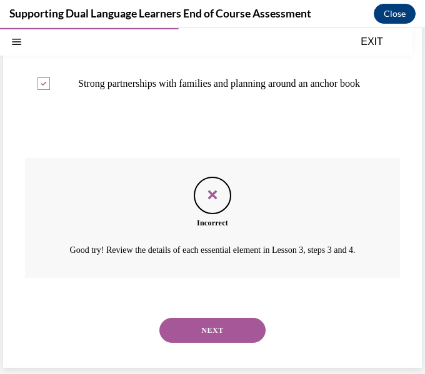
scroll to position [366, 0]
click at [260, 330] on button "NEXT" at bounding box center [212, 330] width 106 height 25
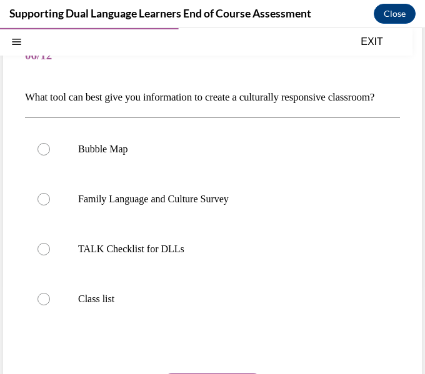
scroll to position [95, 0]
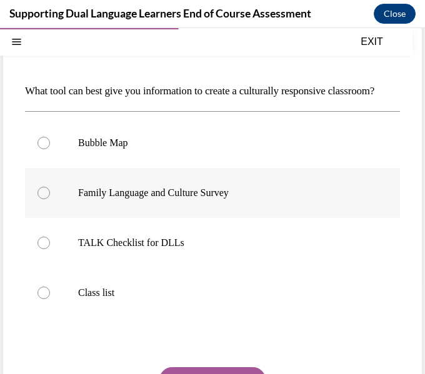
click at [147, 218] on label "Family Language and Culture Survey" at bounding box center [212, 193] width 375 height 50
click at [50, 199] on input "Family Language and Culture Survey" at bounding box center [44, 193] width 13 height 13
radio input "true"
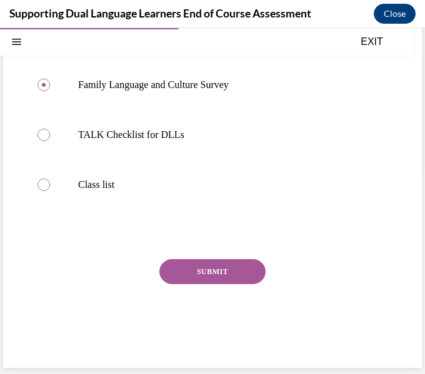
click at [246, 270] on button "SUBMIT" at bounding box center [212, 271] width 106 height 25
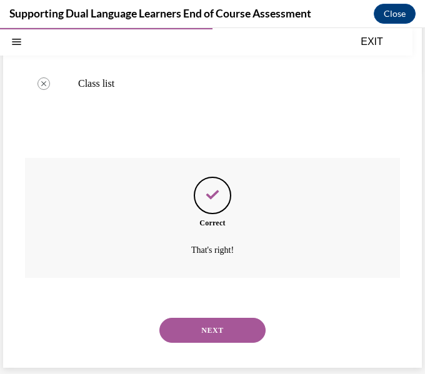
scroll to position [326, 0]
click at [223, 337] on button "NEXT" at bounding box center [212, 330] width 106 height 25
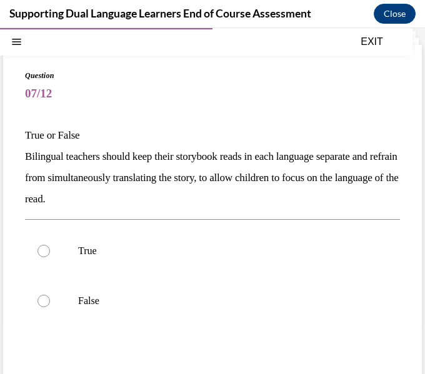
scroll to position [54, 0]
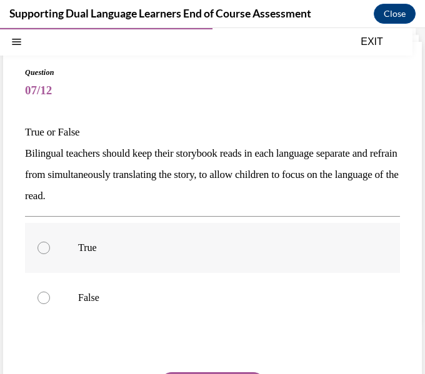
click at [179, 252] on p "True" at bounding box center [223, 248] width 291 height 13
click at [50, 252] on input "True" at bounding box center [44, 248] width 13 height 13
radio input "true"
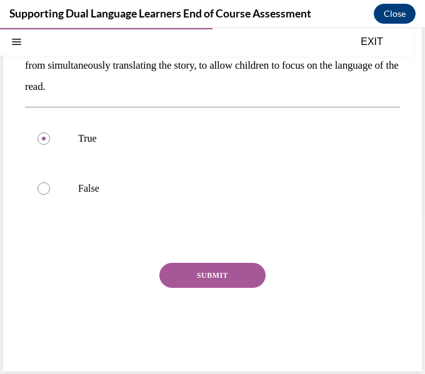
click at [228, 286] on button "SUBMIT" at bounding box center [212, 275] width 106 height 25
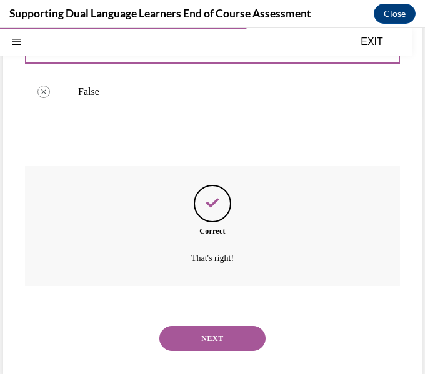
scroll to position [268, 0]
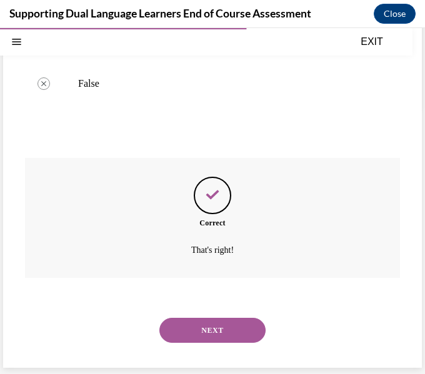
click at [248, 339] on button "NEXT" at bounding box center [212, 330] width 106 height 25
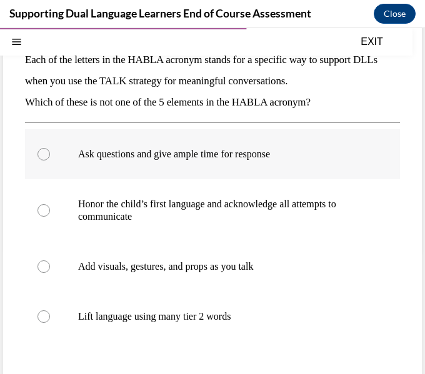
scroll to position [133, 0]
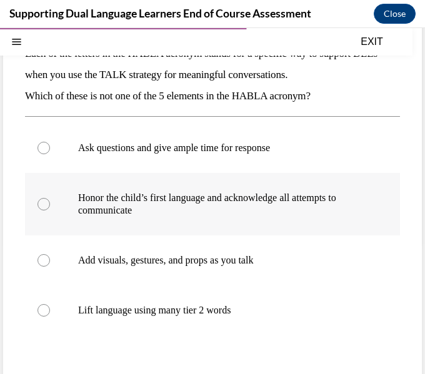
click at [256, 219] on label "Honor the child’s first language and acknowledge all attempts to communicate" at bounding box center [212, 204] width 375 height 63
click at [50, 211] on input "Honor the child’s first language and acknowledge all attempts to communicate" at bounding box center [44, 204] width 13 height 13
radio input "true"
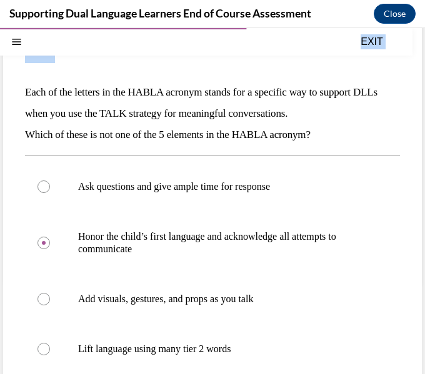
scroll to position [258, 0]
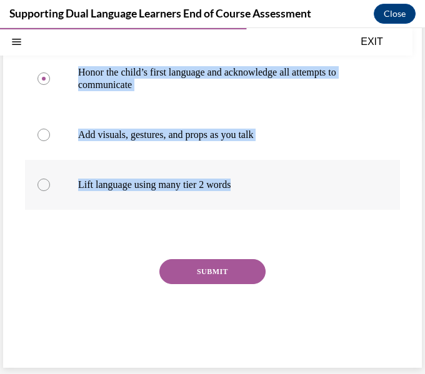
drag, startPoint x: 22, startPoint y: 83, endPoint x: 298, endPoint y: 196, distance: 298.3
click at [298, 196] on div "Question 08/12 Each of the letters in the HABLA acronym stands for a specific w…" at bounding box center [212, 102] width 419 height 531
click at [298, 196] on label "Lift language using many tier 2 words" at bounding box center [212, 185] width 375 height 50
click at [50, 191] on input "Lift language using many tier 2 words" at bounding box center [44, 185] width 13 height 13
radio input "true"
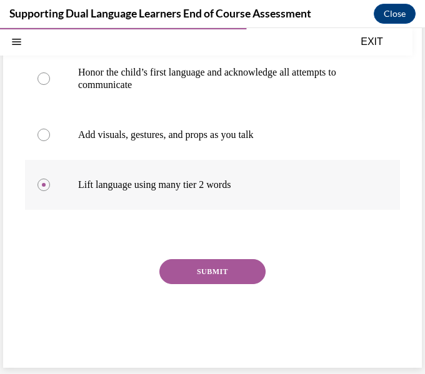
click at [298, 196] on label "Lift language using many tier 2 words" at bounding box center [212, 185] width 375 height 50
click at [50, 191] on input "Lift language using many tier 2 words" at bounding box center [44, 185] width 13 height 13
click at [242, 274] on button "SUBMIT" at bounding box center [212, 271] width 106 height 25
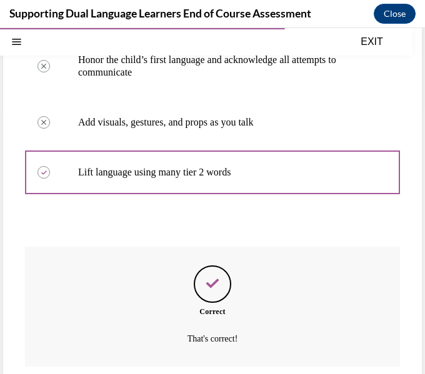
scroll to position [359, 0]
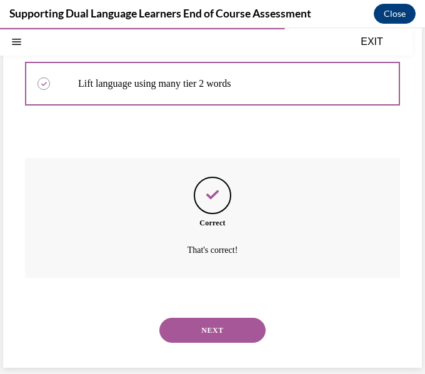
click at [242, 335] on button "NEXT" at bounding box center [212, 330] width 106 height 25
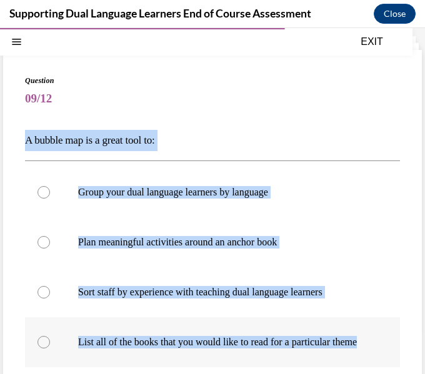
scroll to position [73, 0]
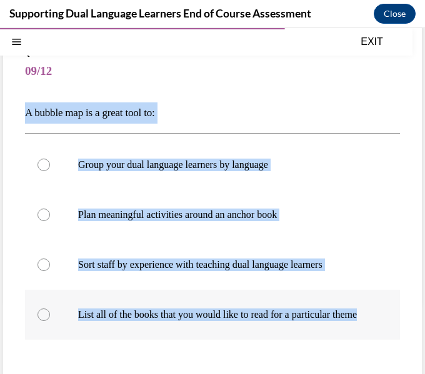
drag, startPoint x: 24, startPoint y: 166, endPoint x: 359, endPoint y: 331, distance: 373.3
click at [359, 331] on div "Question 09/12 A bubble map is a great tool to: Group your dual language learne…" at bounding box center [212, 270] width 375 height 445
copy div "A bubble map is a great tool to: Group your dual language learners by language …"
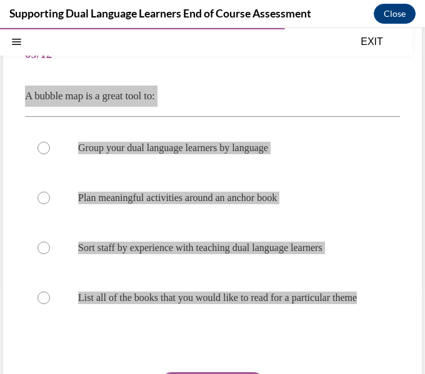
scroll to position [93, 0]
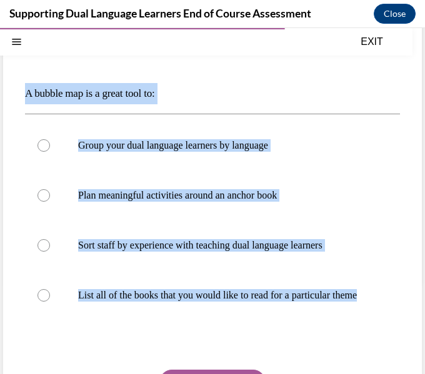
click at [296, 83] on p "A bubble map is a great tool to:" at bounding box center [212, 93] width 375 height 21
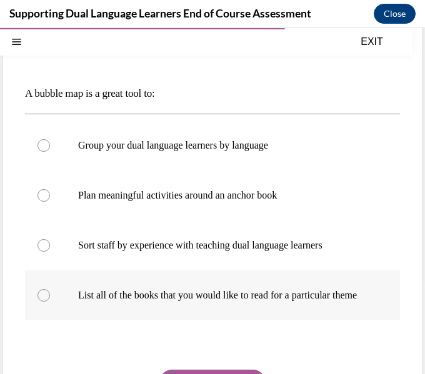
click at [323, 297] on p "List all of the books that you would like to read for a particular theme" at bounding box center [223, 295] width 291 height 13
click at [50, 297] on input "List all of the books that you would like to read for a particular theme" at bounding box center [44, 295] width 13 height 13
radio input "true"
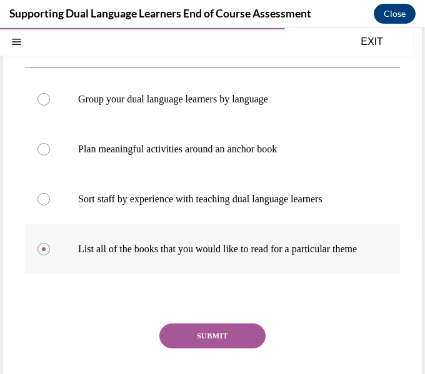
scroll to position [148, 0]
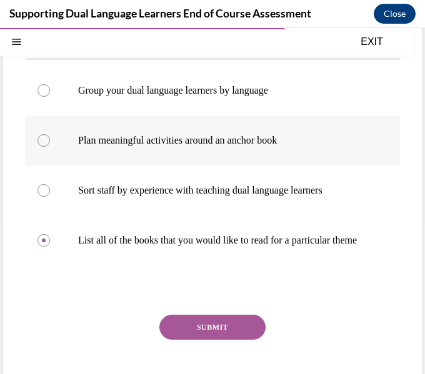
click at [299, 136] on p "Plan meaningful activities around an anchor book" at bounding box center [223, 140] width 291 height 13
click at [50, 136] on input "Plan meaningful activities around an anchor book" at bounding box center [44, 140] width 13 height 13
radio input "true"
click at [224, 336] on button "SUBMIT" at bounding box center [212, 327] width 106 height 25
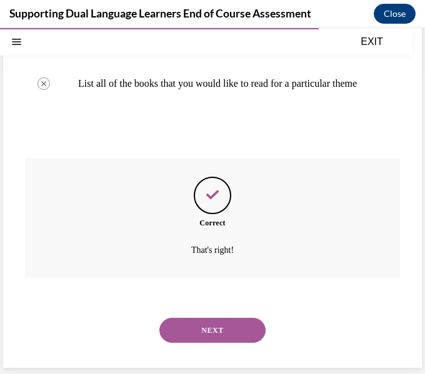
scroll to position [317, 0]
click at [230, 328] on button "NEXT" at bounding box center [212, 330] width 106 height 25
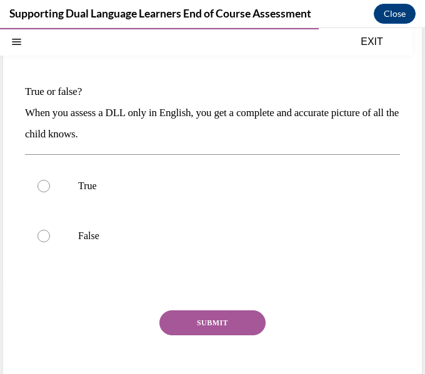
scroll to position [97, 0]
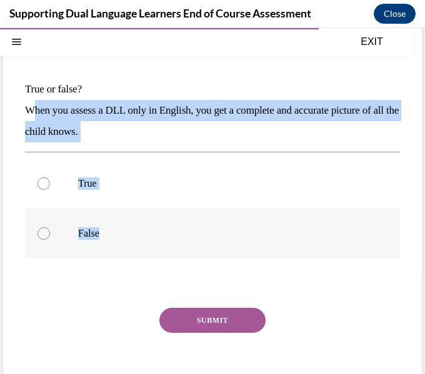
drag, startPoint x: 26, startPoint y: 109, endPoint x: 163, endPoint y: 221, distance: 176.7
click at [163, 221] on div "Question 10/12 True or false? When you assess a DLL only in English, you get a …" at bounding box center [212, 217] width 375 height 387
copy div "When you assess a DLL only in English, you get a complete and accurate picture …"
click at [131, 243] on label "False" at bounding box center [212, 234] width 375 height 50
click at [50, 240] on input "False" at bounding box center [44, 234] width 13 height 13
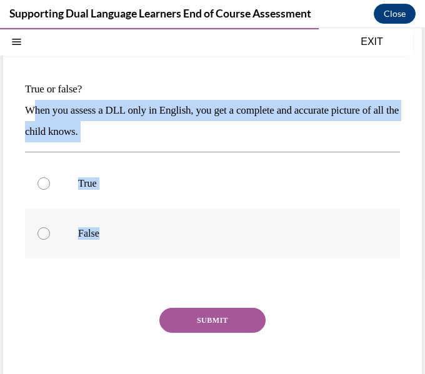
radio input "true"
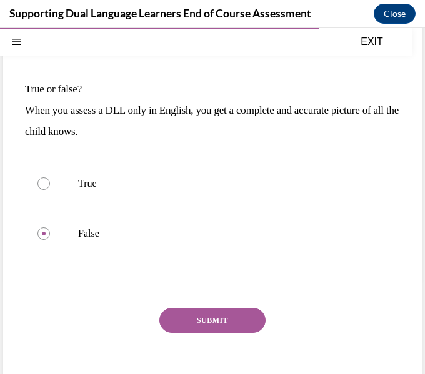
click at [223, 316] on button "SUBMIT" at bounding box center [212, 320] width 106 height 25
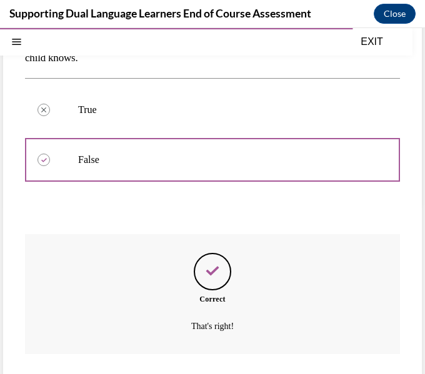
scroll to position [247, 0]
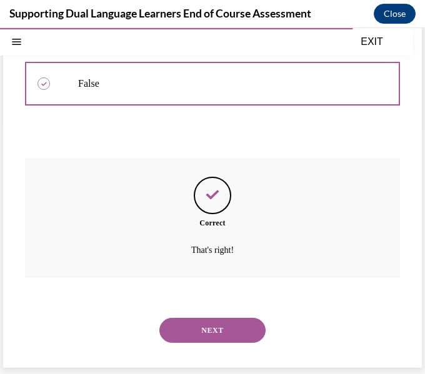
click at [226, 330] on button "NEXT" at bounding box center [212, 330] width 106 height 25
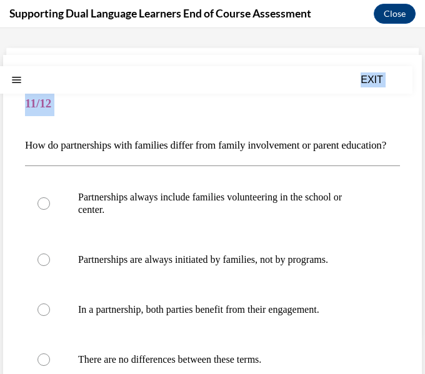
scroll to position [237, 0]
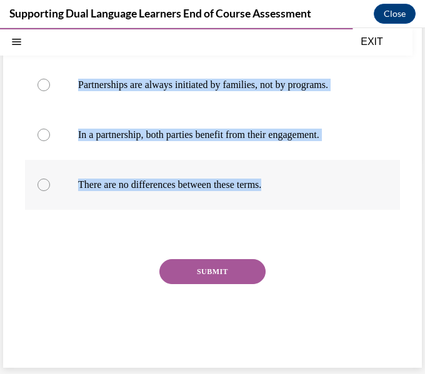
drag, startPoint x: 21, startPoint y: 182, endPoint x: 359, endPoint y: 198, distance: 338.6
click at [359, 198] on div "Question 11/12 How do partnerships with families differ from family involvement…" at bounding box center [212, 124] width 419 height 488
copy div "How do partnerships with families differ from family involvement or parent educ…"
click at [122, 214] on div "Partnerships always include families volunteering in the school or center. Part…" at bounding box center [212, 104] width 375 height 226
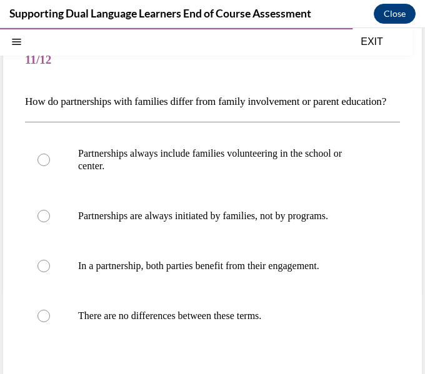
scroll to position [83, 0]
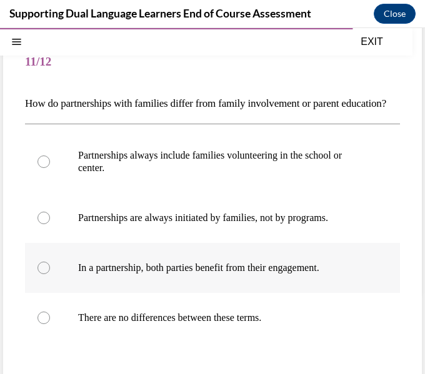
click at [216, 281] on label "In a partnership, both parties benefit from their engagement." at bounding box center [212, 268] width 375 height 50
click at [50, 274] on input "In a partnership, both parties benefit from their engagement." at bounding box center [44, 268] width 13 height 13
radio input "true"
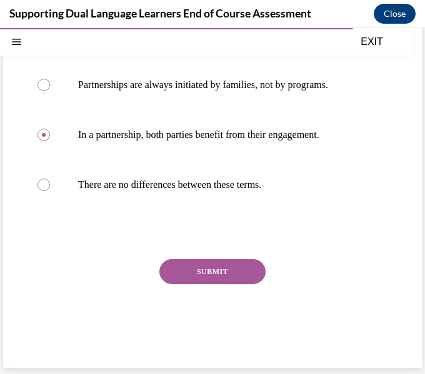
click at [219, 278] on button "SUBMIT" at bounding box center [212, 271] width 106 height 25
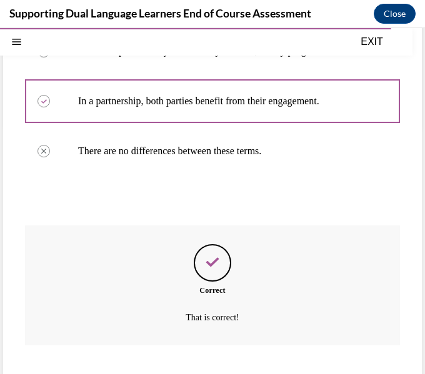
scroll to position [338, 0]
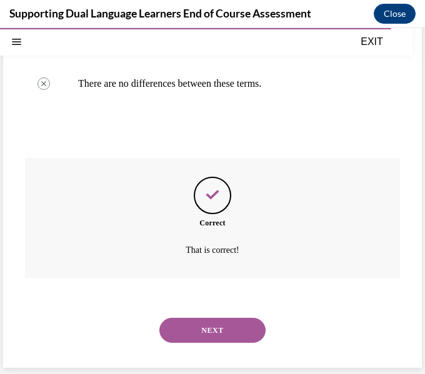
click at [222, 329] on button "NEXT" at bounding box center [212, 330] width 106 height 25
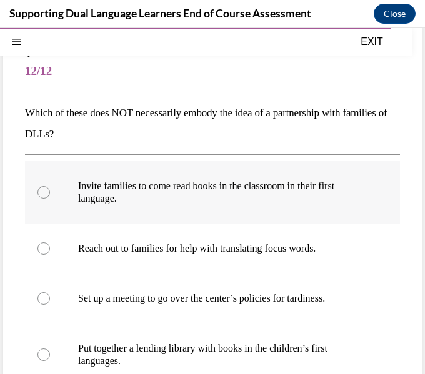
scroll to position [83, 0]
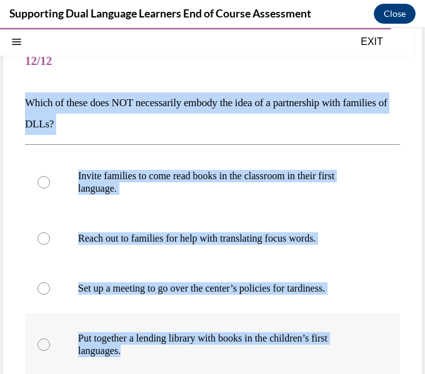
drag, startPoint x: 28, startPoint y: 99, endPoint x: 377, endPoint y: 358, distance: 435.3
click at [377, 358] on div "Question 12/12 Which of these does NOT necessarily embody the idea of a partner…" at bounding box center [212, 283] width 375 height 491
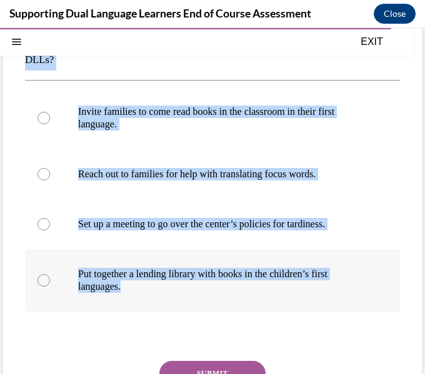
scroll to position [164, 0]
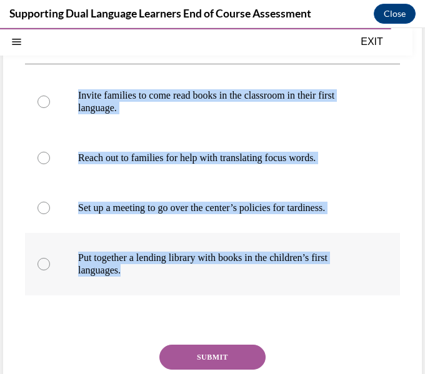
copy div "Which of these does NOT necessarily embody the idea of a partnership with famil…"
click at [160, 206] on p "Set up a meeting to go over the center’s policies for tardiness." at bounding box center [223, 208] width 291 height 13
click at [50, 206] on input "Set up a meeting to go over the center’s policies for tardiness." at bounding box center [44, 208] width 13 height 13
radio input "true"
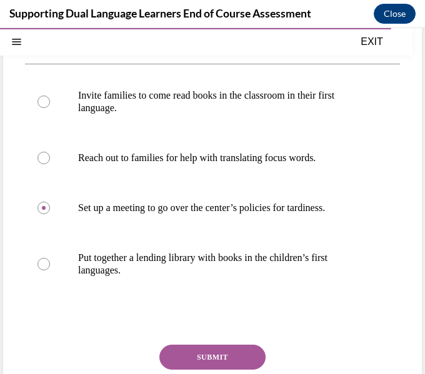
click at [216, 350] on button "SUBMIT" at bounding box center [212, 357] width 106 height 25
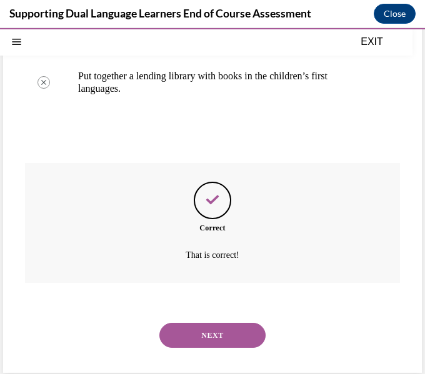
scroll to position [351, 0]
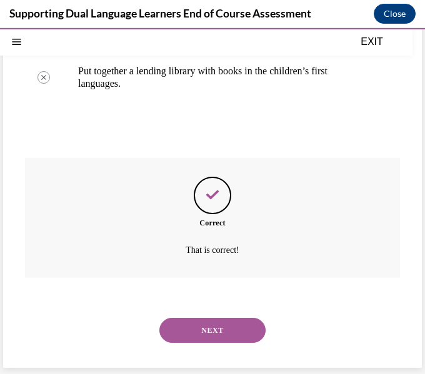
click at [229, 327] on button "NEXT" at bounding box center [212, 330] width 106 height 25
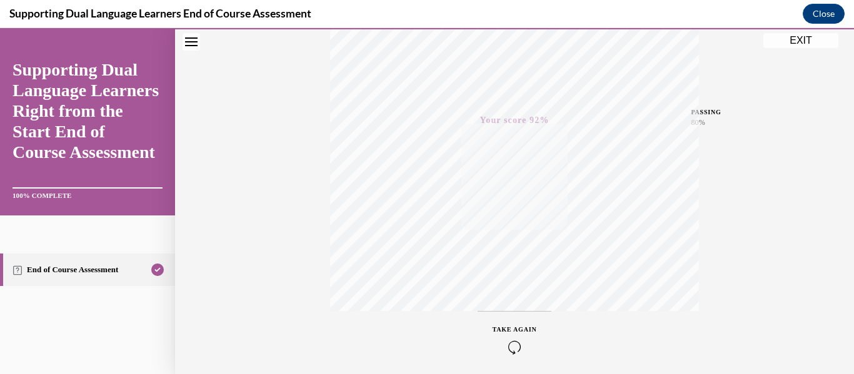
scroll to position [0, 0]
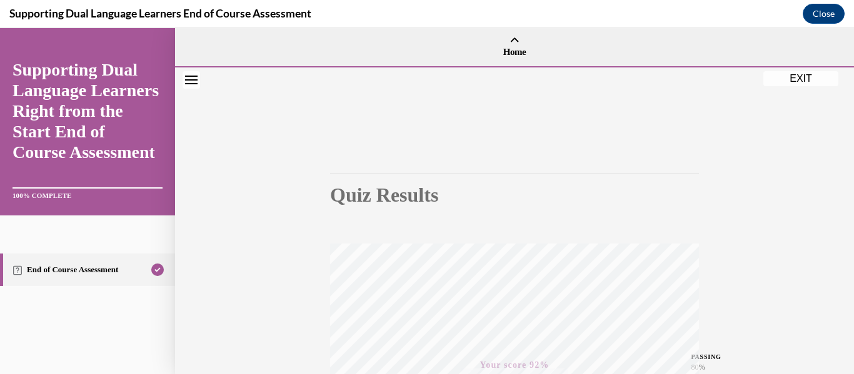
click at [425, 78] on button "EXIT" at bounding box center [800, 78] width 75 height 15
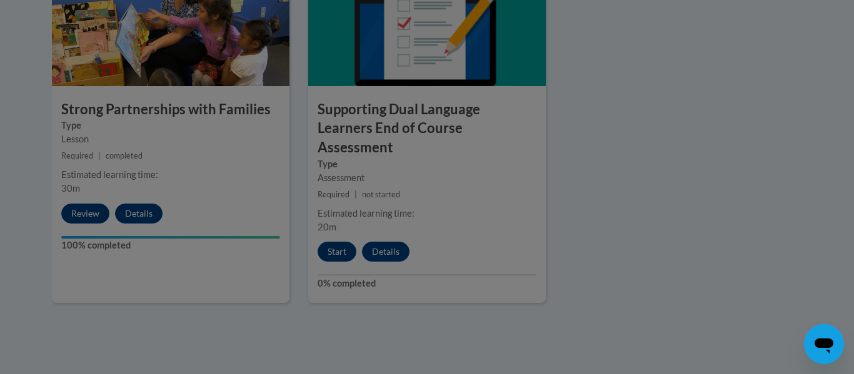
scroll to position [1560, 0]
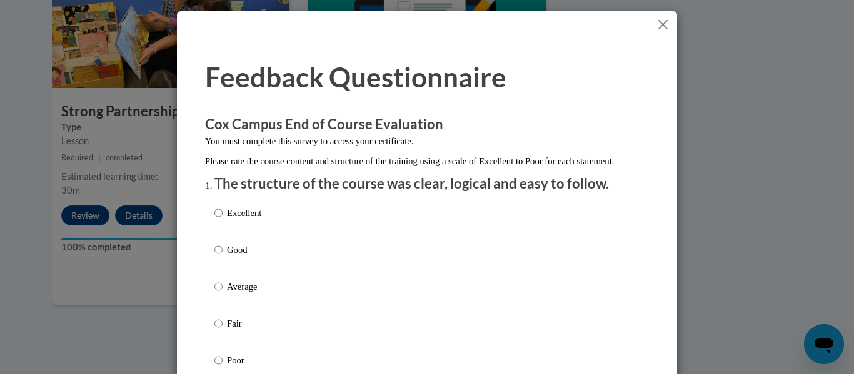
click at [243, 220] on p "Excellent" at bounding box center [244, 213] width 34 height 14
click at [223, 220] on input "Excellent" at bounding box center [218, 213] width 8 height 14
radio input "true"
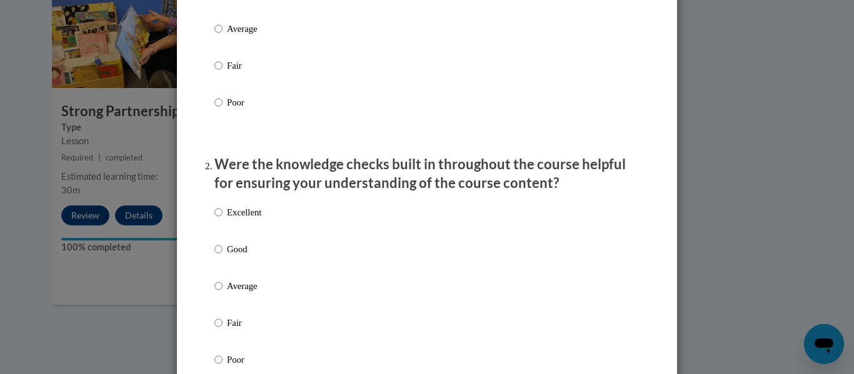
click at [243, 219] on p "Excellent" at bounding box center [244, 213] width 34 height 14
click at [223, 219] on input "Excellent" at bounding box center [218, 213] width 8 height 14
radio input "true"
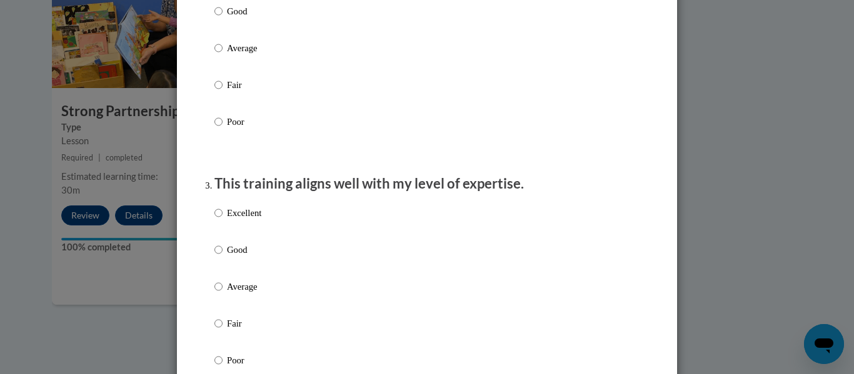
click at [244, 220] on p "Excellent" at bounding box center [244, 213] width 34 height 14
click at [223, 220] on input "Excellent" at bounding box center [218, 213] width 8 height 14
radio input "true"
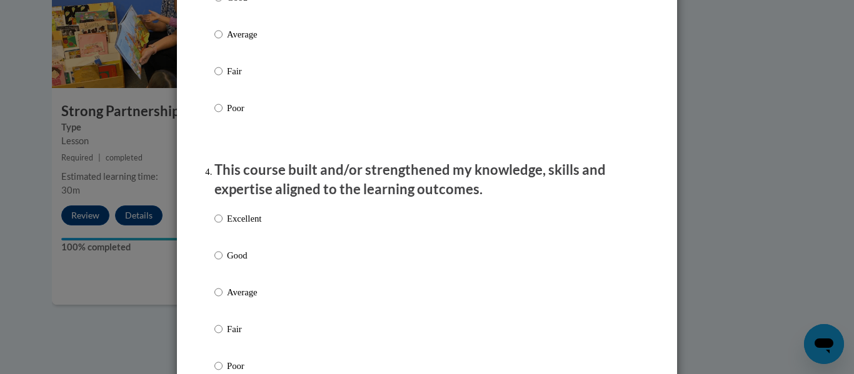
click at [244, 226] on p "Excellent" at bounding box center [244, 219] width 34 height 14
click at [223, 226] on input "Excellent" at bounding box center [218, 219] width 8 height 14
radio input "true"
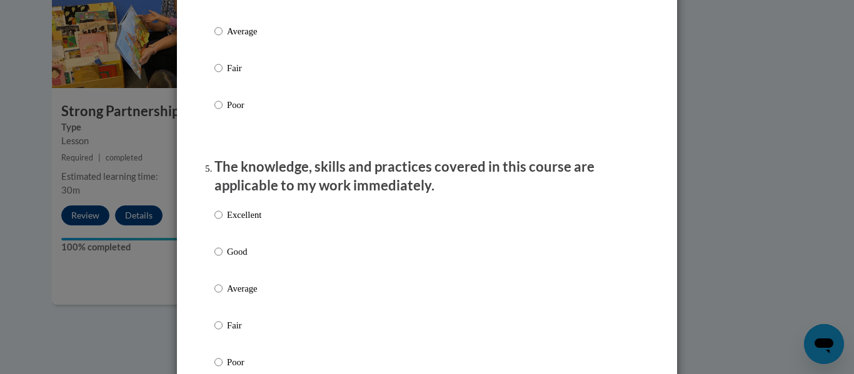
click at [244, 222] on p "Excellent" at bounding box center [244, 215] width 34 height 14
click at [223, 222] on input "Excellent" at bounding box center [218, 215] width 8 height 14
radio input "true"
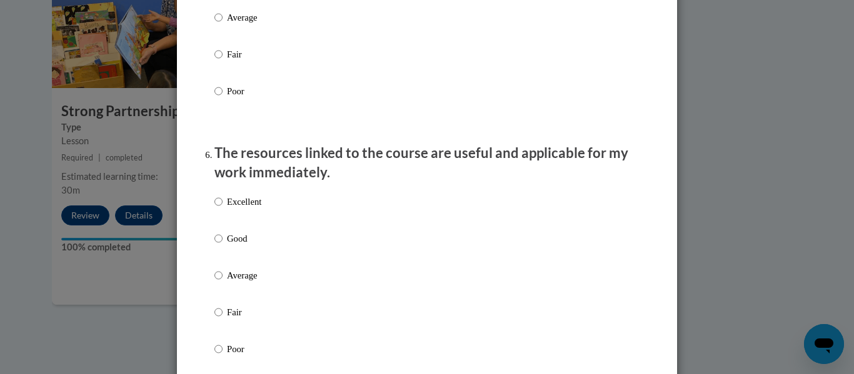
scroll to position [1282, 0]
click at [256, 204] on div "Excellent Good Average Fair Poor" at bounding box center [237, 285] width 47 height 194
click at [254, 208] on p "Excellent" at bounding box center [244, 201] width 34 height 14
click at [223, 208] on input "Excellent" at bounding box center [218, 201] width 8 height 14
radio input "true"
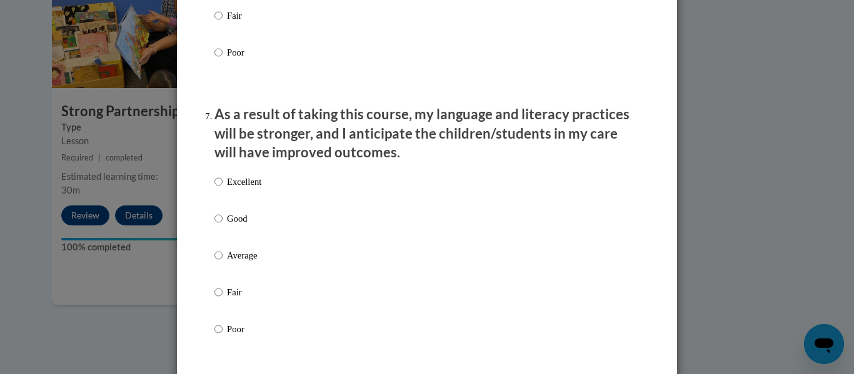
scroll to position [1611, 0]
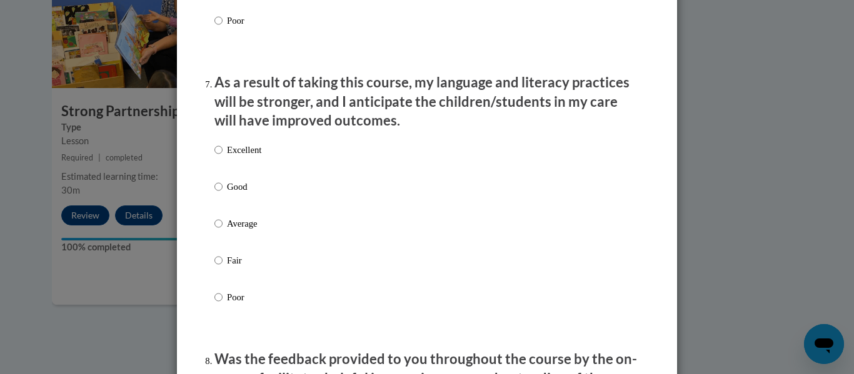
click at [253, 157] on p "Excellent" at bounding box center [244, 150] width 34 height 14
click at [223, 157] on input "Excellent" at bounding box center [218, 150] width 8 height 14
radio input "true"
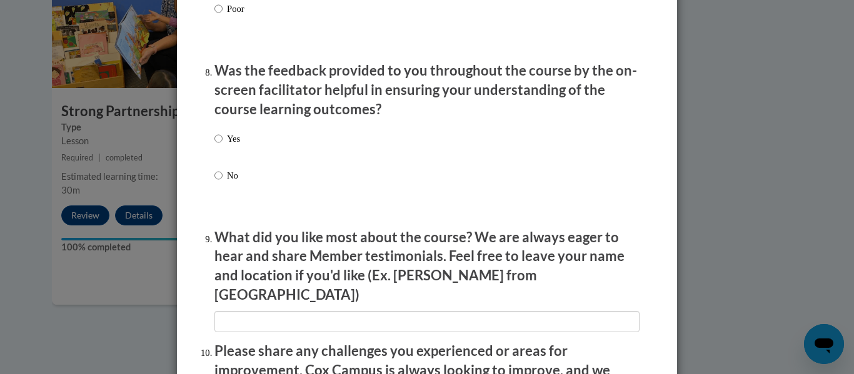
scroll to position [1929, 0]
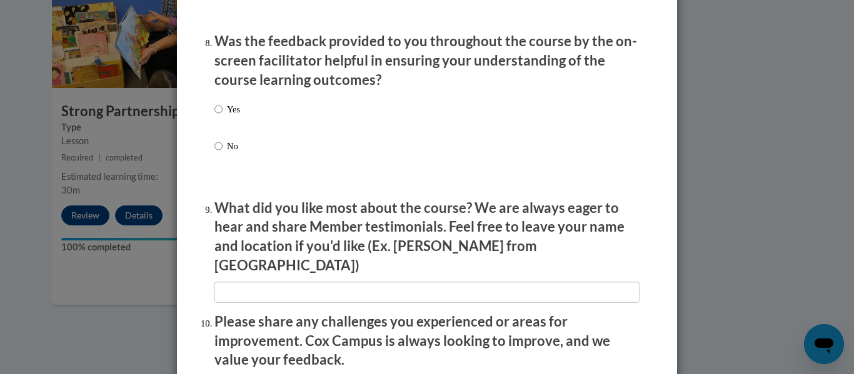
click at [236, 116] on p "Yes" at bounding box center [233, 110] width 13 height 14
click at [223, 116] on input "Yes" at bounding box center [218, 110] width 8 height 14
radio input "true"
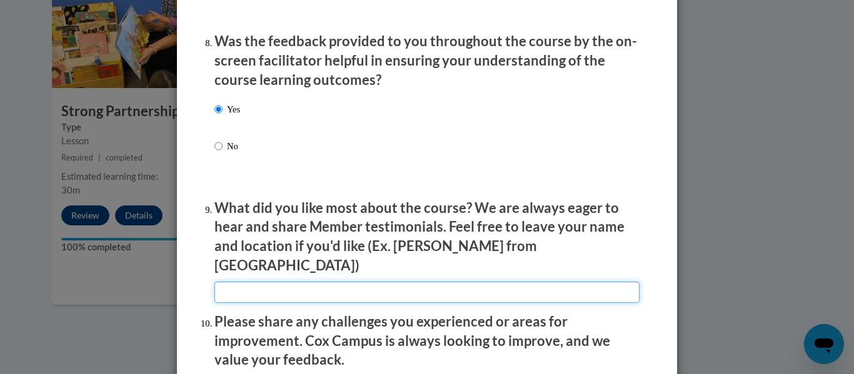
click at [304, 285] on input "textbox" at bounding box center [426, 292] width 425 height 21
type input "N/A"
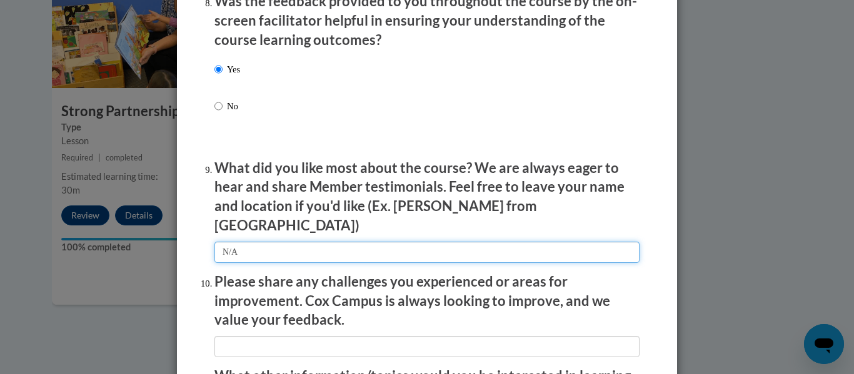
scroll to position [1973, 0]
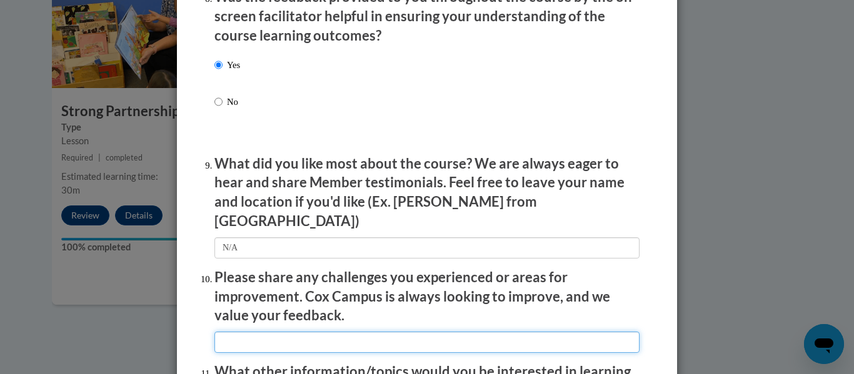
click at [299, 332] on input "textbox" at bounding box center [426, 342] width 425 height 21
type input "N/A"
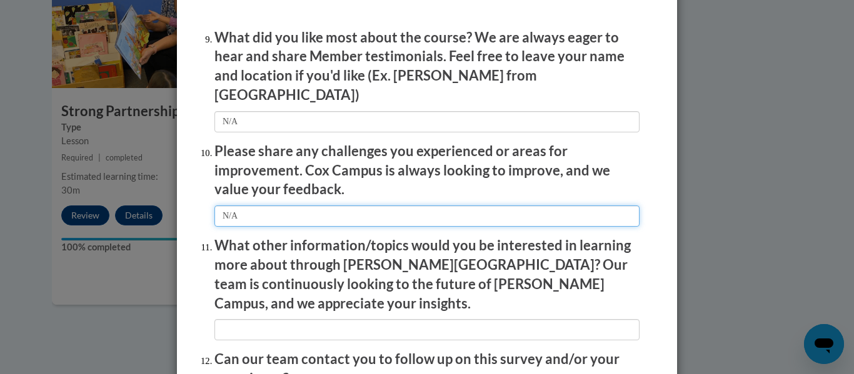
scroll to position [2101, 0]
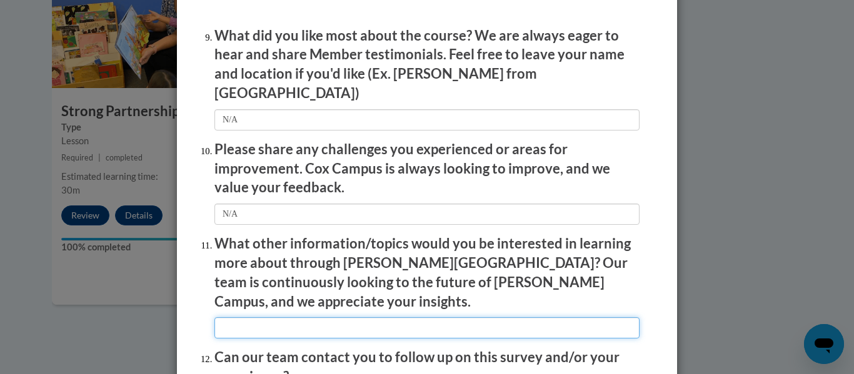
click at [305, 318] on input "textbox" at bounding box center [426, 328] width 425 height 21
type input "N/A"
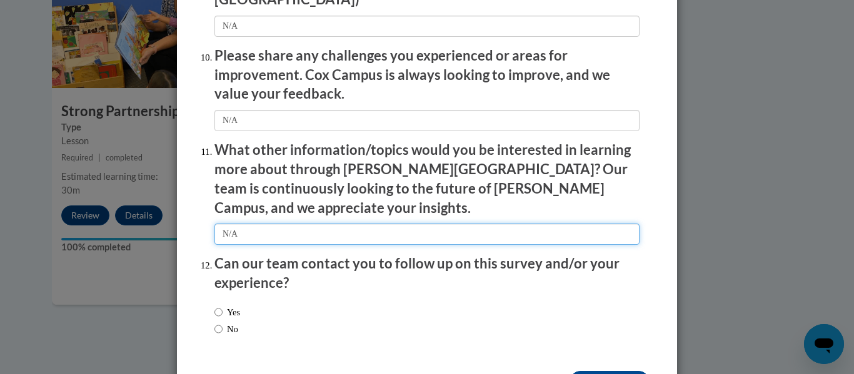
scroll to position [2197, 0]
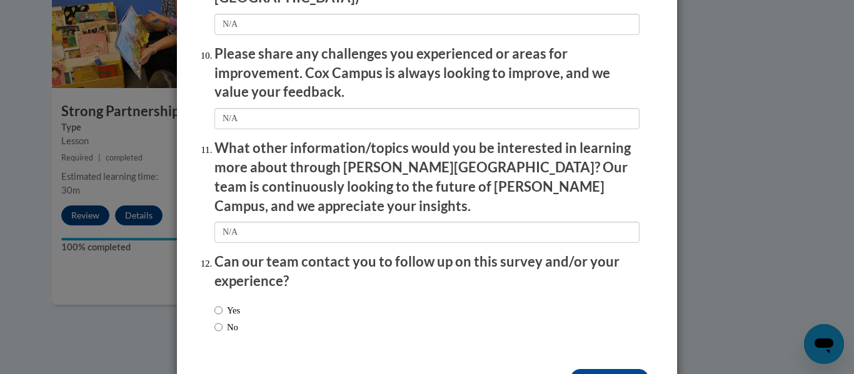
click at [234, 321] on label "No" at bounding box center [226, 328] width 24 height 14
click at [223, 321] on input "No" at bounding box center [218, 328] width 8 height 14
radio input "true"
click at [425, 369] on input "Submit feedback" at bounding box center [609, 379] width 79 height 20
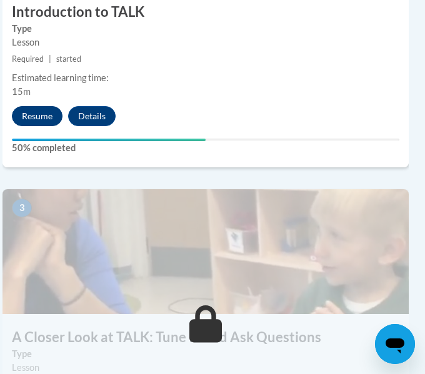
scroll to position [877, 7]
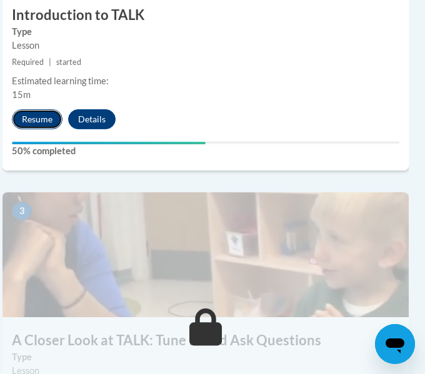
click at [36, 120] on button "Resume" at bounding box center [37, 119] width 51 height 20
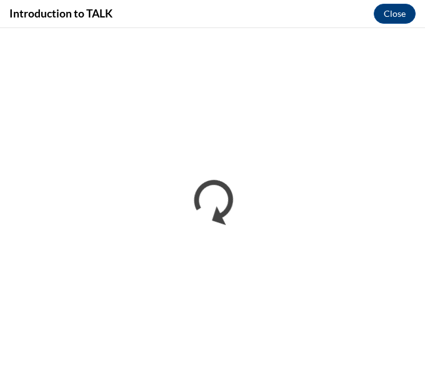
scroll to position [0, 0]
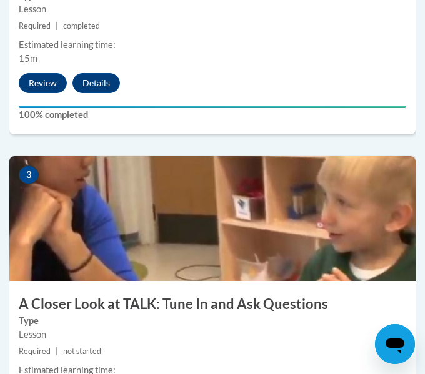
scroll to position [969, 0]
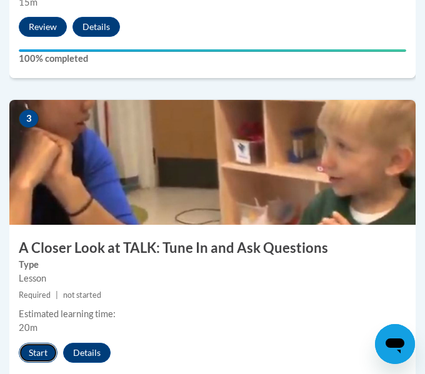
click at [32, 358] on button "Start" at bounding box center [38, 353] width 39 height 20
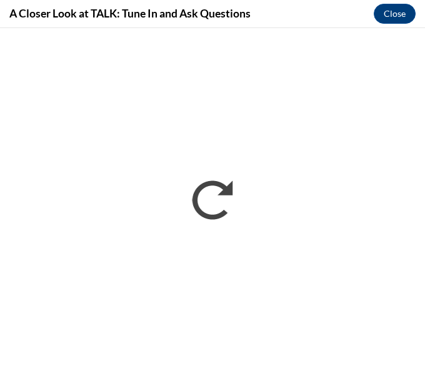
scroll to position [0, 0]
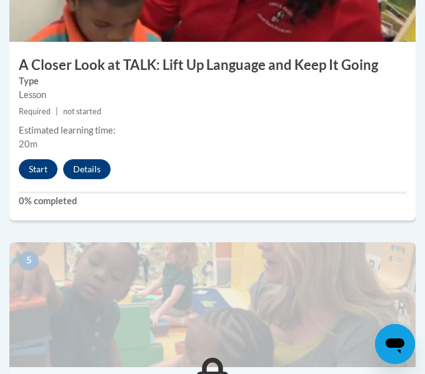
scroll to position [1477, 0]
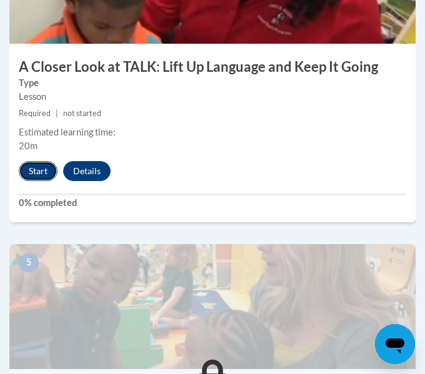
click at [41, 179] on button "Start" at bounding box center [38, 171] width 39 height 20
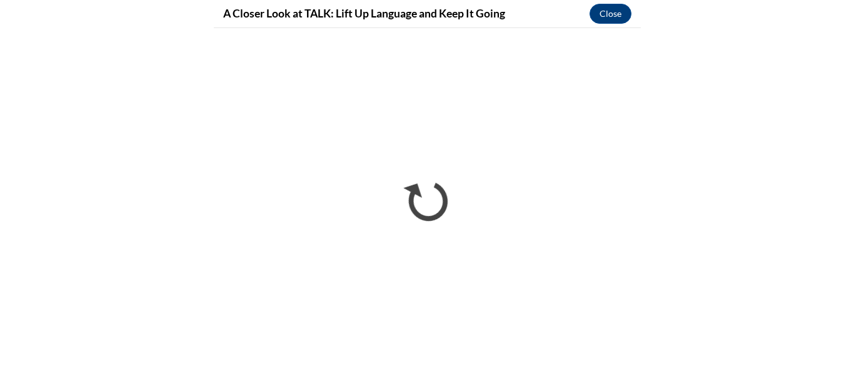
scroll to position [1033, 0]
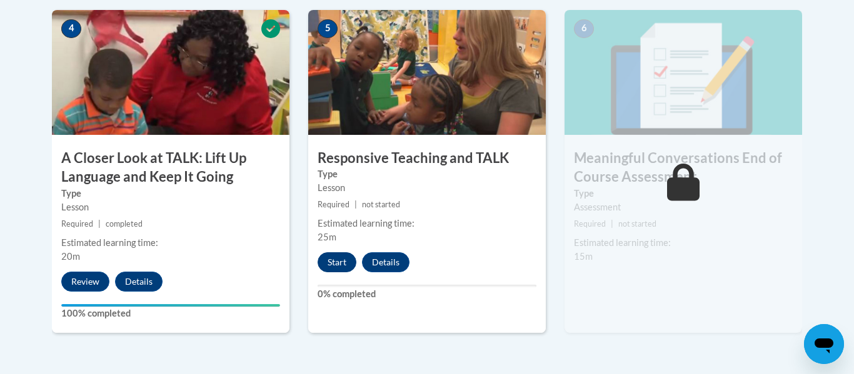
scroll to position [756, 0]
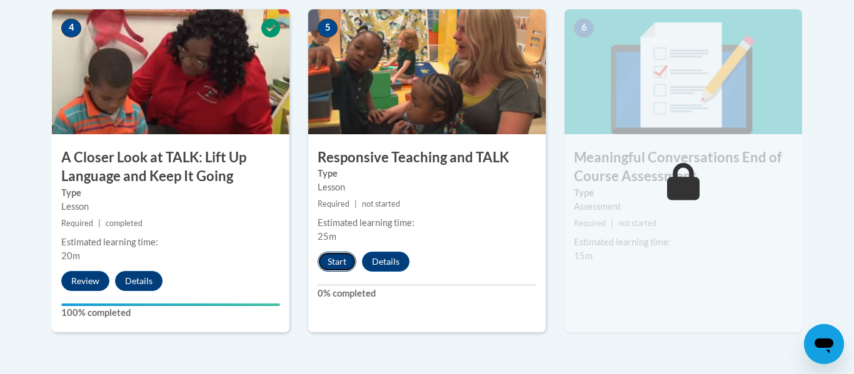
click at [326, 269] on button "Start" at bounding box center [337, 262] width 39 height 20
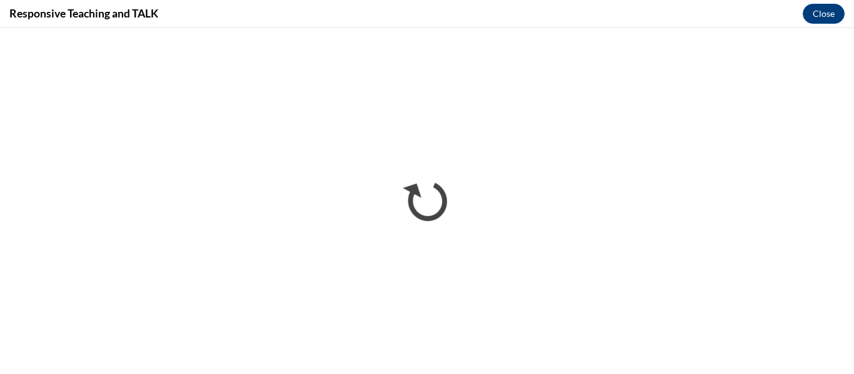
scroll to position [0, 0]
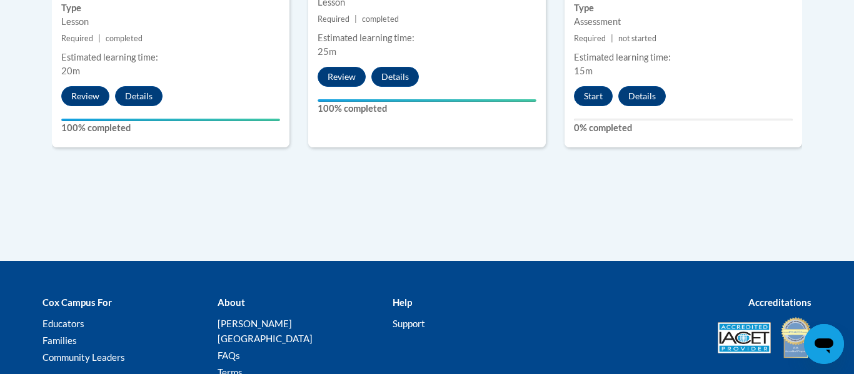
scroll to position [915, 0]
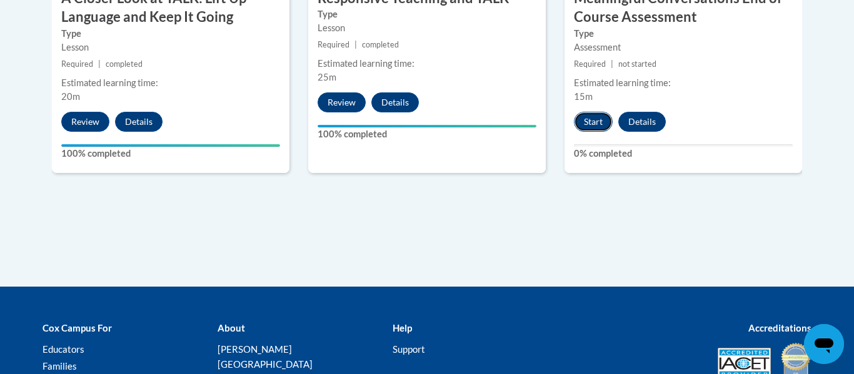
click at [593, 121] on button "Start" at bounding box center [593, 122] width 39 height 20
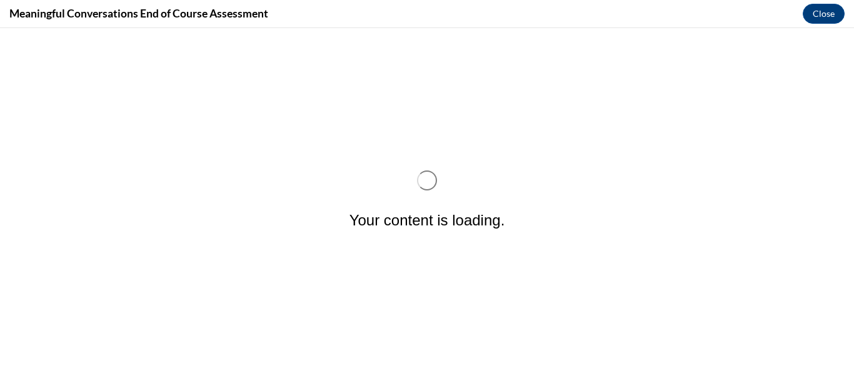
scroll to position [0, 0]
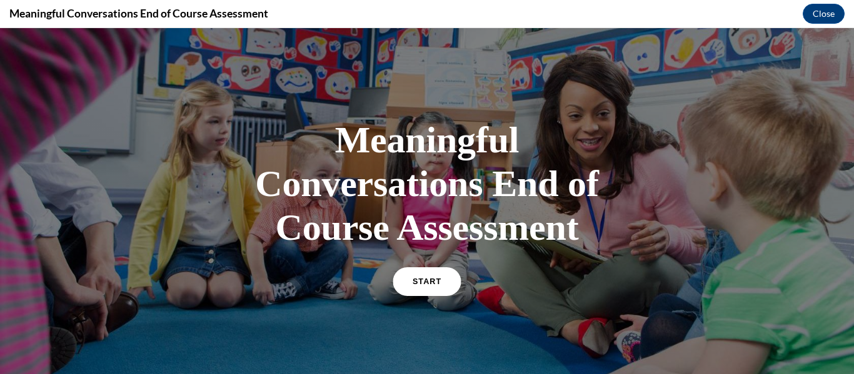
click at [426, 294] on link "START" at bounding box center [427, 282] width 68 height 29
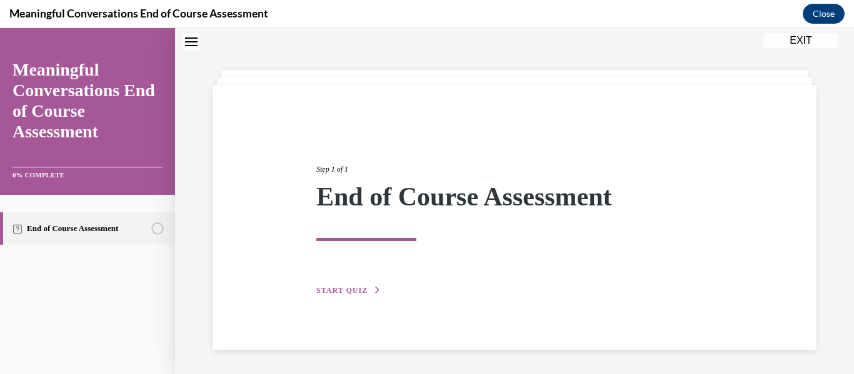
scroll to position [39, 0]
click at [333, 294] on button "START QUIZ" at bounding box center [348, 289] width 65 height 11
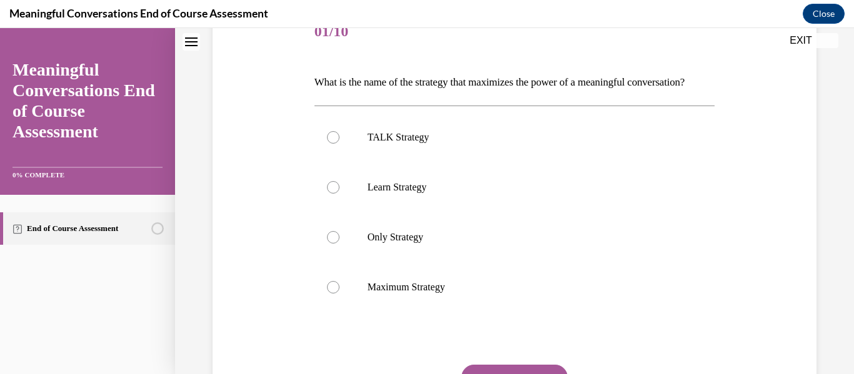
scroll to position [168, 0]
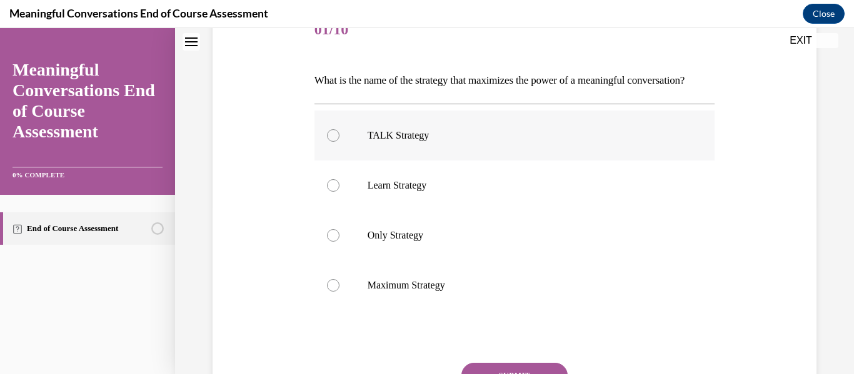
click at [433, 161] on label "TALK Strategy" at bounding box center [514, 136] width 401 height 50
click at [339, 142] on input "TALK Strategy" at bounding box center [333, 135] width 13 height 13
radio input "true"
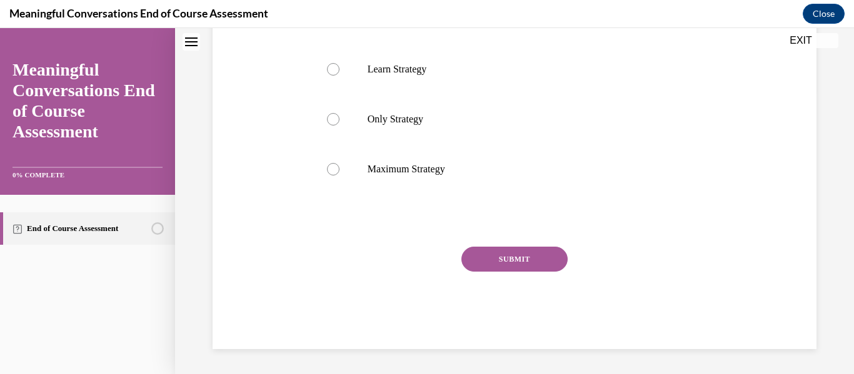
click at [495, 264] on button "SUBMIT" at bounding box center [514, 259] width 106 height 25
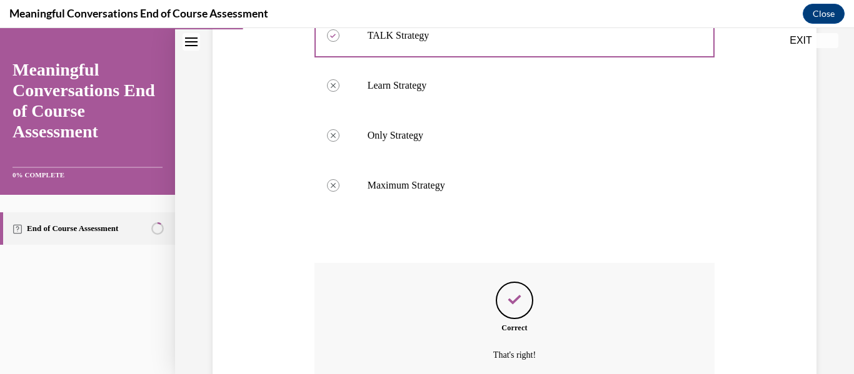
scroll to position [407, 0]
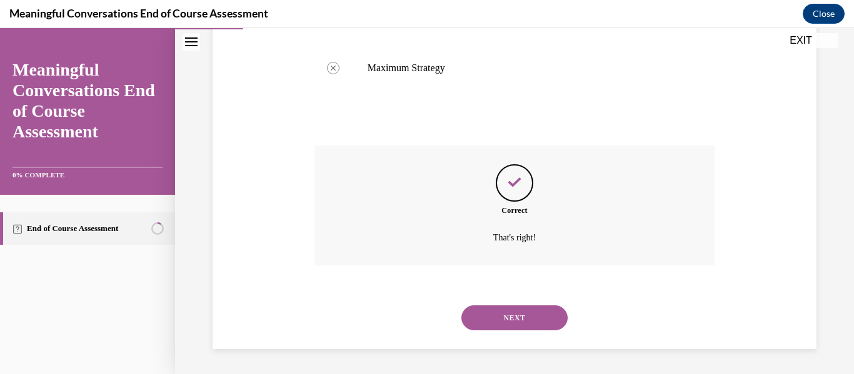
click at [511, 308] on button "NEXT" at bounding box center [514, 318] width 106 height 25
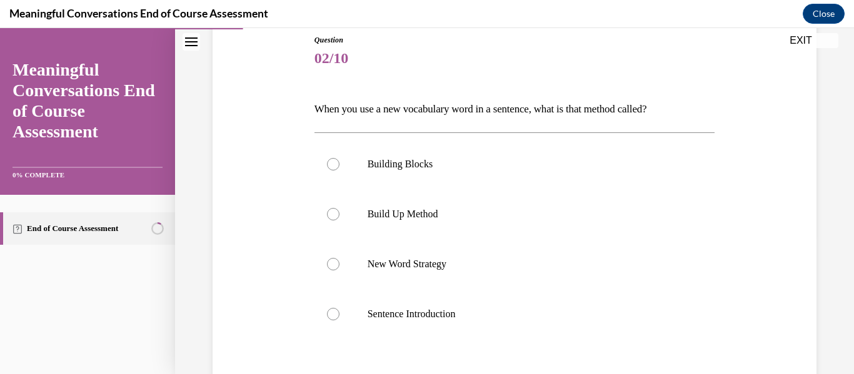
scroll to position [143, 0]
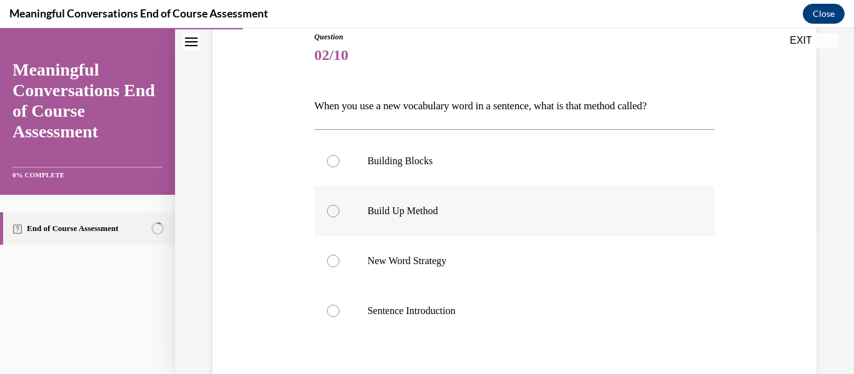
click at [373, 207] on p "Build Up Method" at bounding box center [526, 211] width 316 height 13
click at [339, 207] on input "Build Up Method" at bounding box center [333, 211] width 13 height 13
radio input "true"
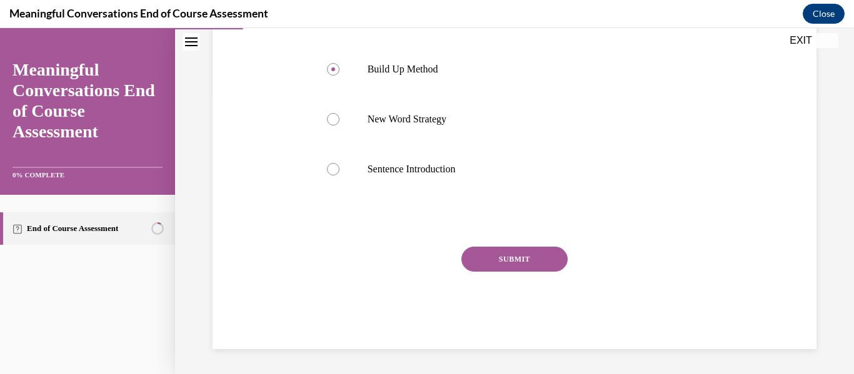
click at [533, 259] on button "SUBMIT" at bounding box center [514, 259] width 106 height 25
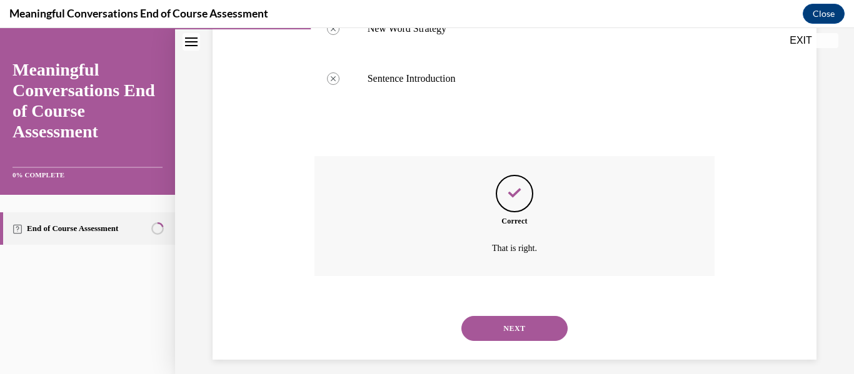
scroll to position [386, 0]
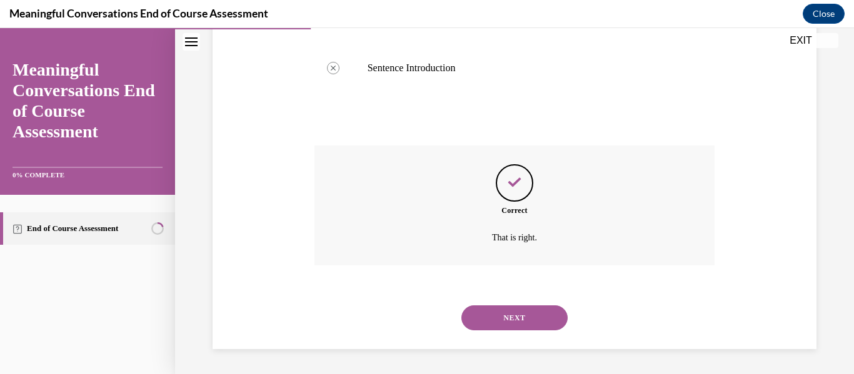
click at [520, 309] on button "NEXT" at bounding box center [514, 318] width 106 height 25
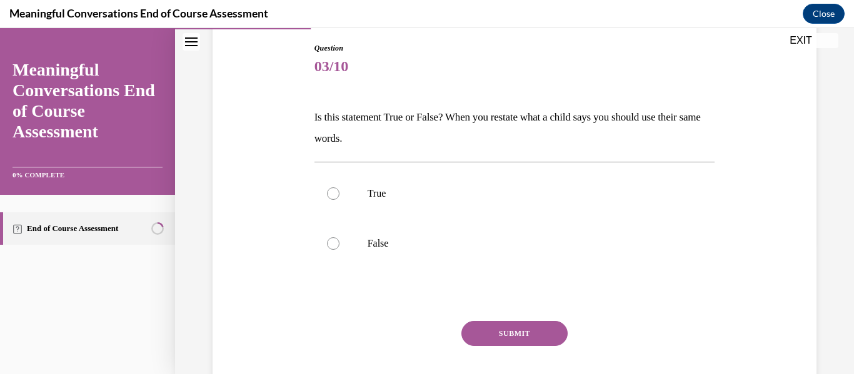
scroll to position [134, 0]
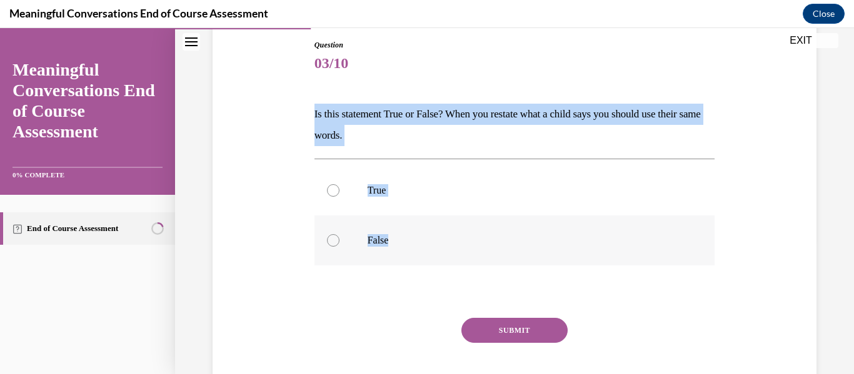
drag, startPoint x: 313, startPoint y: 102, endPoint x: 435, endPoint y: 251, distance: 192.8
click at [435, 251] on div "Question 03/10 Is this statement True or False? When you restate what a child s…" at bounding box center [514, 221] width 407 height 400
copy div "Is this statement True or False? When you restate what a child says you should …"
click at [359, 231] on label "False" at bounding box center [514, 241] width 401 height 50
click at [339, 234] on input "False" at bounding box center [333, 240] width 13 height 13
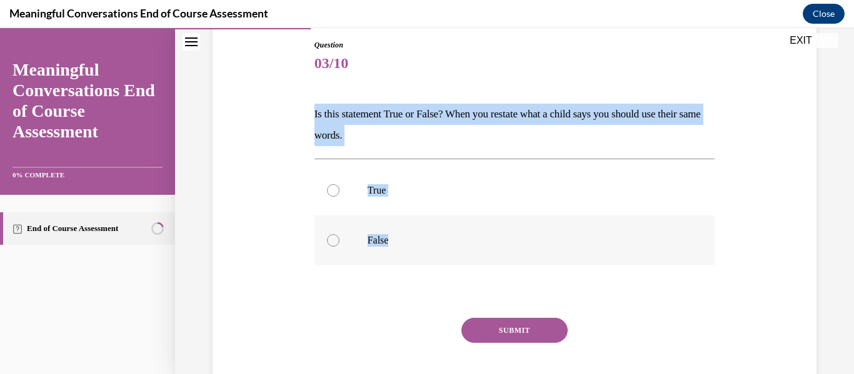
radio input "true"
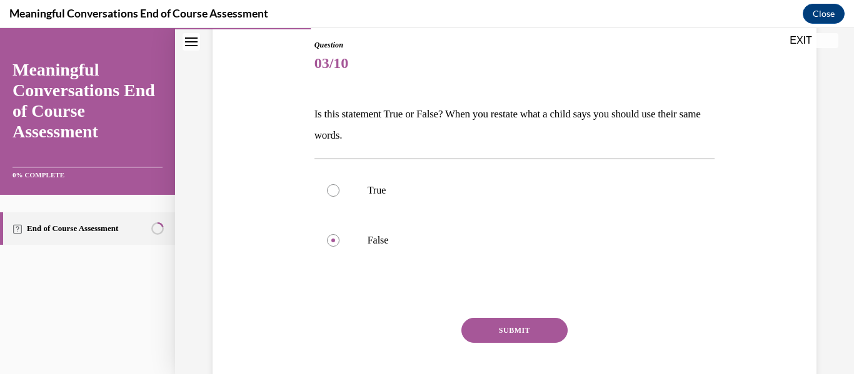
click at [510, 331] on button "SUBMIT" at bounding box center [514, 330] width 106 height 25
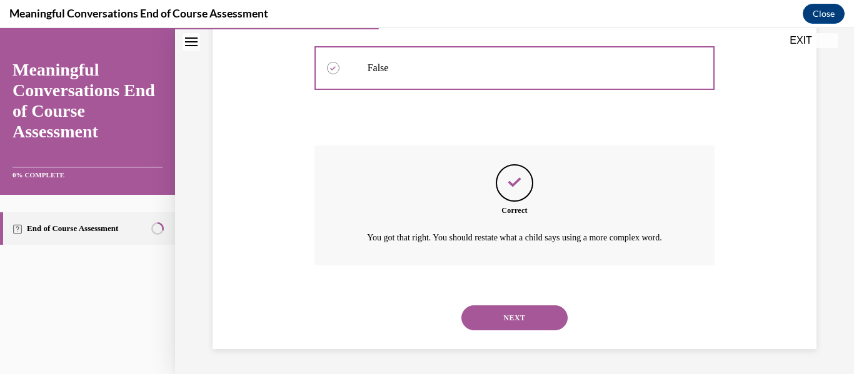
scroll to position [322, 0]
click at [517, 321] on button "NEXT" at bounding box center [514, 318] width 106 height 25
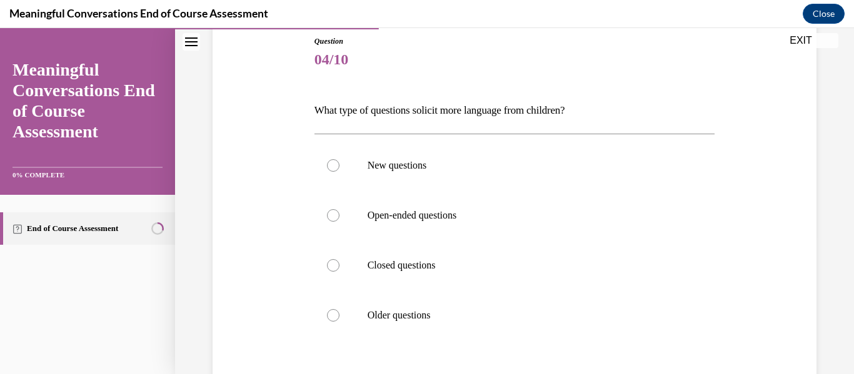
scroll to position [139, 0]
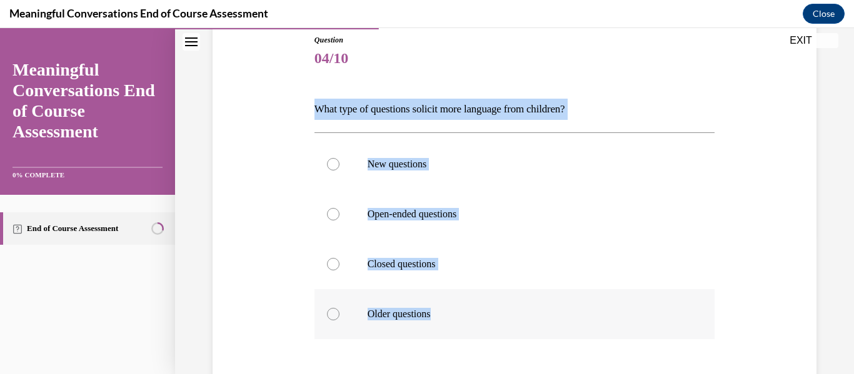
drag, startPoint x: 309, startPoint y: 90, endPoint x: 486, endPoint y: 304, distance: 277.5
click at [486, 304] on div "Question 04/10 What type of questions solicit more language from children? New …" at bounding box center [514, 246] width 610 height 498
copy div "What type of questions solicit more language from children? New questions Open-…"
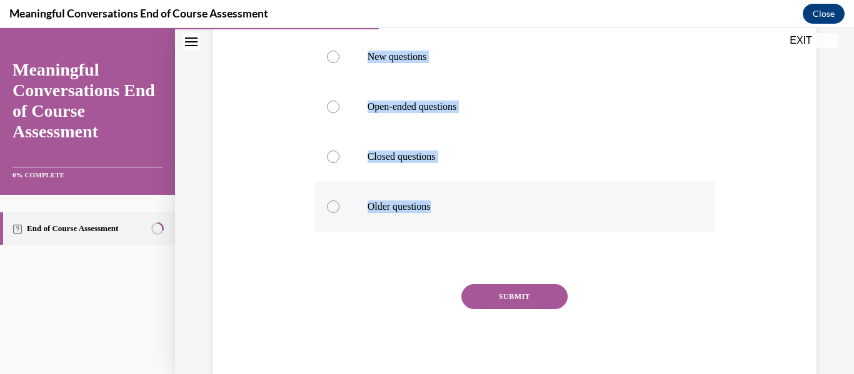
scroll to position [243, 0]
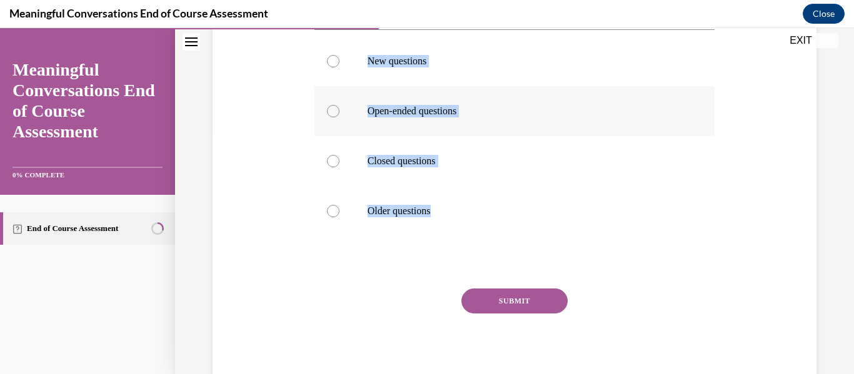
click at [447, 103] on label "Open-ended questions" at bounding box center [514, 111] width 401 height 50
click at [339, 105] on input "Open-ended questions" at bounding box center [333, 111] width 13 height 13
radio input "true"
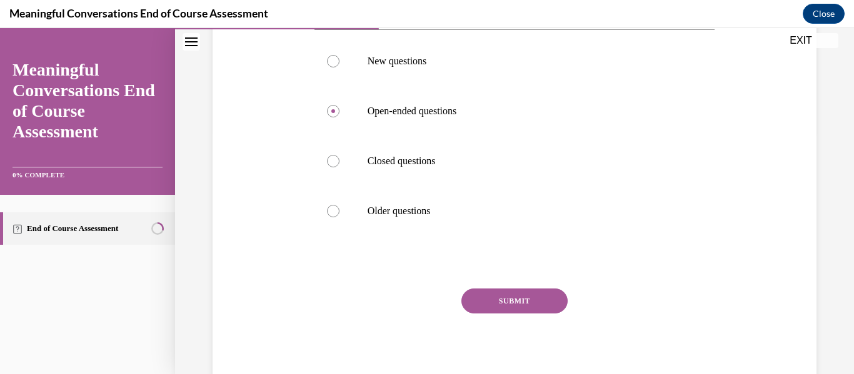
click at [533, 307] on button "SUBMIT" at bounding box center [514, 301] width 106 height 25
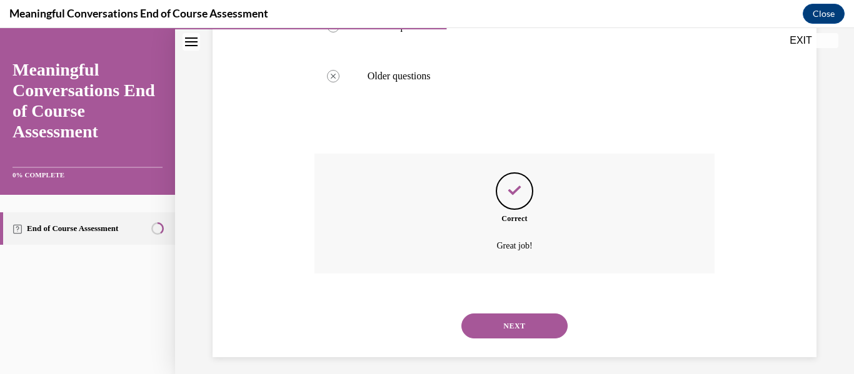
scroll to position [386, 0]
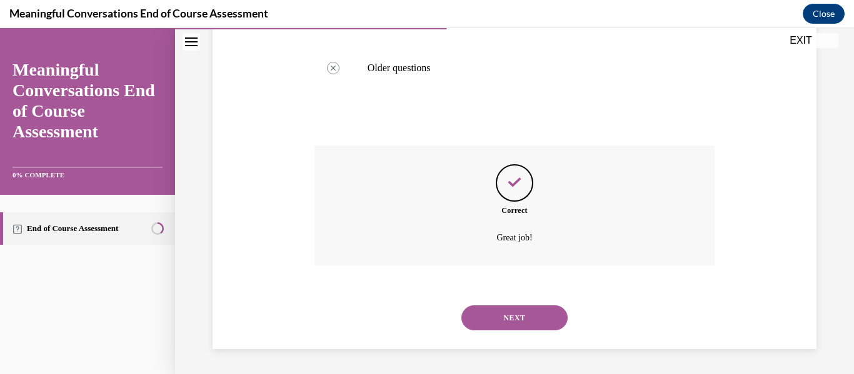
click at [534, 318] on button "NEXT" at bounding box center [514, 318] width 106 height 25
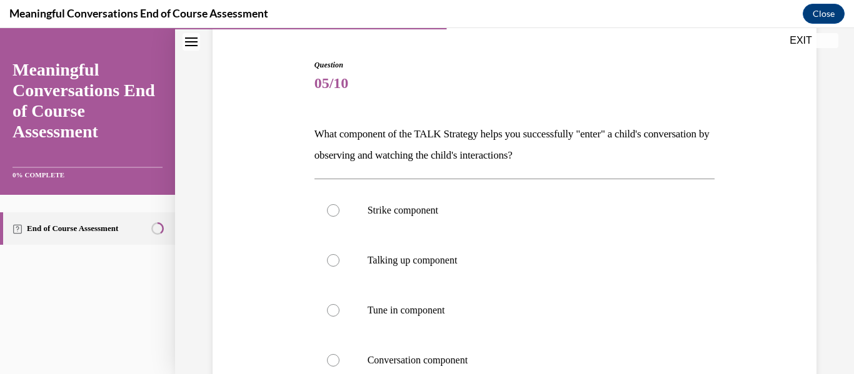
scroll to position [141, 0]
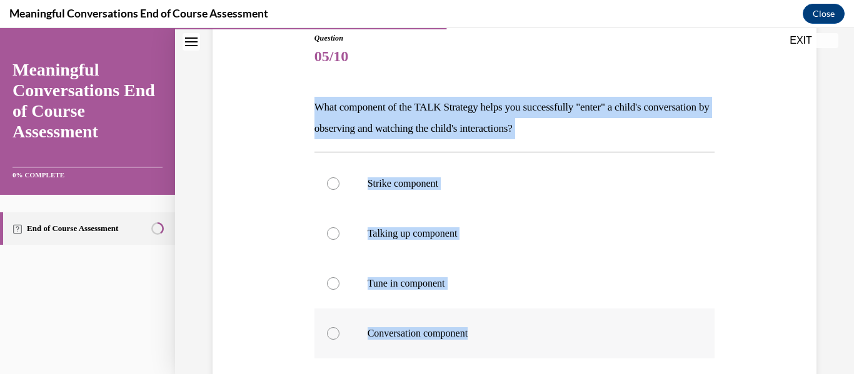
drag, startPoint x: 312, startPoint y: 103, endPoint x: 545, endPoint y: 314, distance: 314.7
click at [545, 314] on div "Question 05/10 What component of the TALK Strategy helps you successfully "ente…" at bounding box center [514, 264] width 407 height 500
copy div "What component of the TALK Strategy helps you successfully "enter" a child's co…"
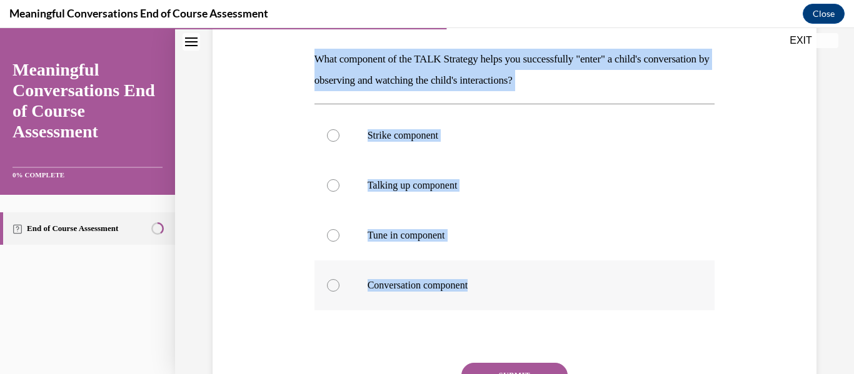
scroll to position [190, 0]
click at [476, 247] on label "Tune in component" at bounding box center [514, 235] width 401 height 50
click at [339, 241] on input "Tune in component" at bounding box center [333, 235] width 13 height 13
radio input "true"
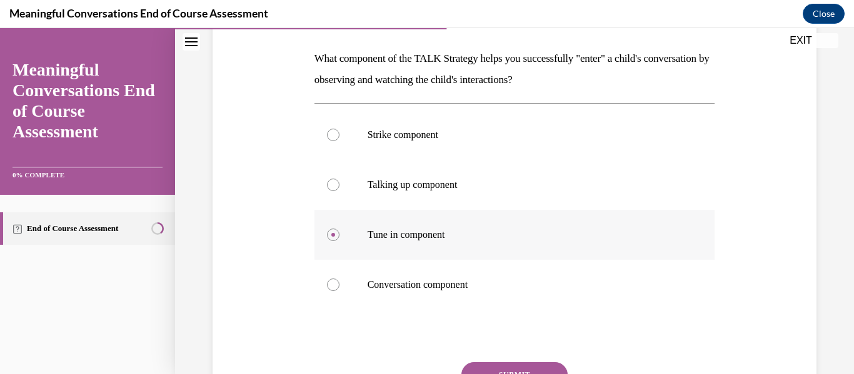
scroll to position [306, 0]
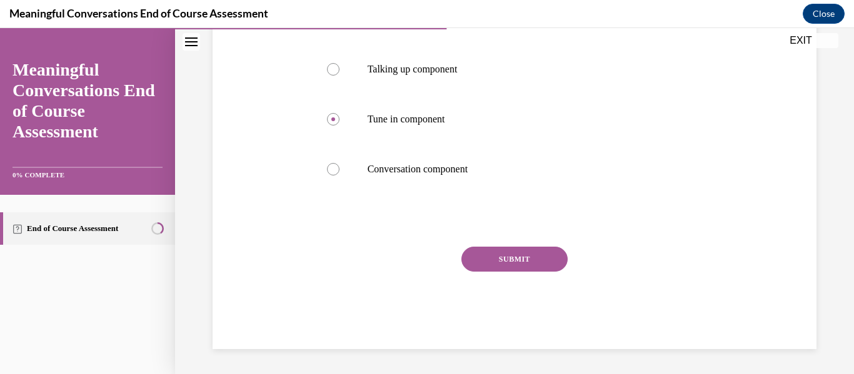
click at [515, 261] on button "SUBMIT" at bounding box center [514, 259] width 106 height 25
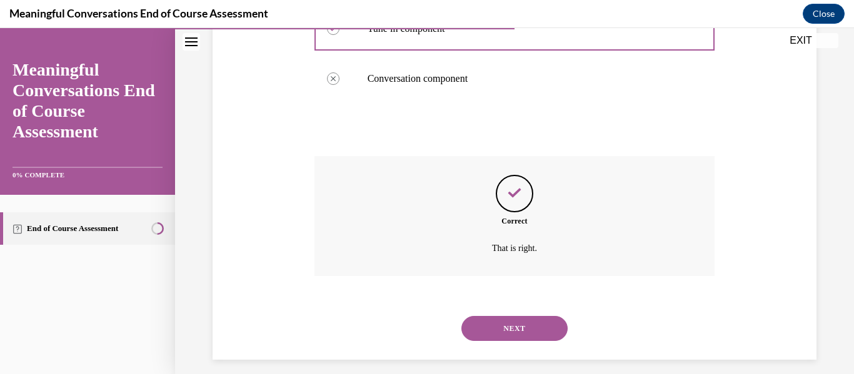
scroll to position [407, 0]
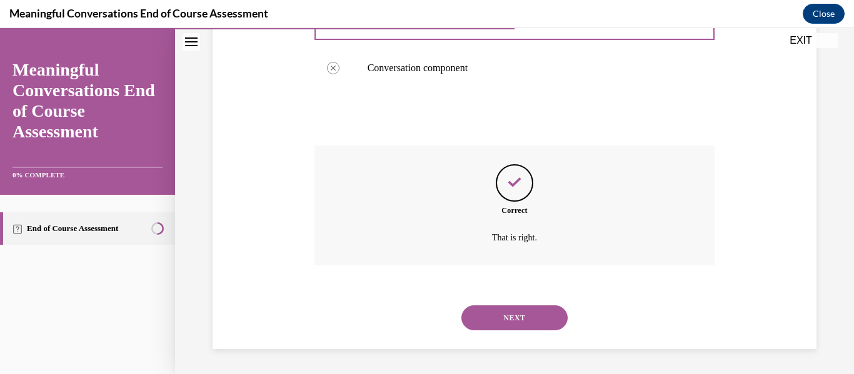
click at [513, 303] on div "NEXT" at bounding box center [514, 318] width 401 height 50
click at [506, 318] on button "NEXT" at bounding box center [514, 318] width 106 height 25
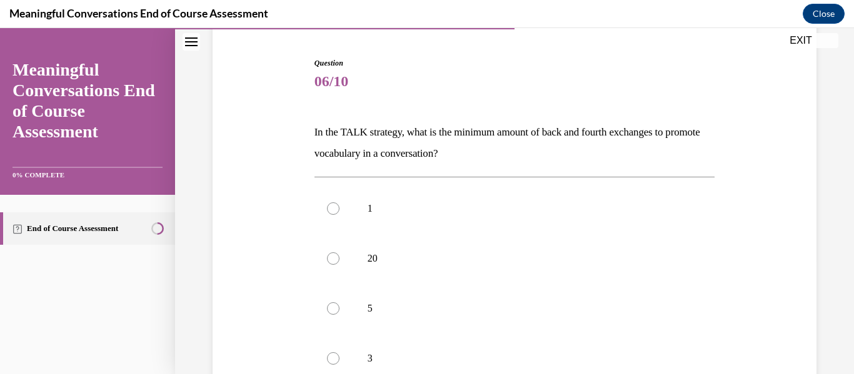
scroll to position [138, 0]
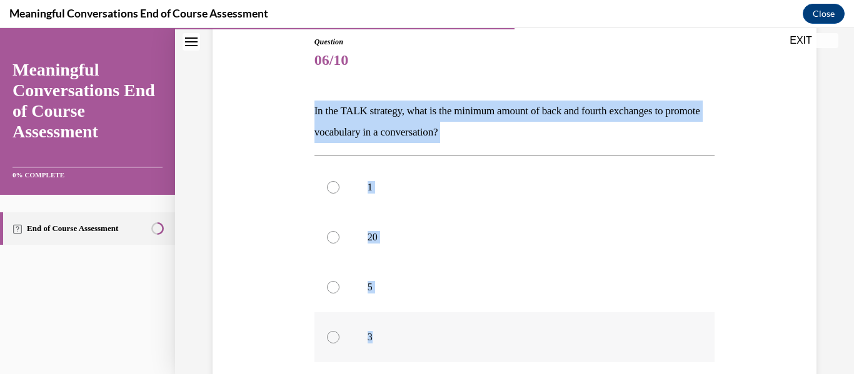
drag, startPoint x: 304, startPoint y: 99, endPoint x: 498, endPoint y: 322, distance: 295.6
click at [498, 322] on div "Question 06/10 In the TALK strategy, what is the minimum amount of back and fou…" at bounding box center [514, 258] width 610 height 519
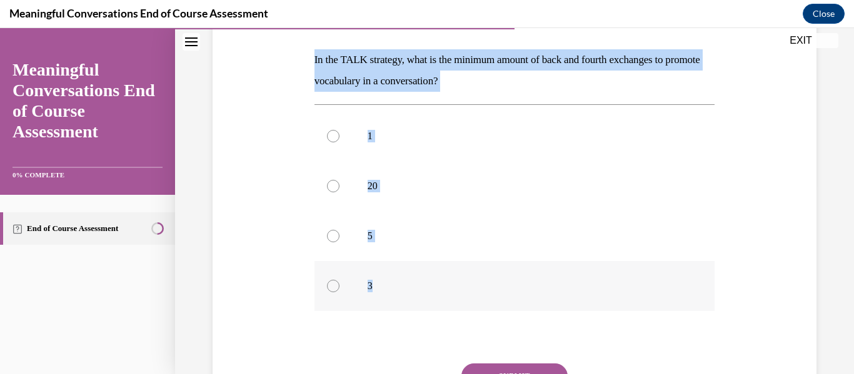
scroll to position [190, 0]
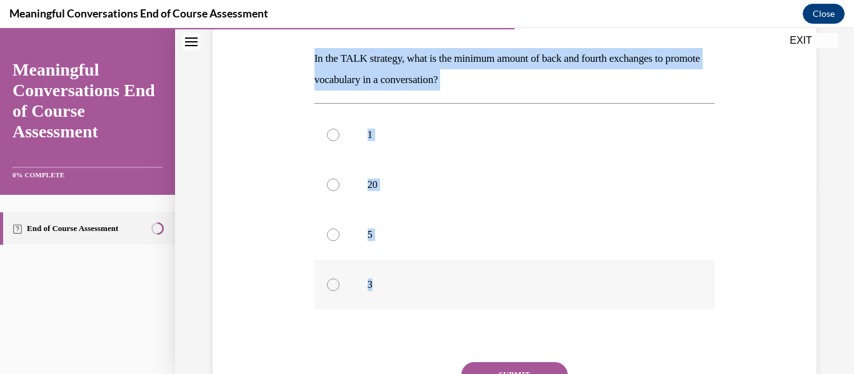
copy div "In the TALK strategy, what is the minimum amount of back and fourth exchanges t…"
click at [416, 128] on label "1" at bounding box center [514, 135] width 401 height 50
click at [339, 129] on input "1" at bounding box center [333, 135] width 13 height 13
radio input "true"
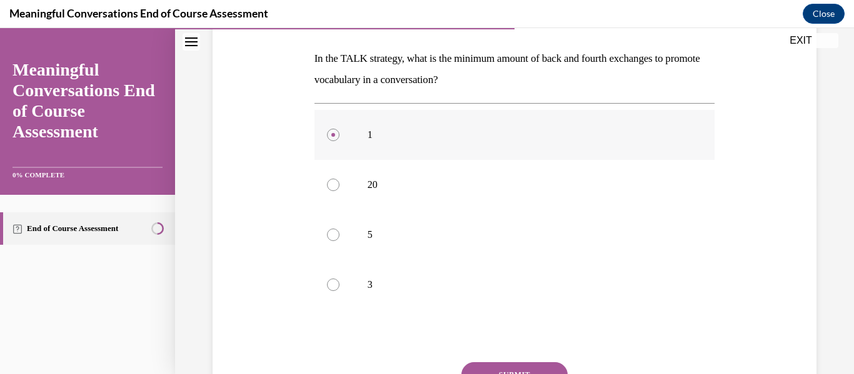
scroll to position [306, 0]
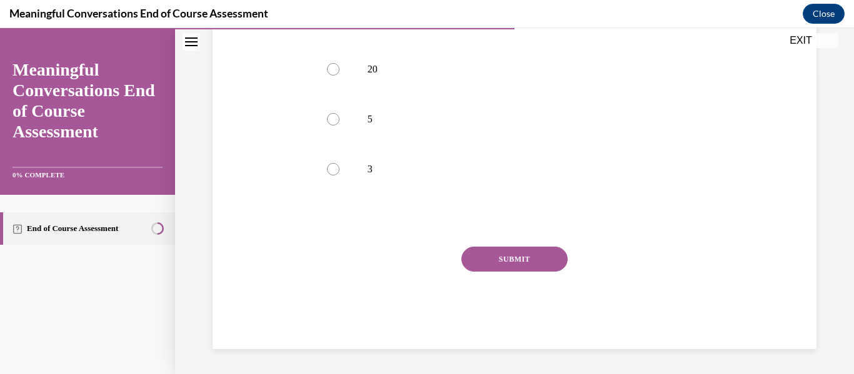
click at [493, 268] on button "SUBMIT" at bounding box center [514, 259] width 106 height 25
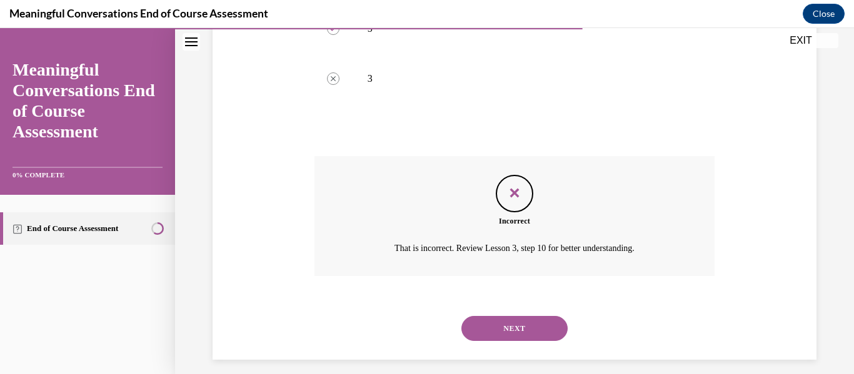
scroll to position [407, 0]
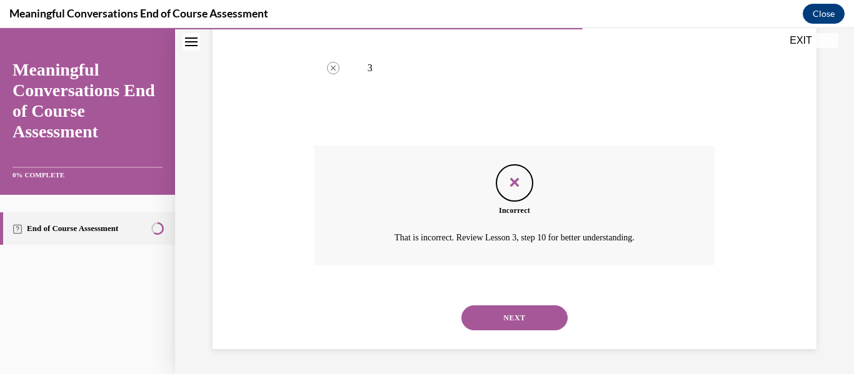
click at [501, 316] on button "NEXT" at bounding box center [514, 318] width 106 height 25
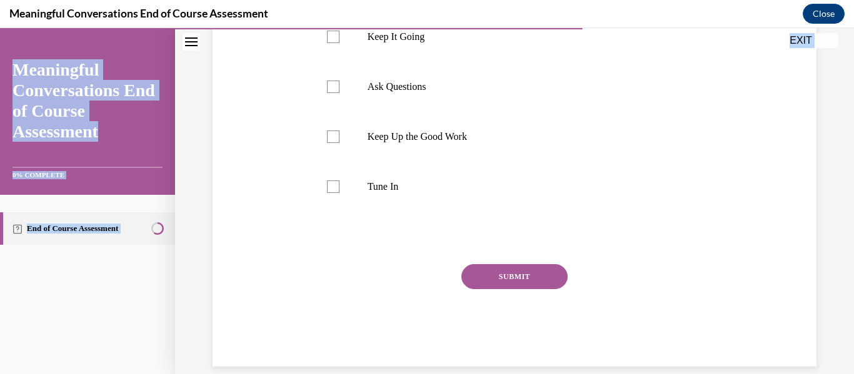
scroll to position [384, 0]
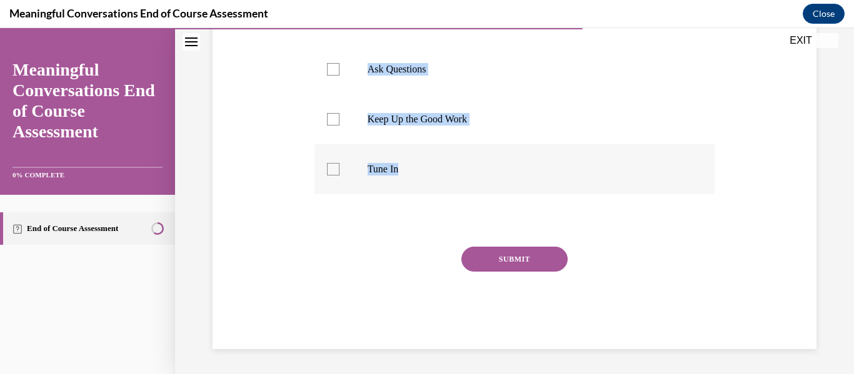
drag, startPoint x: 304, startPoint y: 171, endPoint x: 479, endPoint y: 172, distance: 174.4
click at [479, 172] on div "Question 07/10 Select the four components of the TALK strategy. Lift Language L…" at bounding box center [514, 51] width 610 height 598
copy div "Select the four components of the TALK strategy. Lift Language Lift Your Voice …"
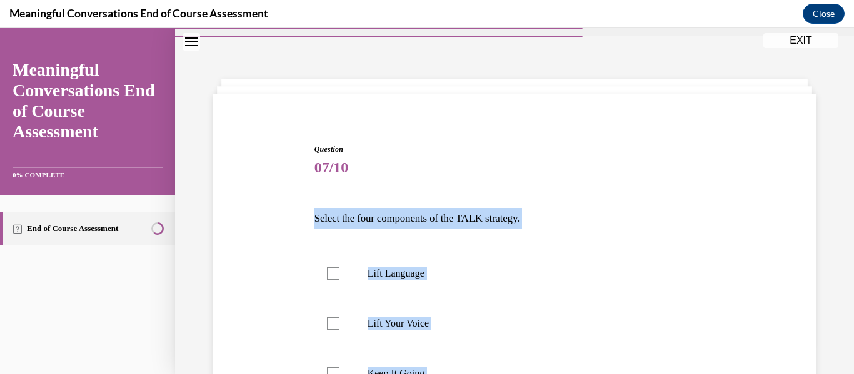
scroll to position [64, 0]
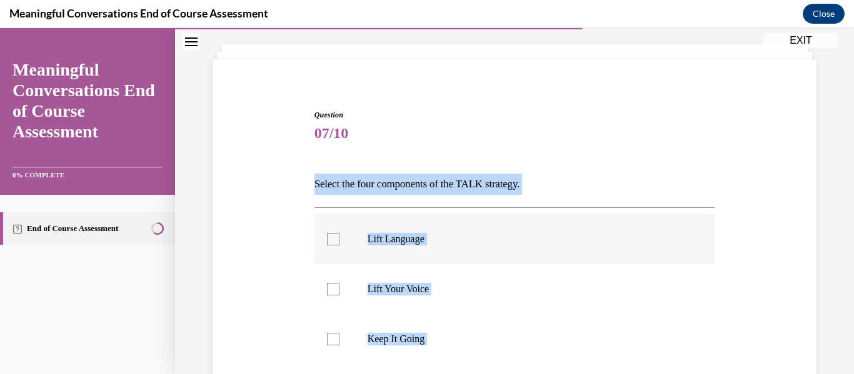
click at [401, 245] on p "Lift Language" at bounding box center [526, 239] width 316 height 13
click at [339, 245] on input "Lift Language" at bounding box center [333, 239] width 13 height 13
checkbox input "true"
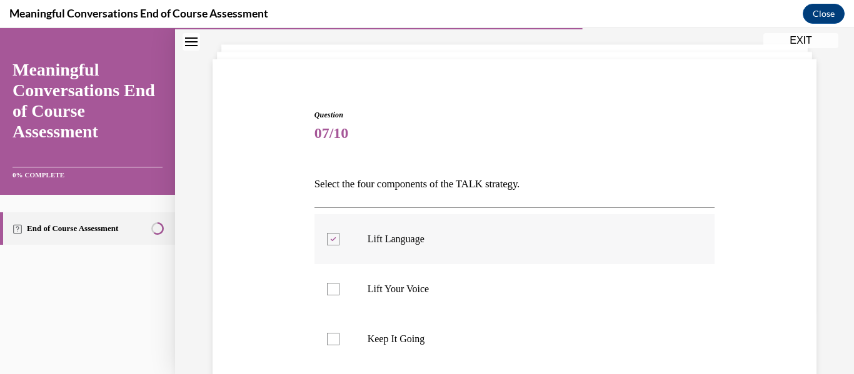
scroll to position [211, 0]
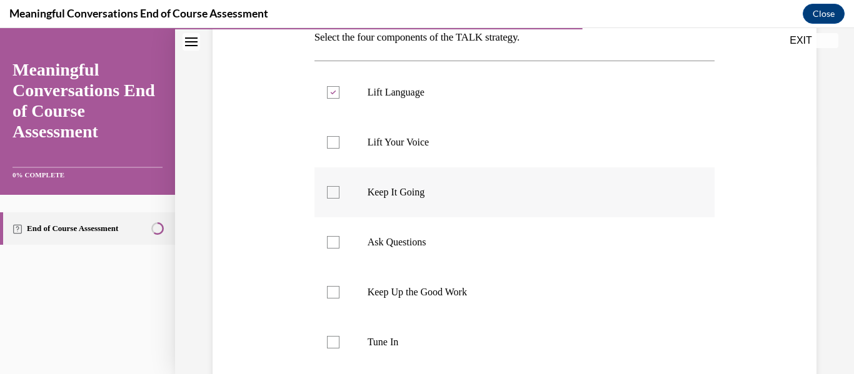
click at [406, 196] on p "Keep It Going" at bounding box center [526, 192] width 316 height 13
click at [339, 196] on input "Keep It Going" at bounding box center [333, 192] width 13 height 13
checkbox input "true"
click at [410, 249] on label "Ask Questions" at bounding box center [514, 243] width 401 height 50
click at [339, 249] on input "Ask Questions" at bounding box center [333, 242] width 13 height 13
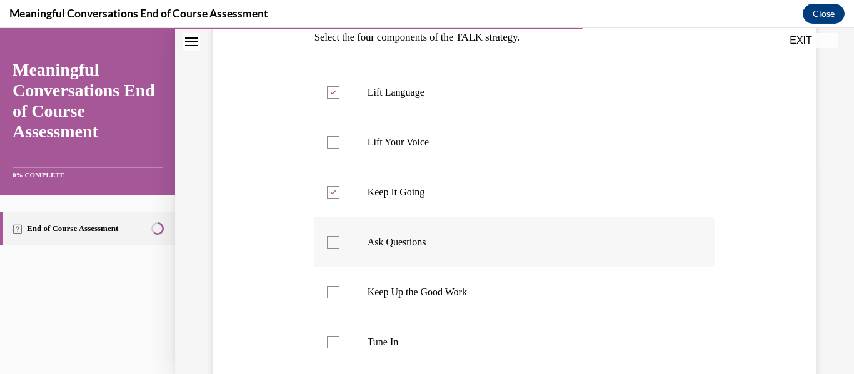
checkbox input "true"
click at [389, 349] on label "Tune In" at bounding box center [514, 343] width 401 height 50
click at [339, 349] on input "Tune In" at bounding box center [333, 342] width 13 height 13
checkbox input "true"
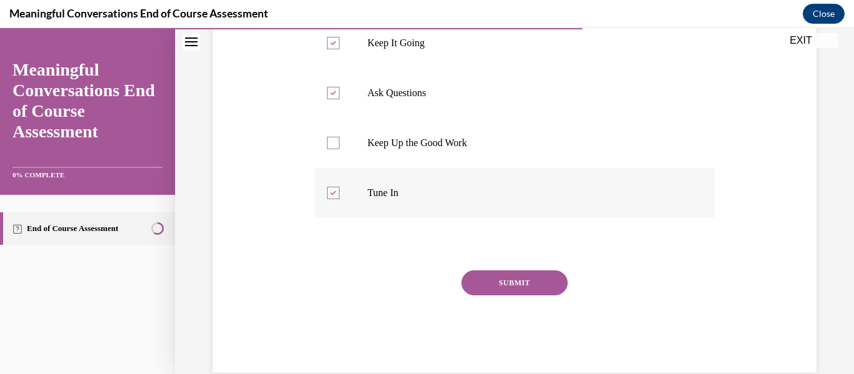
scroll to position [375, 0]
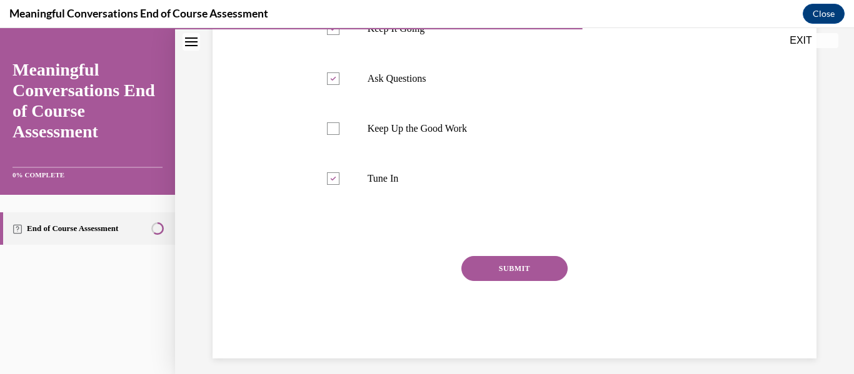
click at [551, 278] on button "SUBMIT" at bounding box center [514, 268] width 106 height 25
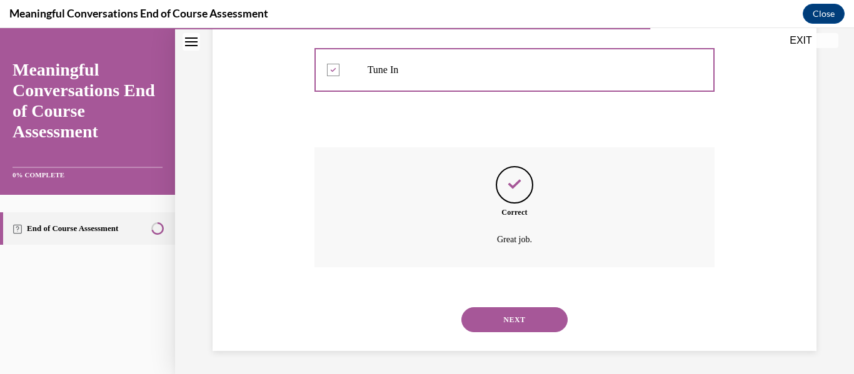
scroll to position [486, 0]
click at [518, 315] on button "NEXT" at bounding box center [514, 318] width 106 height 25
click at [0, 28] on p "True" at bounding box center [0, 28] width 0 height 0
click at [0, 28] on input "True" at bounding box center [0, 28] width 0 height 0
radio input "true"
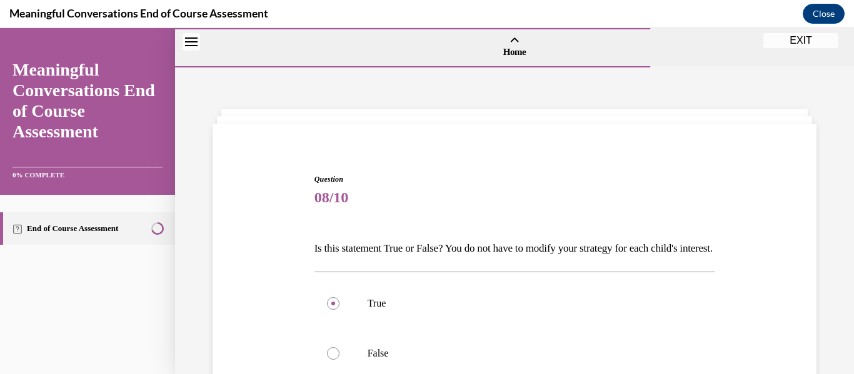
scroll to position [89, 0]
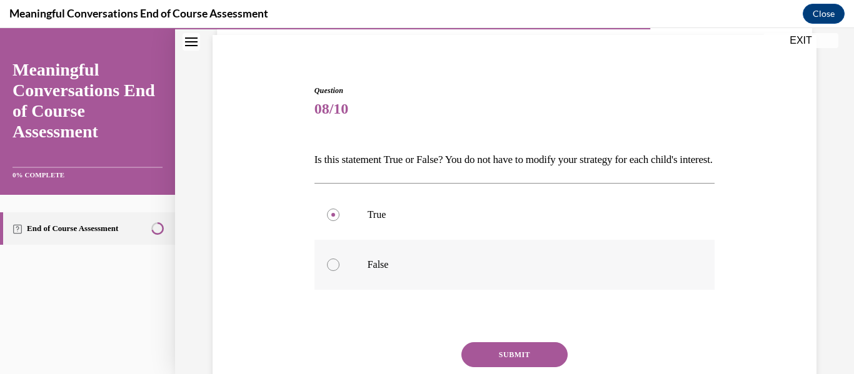
click at [503, 271] on p "False" at bounding box center [526, 265] width 316 height 13
click at [339, 271] on input "False" at bounding box center [333, 265] width 13 height 13
radio input "true"
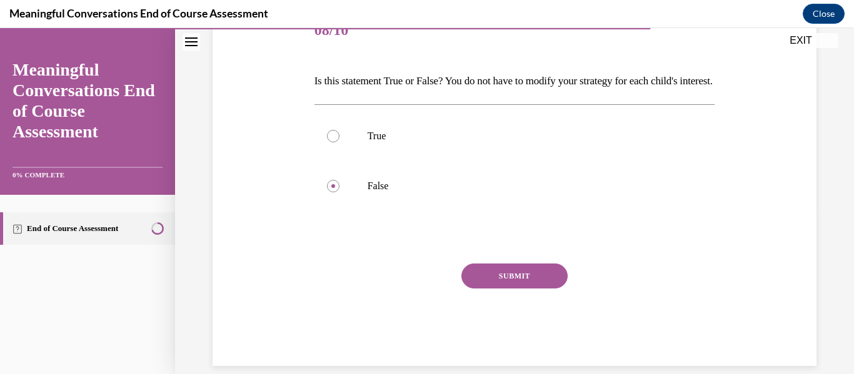
click at [510, 289] on button "SUBMIT" at bounding box center [514, 276] width 106 height 25
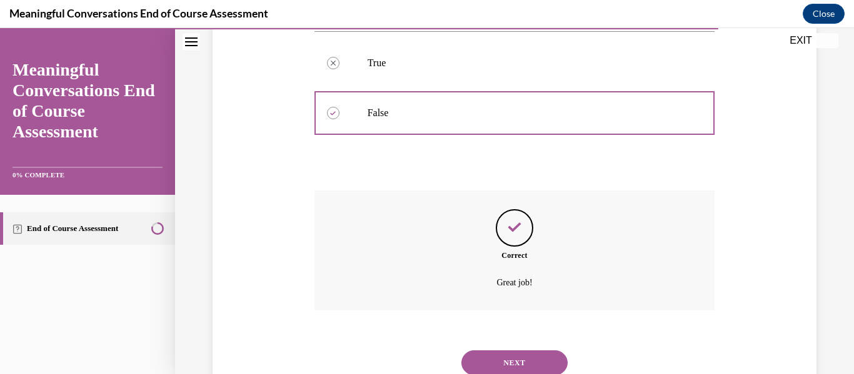
scroll to position [307, 0]
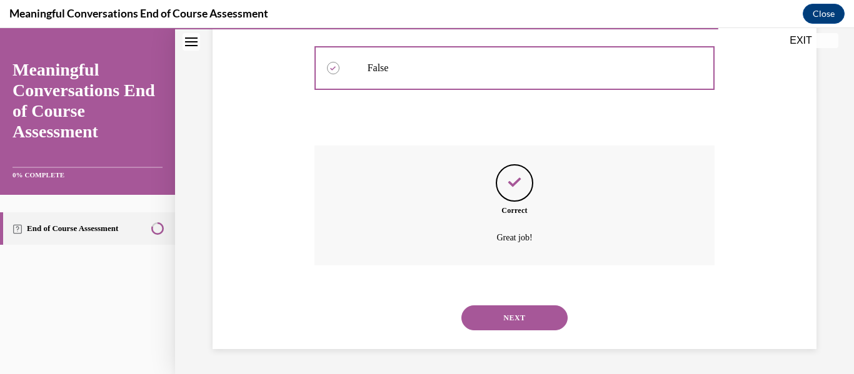
click at [519, 306] on button "NEXT" at bounding box center [514, 318] width 106 height 25
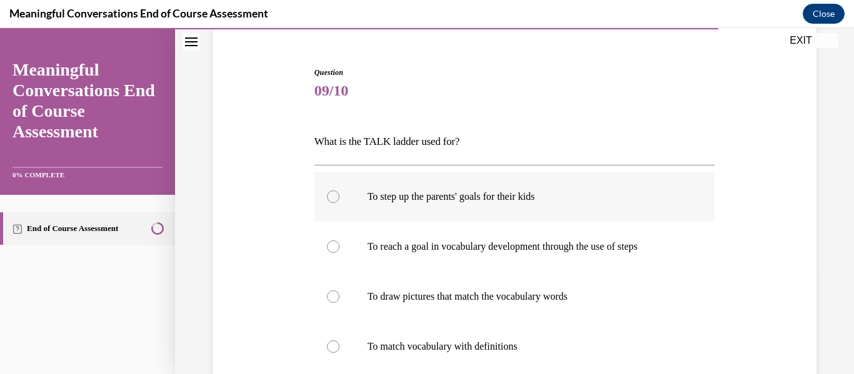
scroll to position [122, 0]
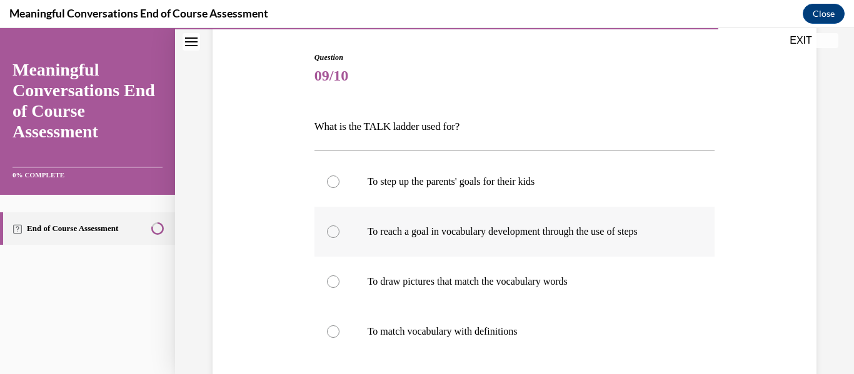
click at [430, 231] on p "To reach a goal in vocabulary development through the use of steps" at bounding box center [526, 232] width 316 height 13
click at [339, 231] on input "To reach a goal in vocabulary development through the use of steps" at bounding box center [333, 232] width 13 height 13
radio input "true"
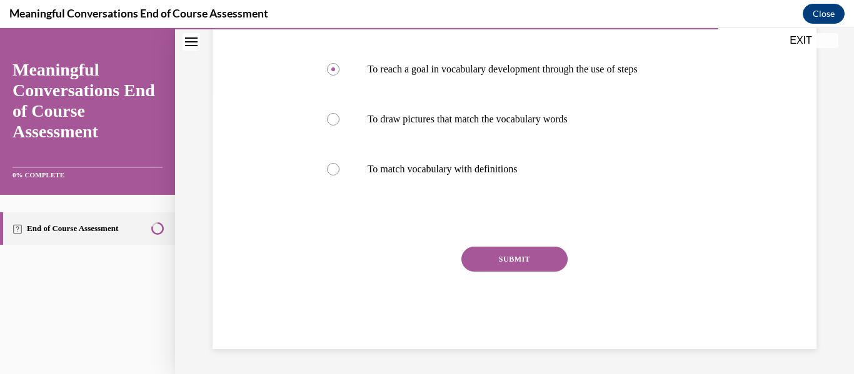
click at [489, 261] on button "SUBMIT" at bounding box center [514, 259] width 106 height 25
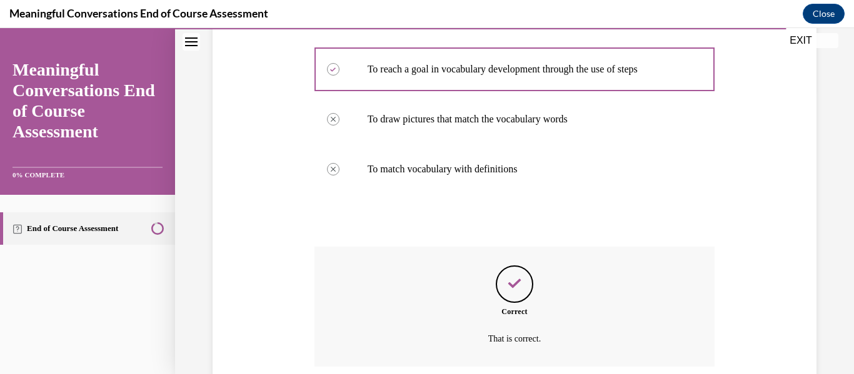
scroll to position [386, 0]
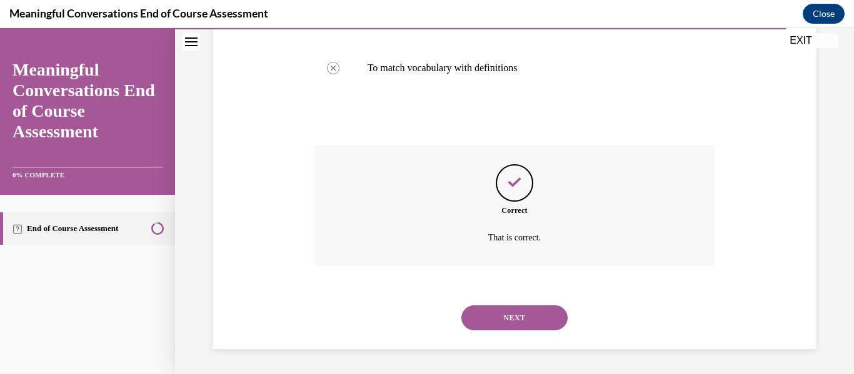
click at [511, 316] on button "NEXT" at bounding box center [514, 318] width 106 height 25
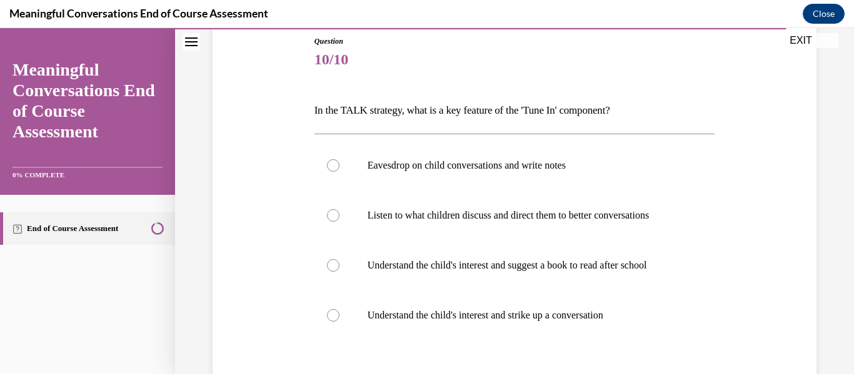
scroll to position [139, 0]
click at [522, 219] on p "Listen to what children discuss and direct them to better conversations" at bounding box center [526, 215] width 316 height 13
click at [339, 219] on input "Listen to what children discuss and direct them to better conversations" at bounding box center [333, 215] width 13 height 13
radio input "true"
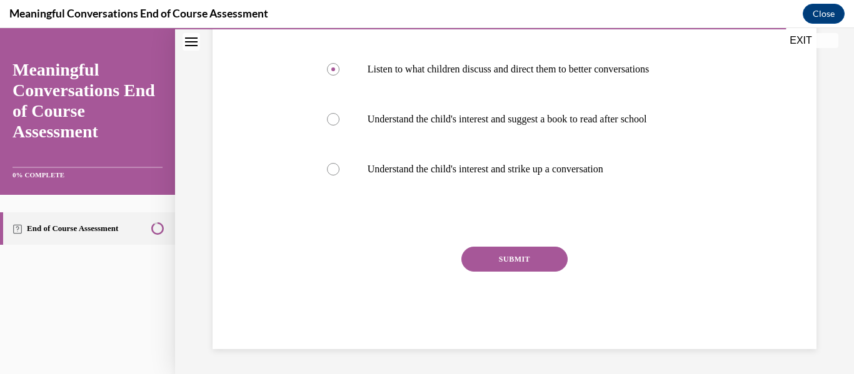
click at [534, 251] on button "SUBMIT" at bounding box center [514, 259] width 106 height 25
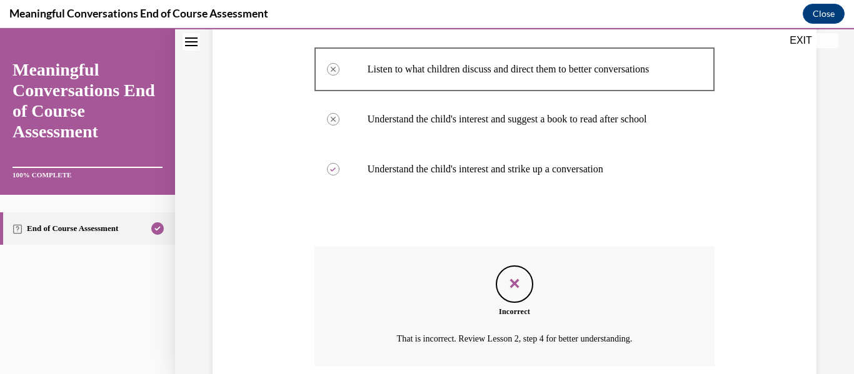
scroll to position [386, 0]
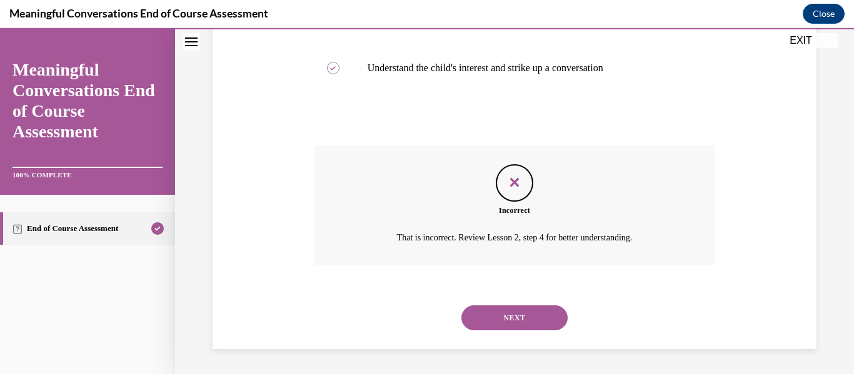
click at [525, 323] on button "NEXT" at bounding box center [514, 318] width 106 height 25
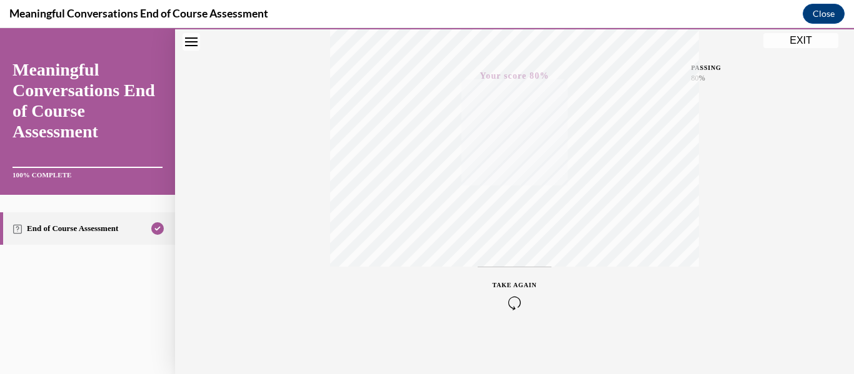
scroll to position [294, 0]
click at [800, 46] on button "EXIT" at bounding box center [800, 40] width 75 height 15
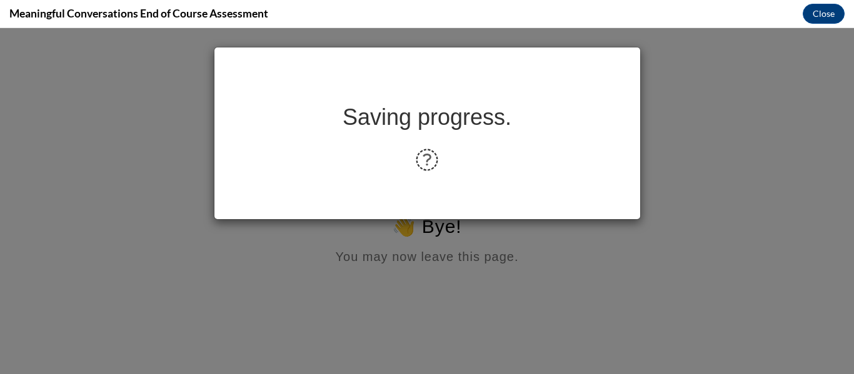
scroll to position [0, 0]
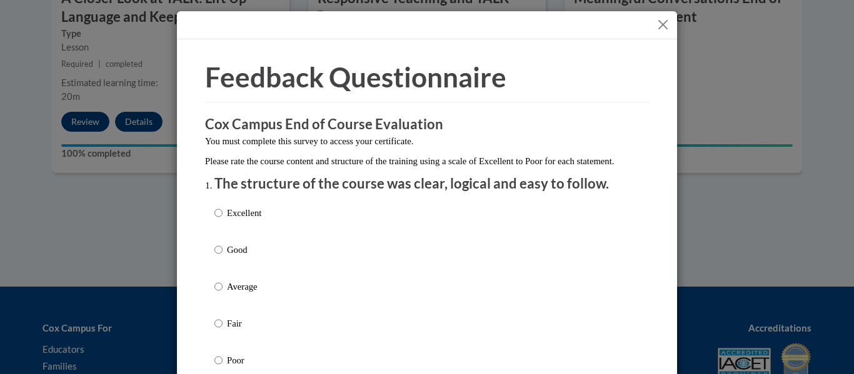
click at [261, 220] on p "Excellent" at bounding box center [244, 213] width 34 height 14
click at [223, 220] on input "Excellent" at bounding box center [218, 213] width 8 height 14
radio input "true"
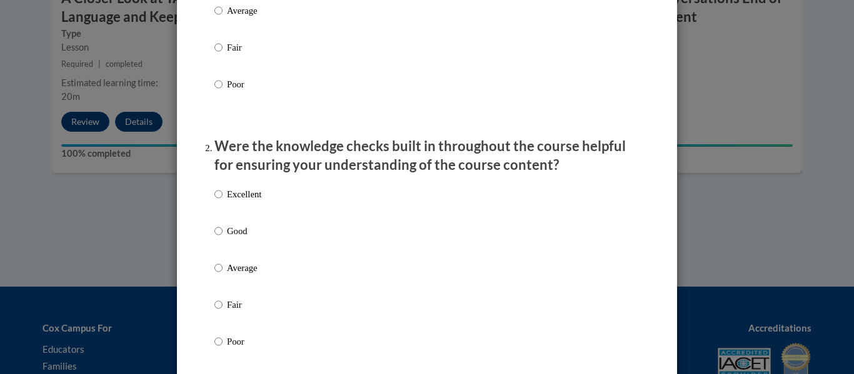
scroll to position [279, 0]
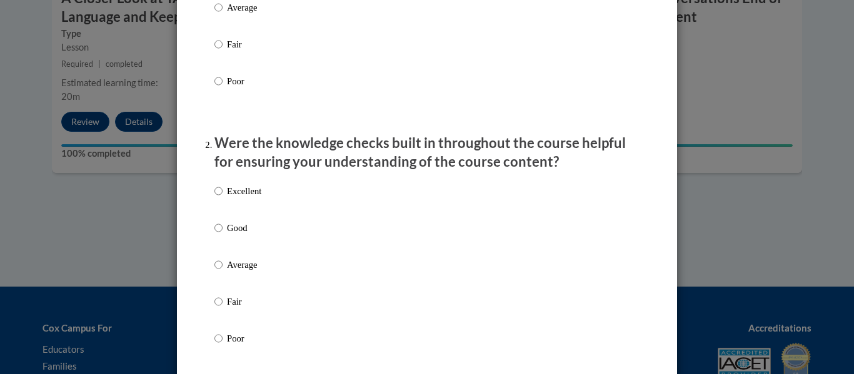
click at [248, 198] on p "Excellent" at bounding box center [244, 191] width 34 height 14
click at [223, 198] on input "Excellent" at bounding box center [218, 191] width 8 height 14
radio input "true"
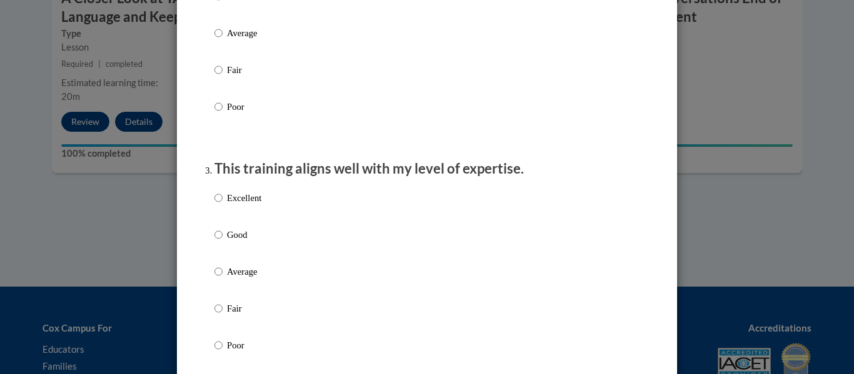
scroll to position [528, 0]
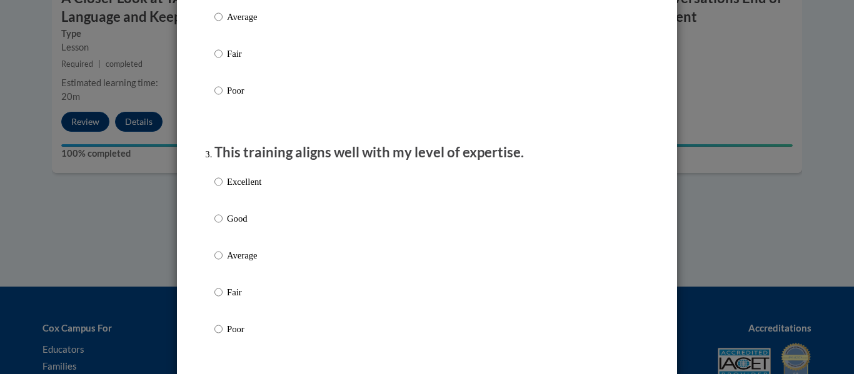
click at [247, 189] on p "Excellent" at bounding box center [244, 182] width 34 height 14
click at [223, 189] on input "Excellent" at bounding box center [218, 182] width 8 height 14
radio input "true"
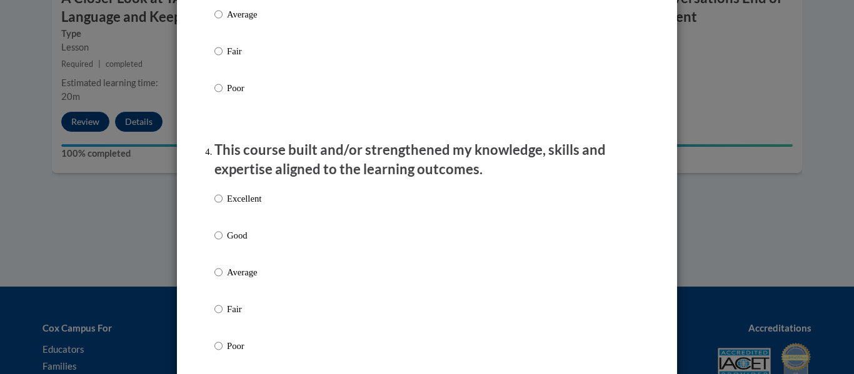
scroll to position [901, 0]
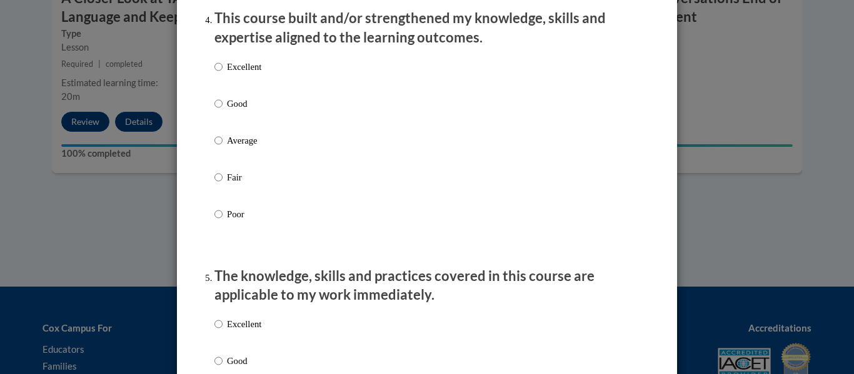
click at [254, 74] on p "Excellent" at bounding box center [244, 67] width 34 height 14
click at [223, 74] on input "Excellent" at bounding box center [218, 67] width 8 height 14
radio input "true"
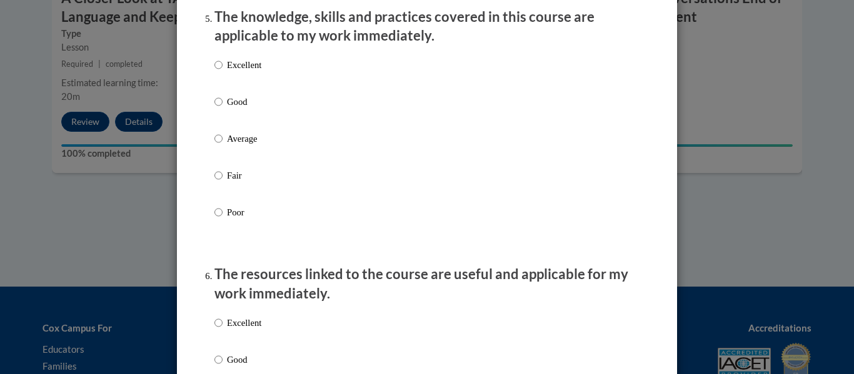
click at [254, 72] on p "Excellent" at bounding box center [244, 65] width 34 height 14
click at [223, 72] on input "Excellent" at bounding box center [218, 65] width 8 height 14
radio input "true"
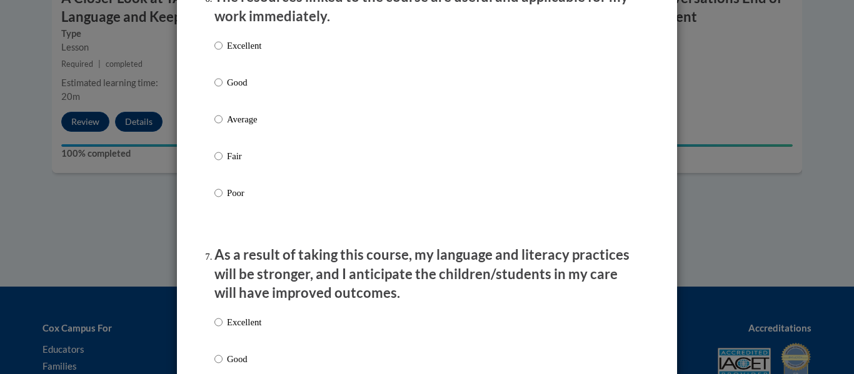
click at [253, 64] on label "Excellent" at bounding box center [237, 56] width 47 height 34
click at [223, 53] on input "Excellent" at bounding box center [218, 46] width 8 height 14
radio input "true"
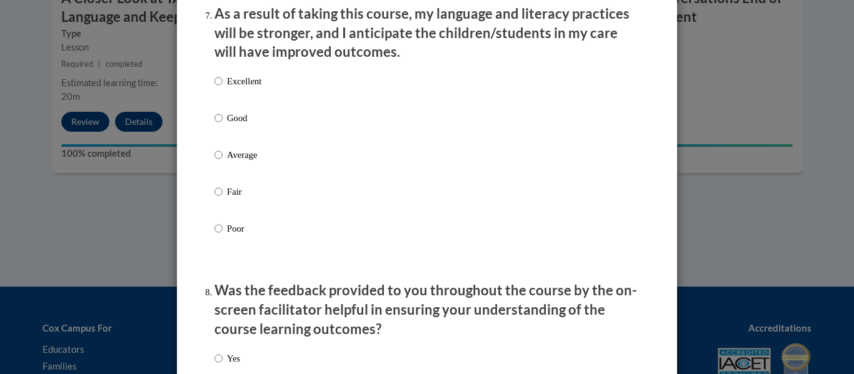
click at [252, 88] on p "Excellent" at bounding box center [244, 81] width 34 height 14
click at [223, 88] on input "Excellent" at bounding box center [218, 81] width 8 height 14
radio input "true"
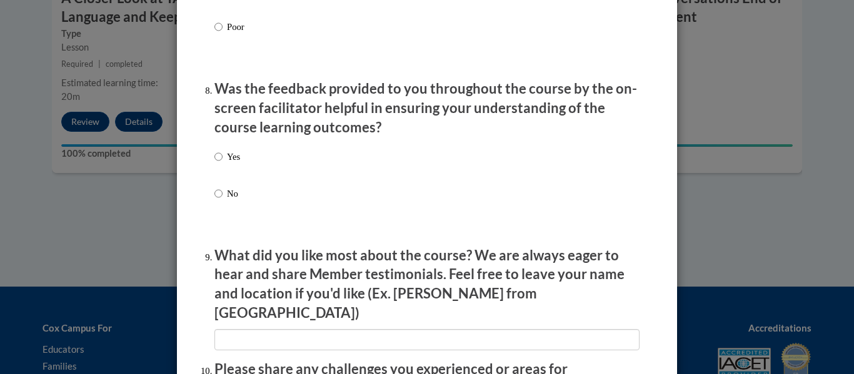
scroll to position [1902, 0]
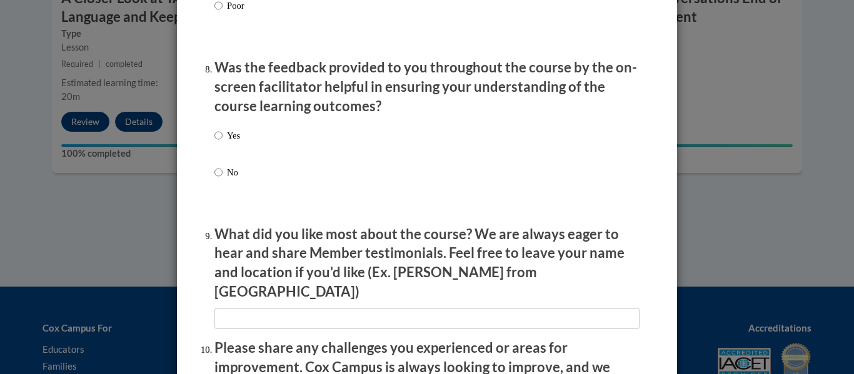
click at [237, 143] on p "Yes" at bounding box center [233, 136] width 13 height 14
click at [223, 143] on input "Yes" at bounding box center [218, 136] width 8 height 14
radio input "true"
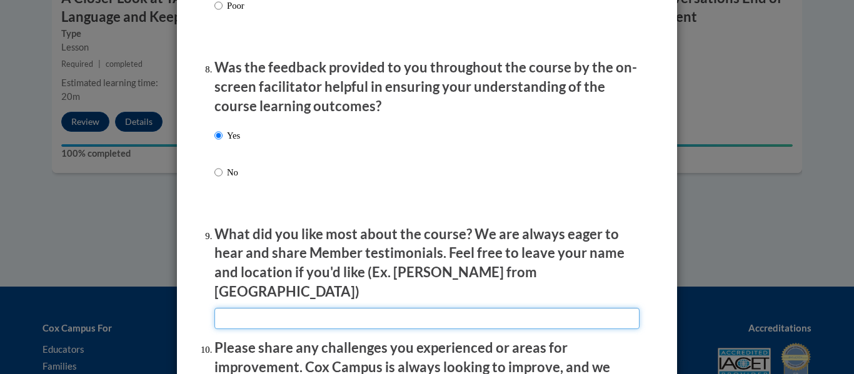
click at [288, 308] on input "textbox" at bounding box center [426, 318] width 425 height 21
type input "N/A"
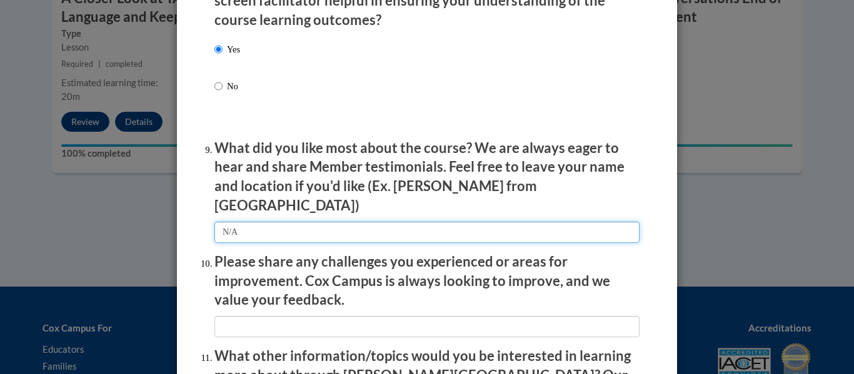
scroll to position [2041, 0]
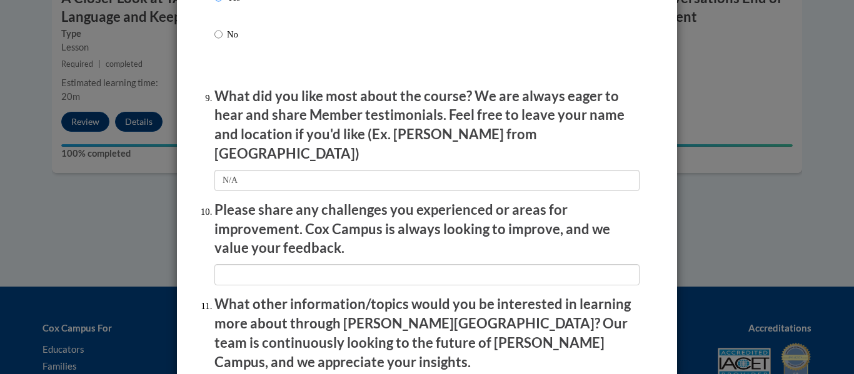
click at [315, 243] on p "Please share any challenges you experienced or areas for improvement. Cox Campu…" at bounding box center [426, 230] width 425 height 58
click at [315, 250] on li "Please share any challenges you experienced or areas for improvement. Cox Campu…" at bounding box center [426, 243] width 425 height 85
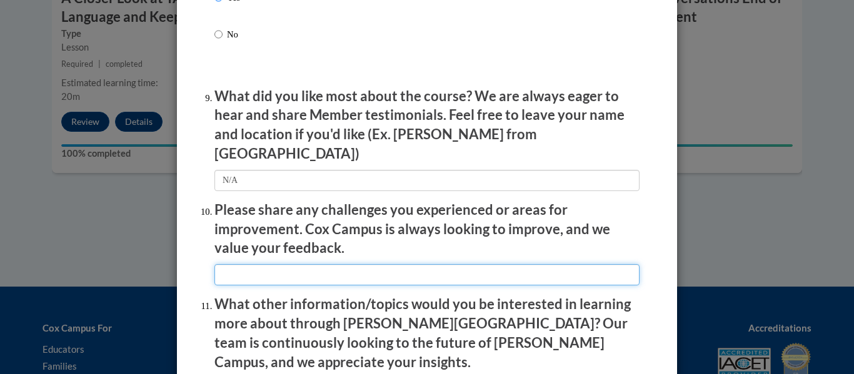
click at [316, 264] on input "textbox" at bounding box center [426, 274] width 425 height 21
type input "N/A"
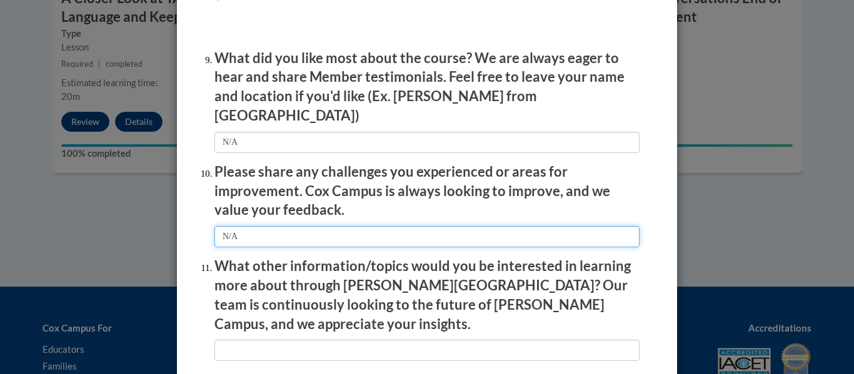
scroll to position [2096, 0]
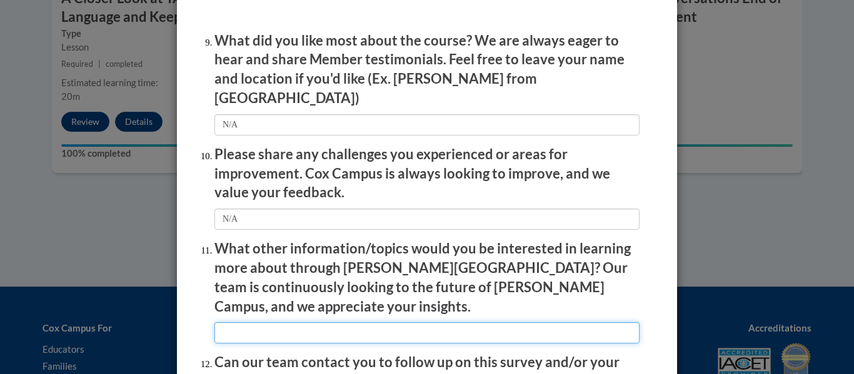
click at [318, 323] on input "textbox" at bounding box center [426, 333] width 425 height 21
type input "N/A"
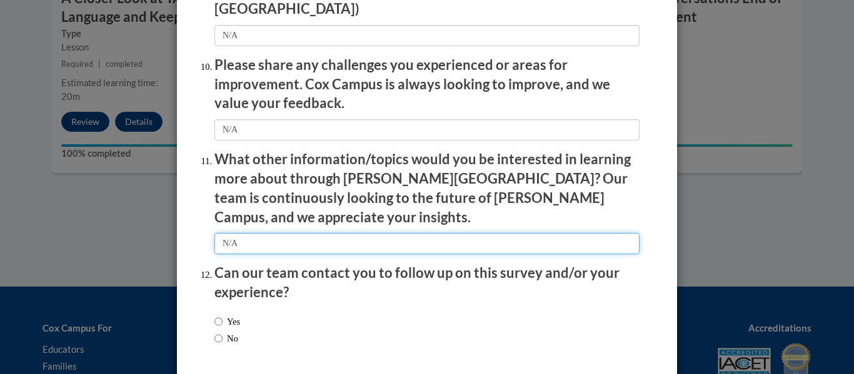
scroll to position [2189, 0]
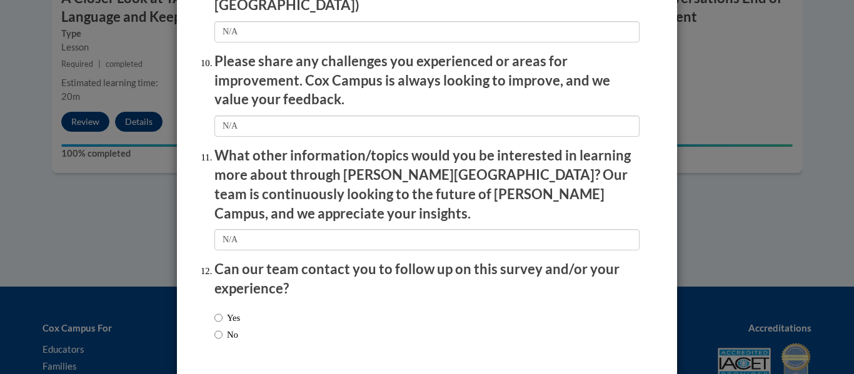
click at [233, 328] on label "No" at bounding box center [226, 335] width 24 height 14
click at [223, 328] on input "No" at bounding box center [218, 335] width 8 height 14
radio input "true"
